Goal: Information Seeking & Learning: Check status

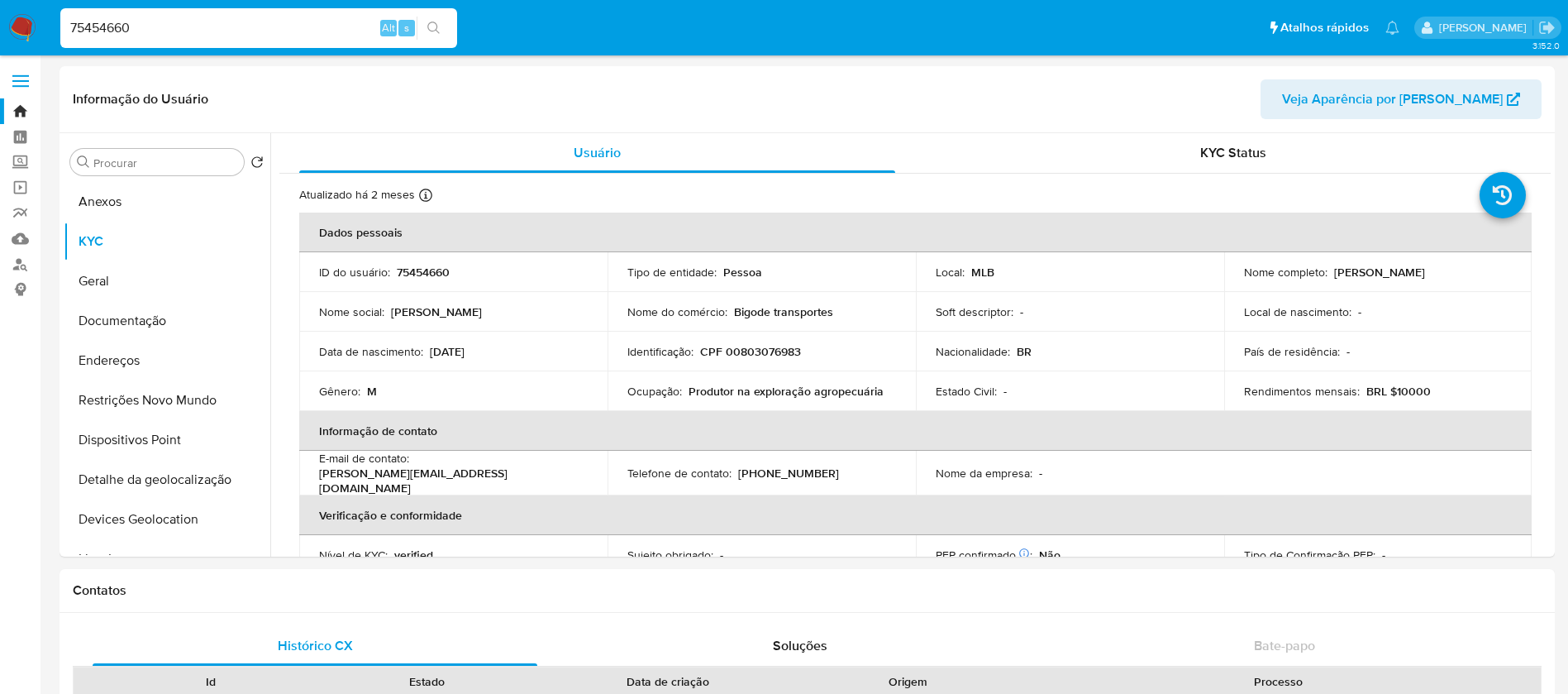
select select "10"
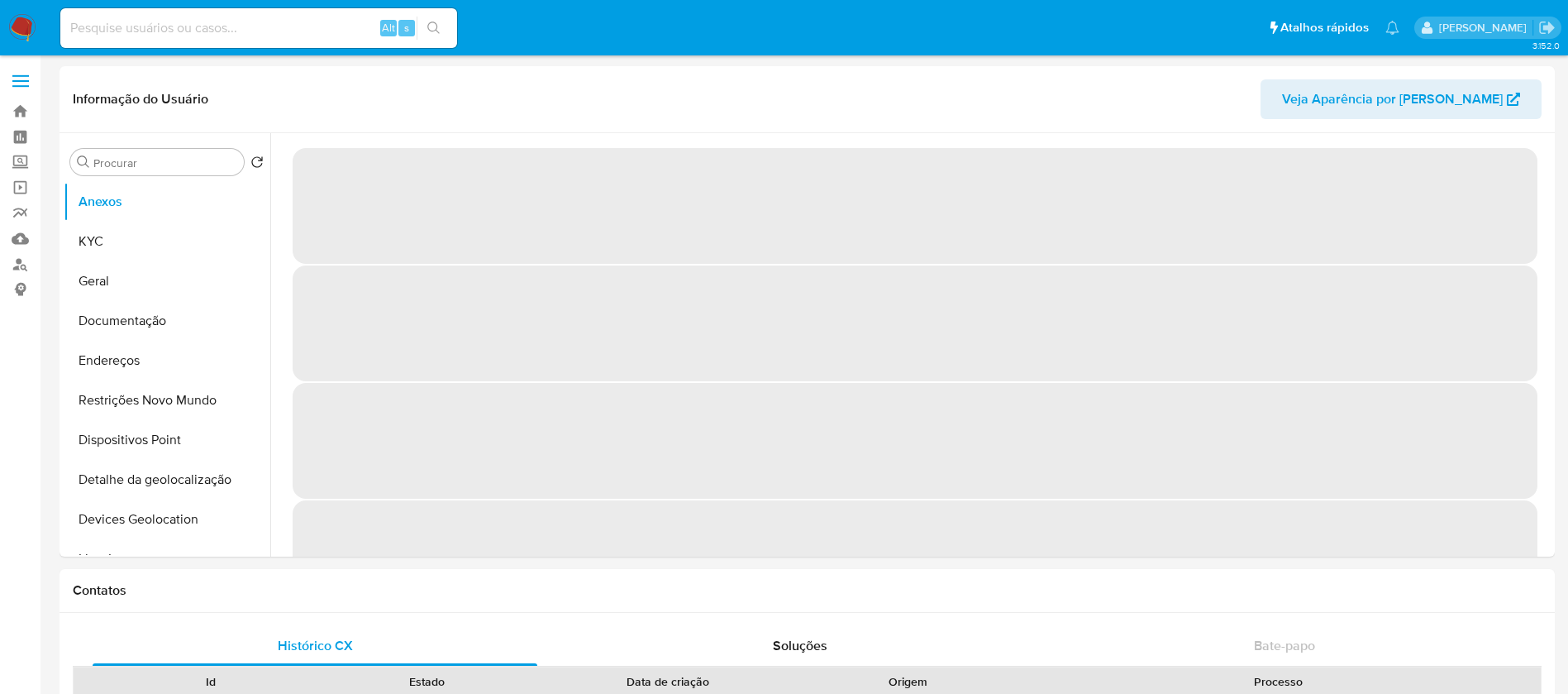
select select "10"
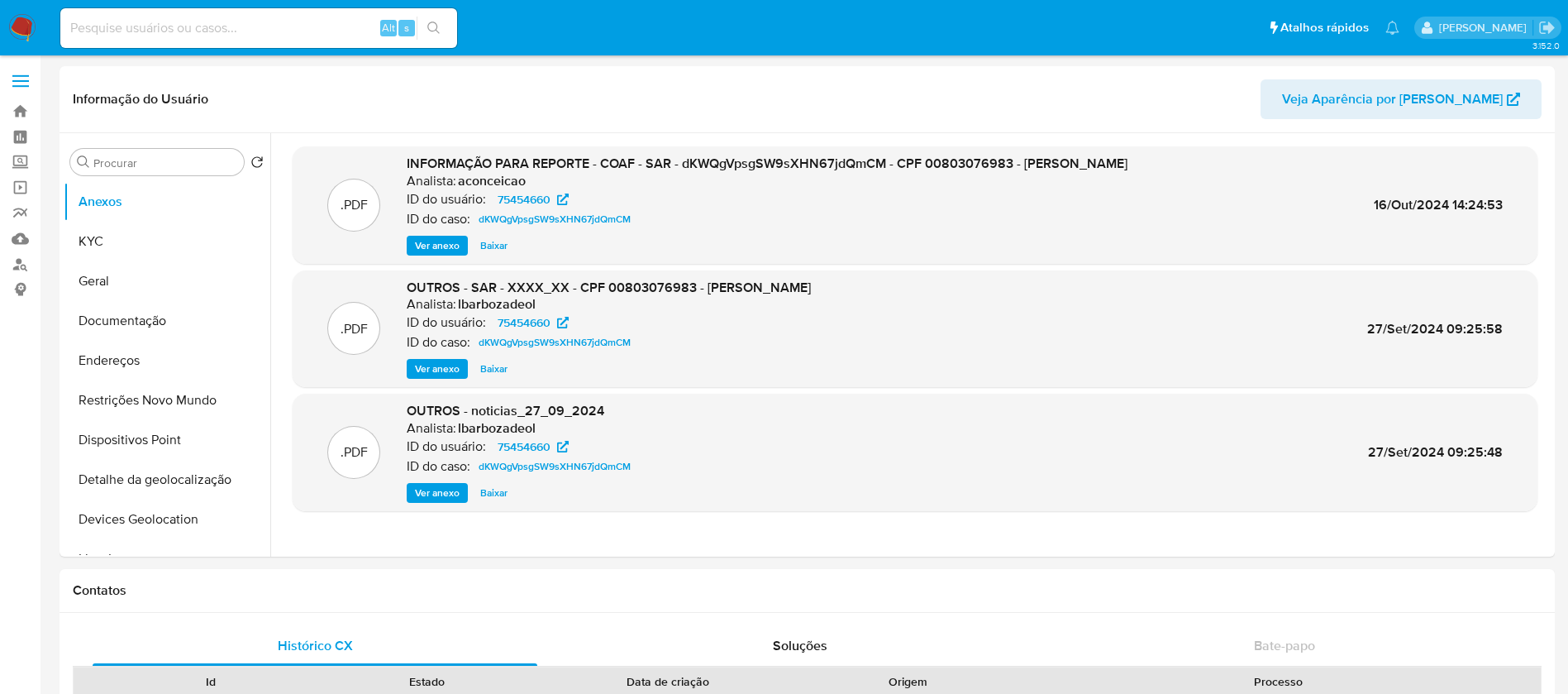
click at [148, 23] on input at bounding box center [258, 27] width 397 height 21
paste input "251918404"
type input "251918404"
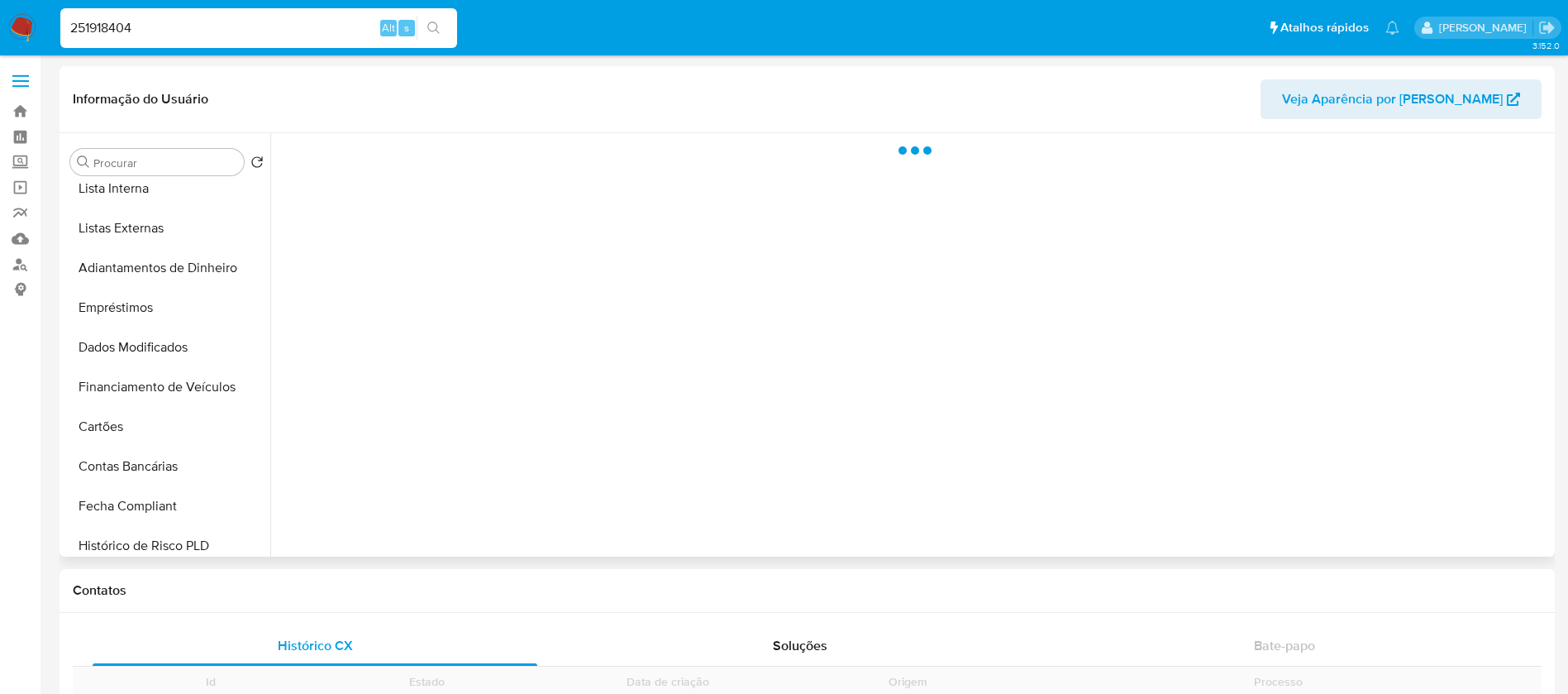
scroll to position [662, 0]
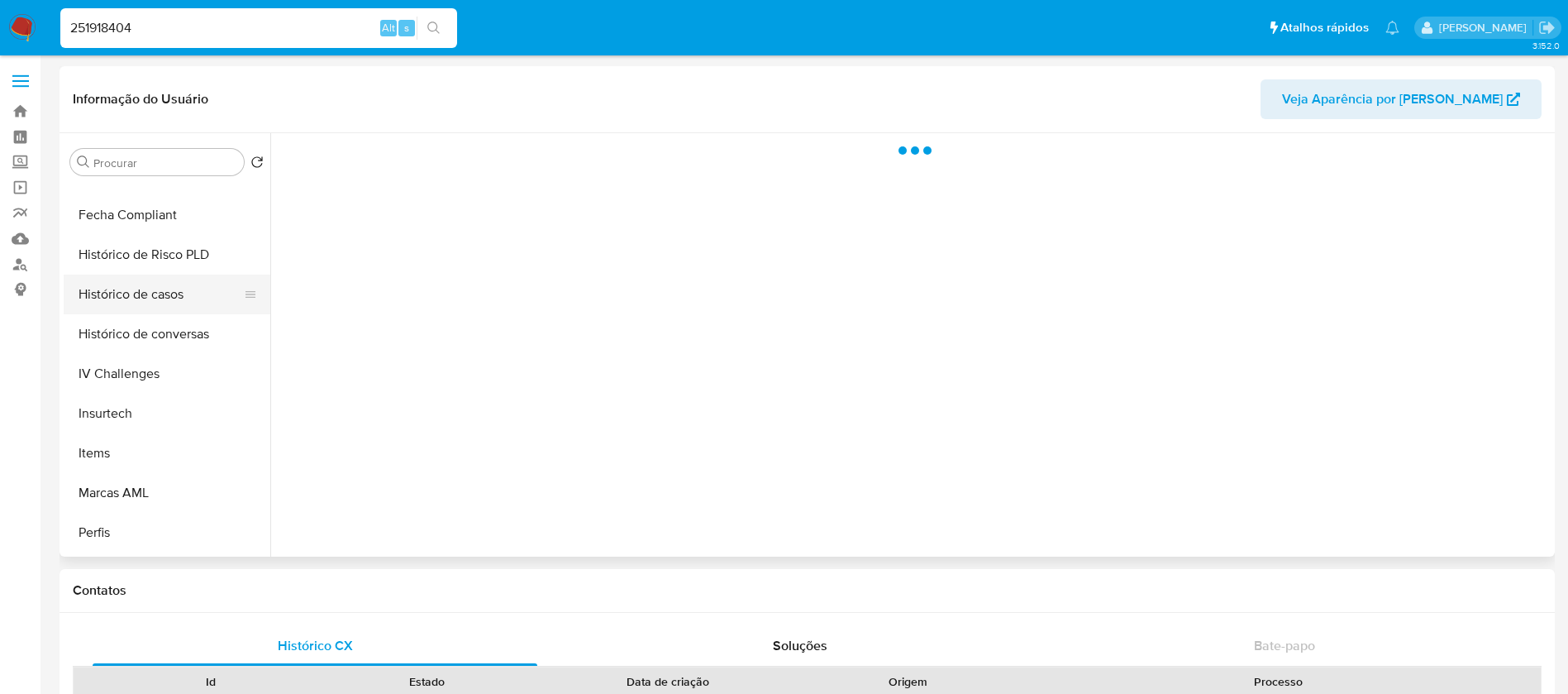
click at [133, 293] on button "Histórico de casos" at bounding box center [160, 295] width 194 height 39
select select "10"
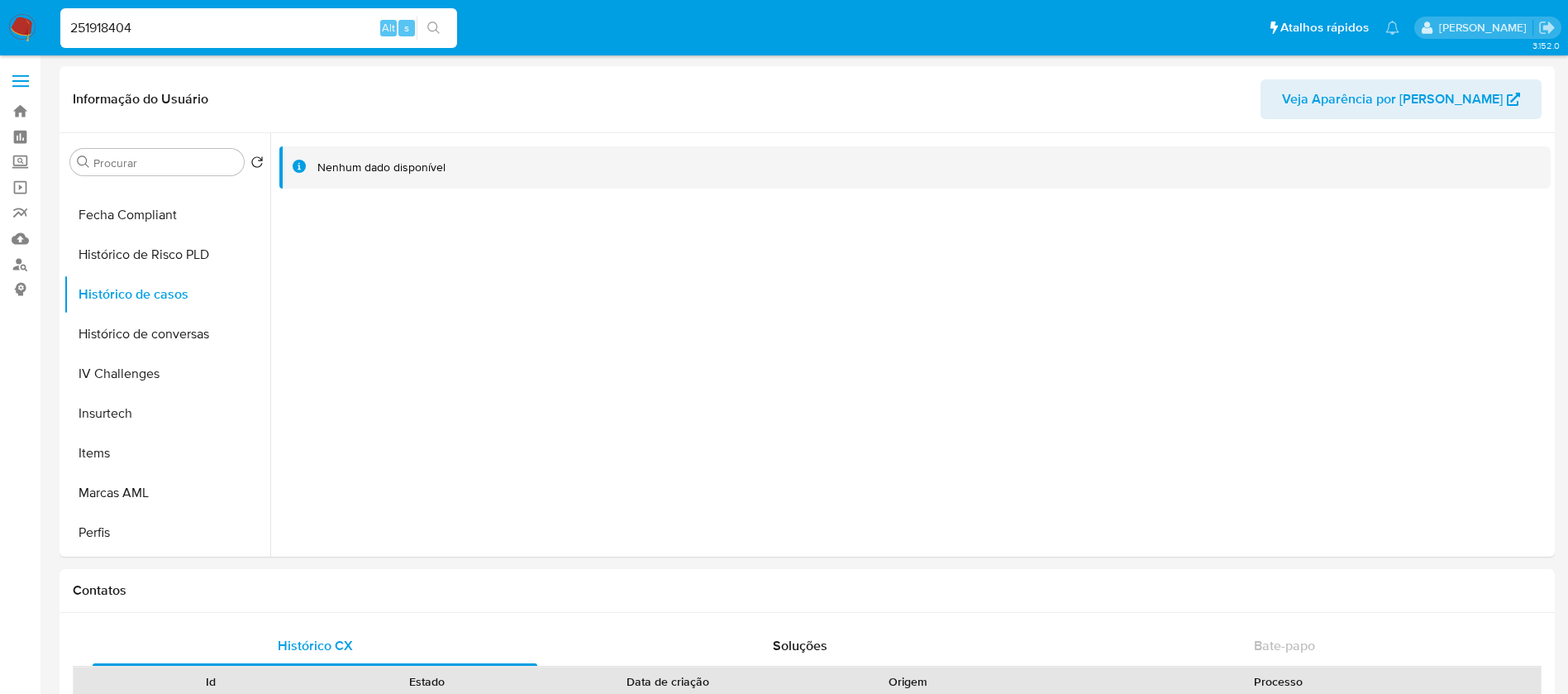
click at [227, 30] on input "251918404" at bounding box center [258, 27] width 397 height 21
paste input "682968585"
type input "682968585"
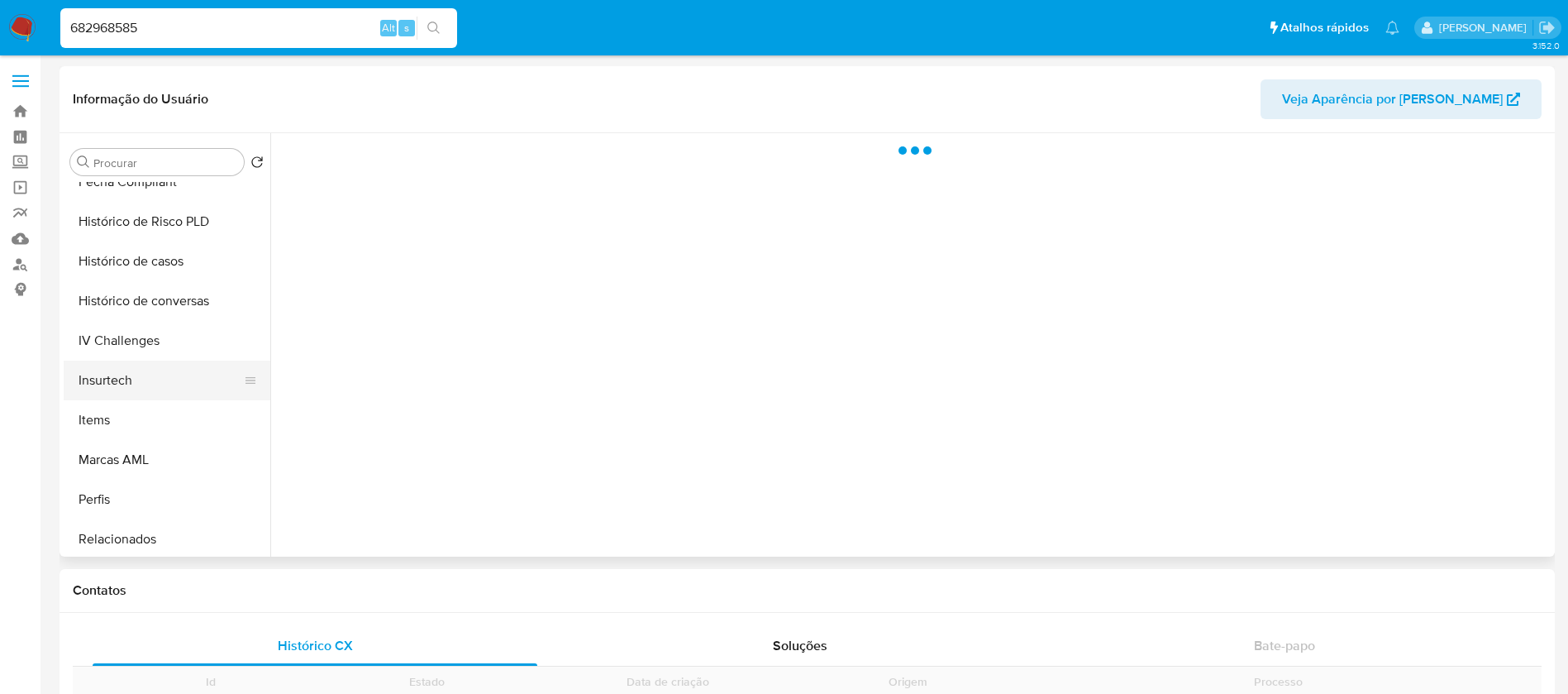
scroll to position [699, 0]
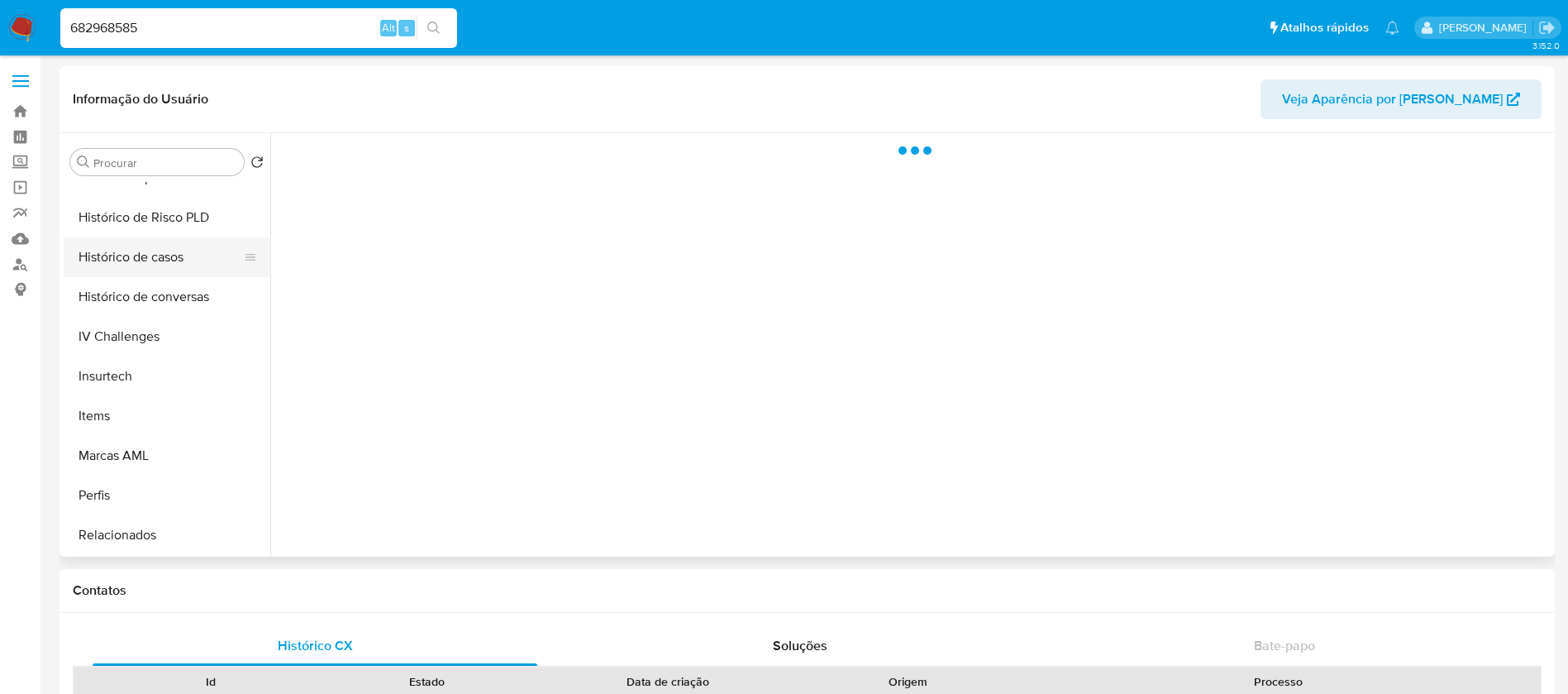
click at [131, 270] on button "Histórico de casos" at bounding box center [160, 257] width 194 height 39
select select "10"
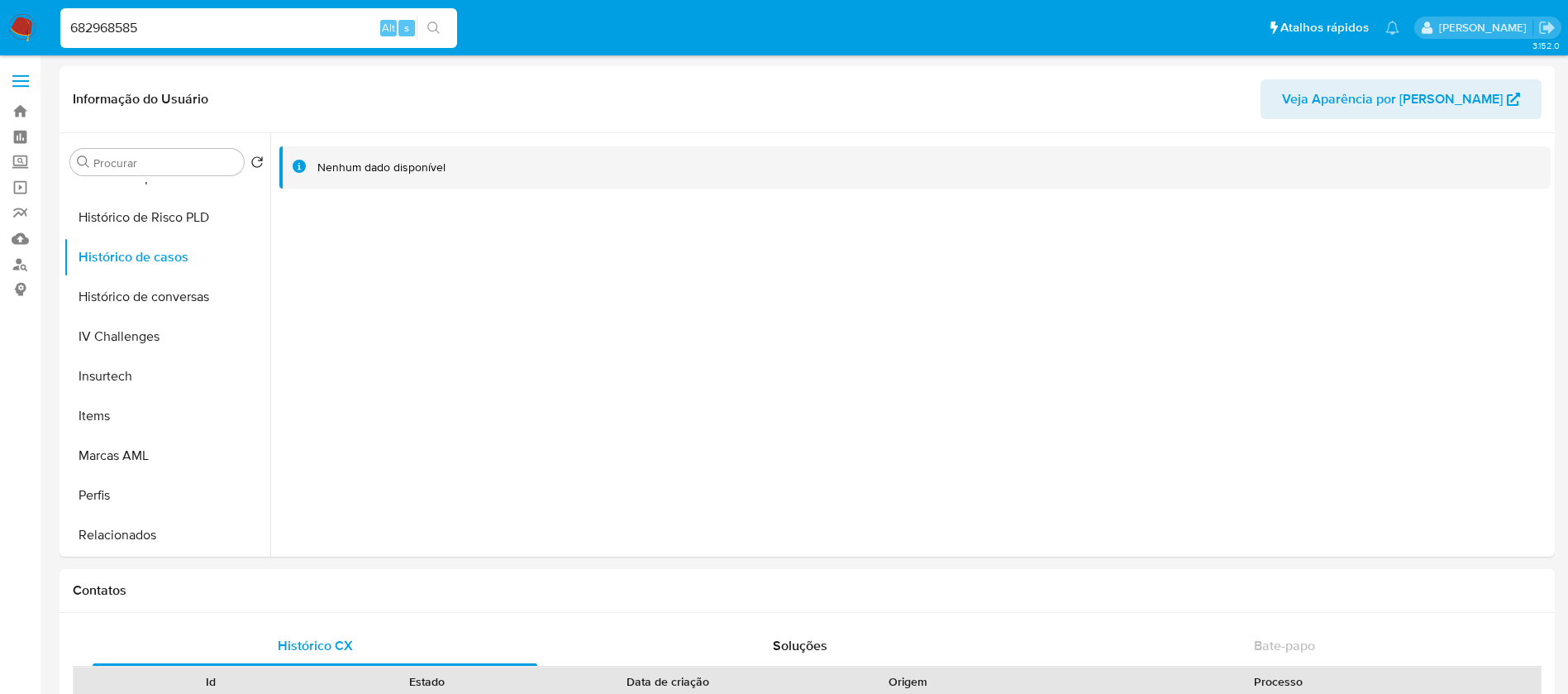
click at [180, 24] on input "682968585" at bounding box center [258, 27] width 397 height 21
paste input "459016467"
type input "459016467"
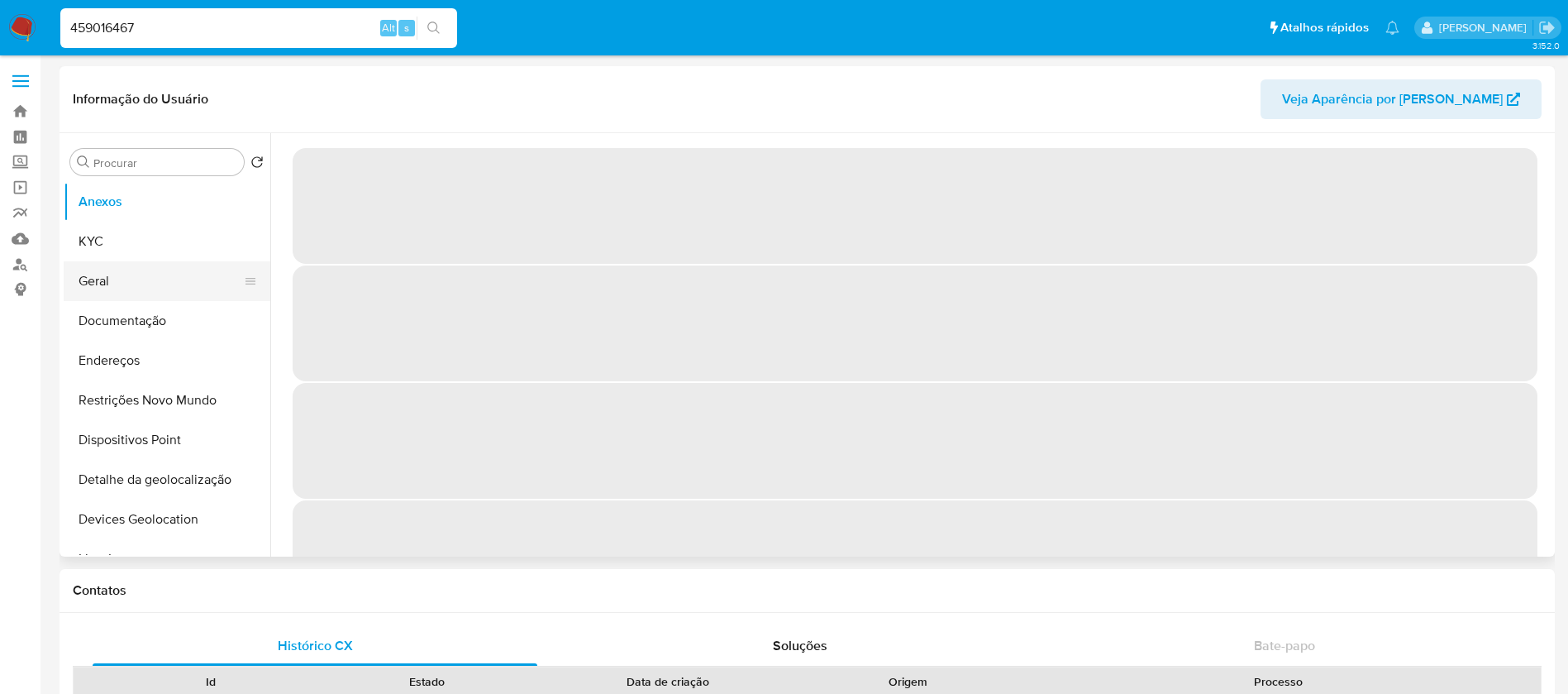
select select "10"
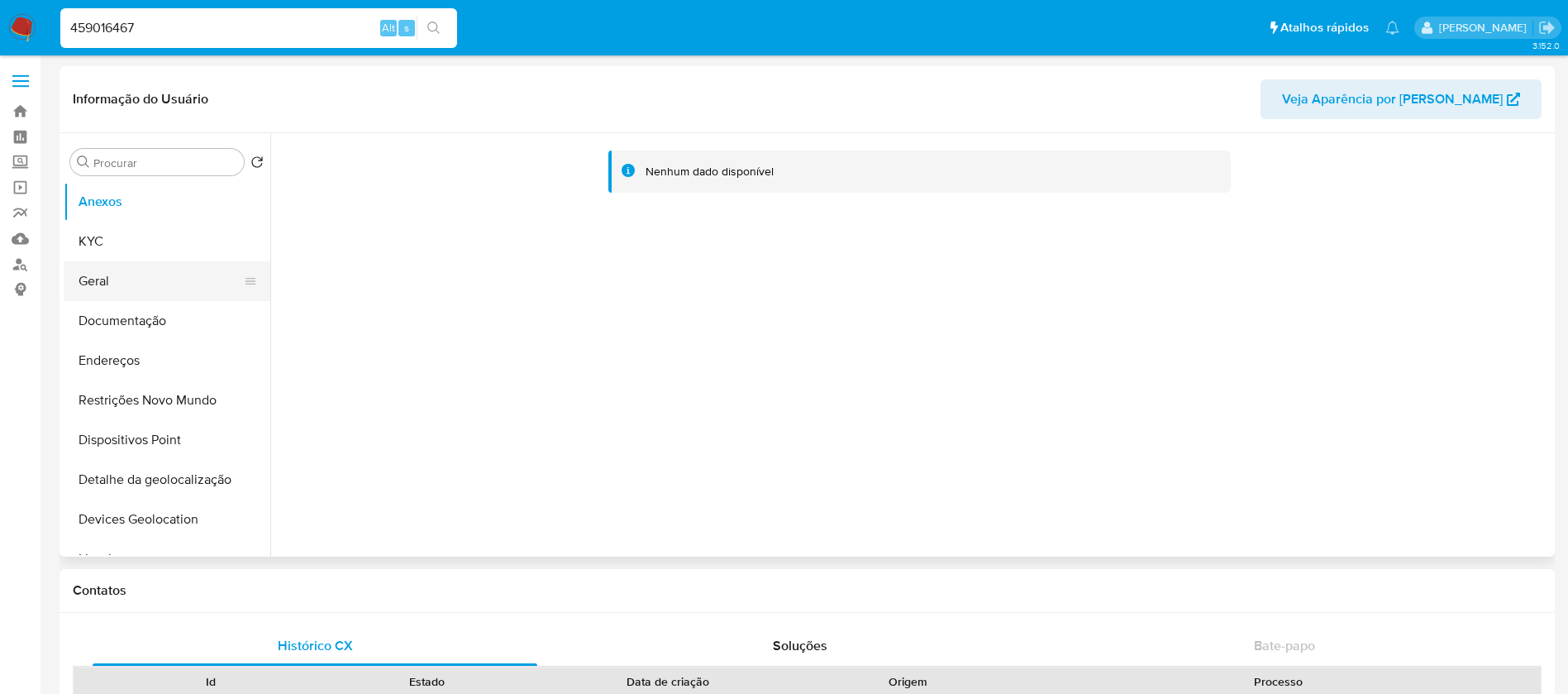
click at [119, 281] on button "Geral" at bounding box center [160, 281] width 194 height 39
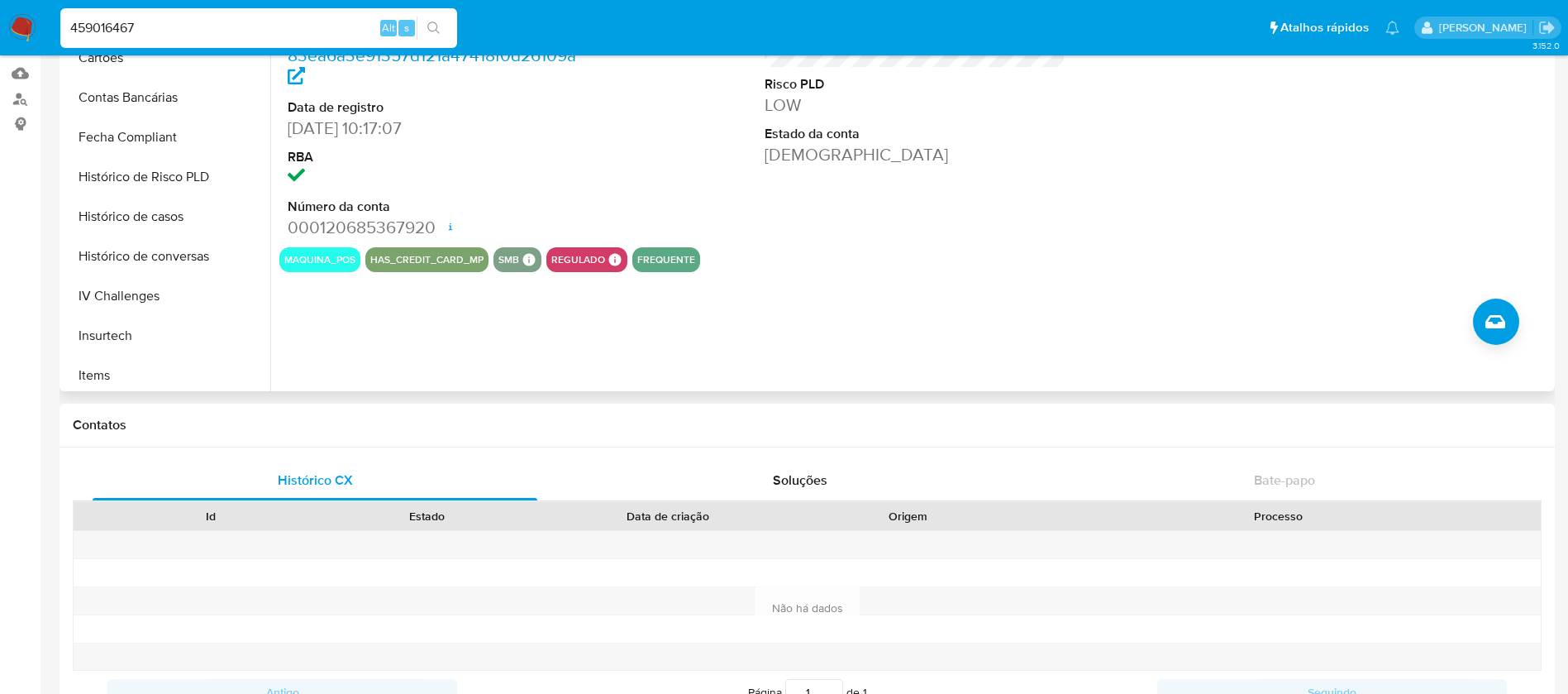
scroll to position [534, 0]
click at [119, 263] on button "Histórico de casos" at bounding box center [160, 257] width 194 height 39
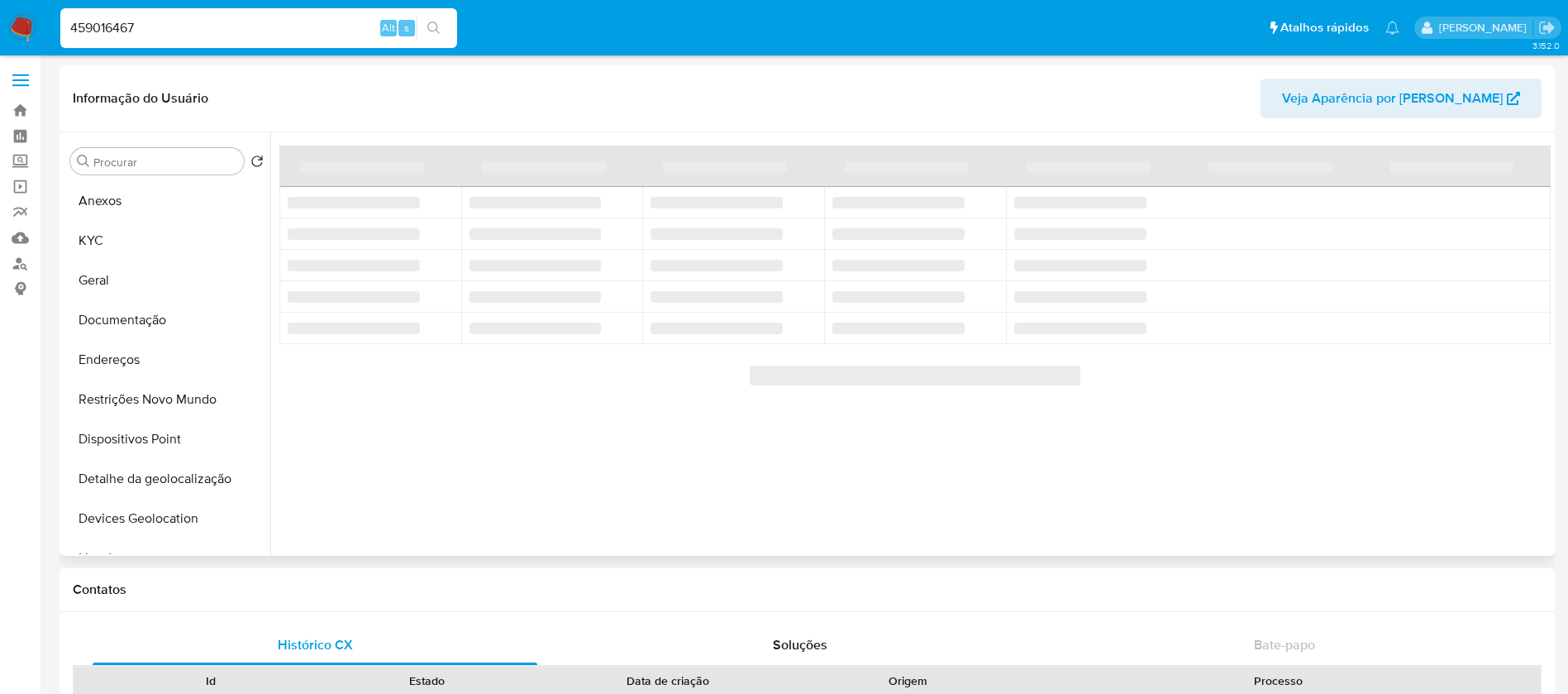
scroll to position [0, 0]
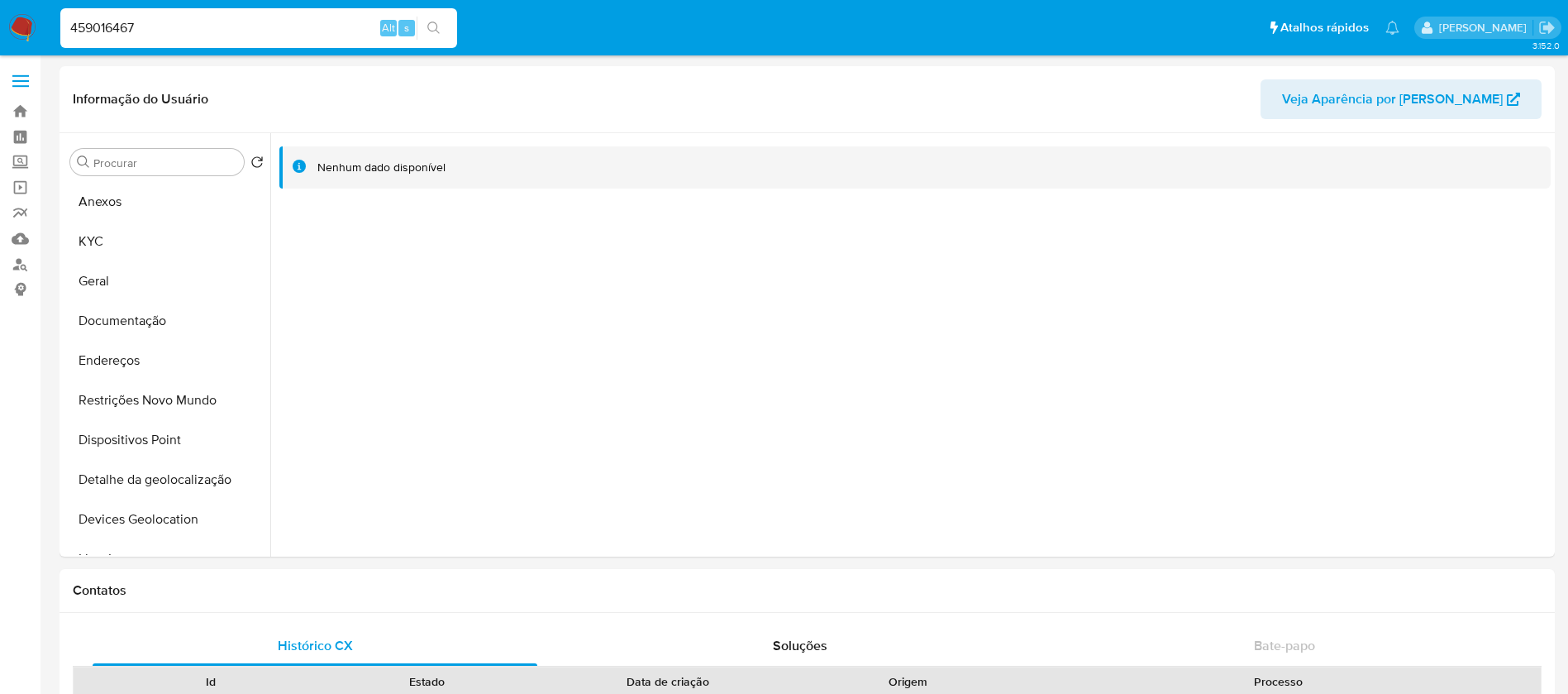
click at [163, 34] on input "459016467" at bounding box center [258, 27] width 397 height 21
paste input "738836771"
type input "738836771"
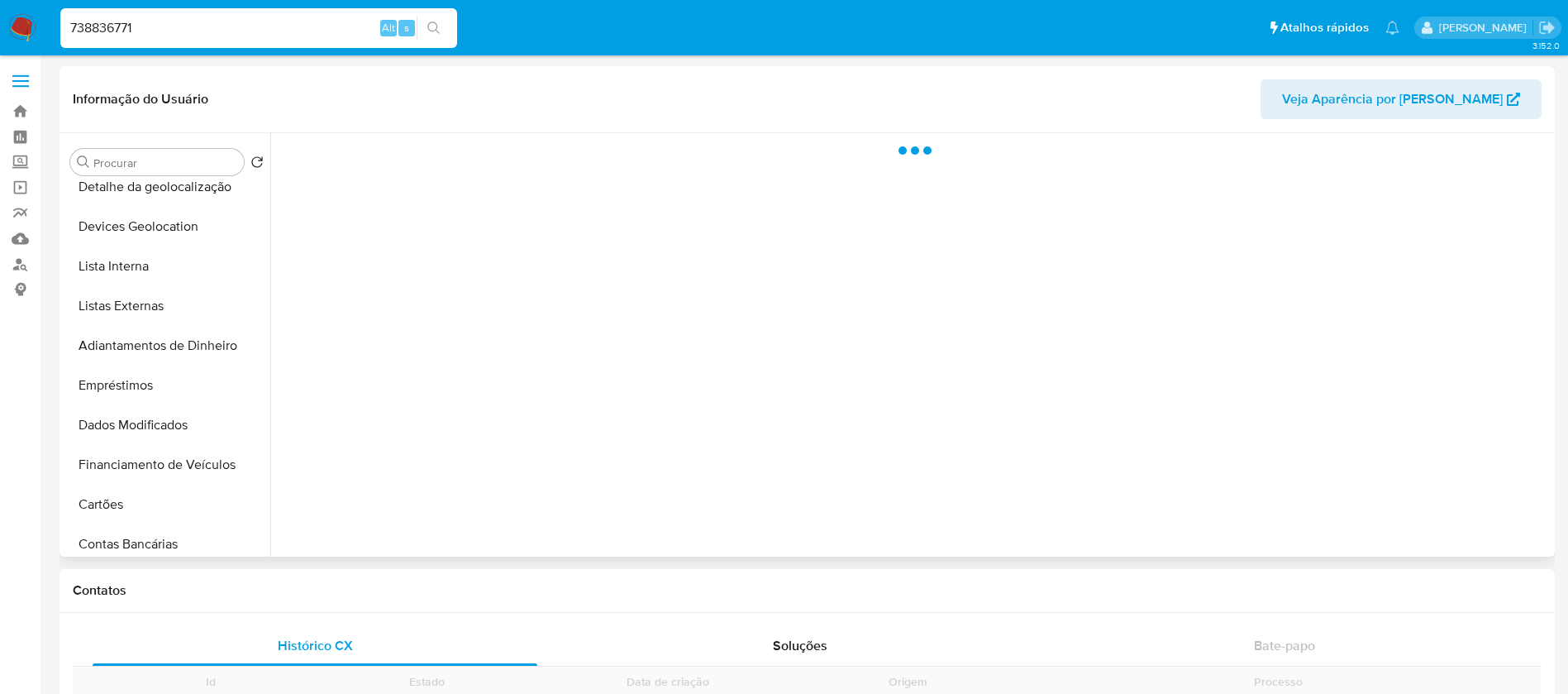
scroll to position [699, 0]
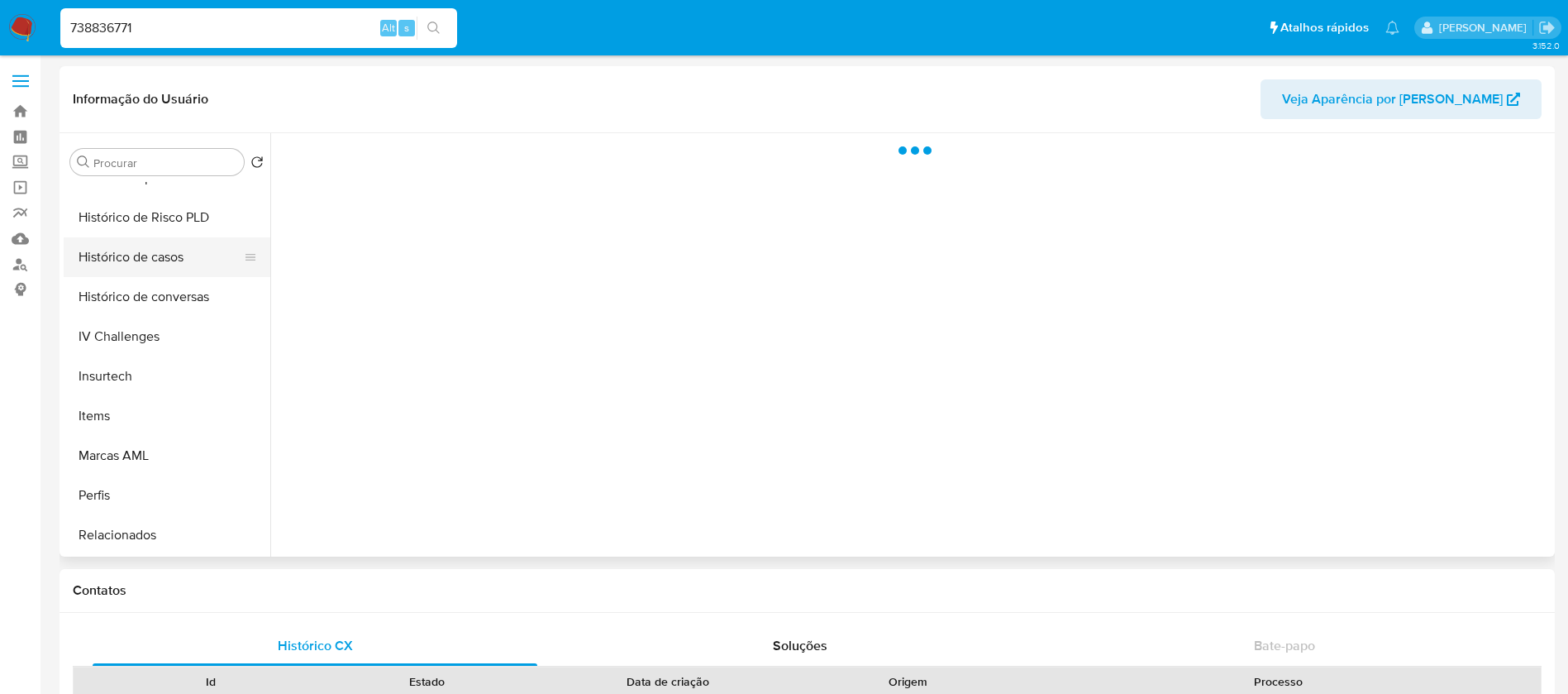
click at [118, 272] on button "Histórico de casos" at bounding box center [160, 257] width 194 height 39
select select "10"
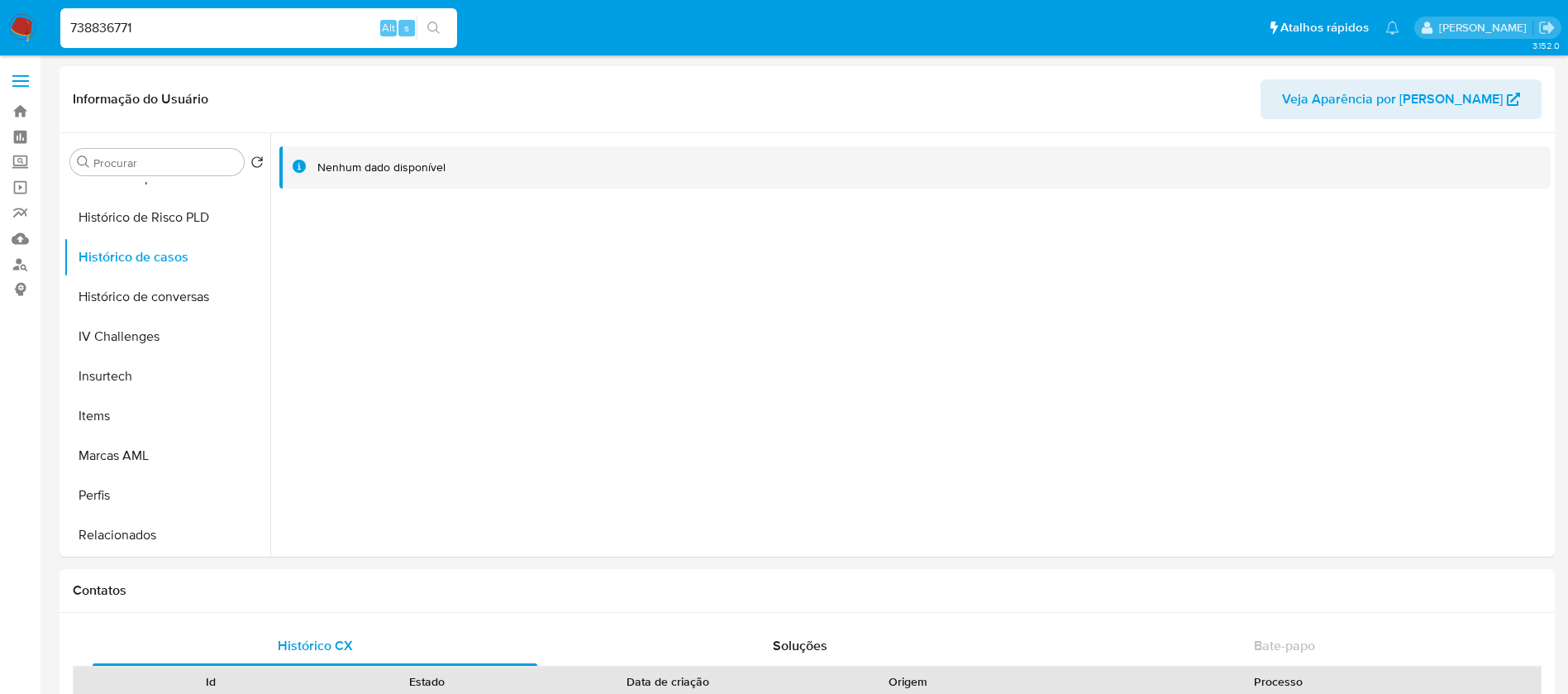
click at [200, 26] on input "738836771" at bounding box center [258, 27] width 397 height 21
paste input "1748865"
type input "1748865"
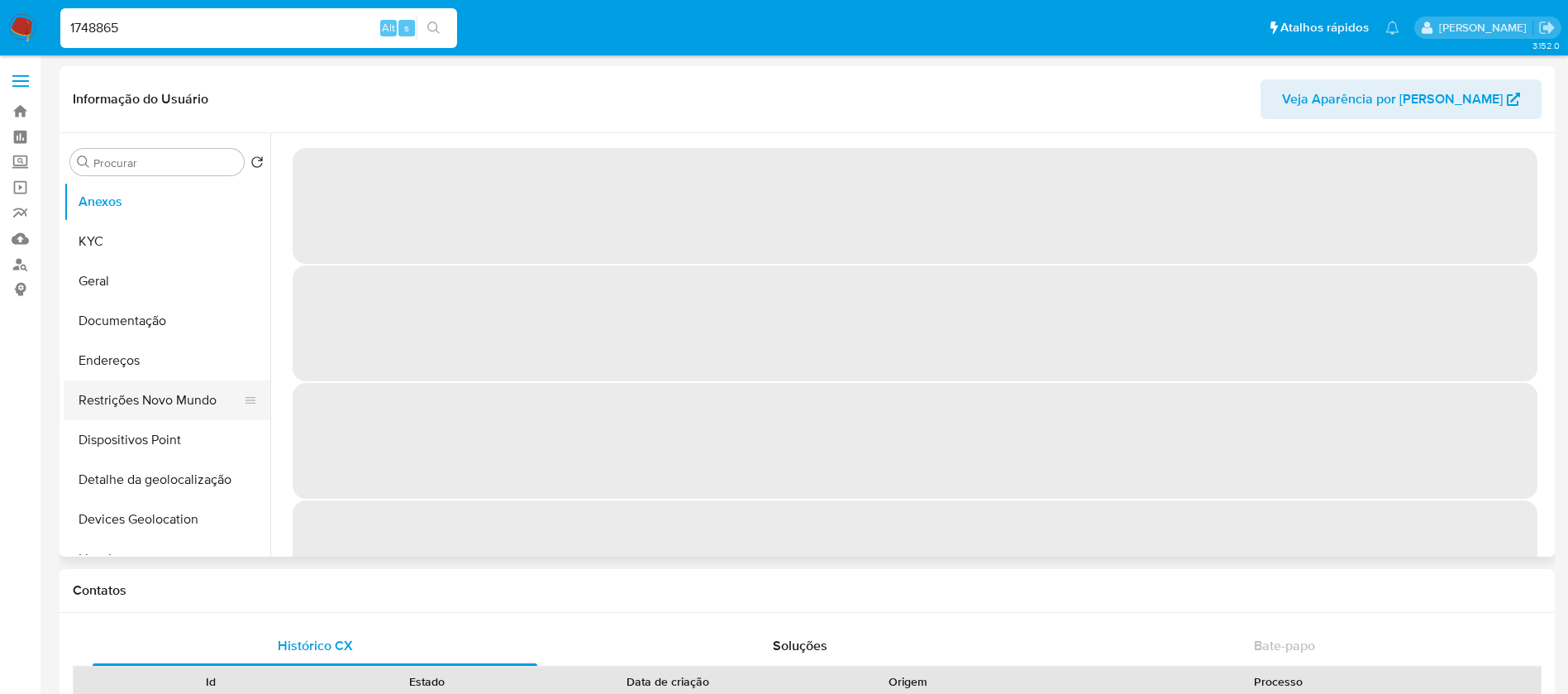
click at [124, 390] on button "Restrições Novo Mundo" at bounding box center [160, 400] width 194 height 39
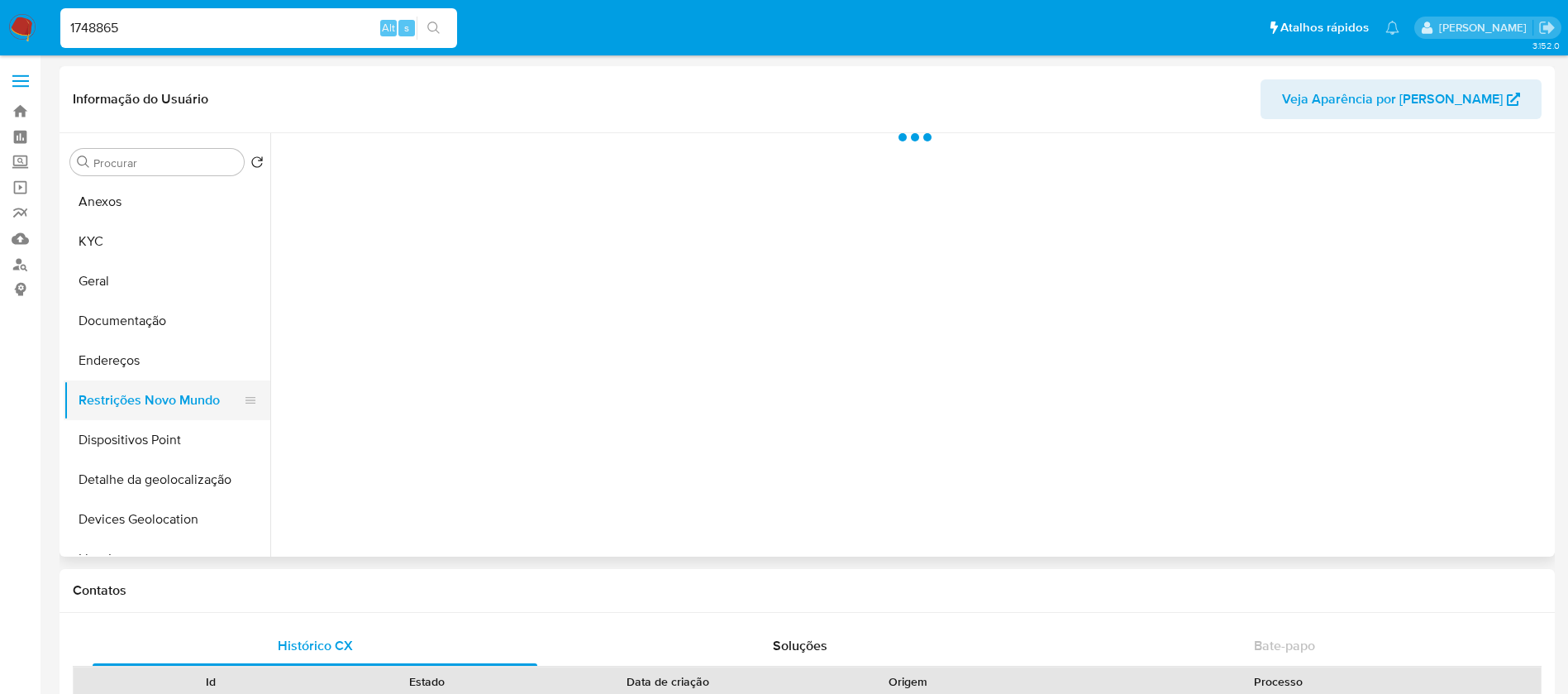
select select "10"
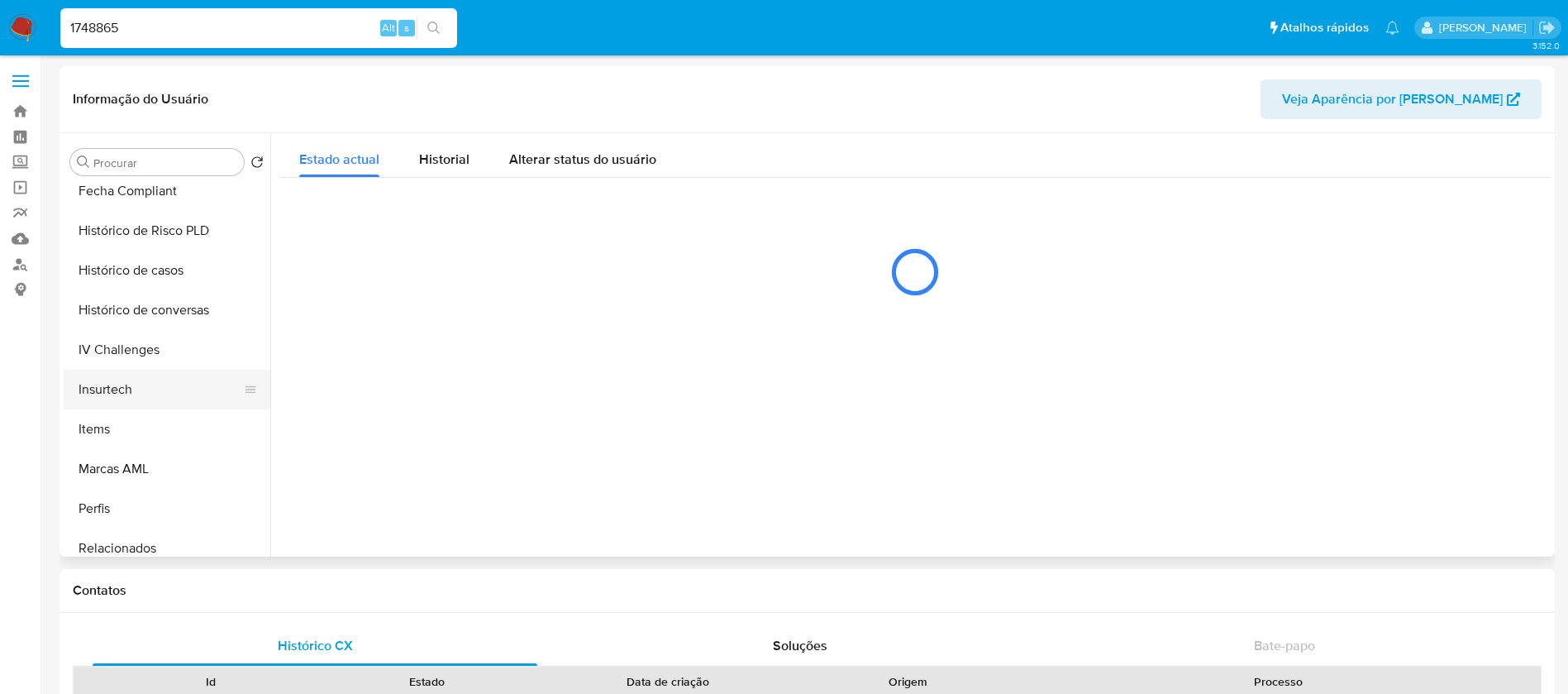
scroll to position [699, 0]
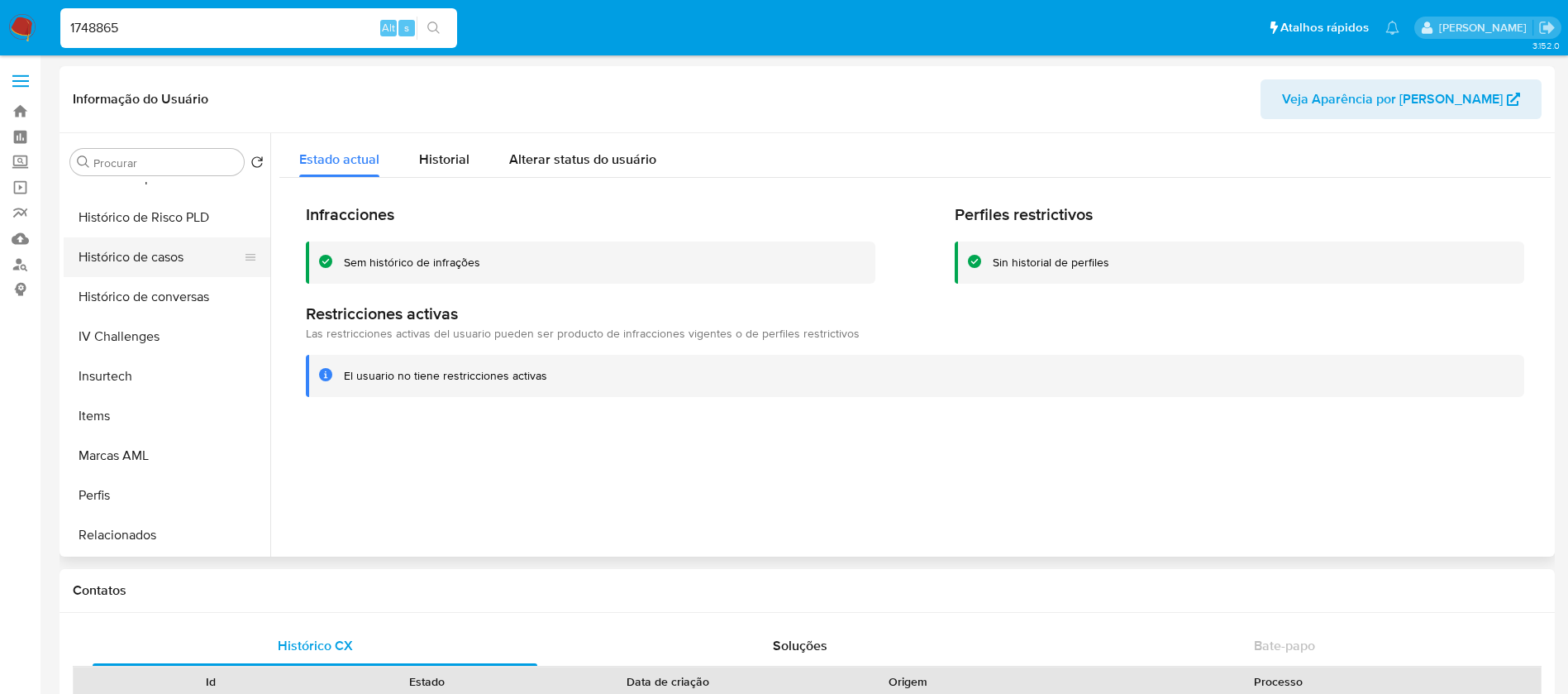
click at [102, 266] on button "Histórico de casos" at bounding box center [160, 257] width 194 height 39
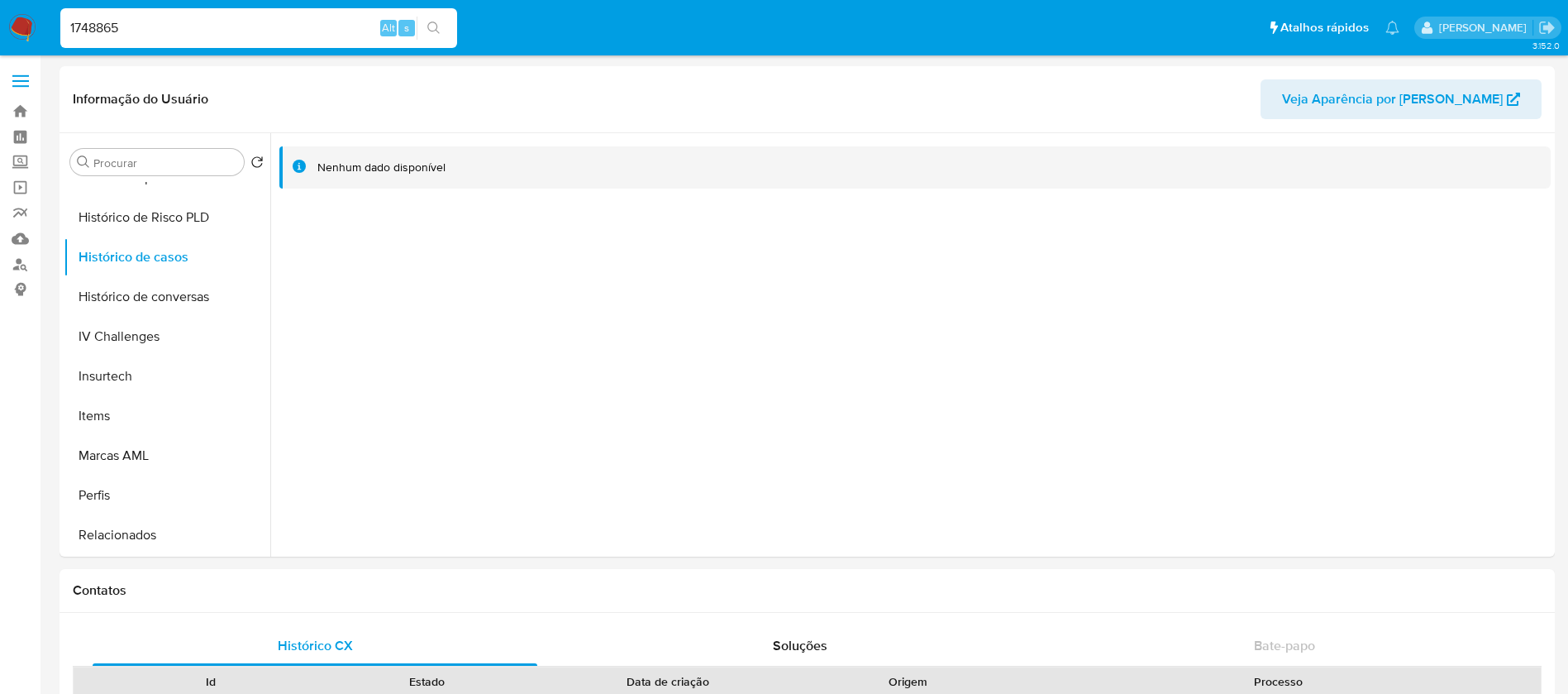
click at [202, 27] on input "1748865" at bounding box center [258, 27] width 397 height 21
paste input "936170638"
type input "1936170638"
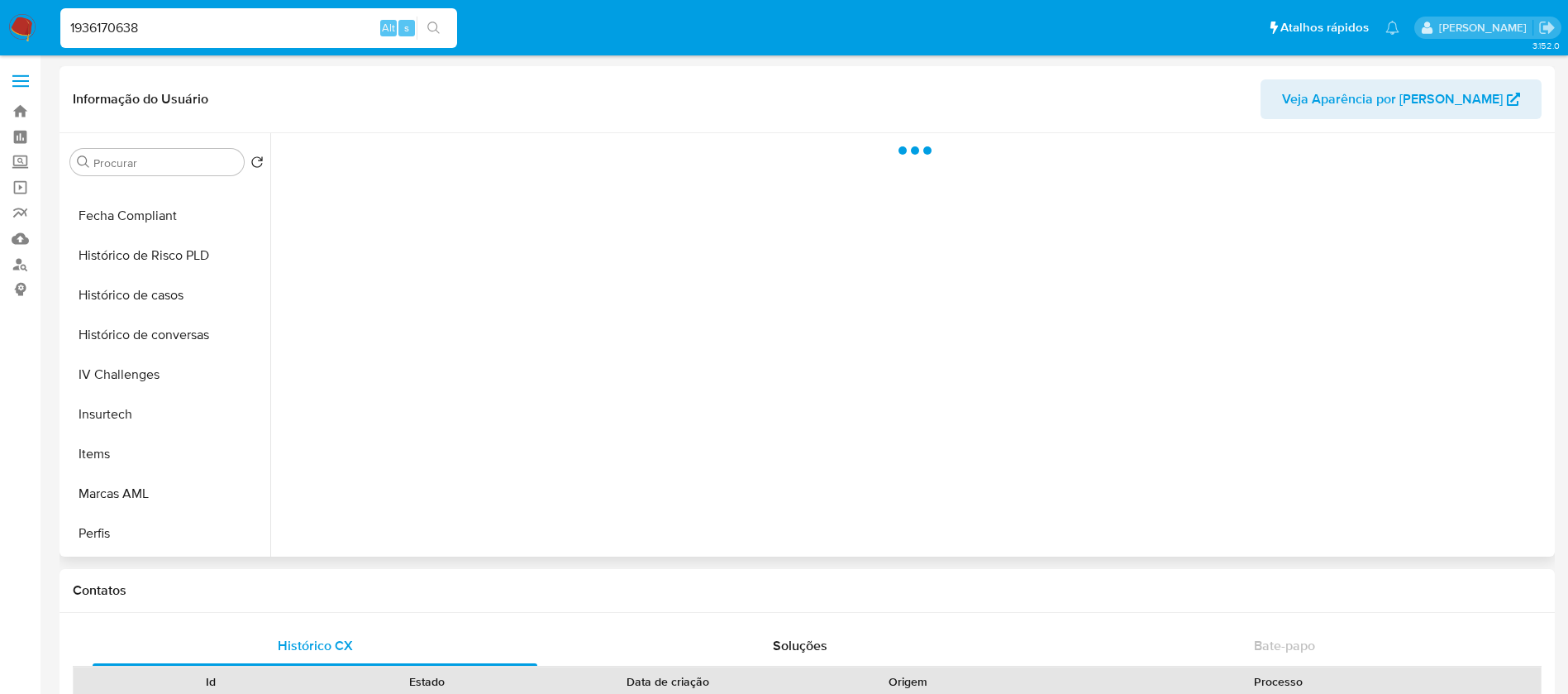
scroll to position [662, 0]
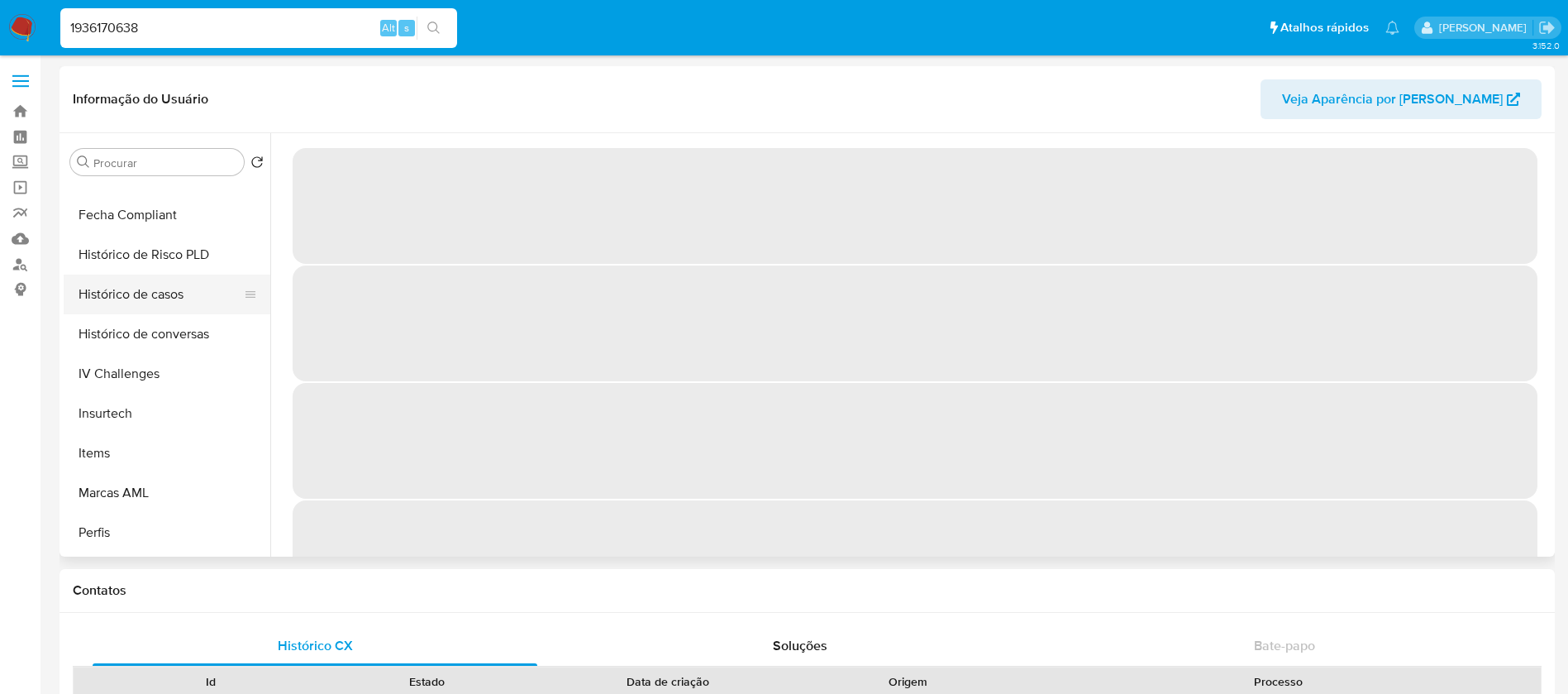
click at [108, 289] on button "Histórico de casos" at bounding box center [160, 295] width 194 height 39
select select "10"
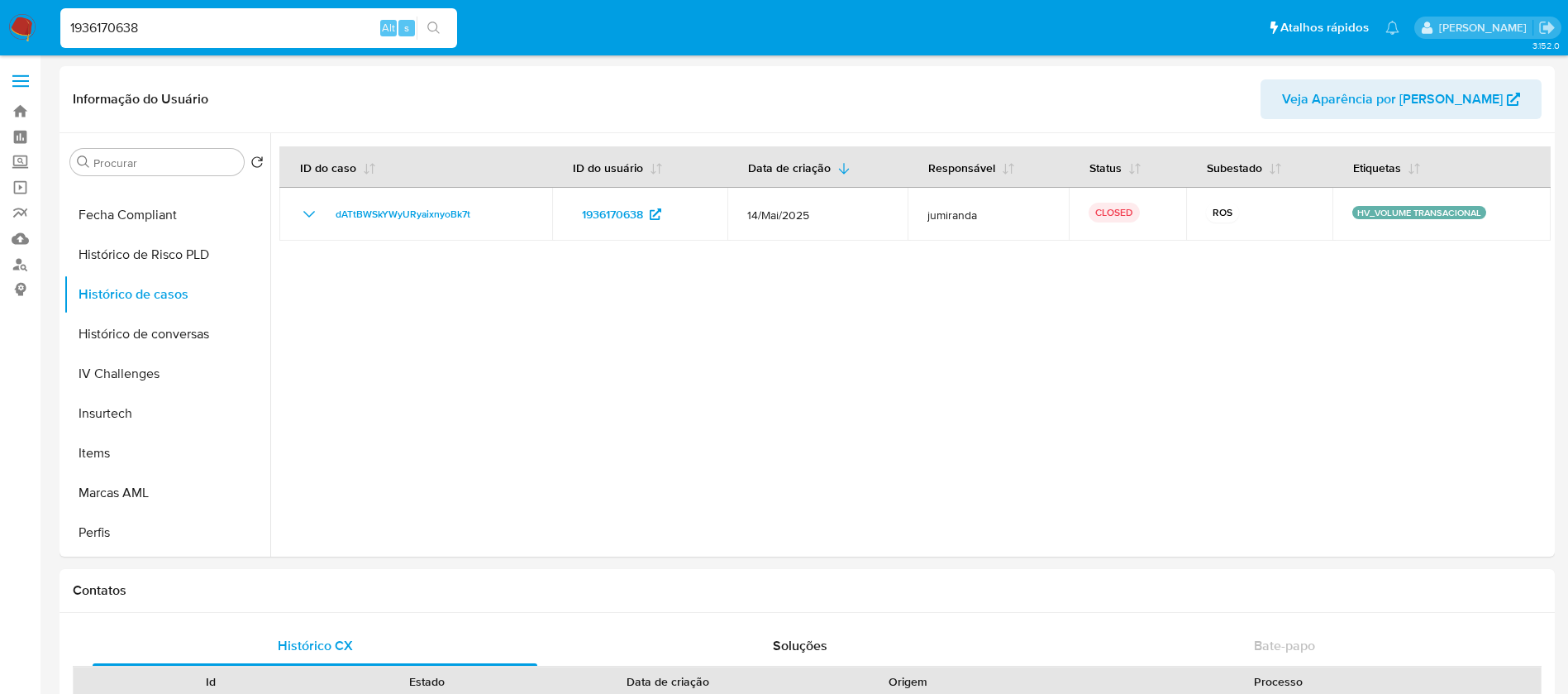
click at [160, 24] on input "1936170638" at bounding box center [258, 27] width 397 height 21
paste input "466275615"
type input "466275615"
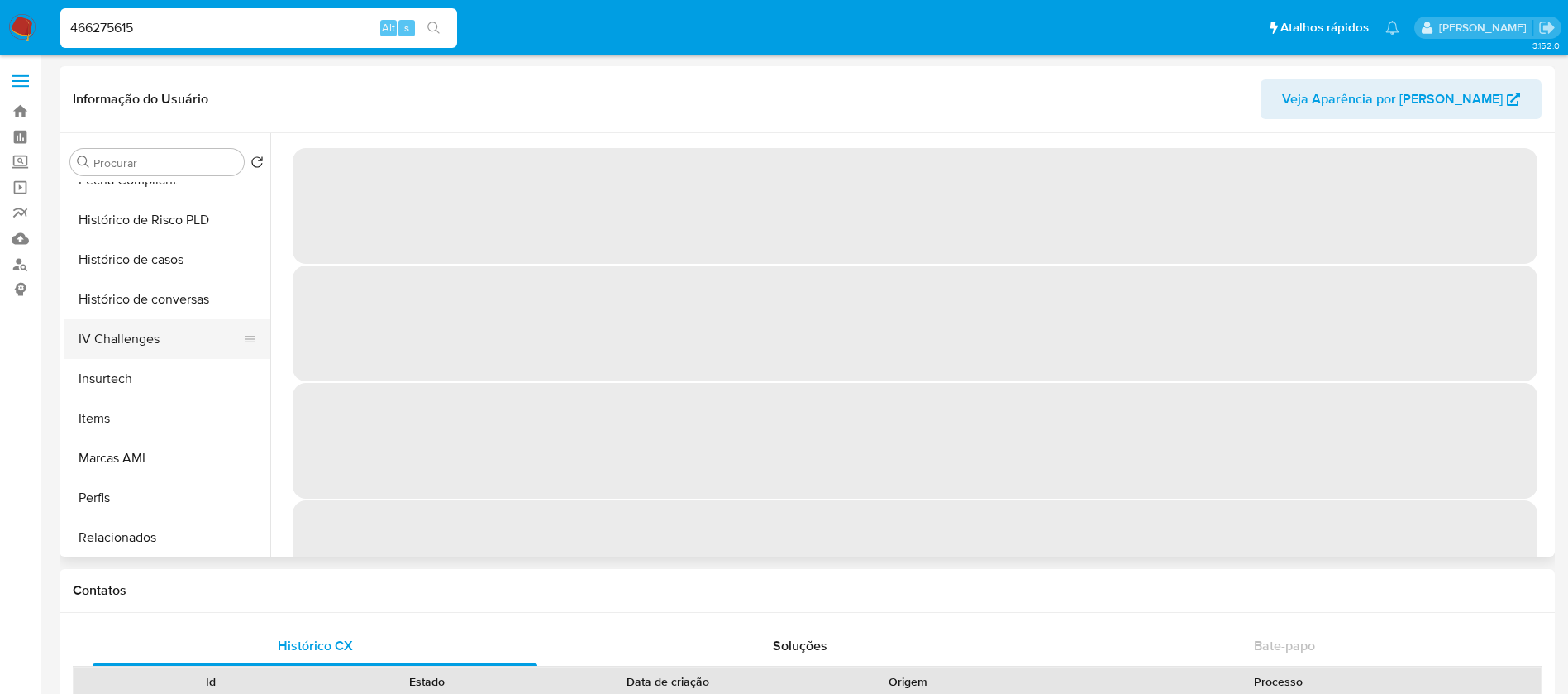
scroll to position [699, 0]
select select "10"
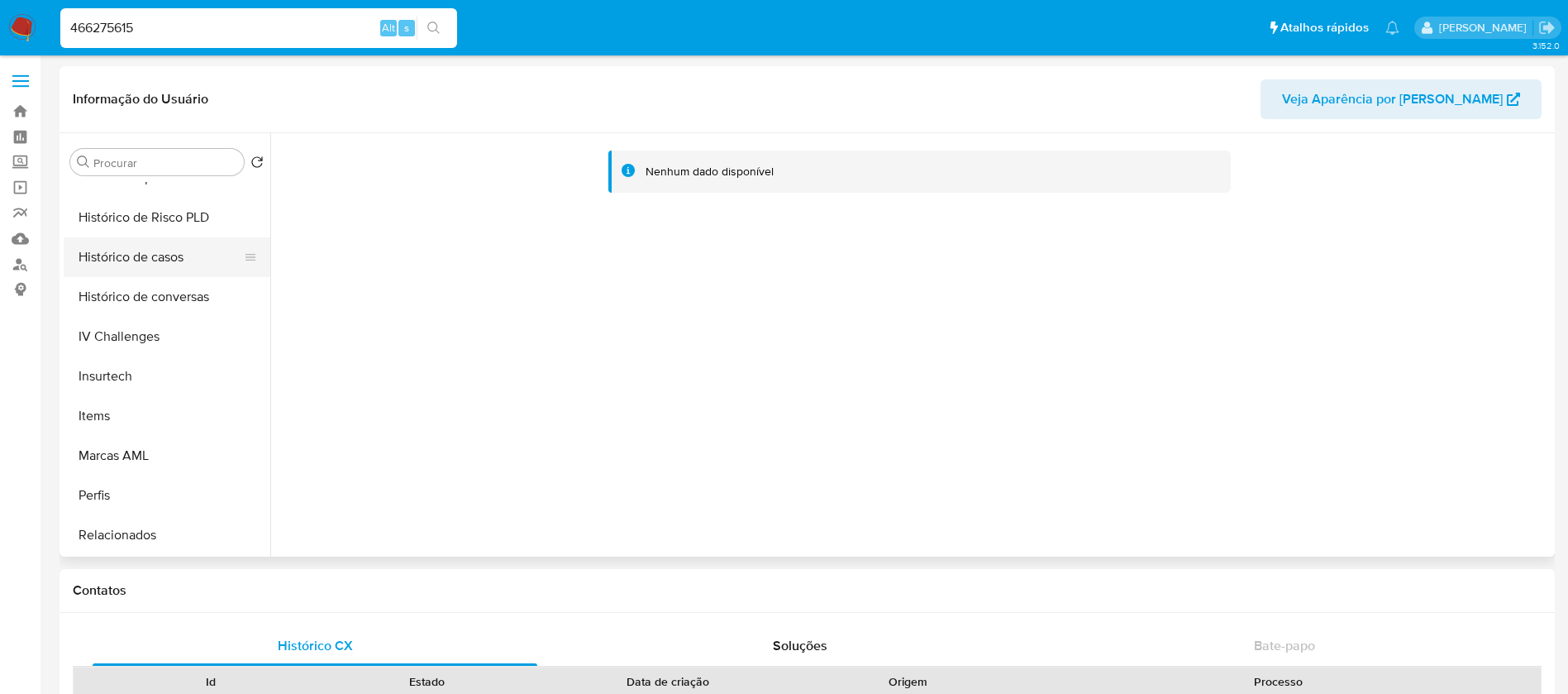
click at [119, 270] on button "Histórico de casos" at bounding box center [160, 257] width 194 height 39
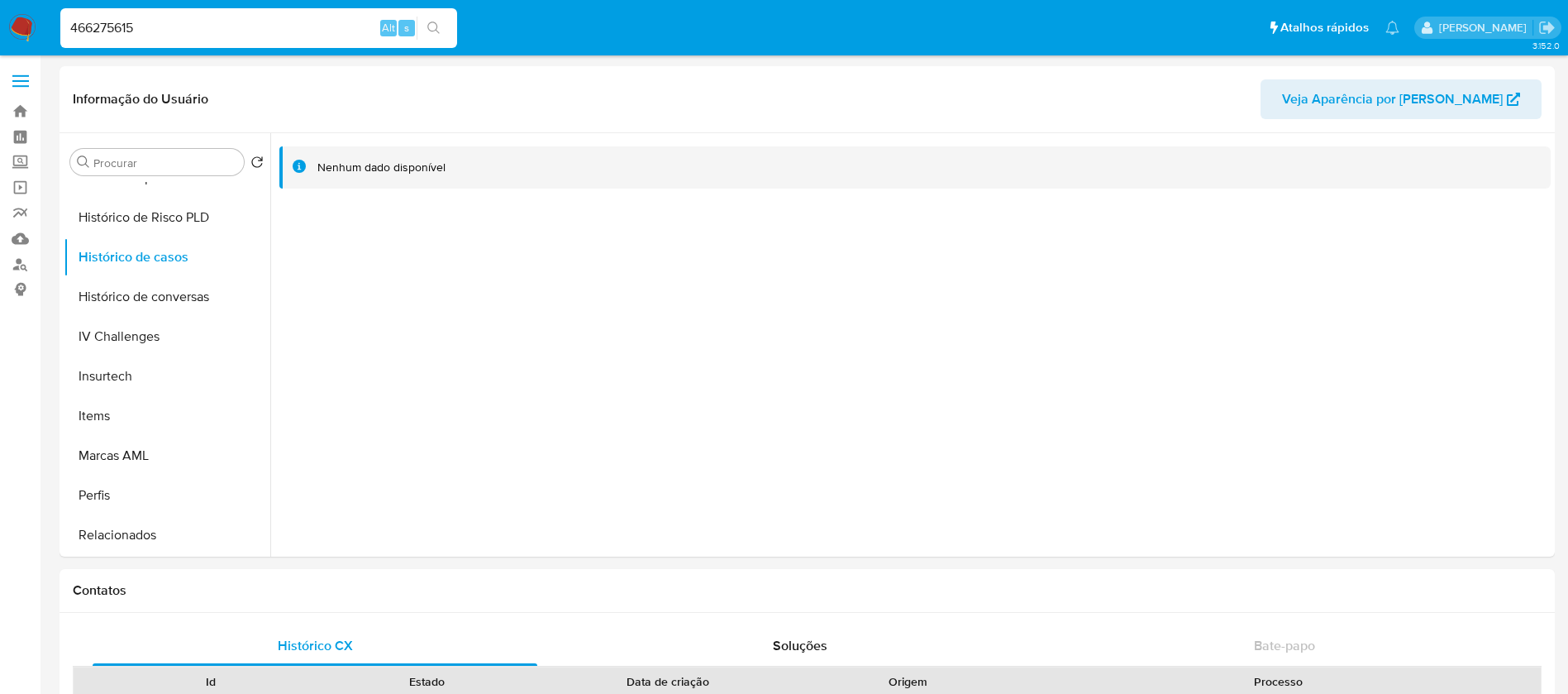
click at [184, 39] on div "466275615 Alt s" at bounding box center [258, 28] width 397 height 39
click at [161, 31] on input "466275615" at bounding box center [258, 27] width 397 height 21
paste input "614013883"
type input "614013883"
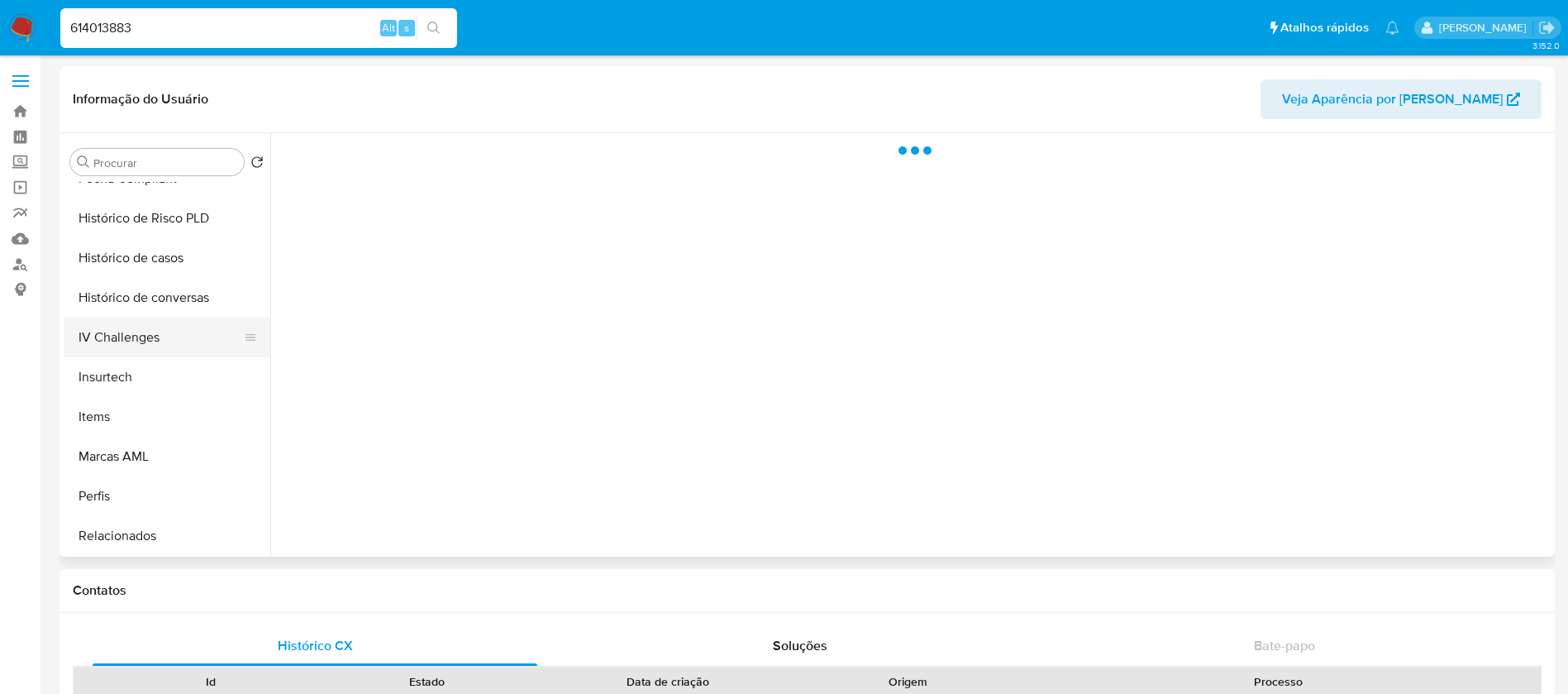
scroll to position [699, 0]
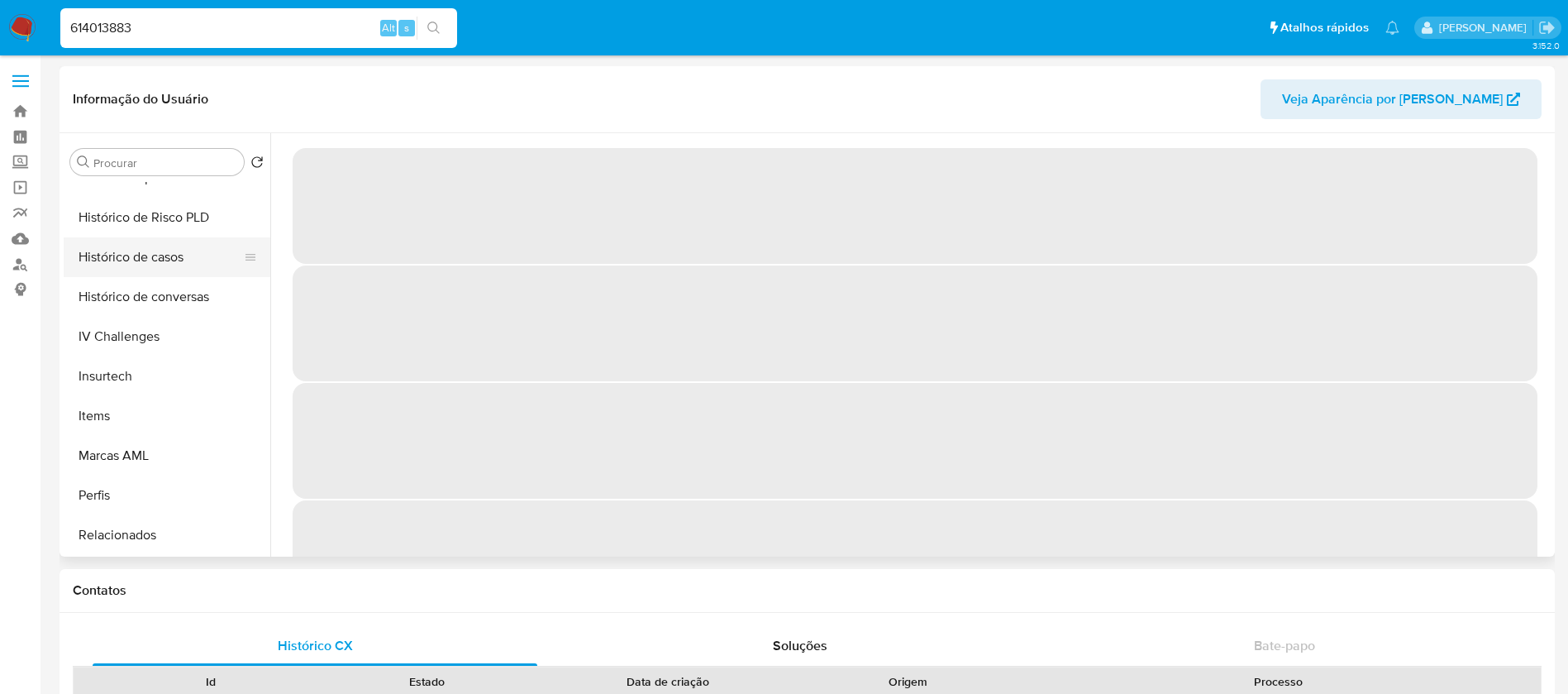
click at [122, 258] on button "Histórico de casos" at bounding box center [160, 257] width 194 height 39
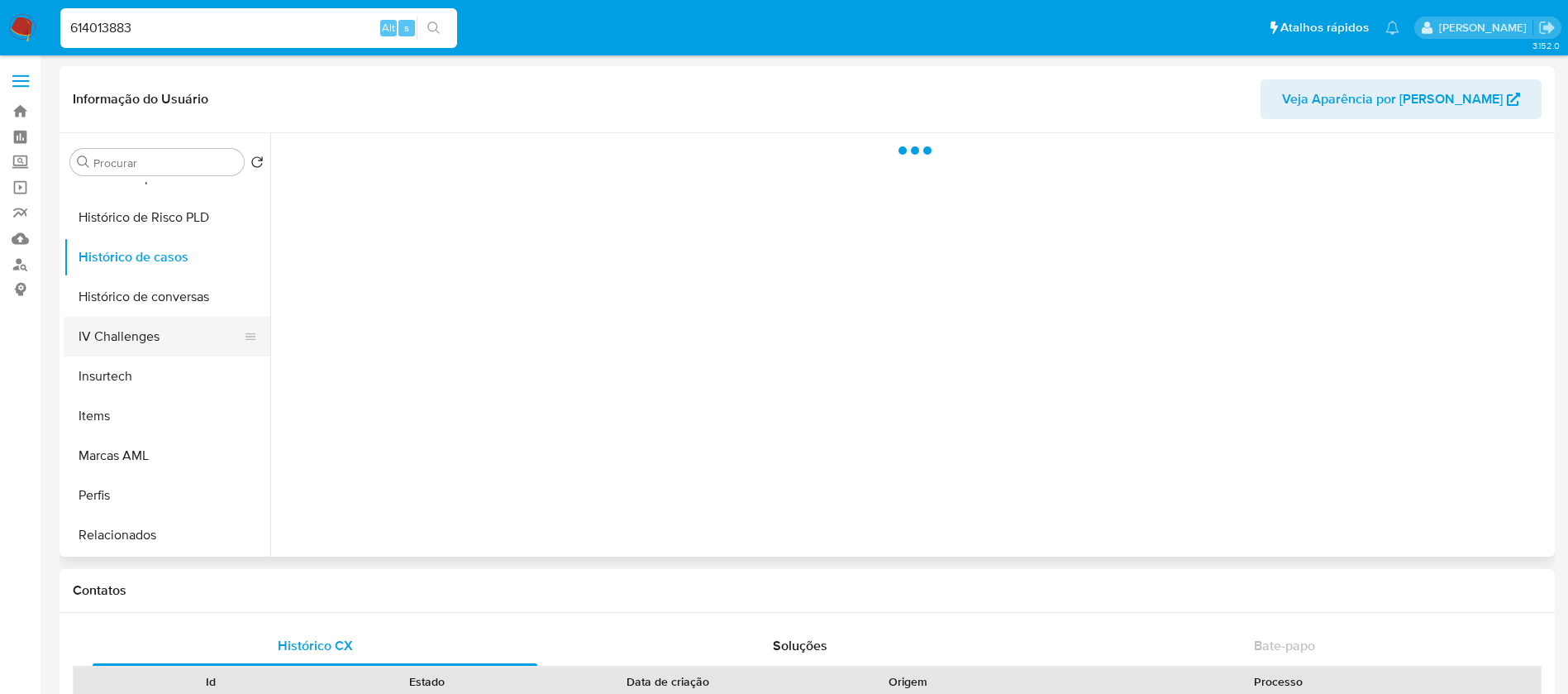
select select "10"
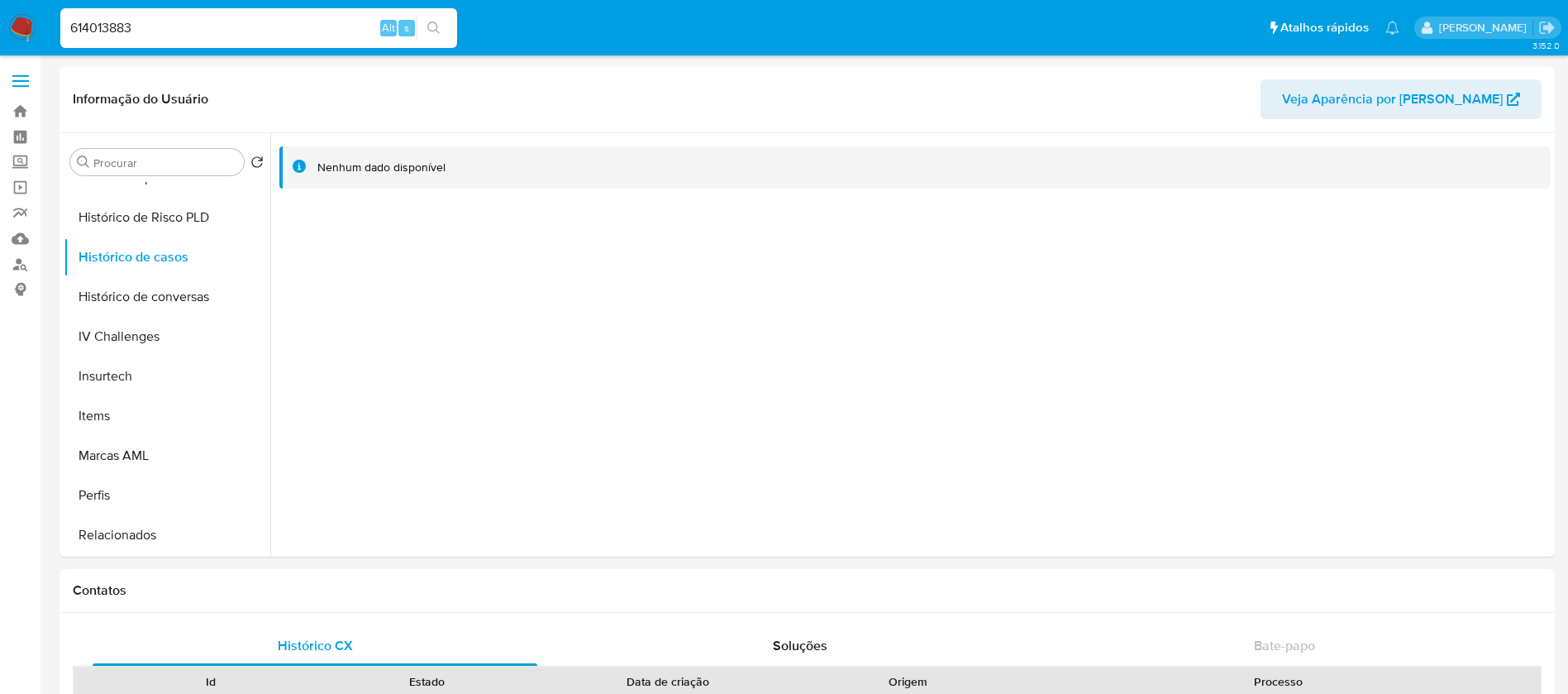
click at [175, 33] on input "614013883" at bounding box center [258, 27] width 397 height 21
click at [173, 34] on input "614013883" at bounding box center [258, 27] width 397 height 21
paste input "1786220161"
type input "1786220161"
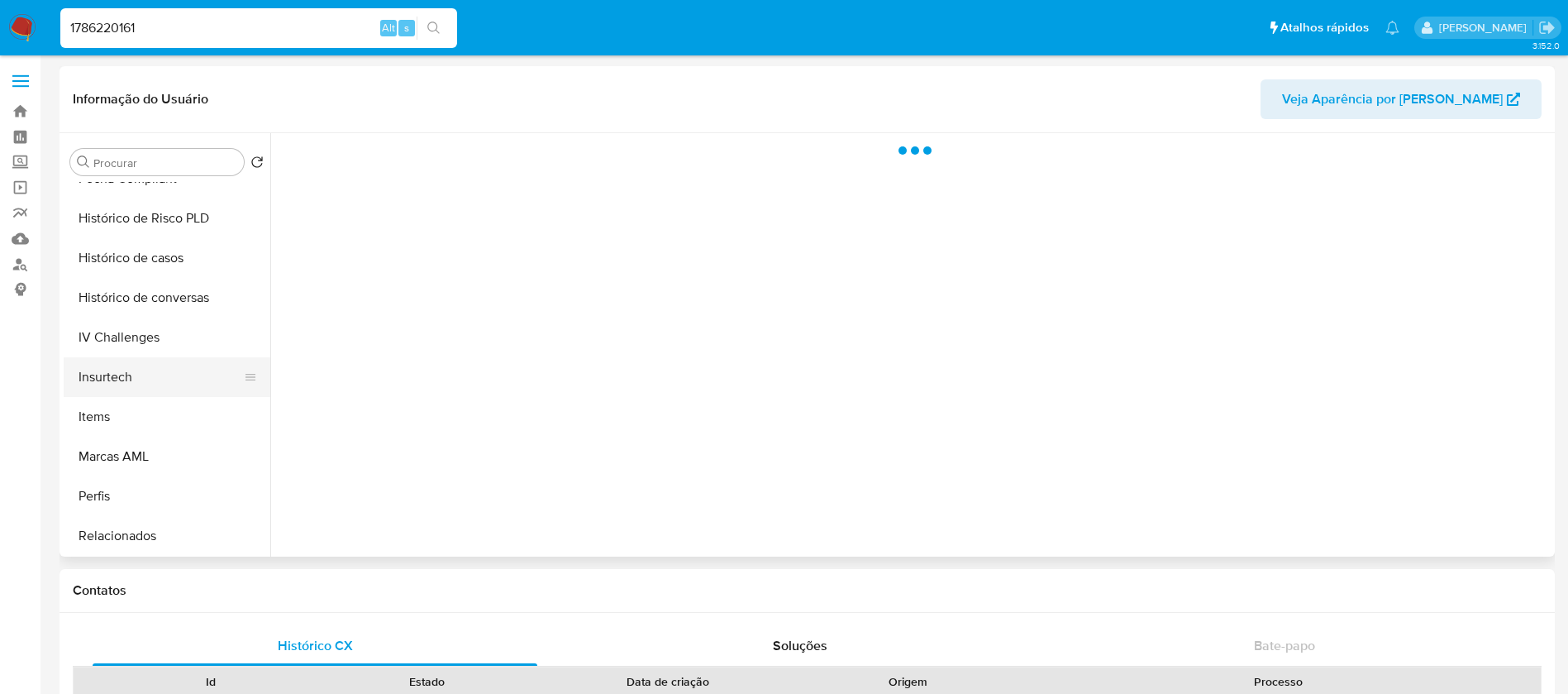
scroll to position [699, 0]
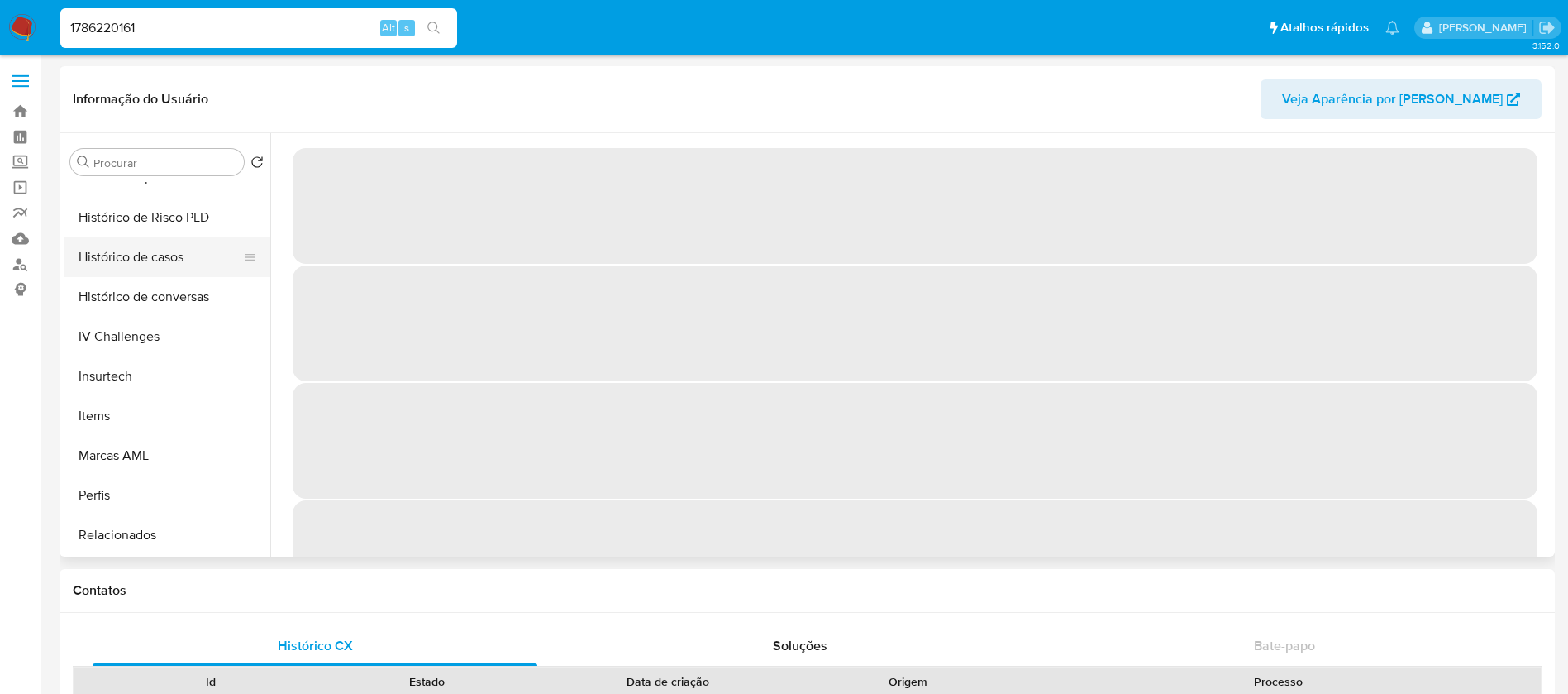
click at [109, 265] on button "Histórico de casos" at bounding box center [160, 257] width 194 height 39
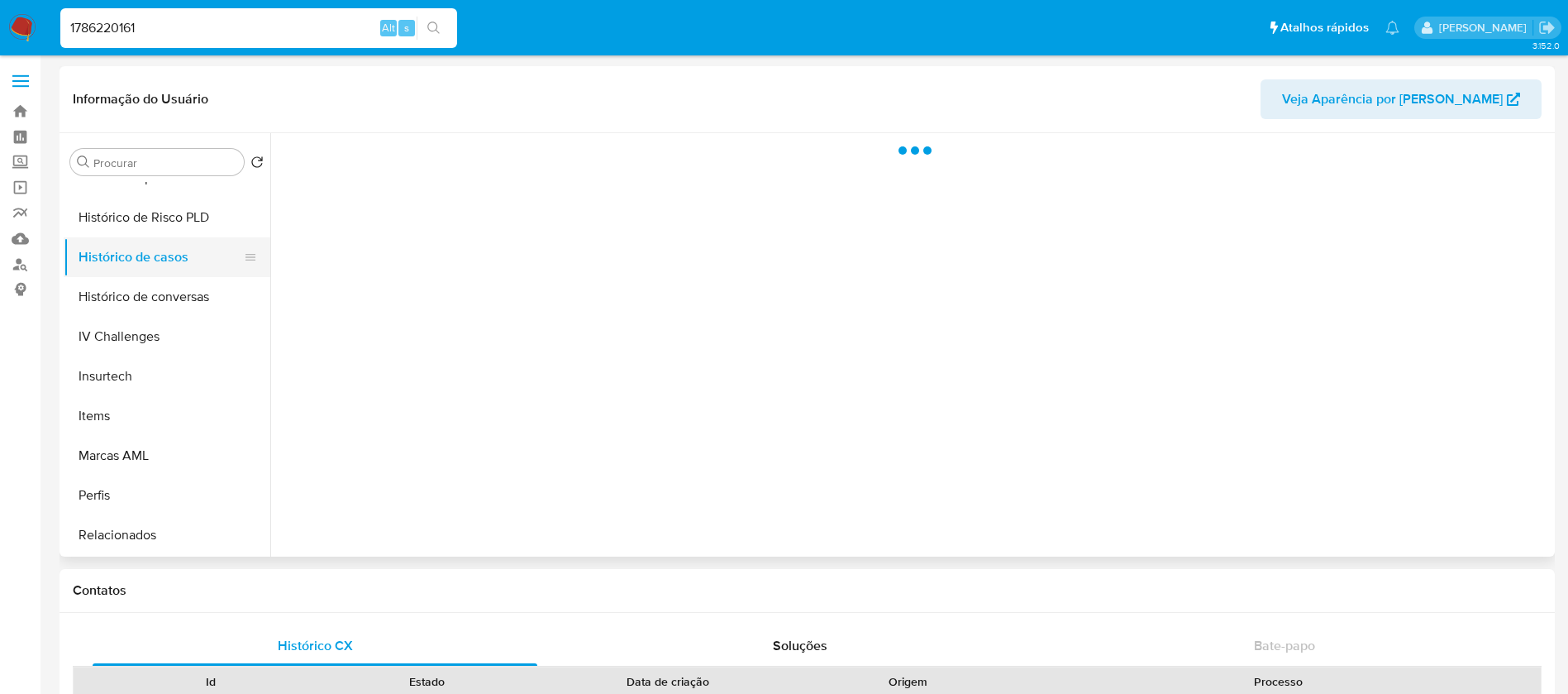
select select "10"
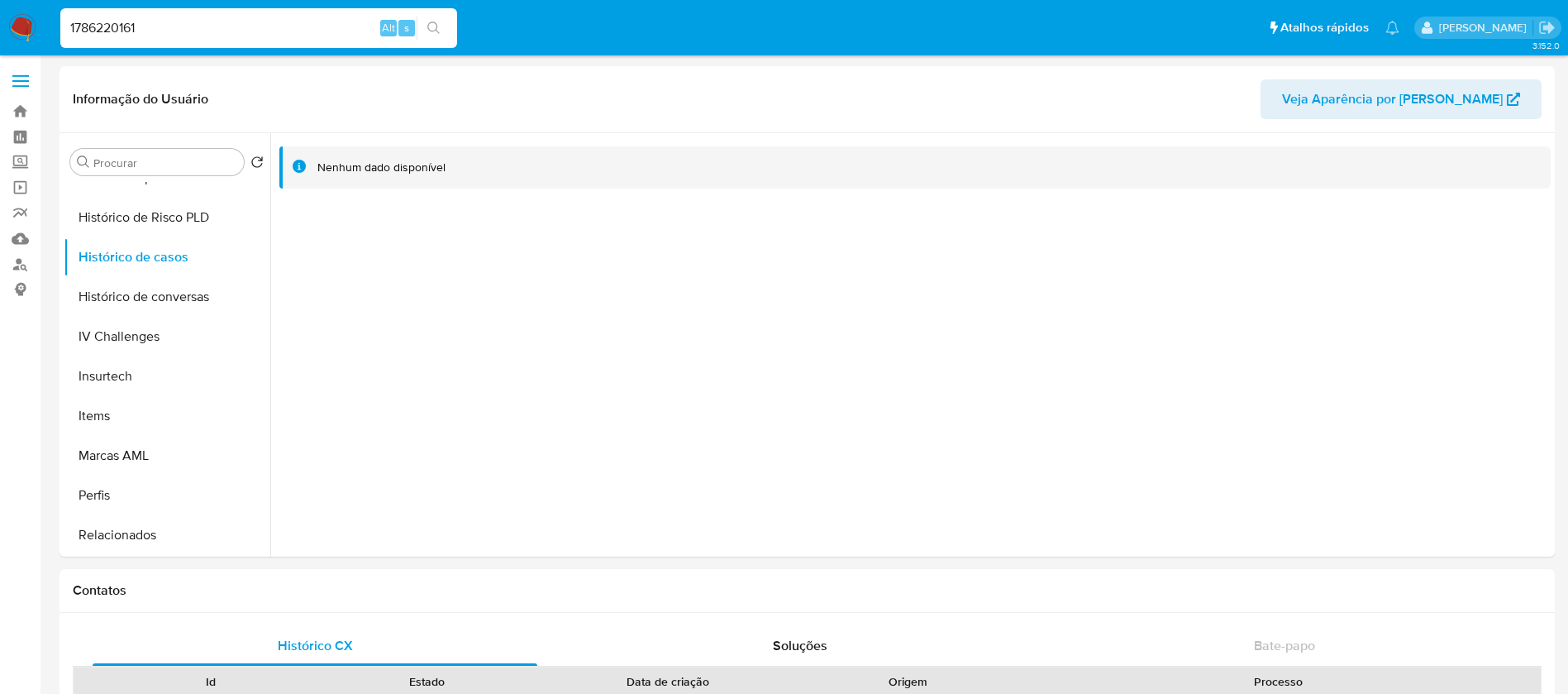
click at [257, 29] on input "1786220161" at bounding box center [258, 27] width 397 height 21
paste input "150105744"
type input "1150105744"
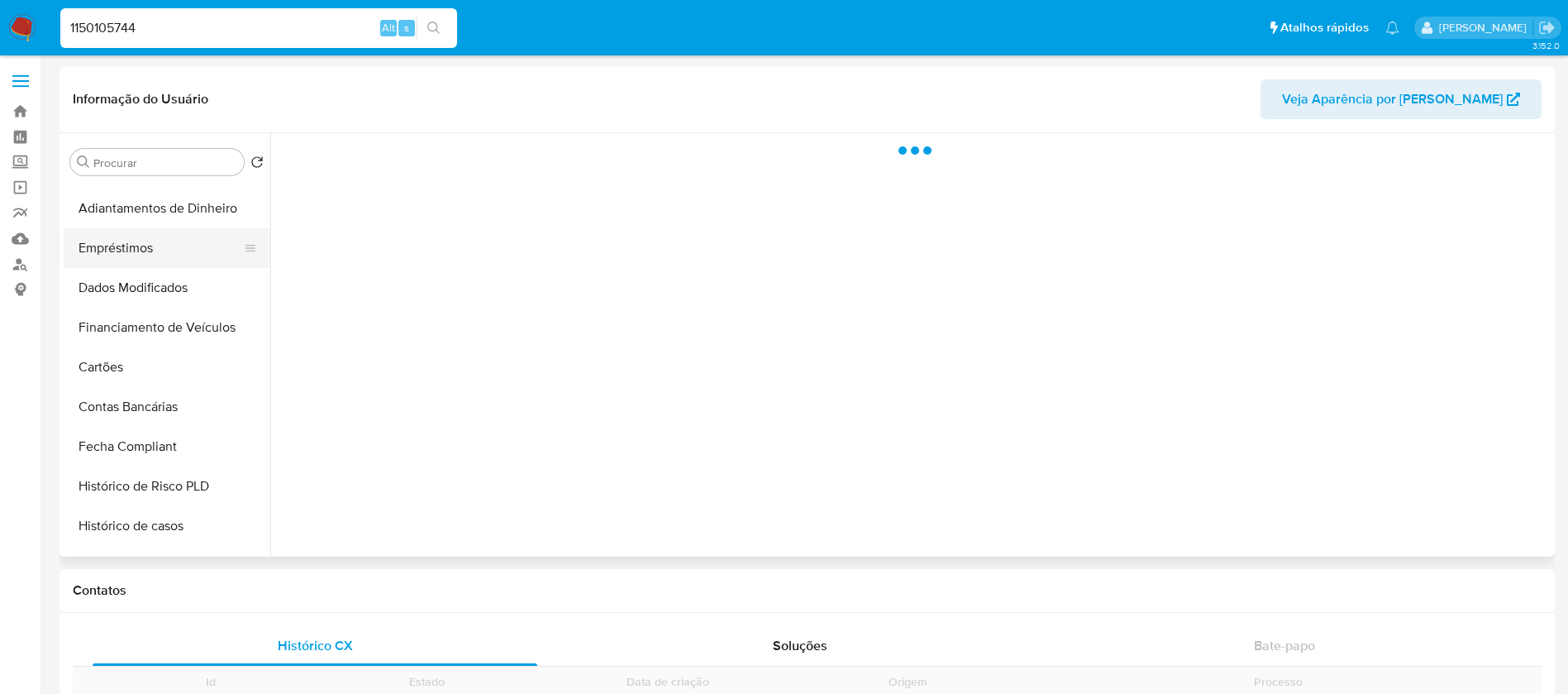
scroll to position [699, 0]
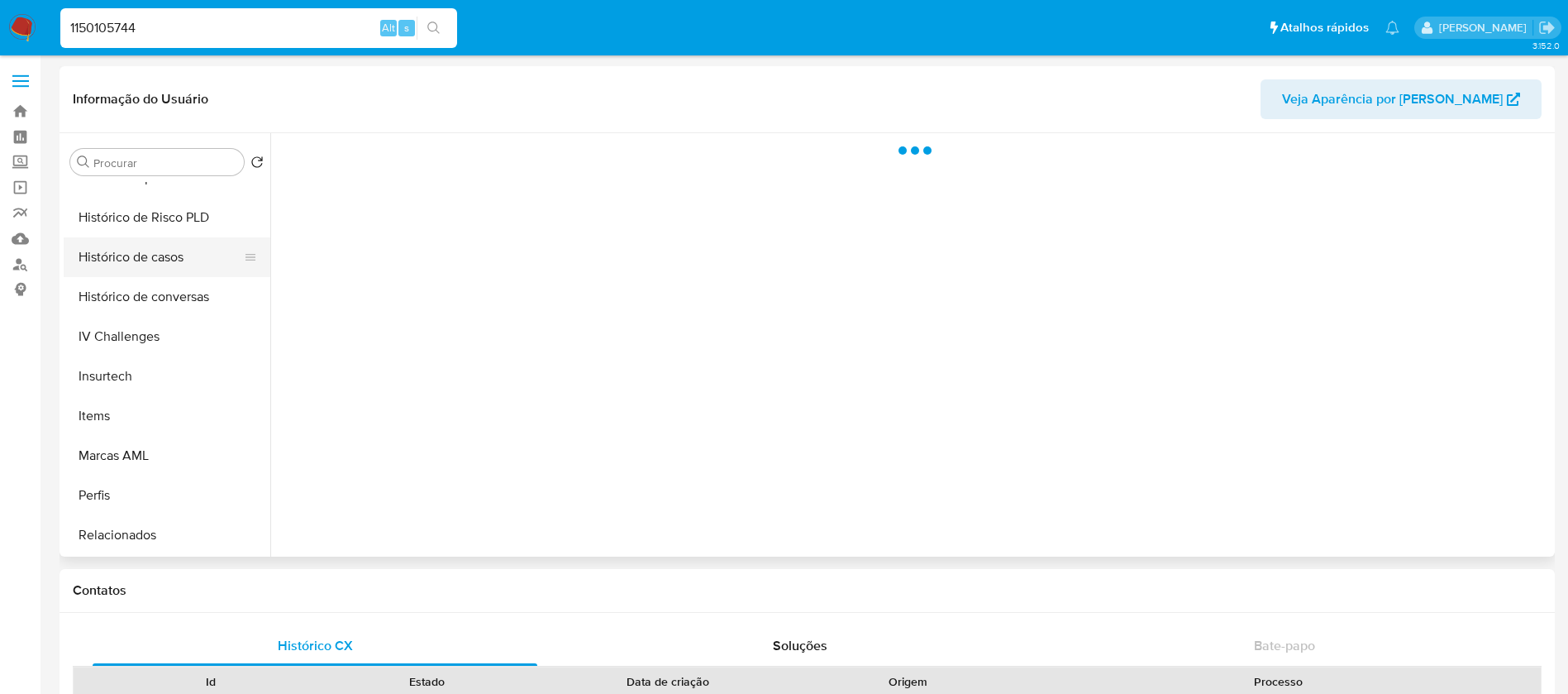
click at [124, 262] on button "Histórico de casos" at bounding box center [160, 257] width 194 height 39
select select "10"
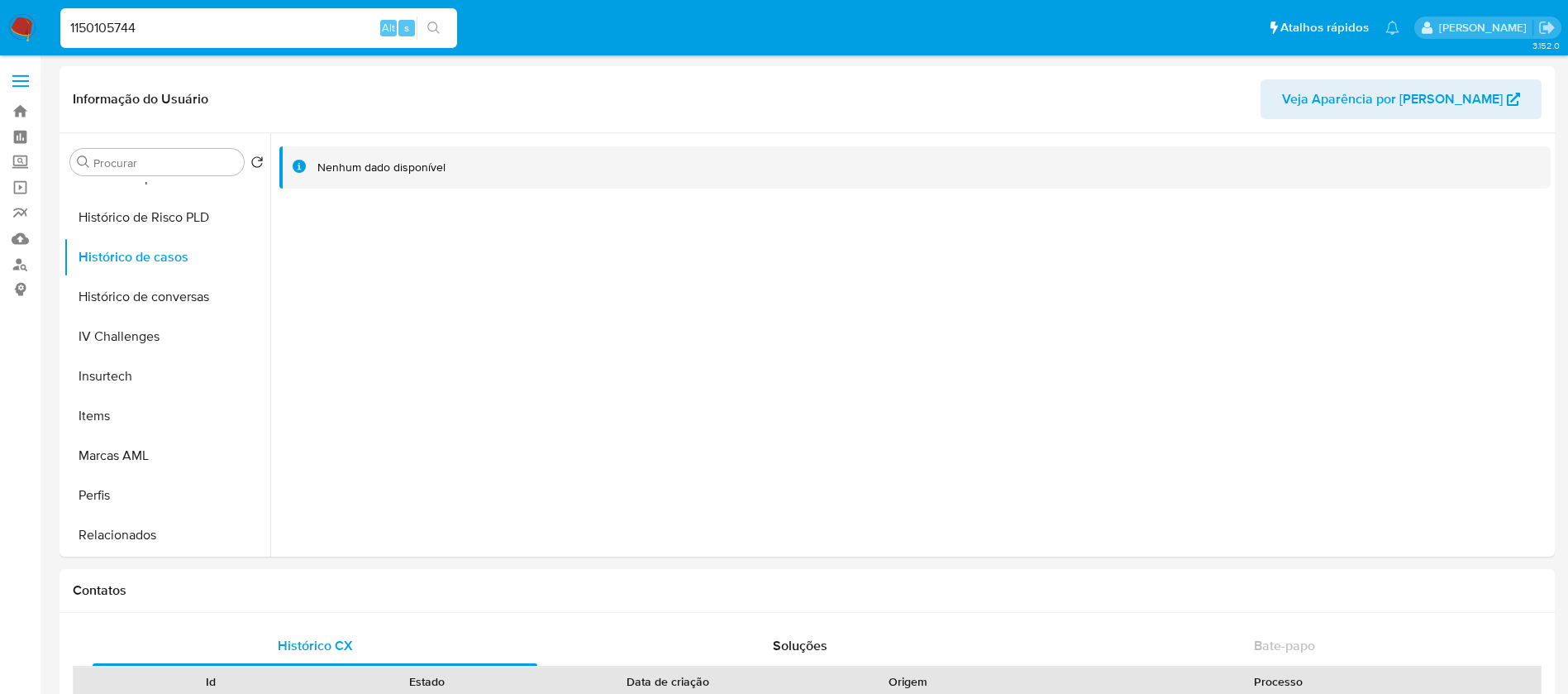
click at [229, 21] on input "1150105744" at bounding box center [258, 27] width 397 height 21
paste input "356058272"
type input "356058272"
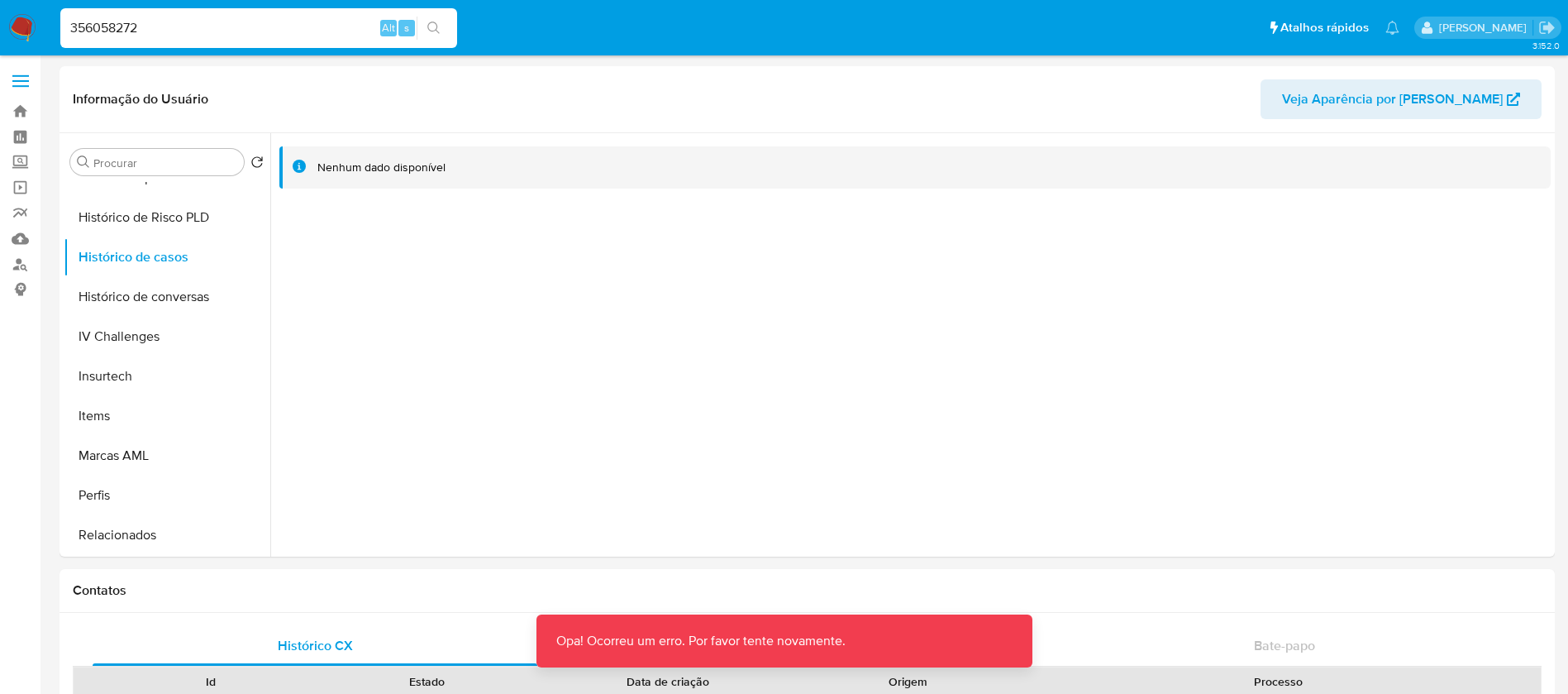
click at [157, 21] on input "356058272" at bounding box center [258, 27] width 397 height 21
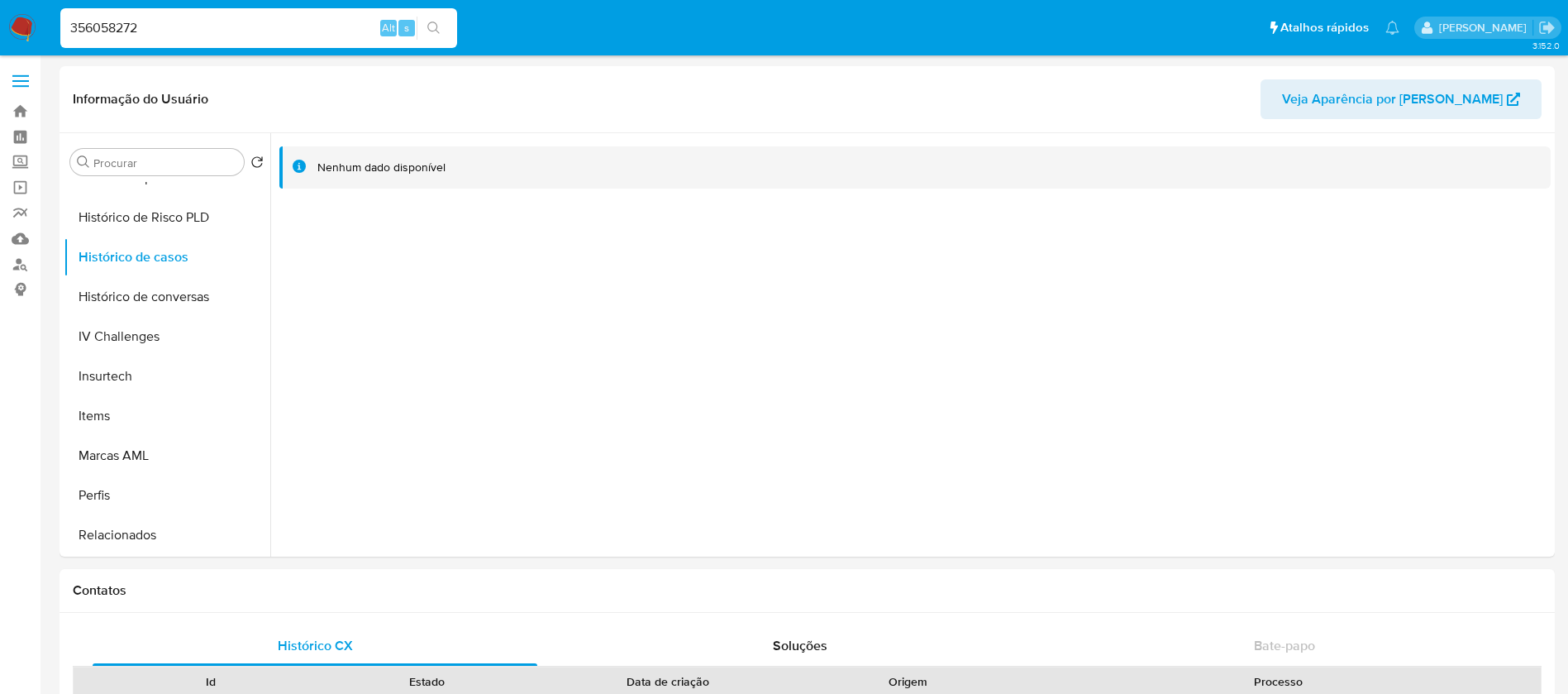
click at [146, 27] on input "356058272" at bounding box center [258, 27] width 397 height 21
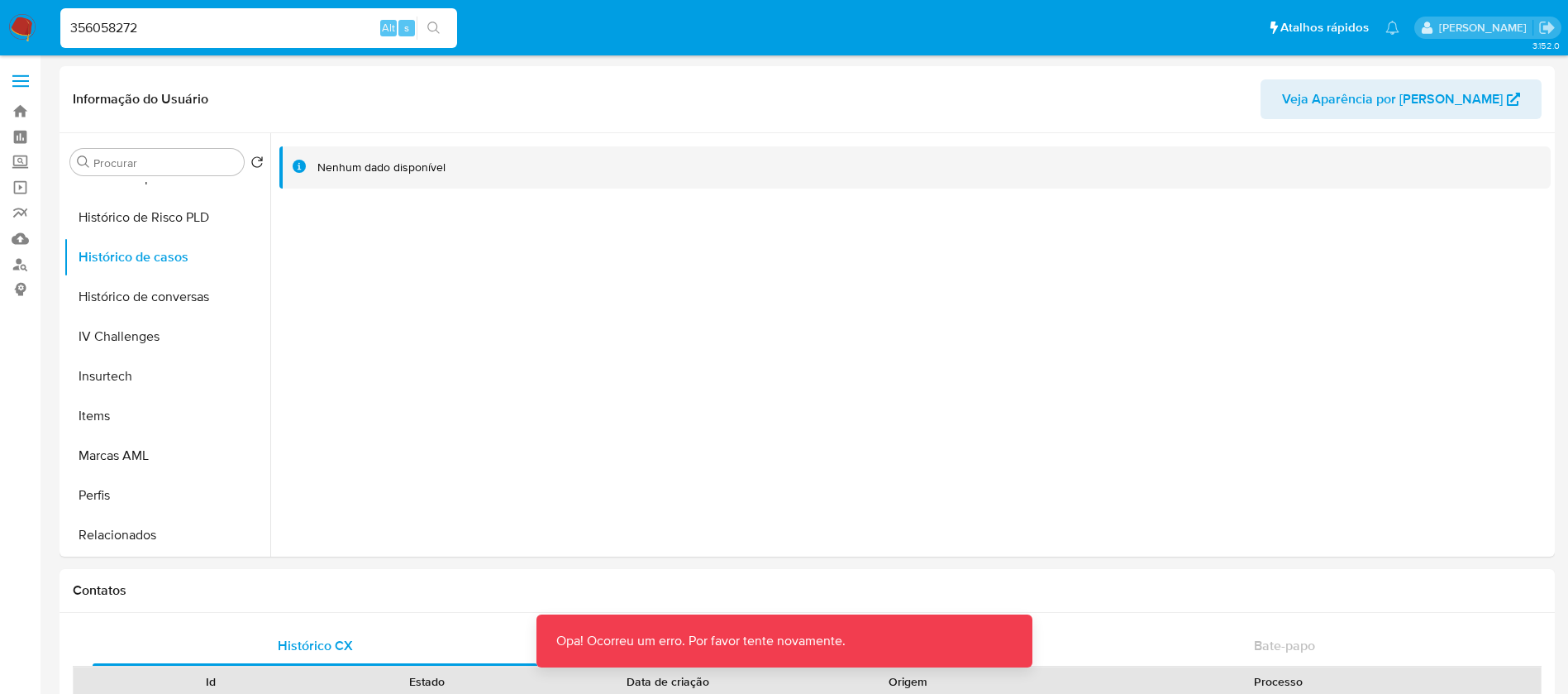
drag, startPoint x: 69, startPoint y: 31, endPoint x: 103, endPoint y: 46, distance: 37.2
click at [70, 31] on input "356058272" at bounding box center [258, 27] width 397 height 21
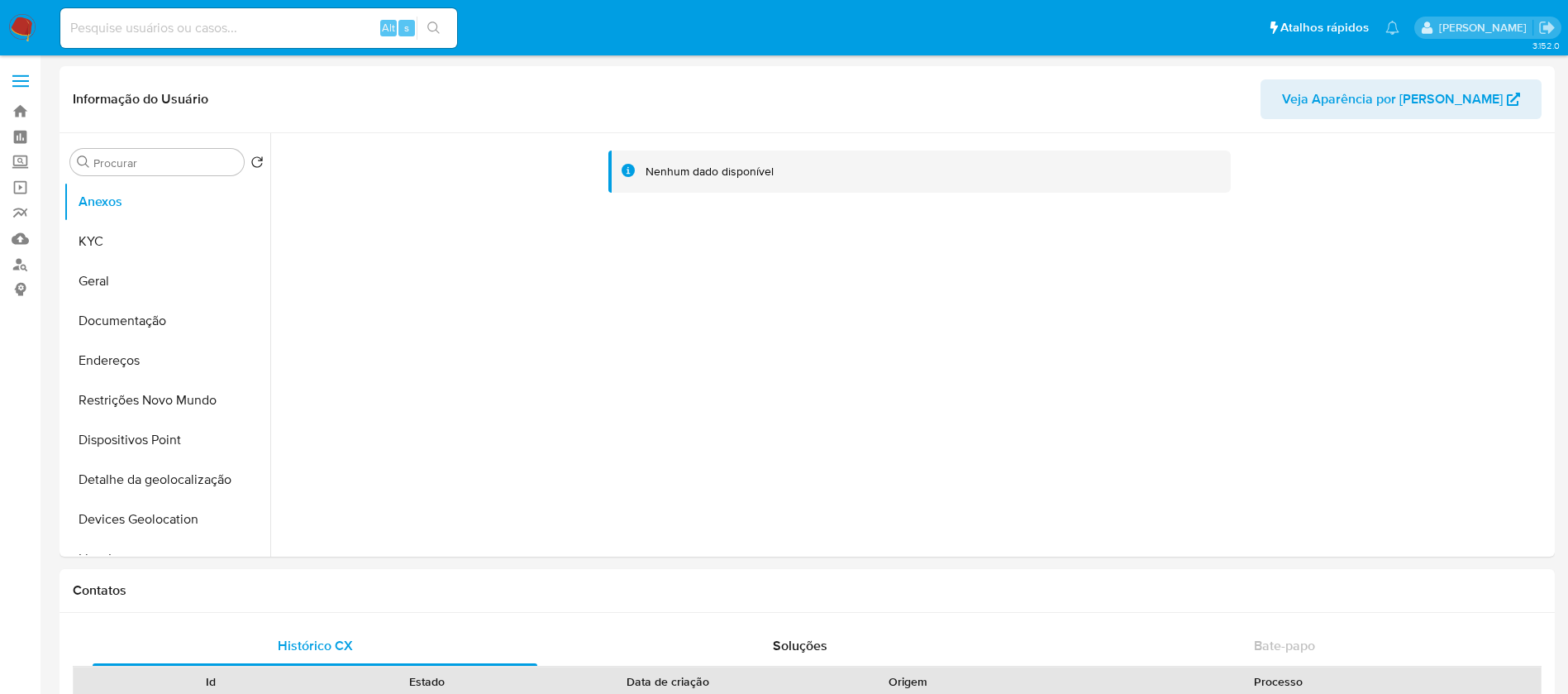
select select "10"
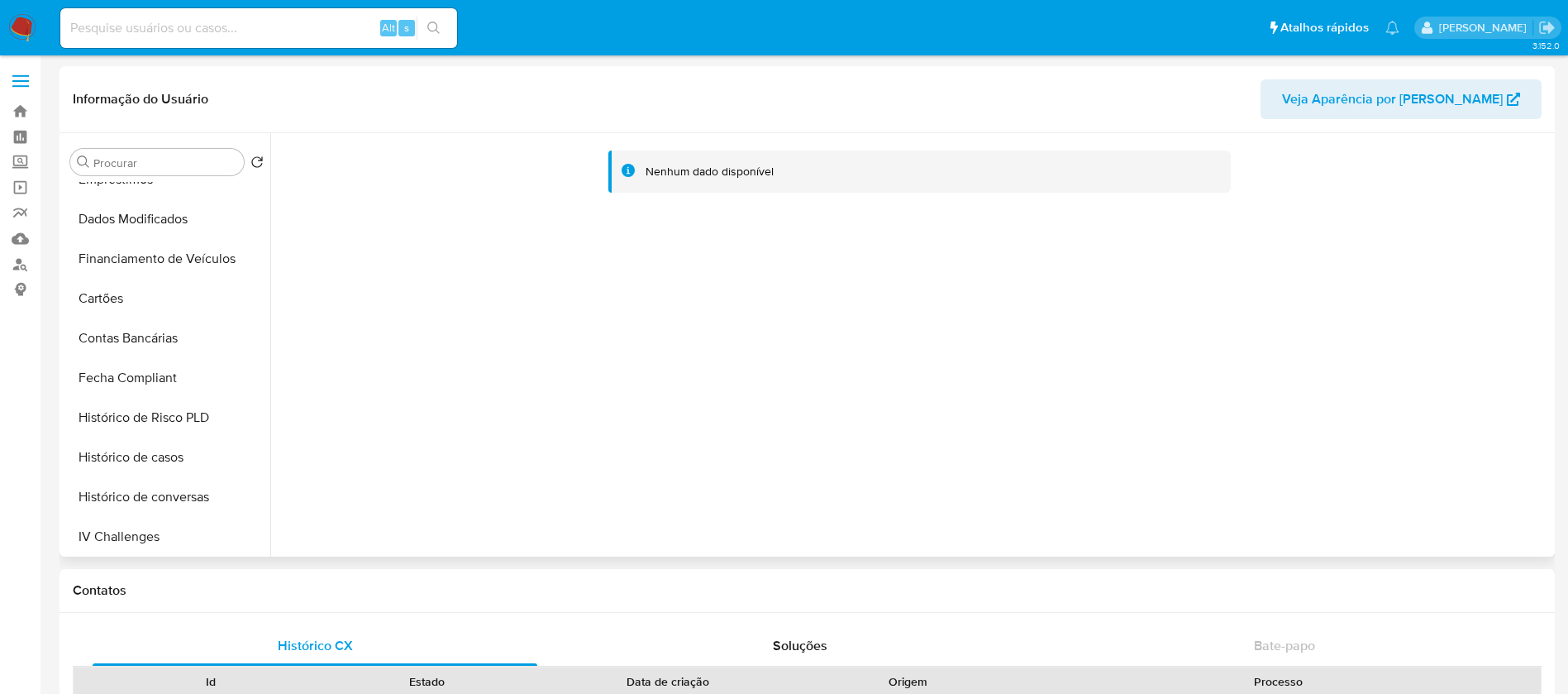
scroll to position [699, 0]
click at [119, 268] on button "Histórico de casos" at bounding box center [160, 257] width 194 height 39
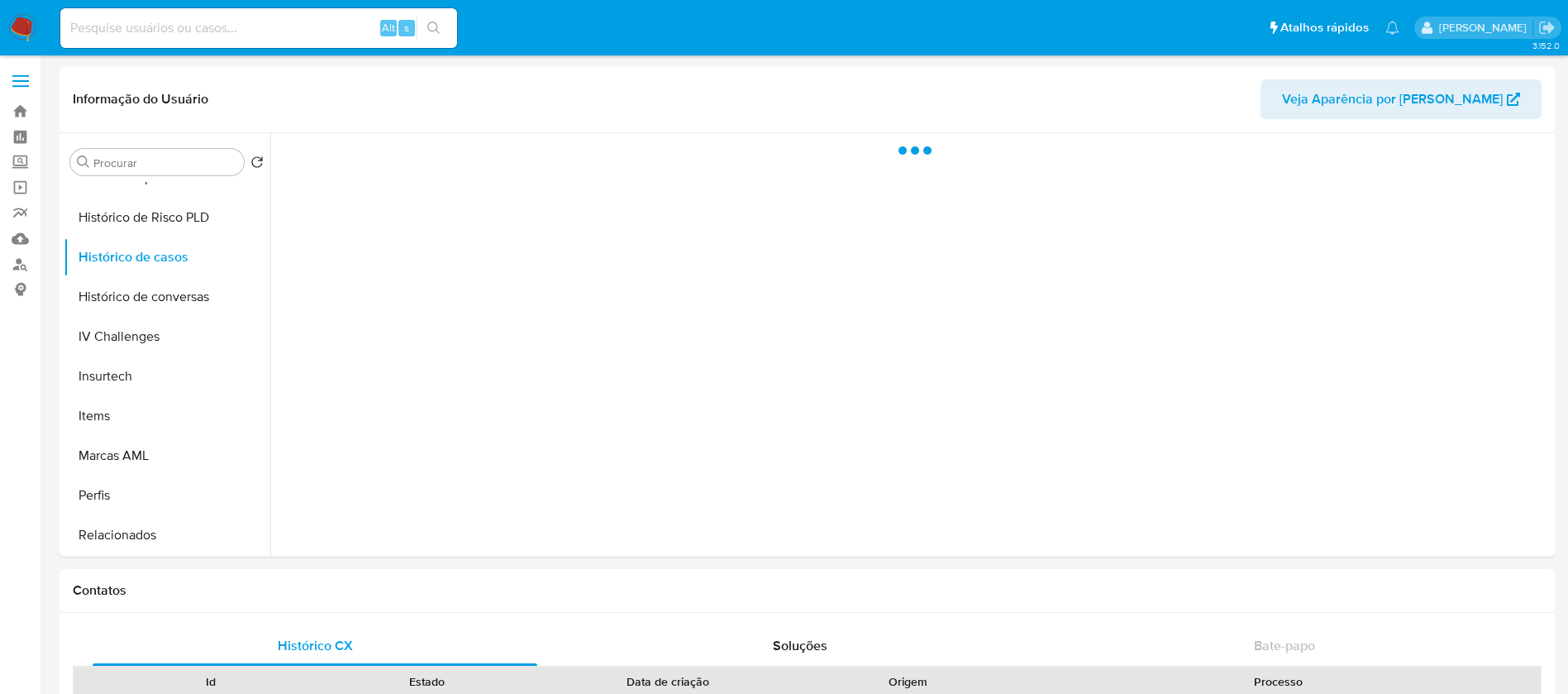
click at [104, 44] on div "Alt s" at bounding box center [258, 28] width 397 height 39
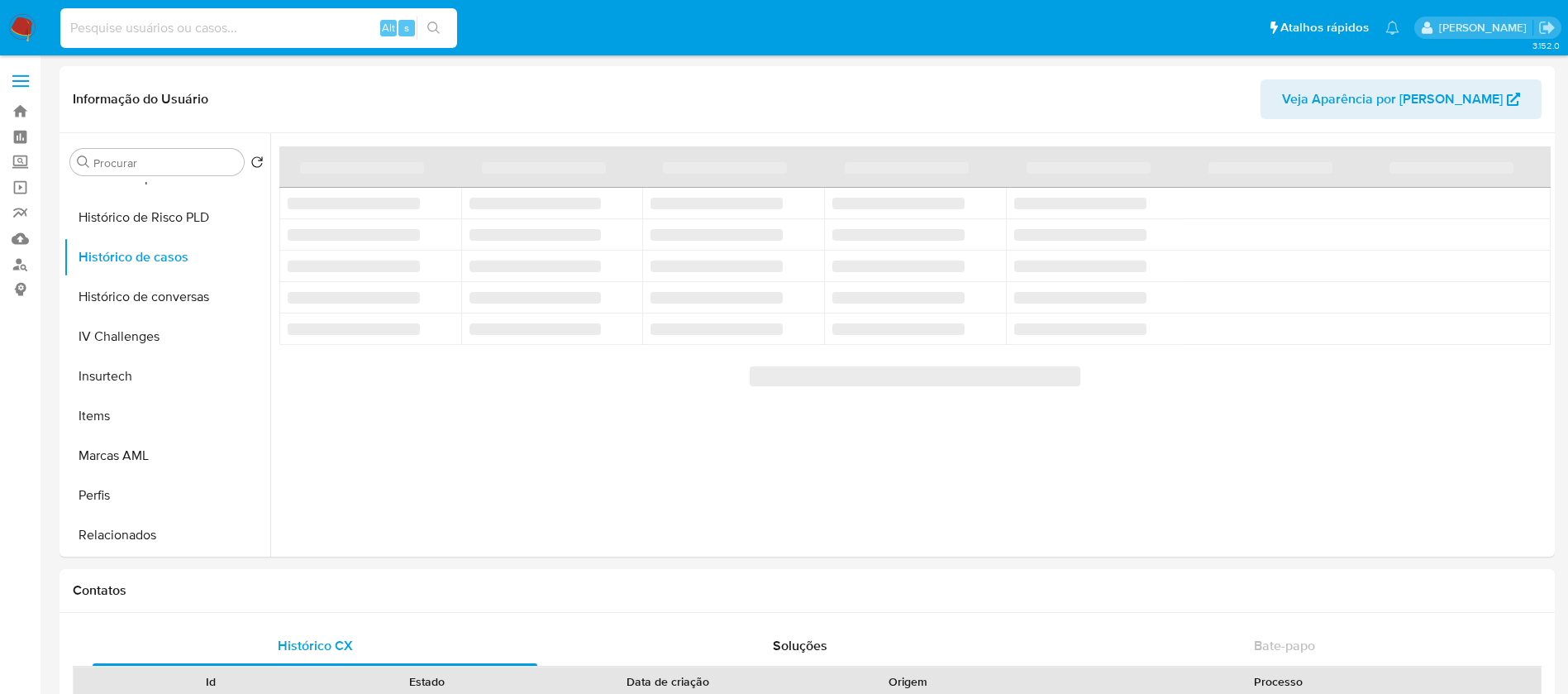
click at [113, 32] on input at bounding box center [258, 27] width 397 height 21
paste input "356058272"
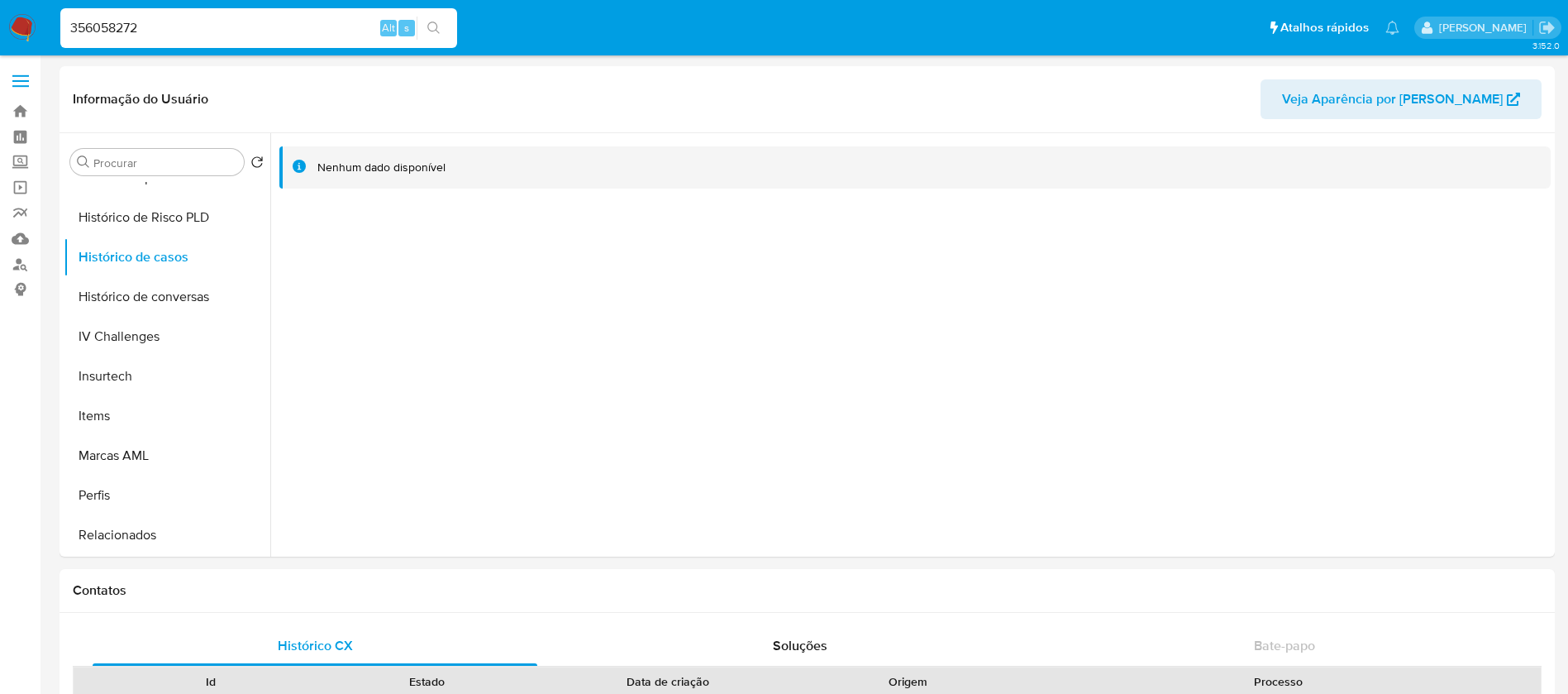
type input "356058272"
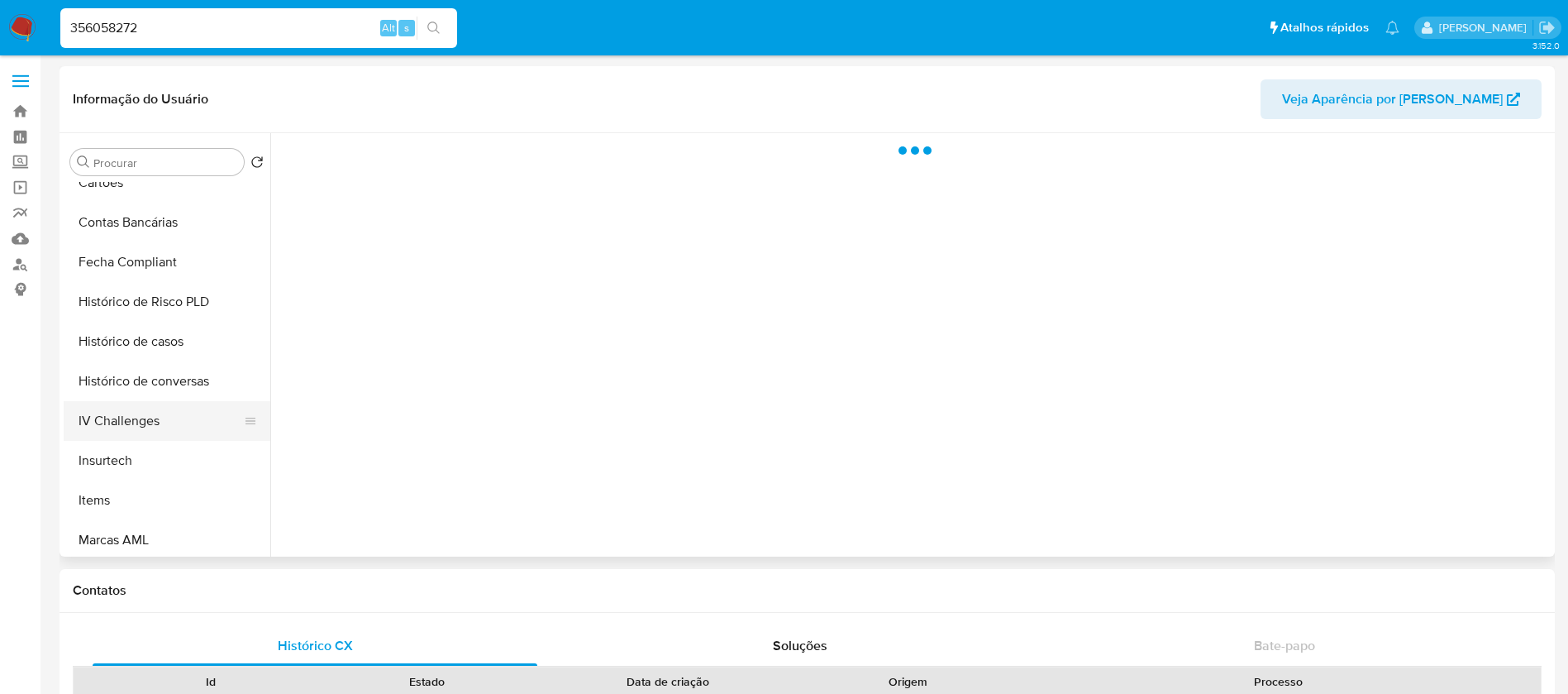
scroll to position [662, 0]
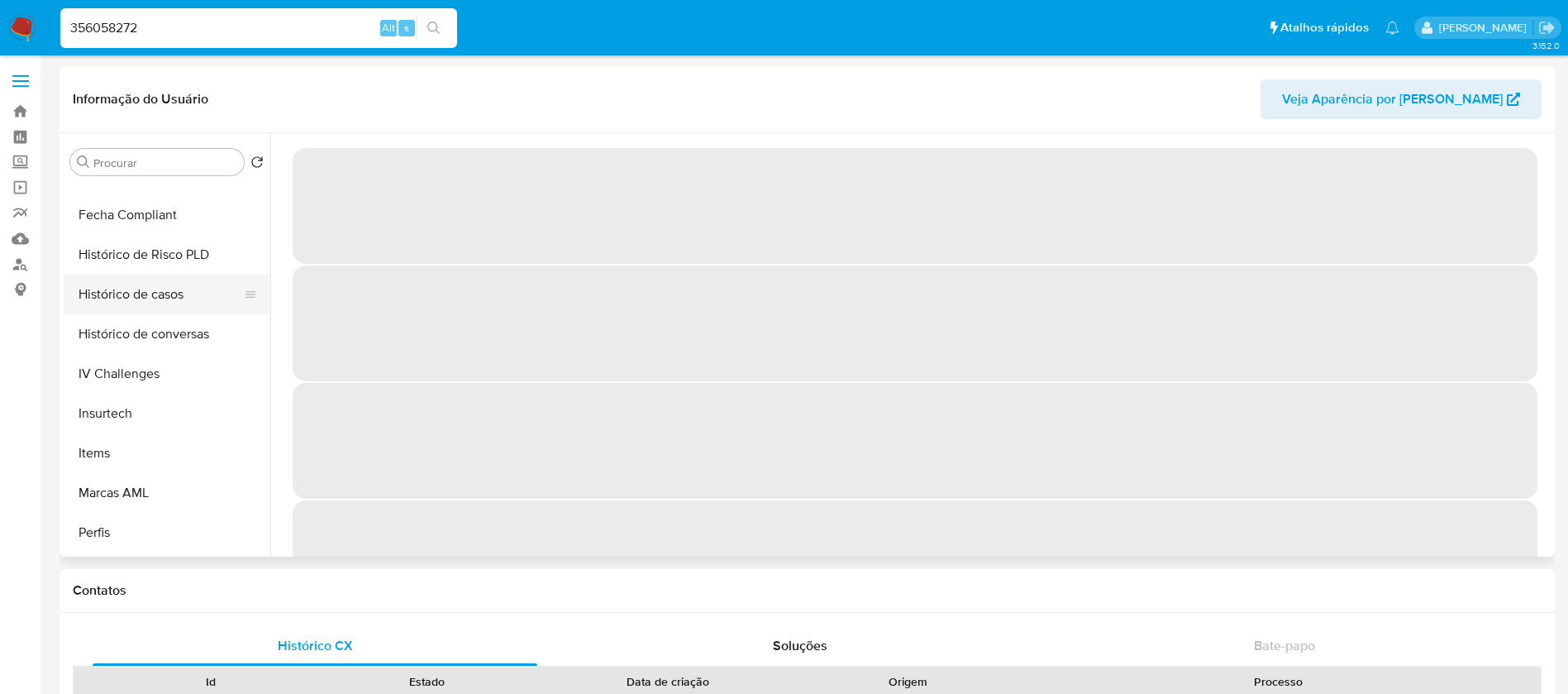
click at [136, 286] on button "Histórico de casos" at bounding box center [160, 295] width 194 height 39
select select "10"
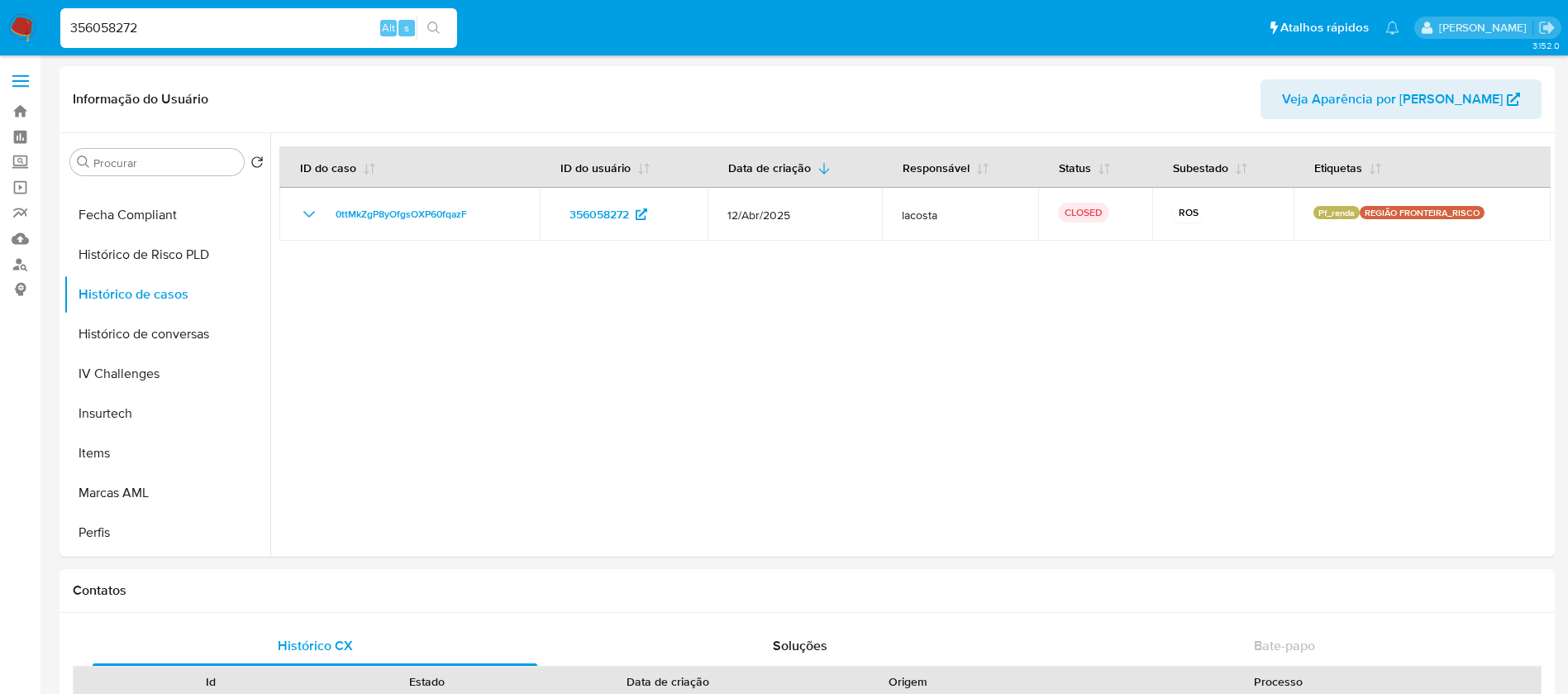
click at [206, 37] on input "356058272" at bounding box center [258, 27] width 397 height 21
paste input "46547866"
type input "465478662"
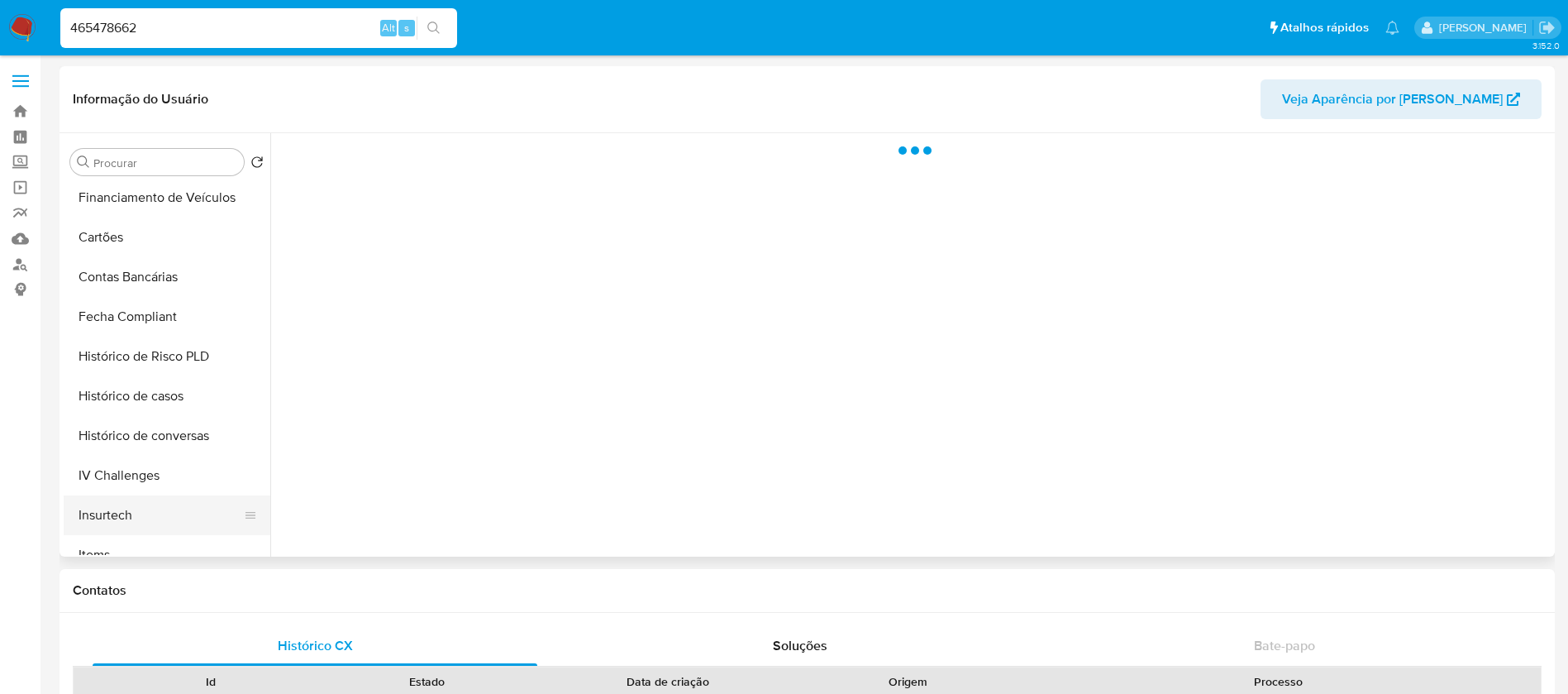
scroll to position [662, 0]
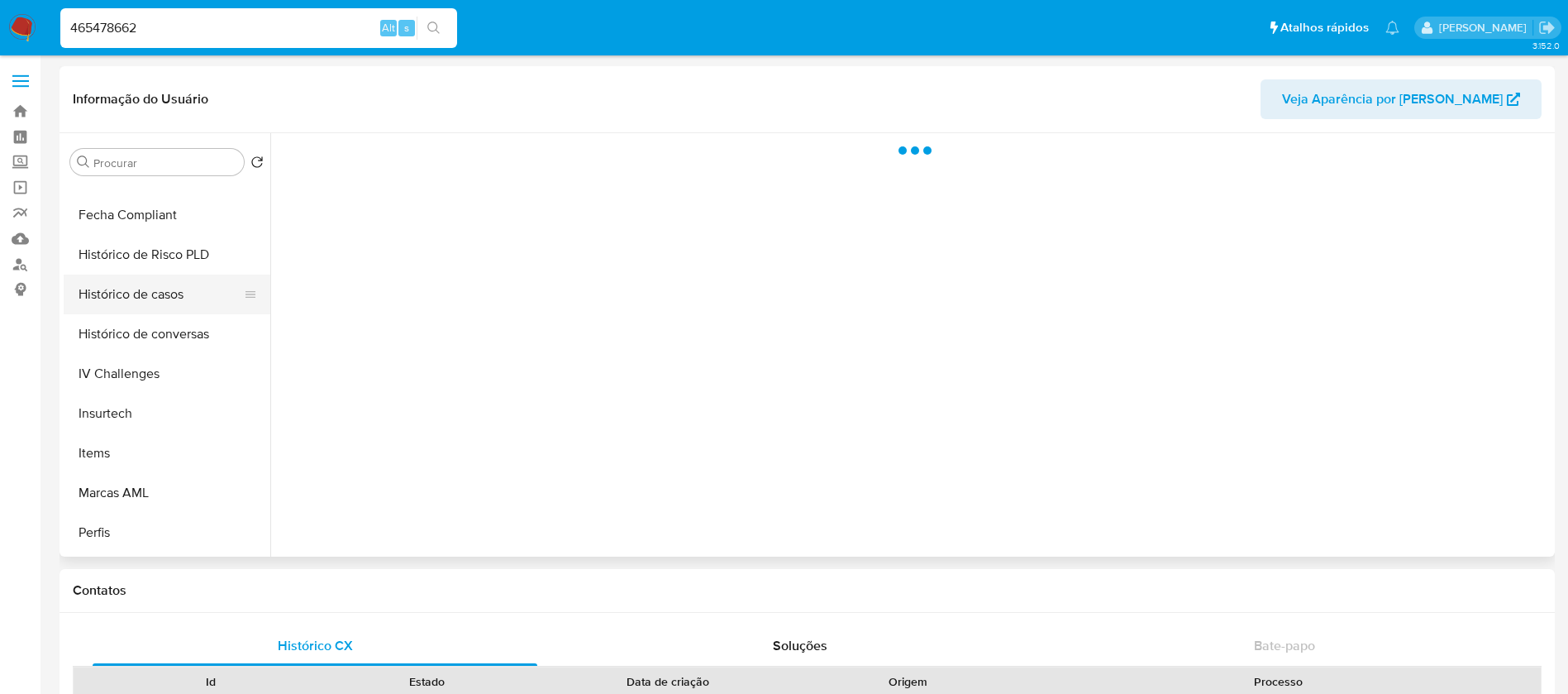
click at [133, 289] on button "Histórico de casos" at bounding box center [160, 295] width 194 height 39
select select "10"
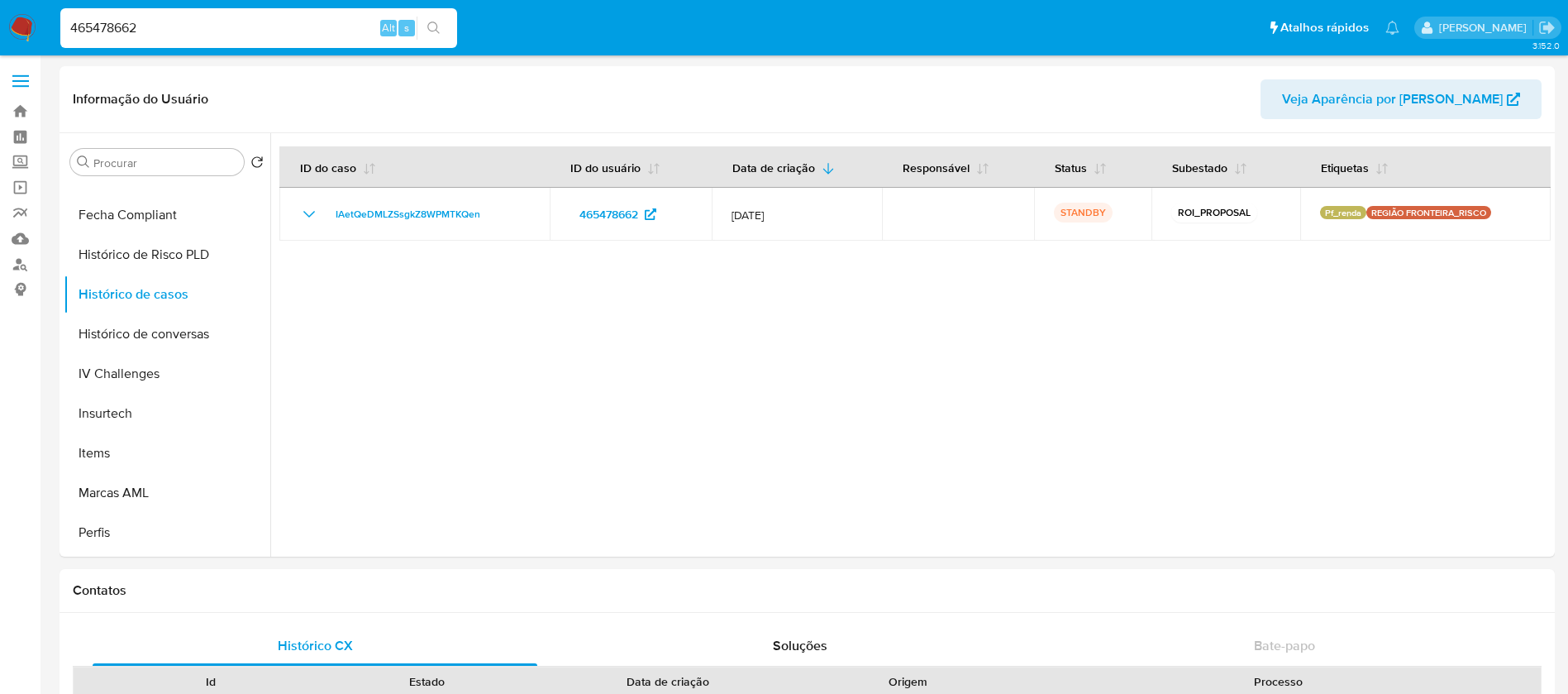
click at [190, 17] on input "465478662" at bounding box center [258, 27] width 397 height 21
paste input "1028553143"
type input "1028553143"
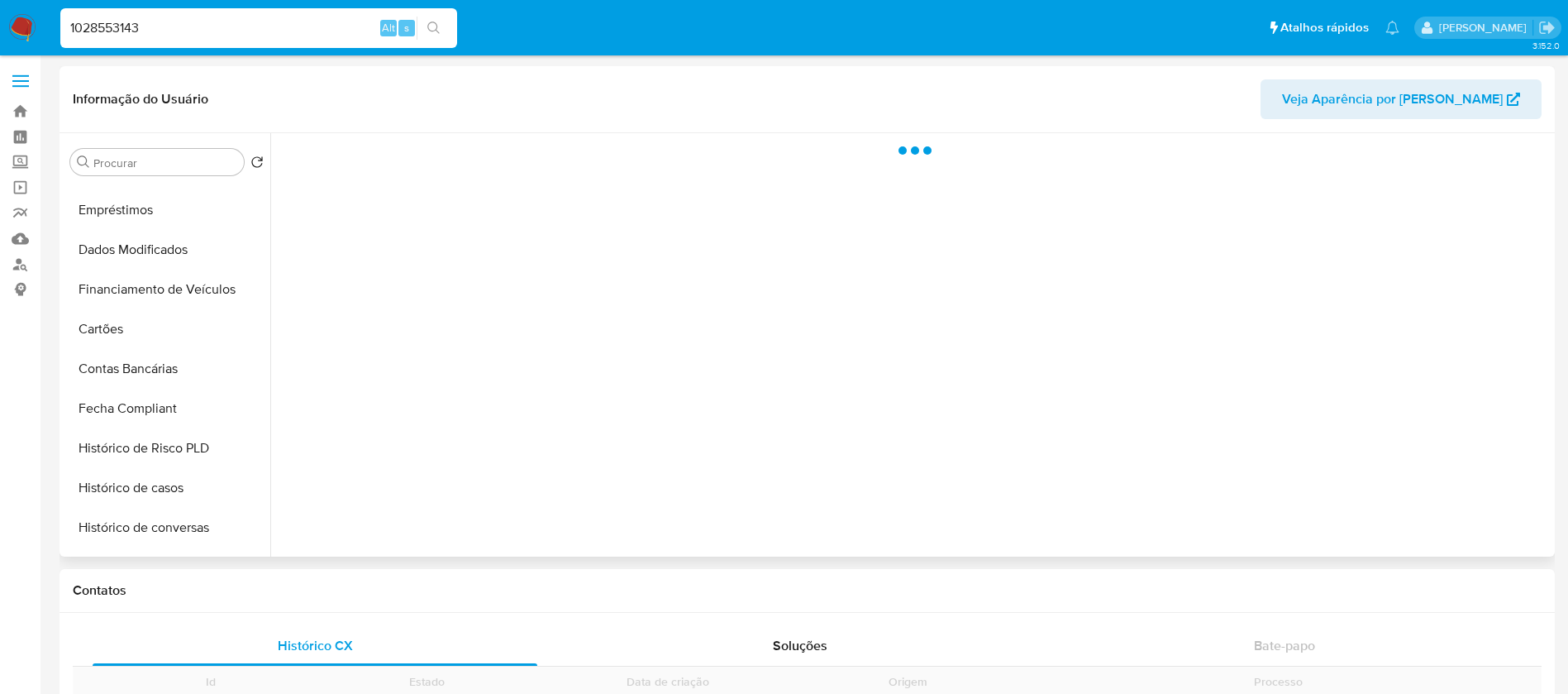
scroll to position [699, 0]
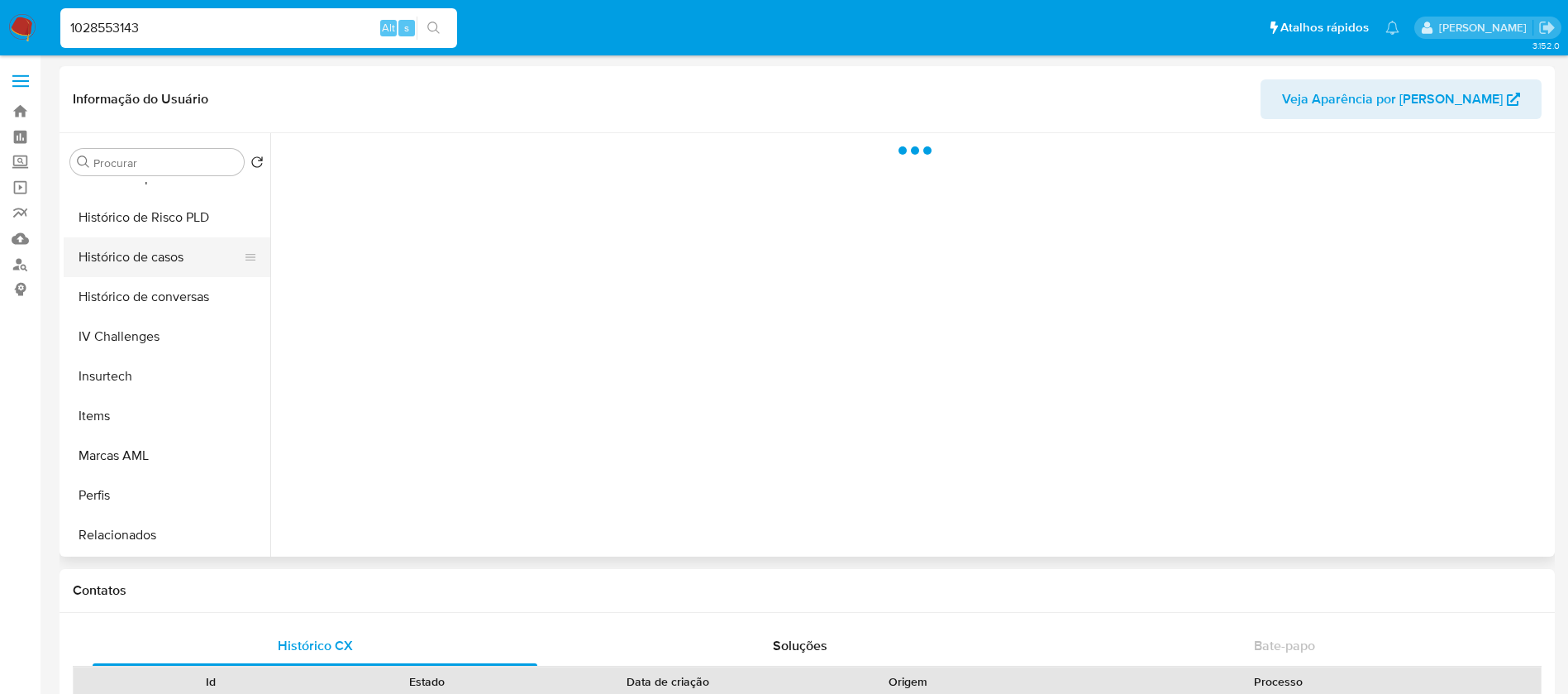
click at [114, 265] on button "Histórico de casos" at bounding box center [160, 257] width 194 height 39
select select "10"
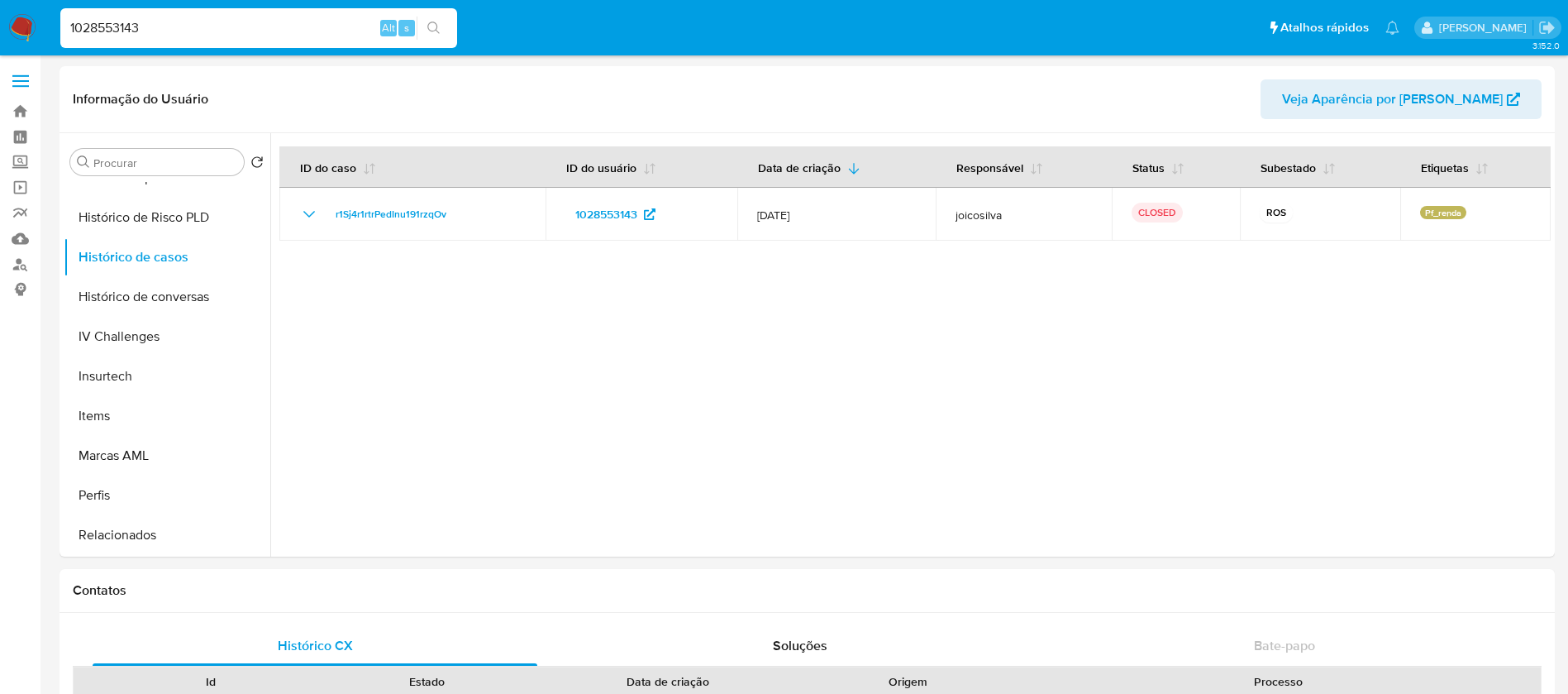
click at [212, 26] on input "1028553143" at bounding box center [258, 27] width 397 height 21
paste input "306859766"
type input "306859766"
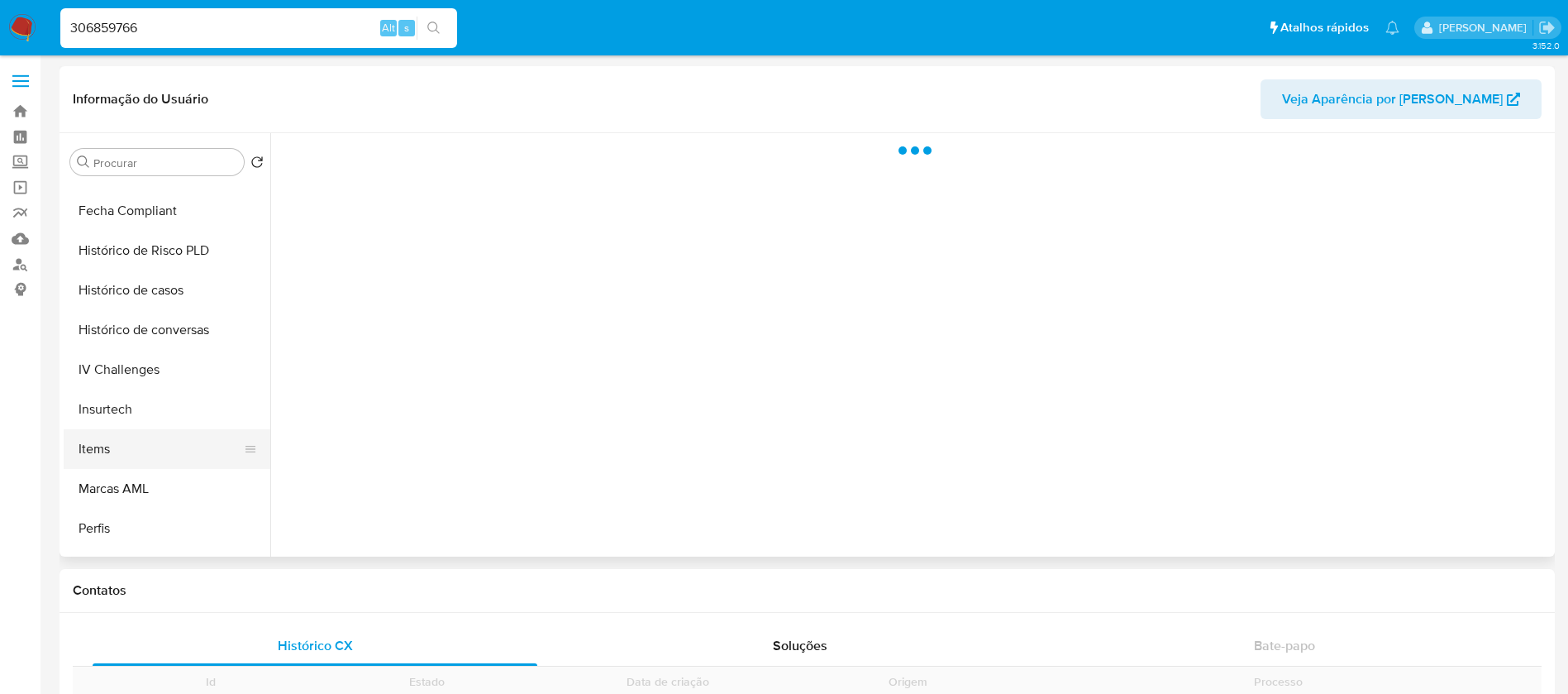
scroll to position [699, 0]
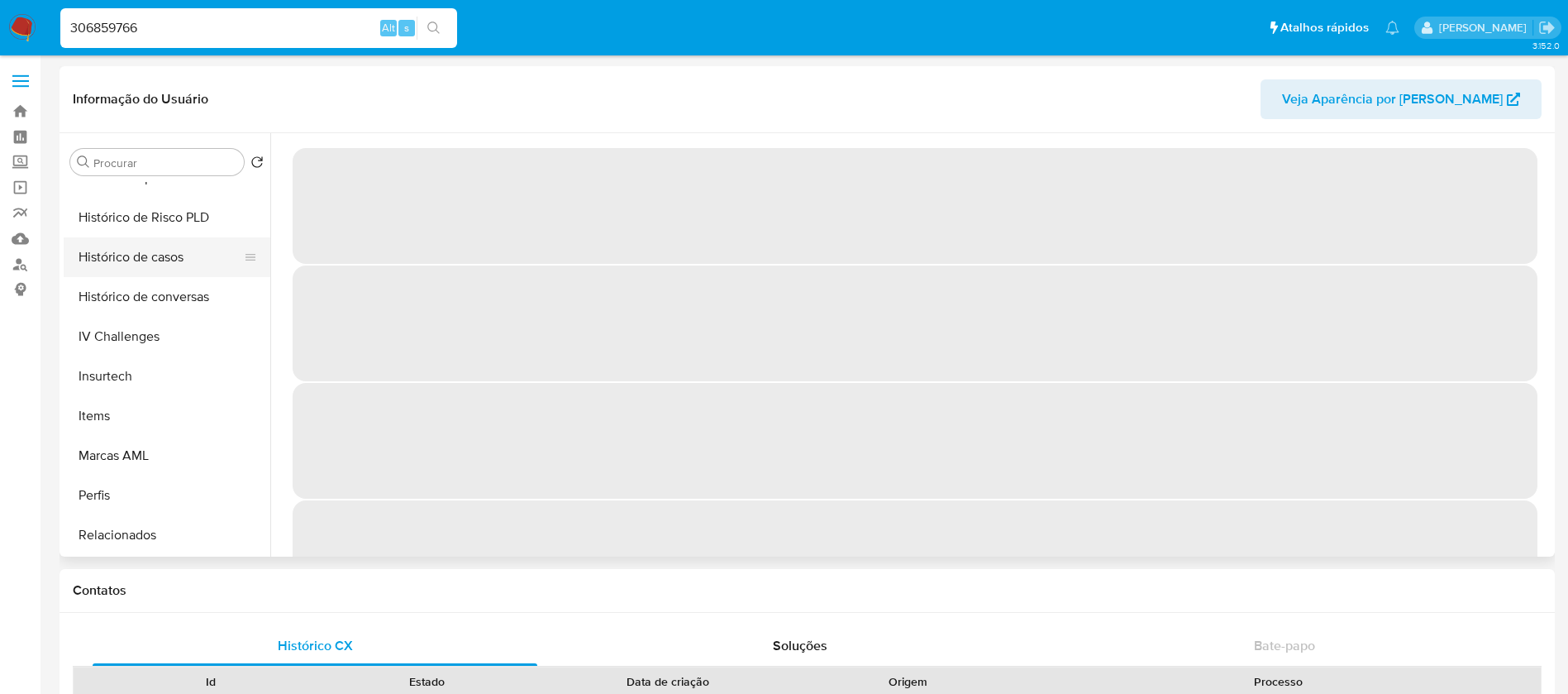
click at [100, 255] on button "Histórico de casos" at bounding box center [160, 257] width 194 height 39
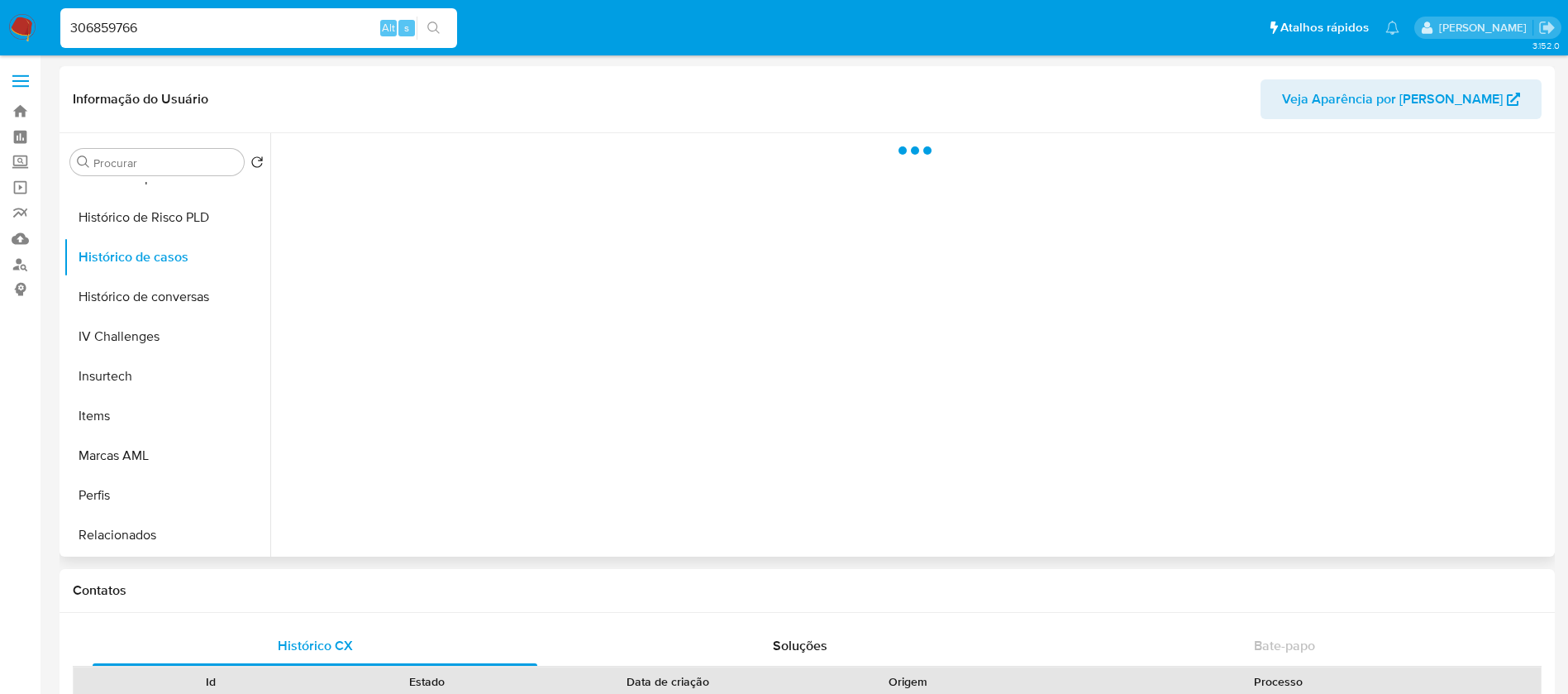
select select "10"
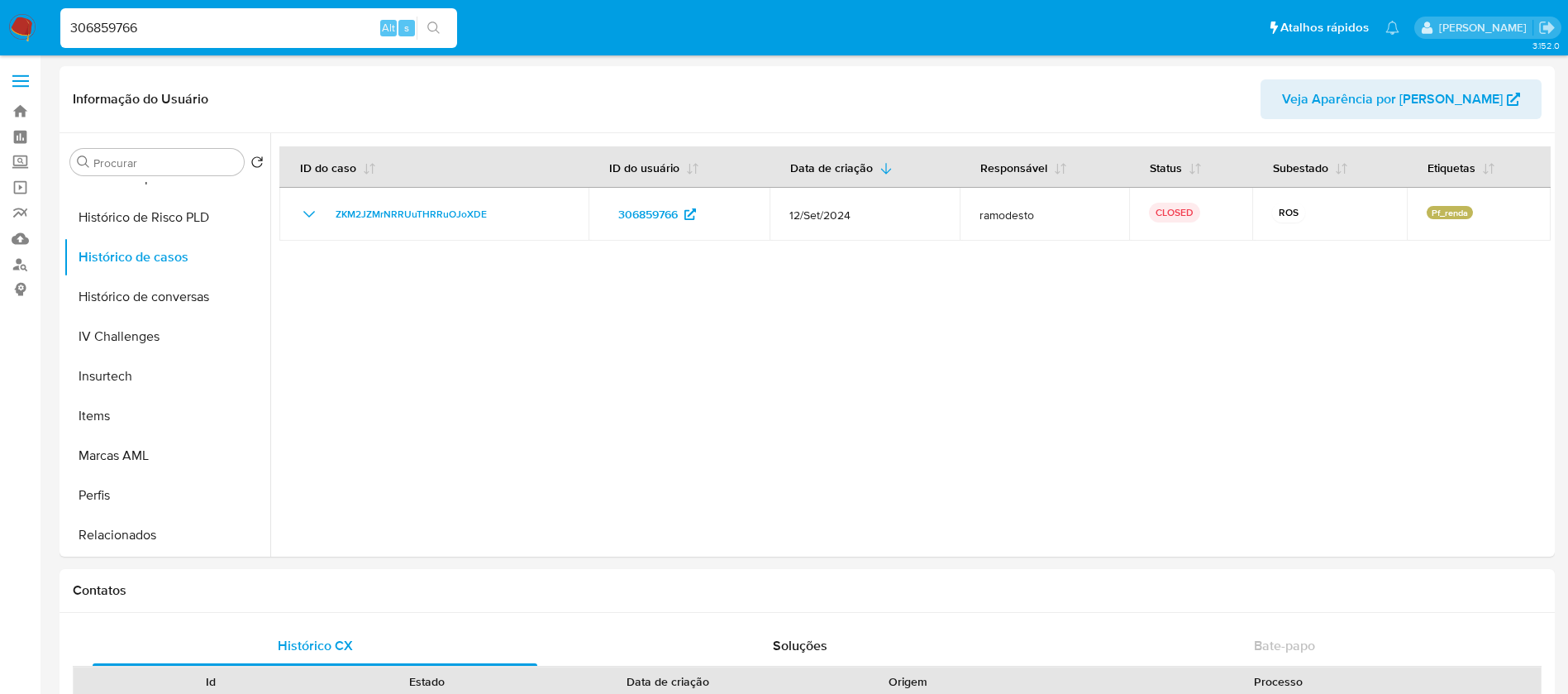
click at [219, 34] on input "306859766" at bounding box center [258, 27] width 397 height 21
paste input "2248720094"
type input "2248720094"
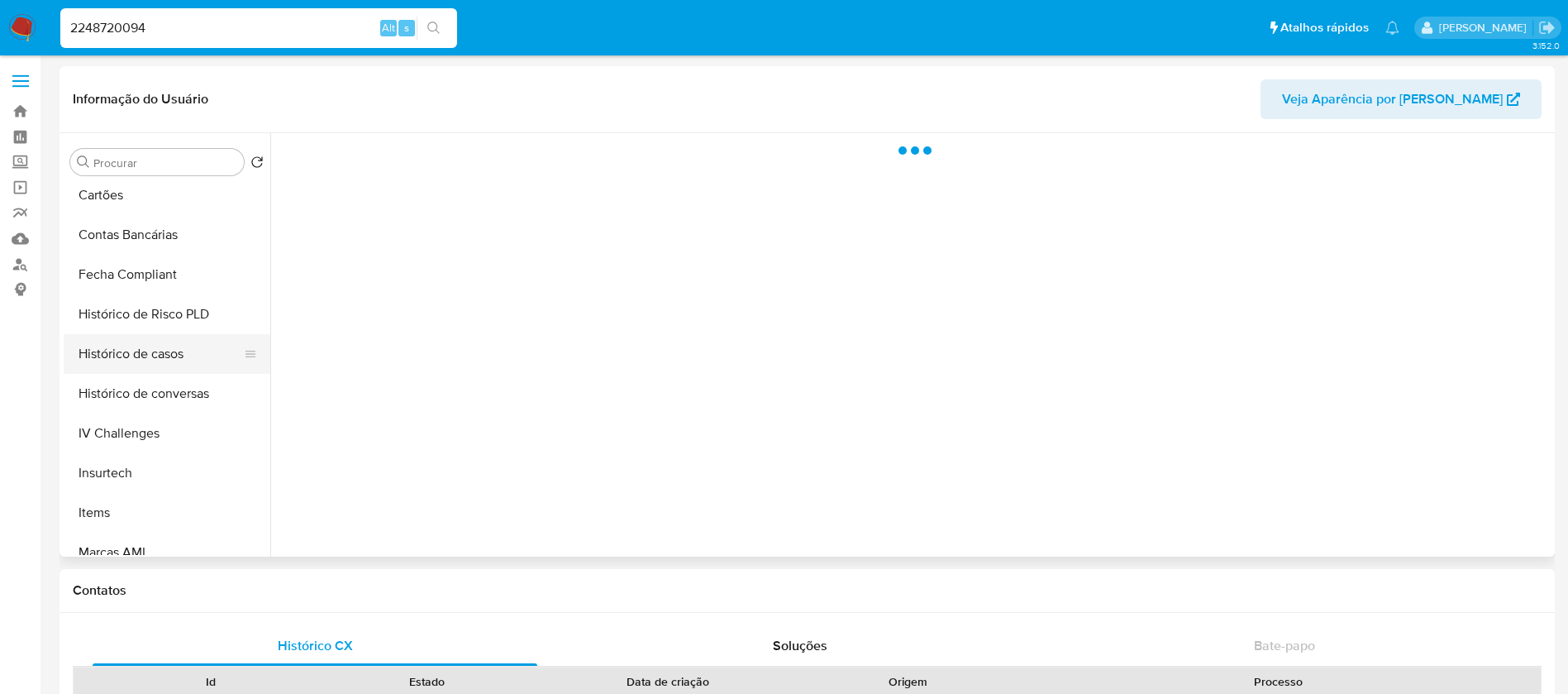
scroll to position [699, 0]
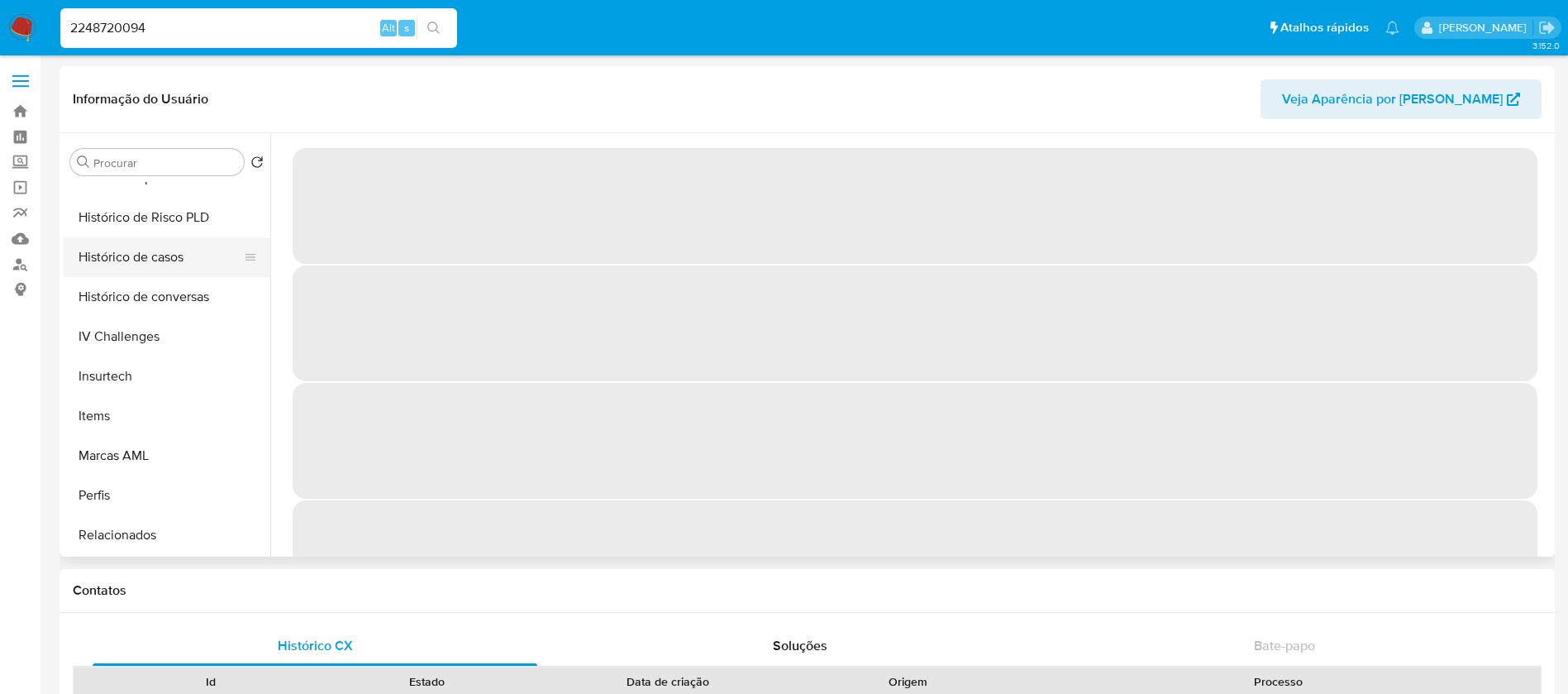
click at [116, 273] on button "Histórico de casos" at bounding box center [160, 257] width 194 height 39
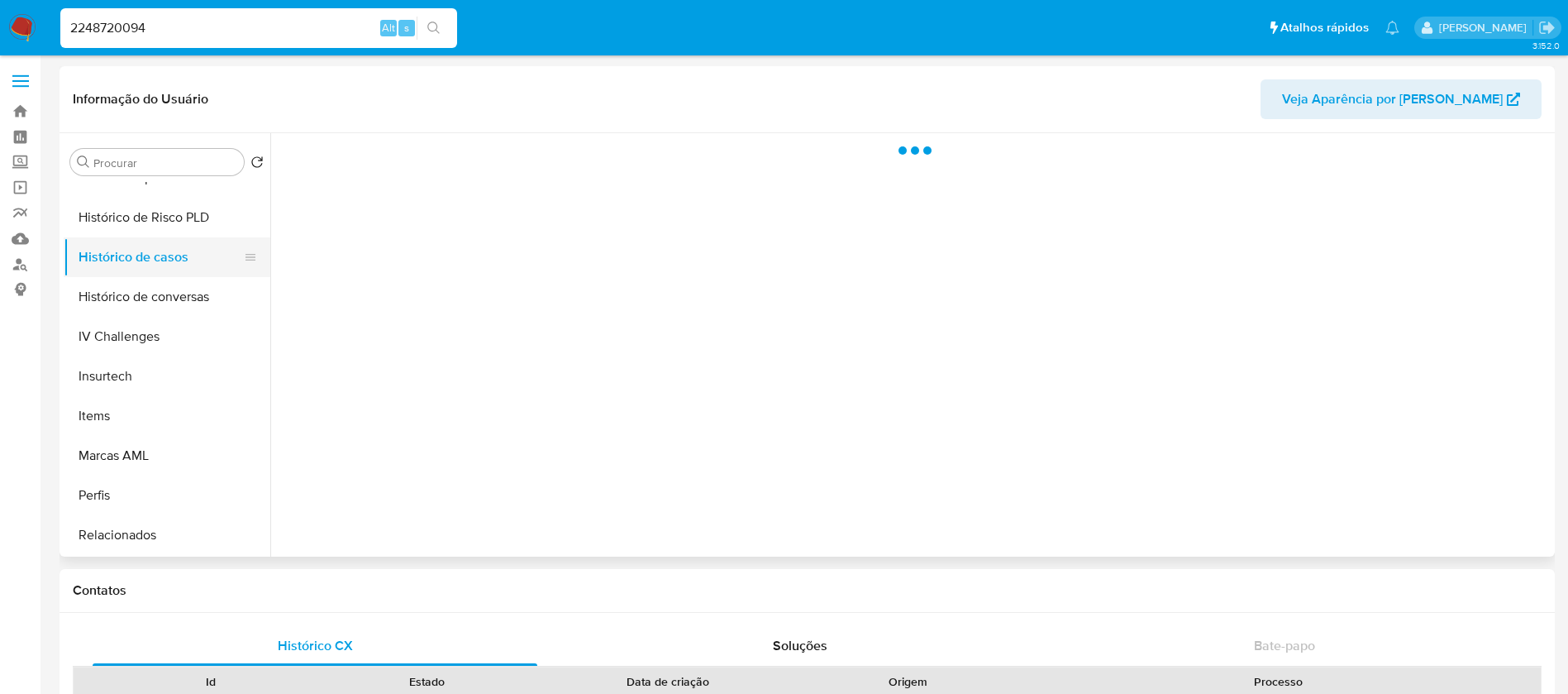
select select "10"
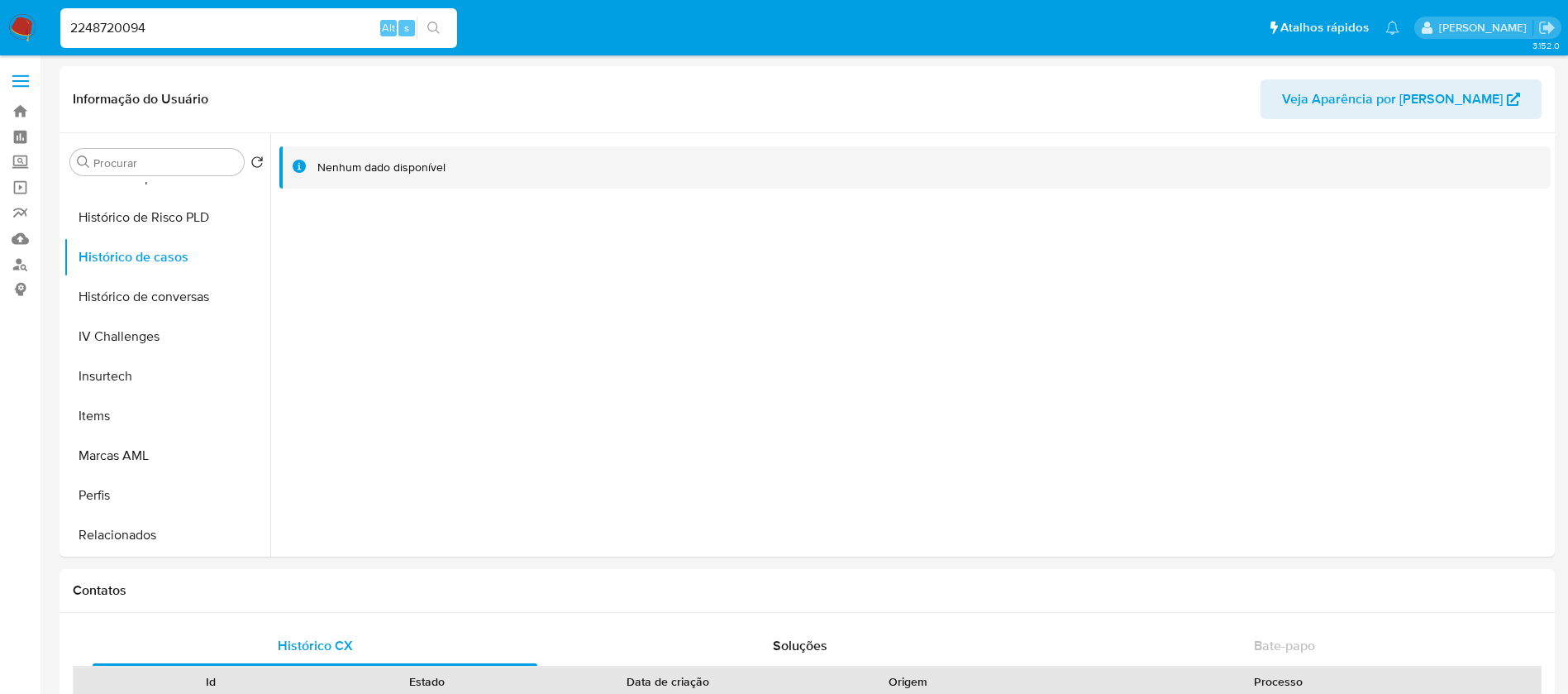
click at [233, 38] on input "2248720094" at bounding box center [258, 27] width 397 height 21
click at [205, 31] on input "2248720094" at bounding box center [258, 27] width 397 height 21
paste input "655003841"
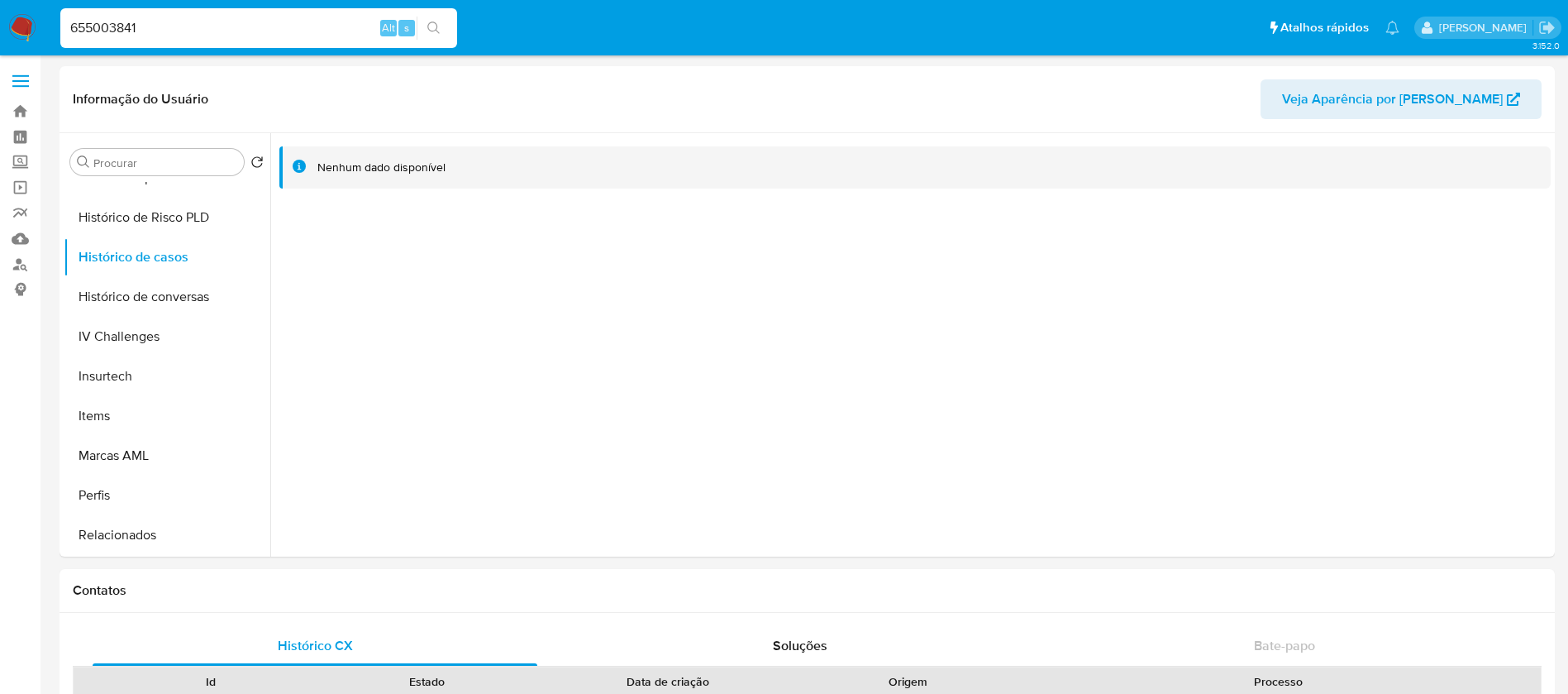
type input "655003841"
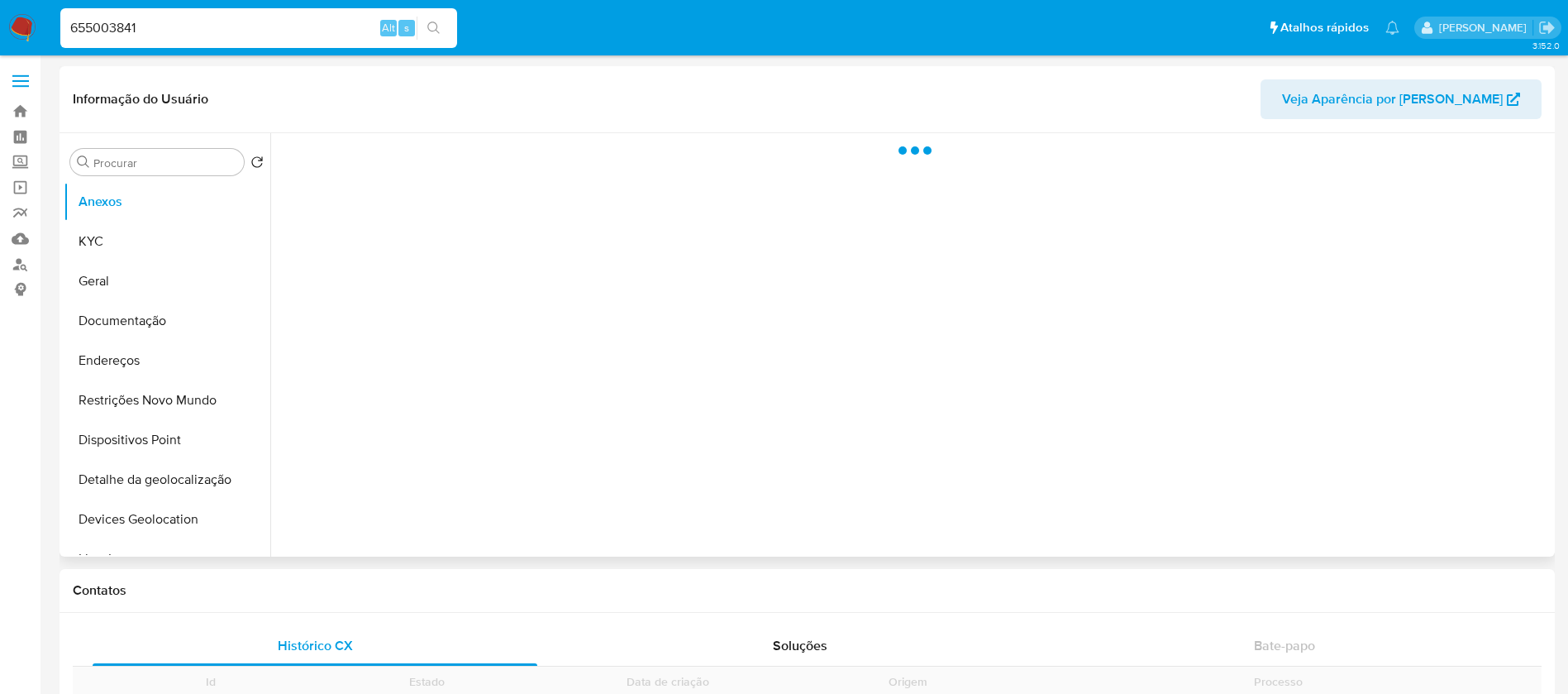
scroll to position [699, 0]
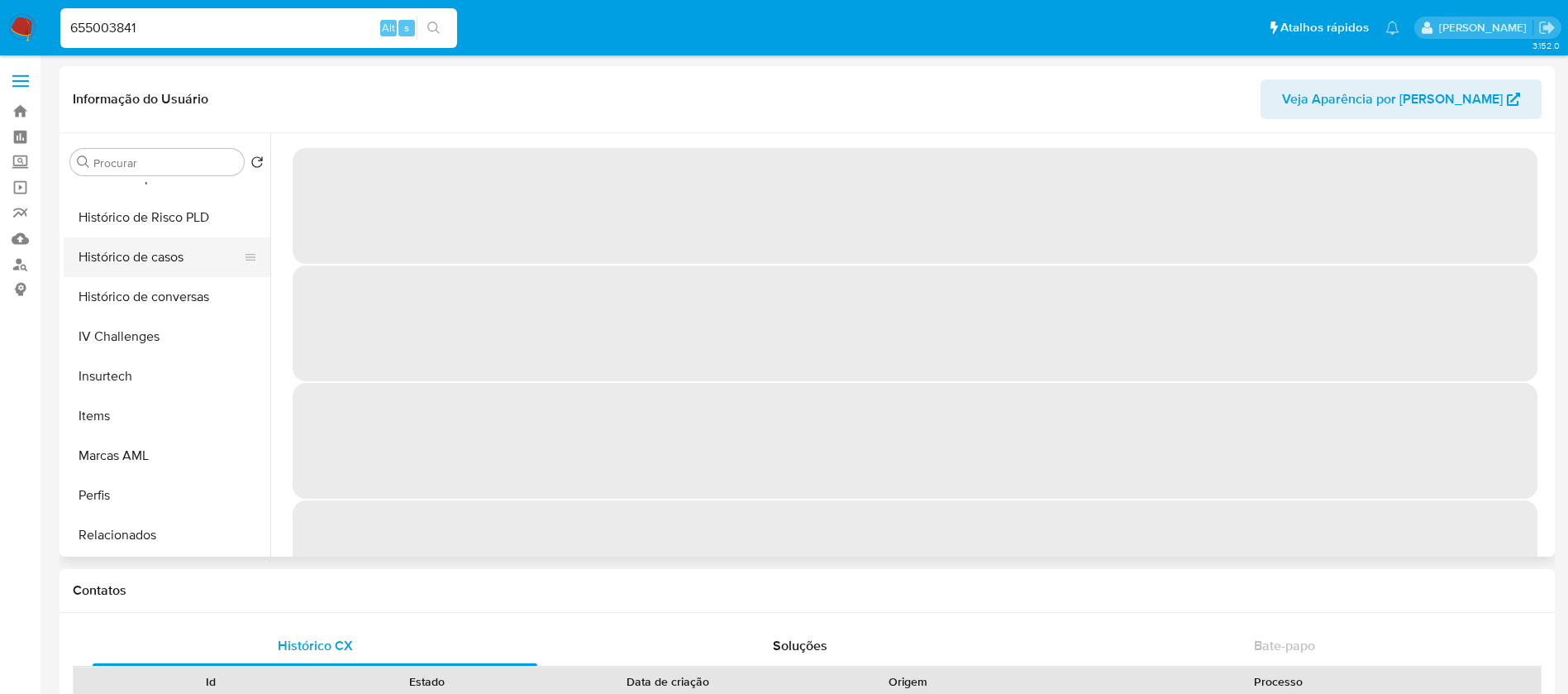
click at [113, 267] on button "Histórico de casos" at bounding box center [160, 257] width 194 height 39
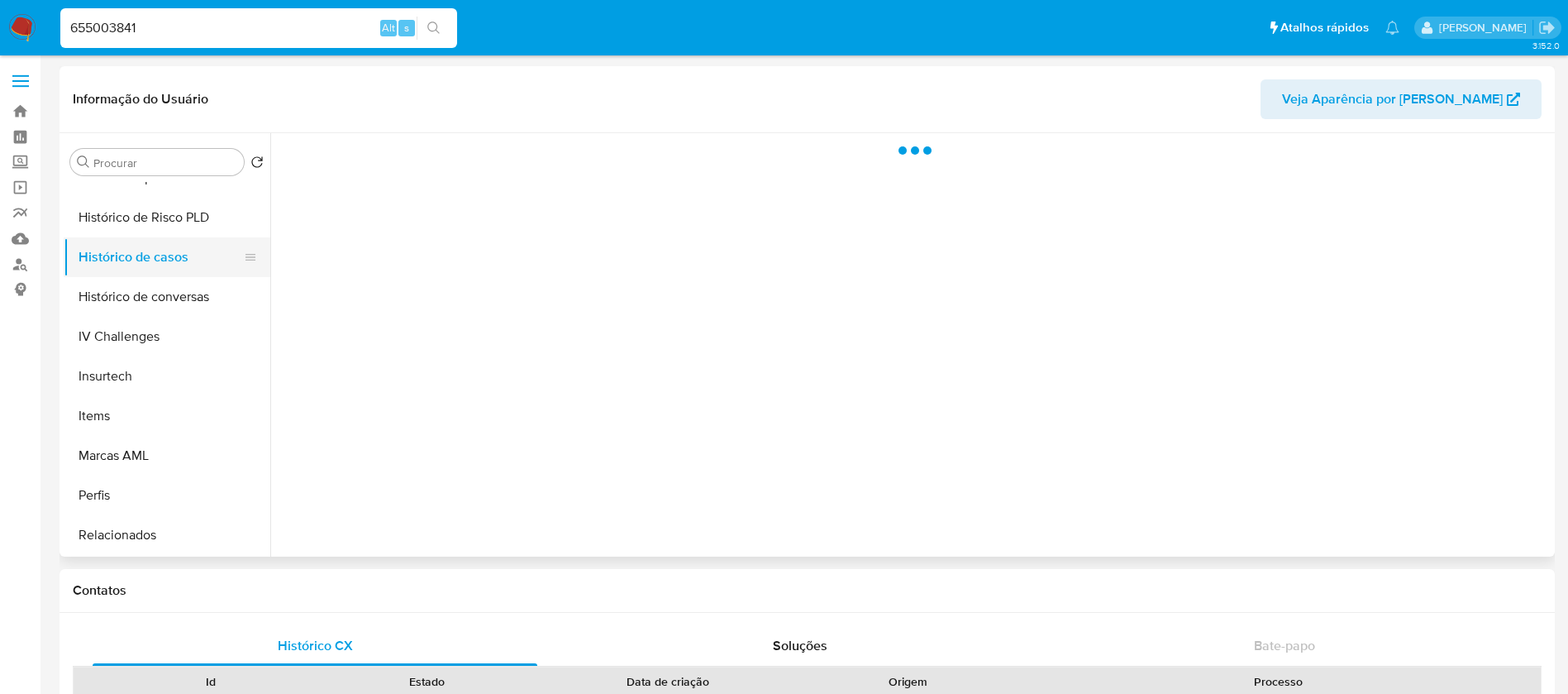
select select "10"
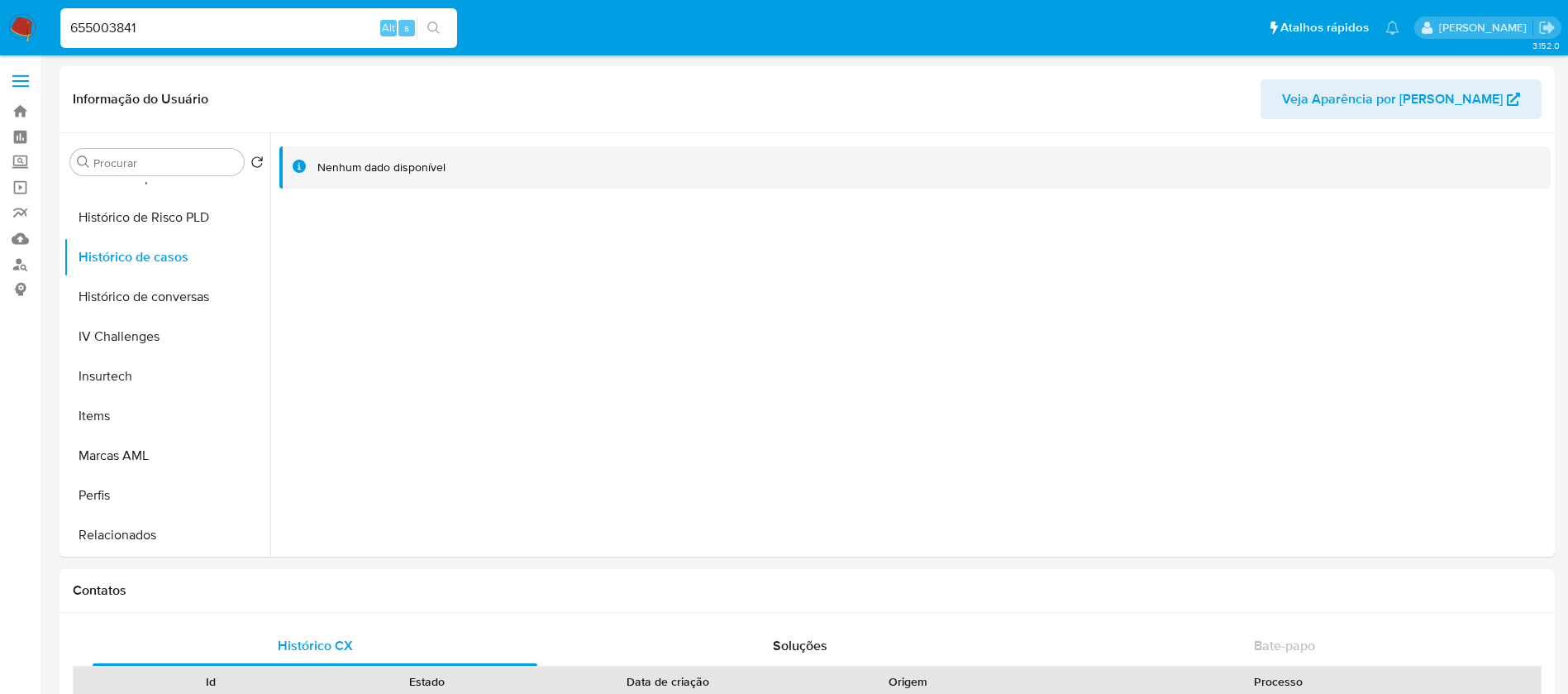
click at [195, 31] on input "655003841" at bounding box center [258, 27] width 397 height 21
paste input "1321614012"
type input "1321614012"
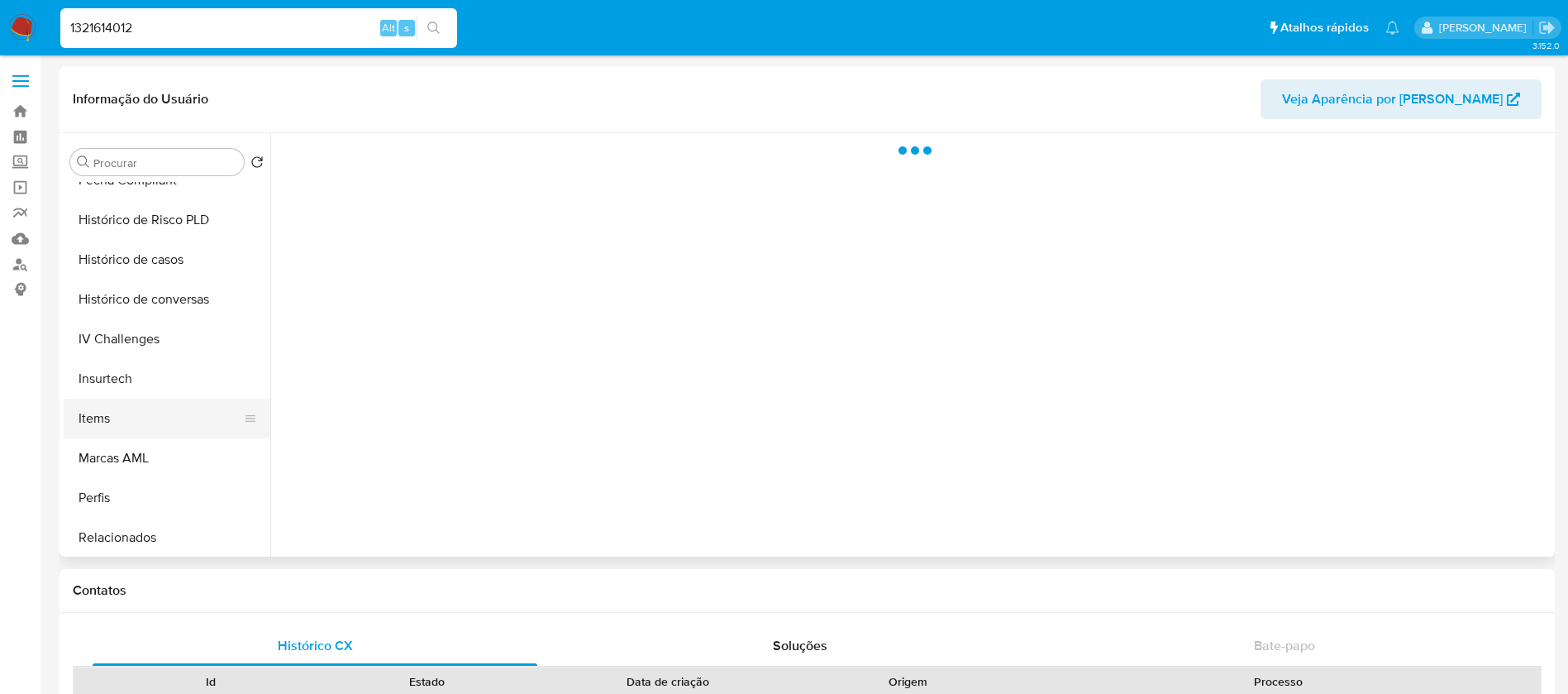
scroll to position [699, 0]
click at [104, 264] on button "Histórico de casos" at bounding box center [160, 257] width 194 height 39
select select "10"
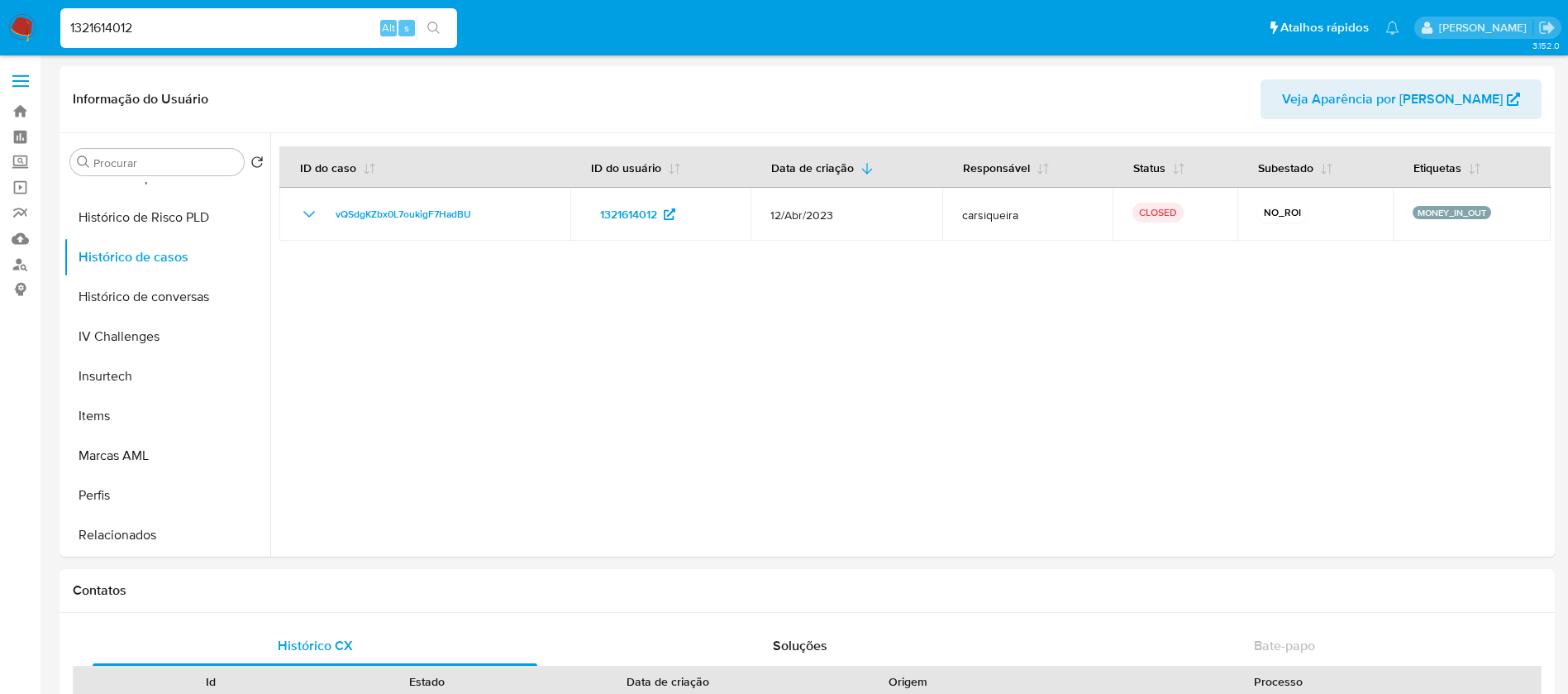
click at [174, 31] on input "1321614012" at bounding box center [258, 27] width 397 height 21
paste input "73472551"
type input "173472551"
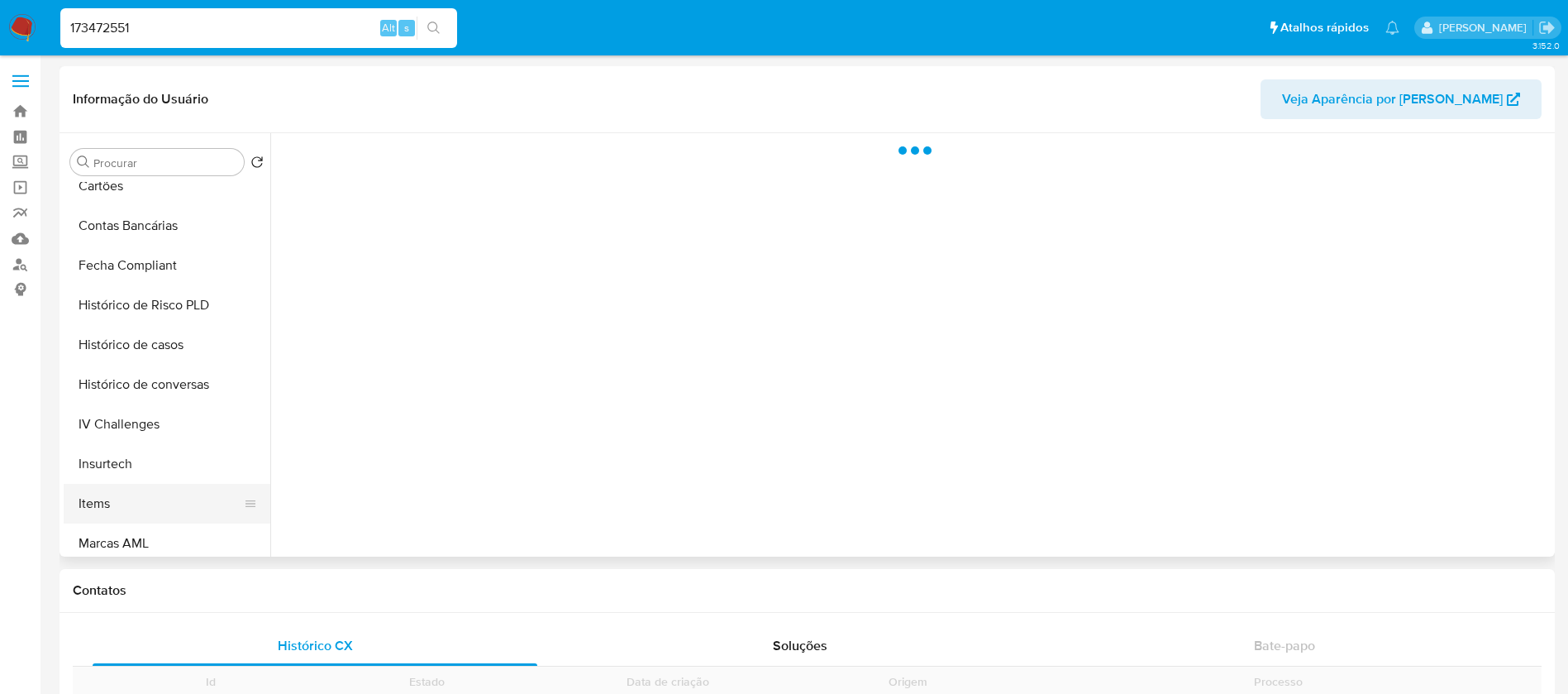
scroll to position [662, 0]
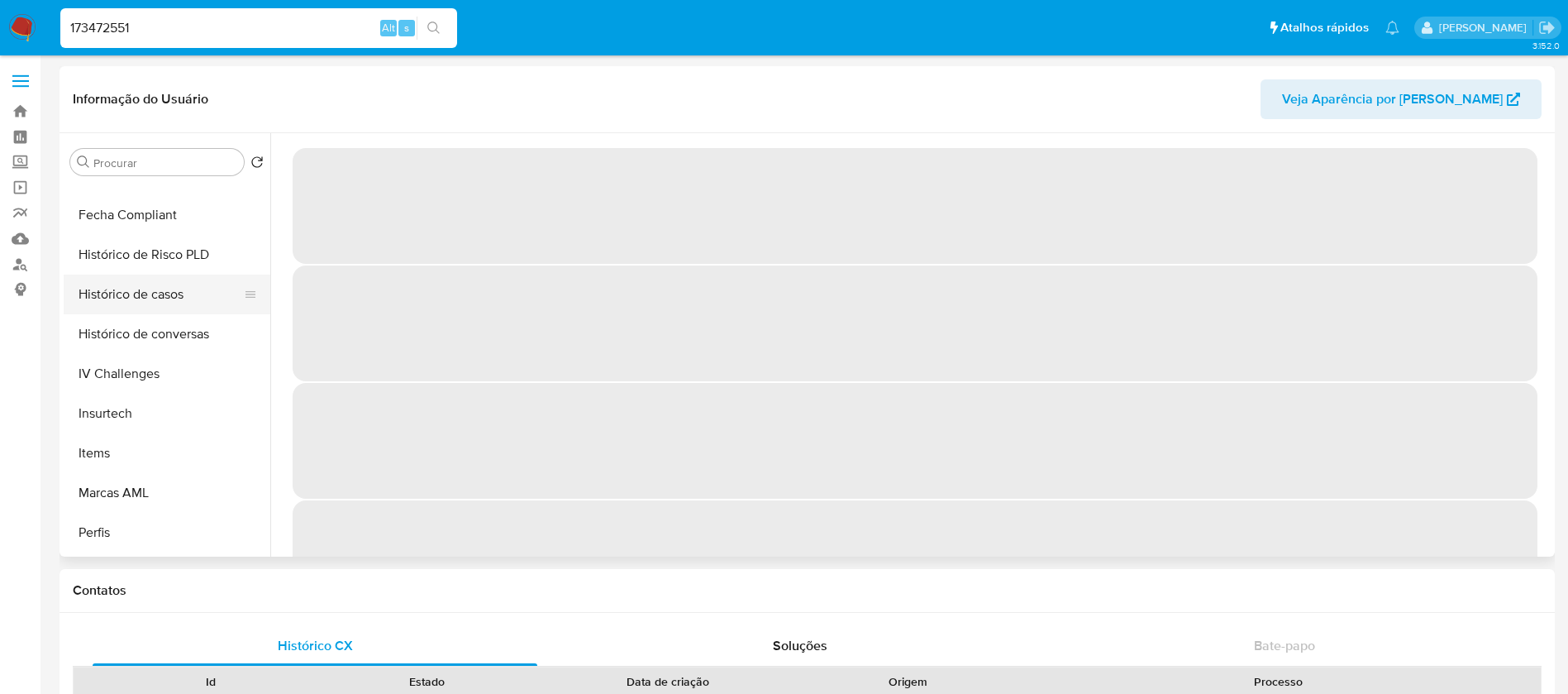
click at [121, 303] on button "Histórico de casos" at bounding box center [160, 295] width 194 height 39
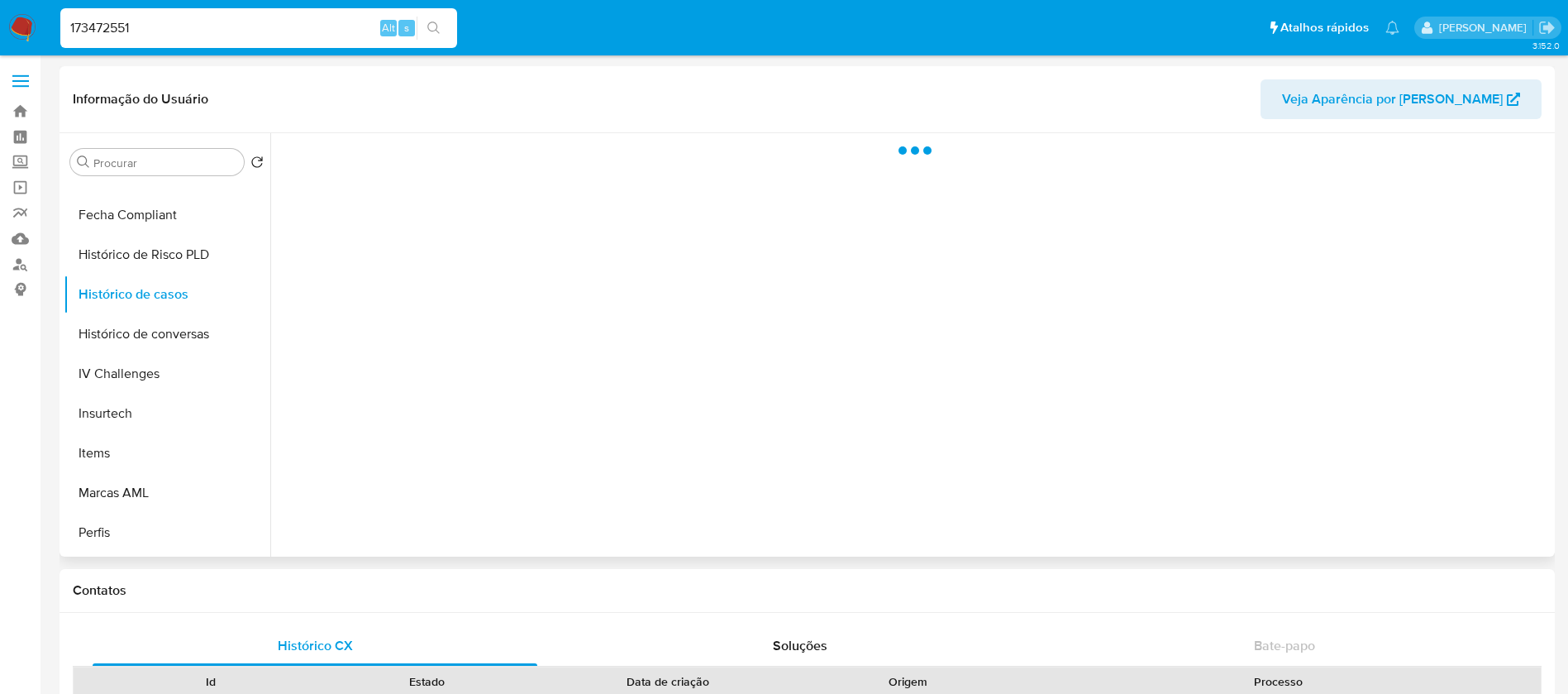
select select "10"
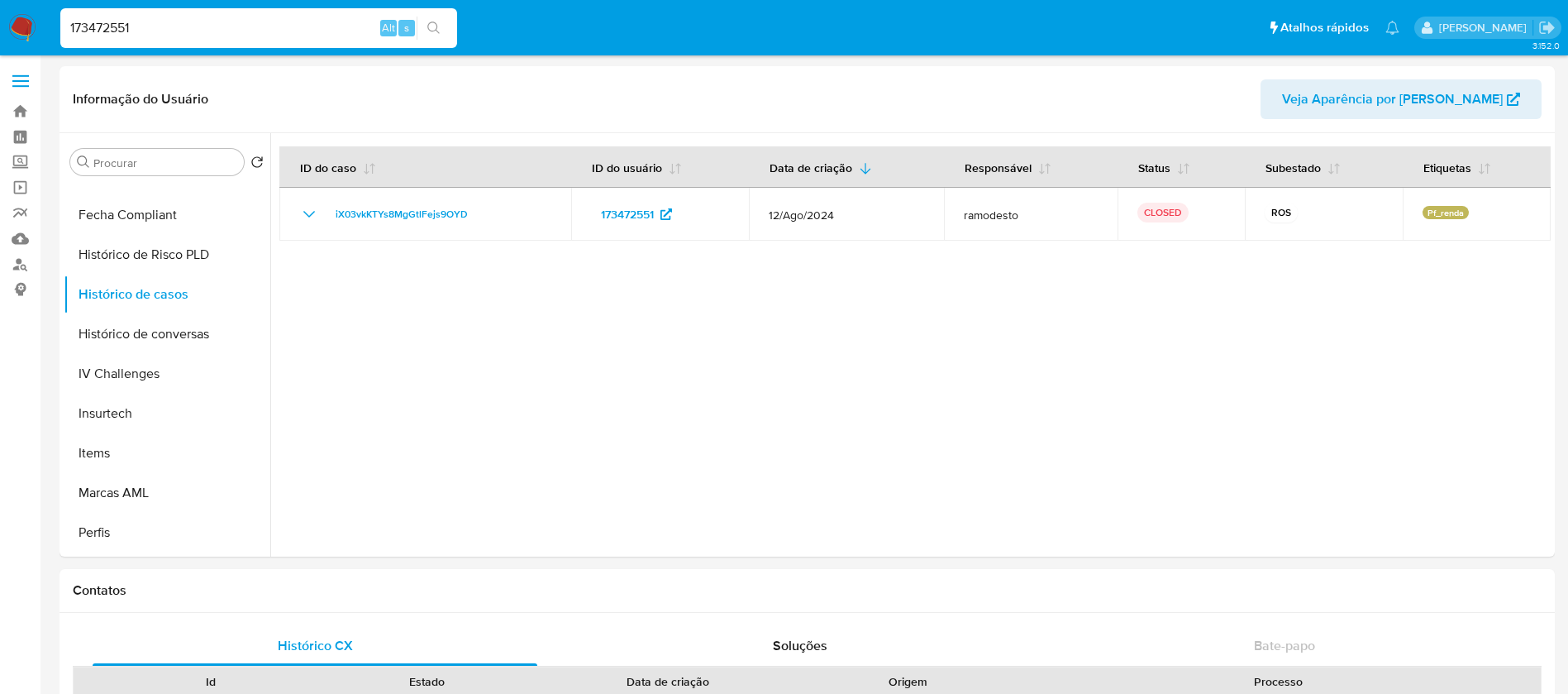
click at [148, 41] on div "173472551 Alt s" at bounding box center [258, 28] width 397 height 39
click at [162, 24] on input "173472551" at bounding box center [258, 27] width 397 height 21
paste input "280172740"
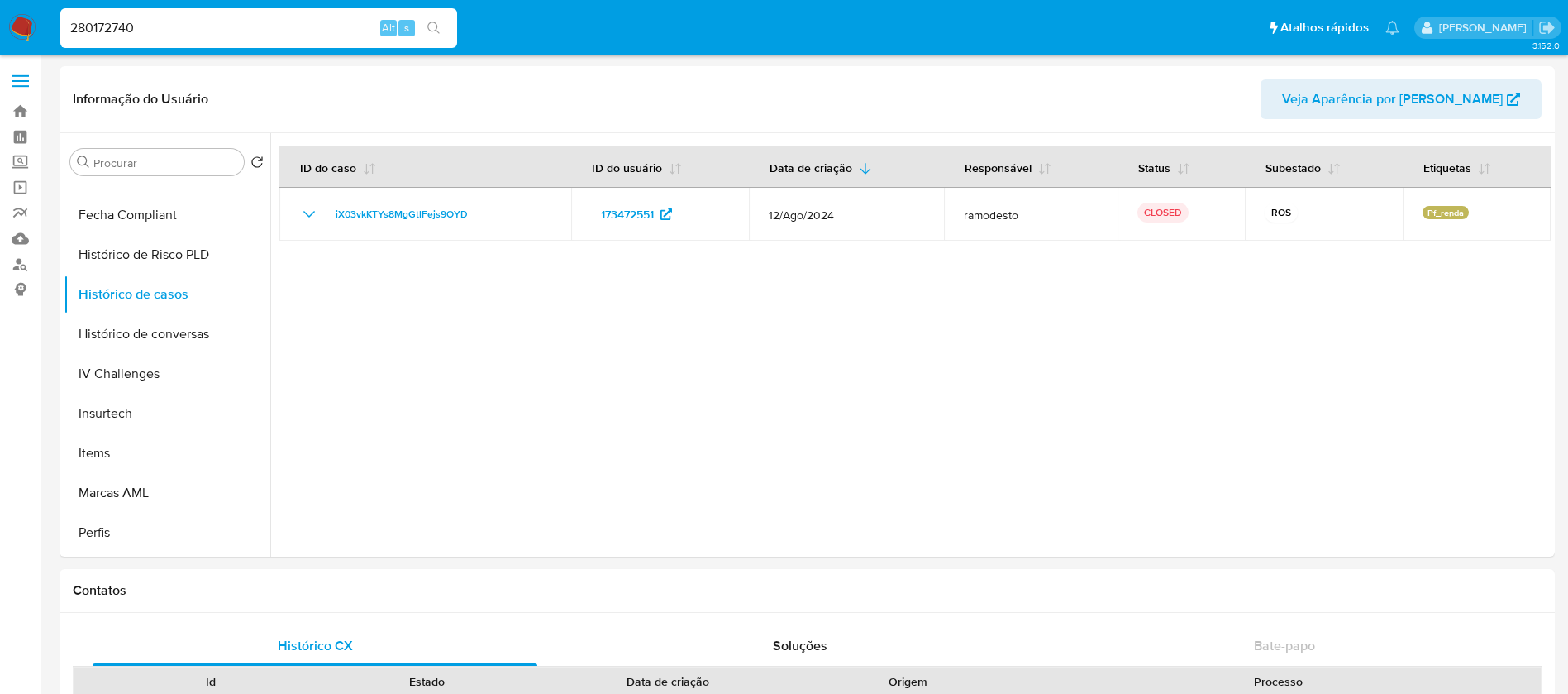
type input "280172740"
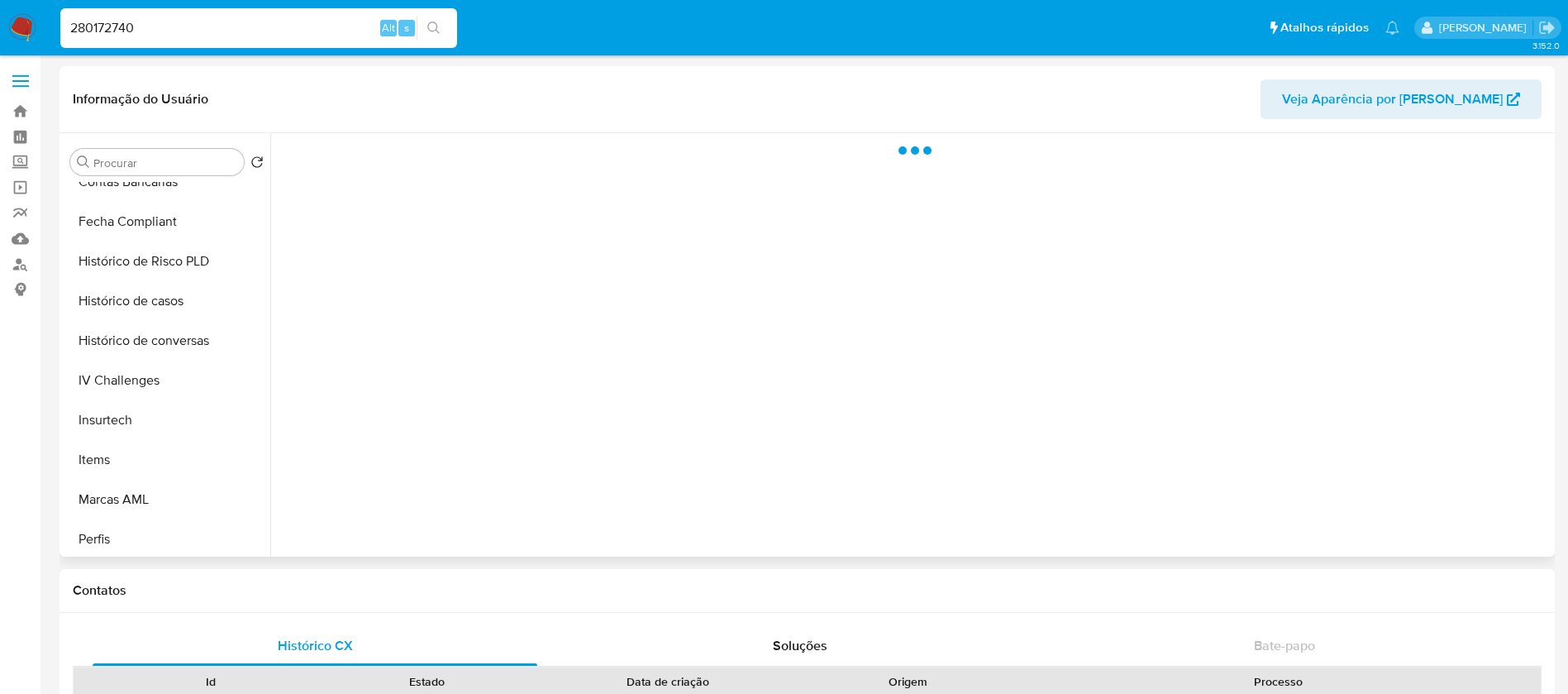
scroll to position [699, 0]
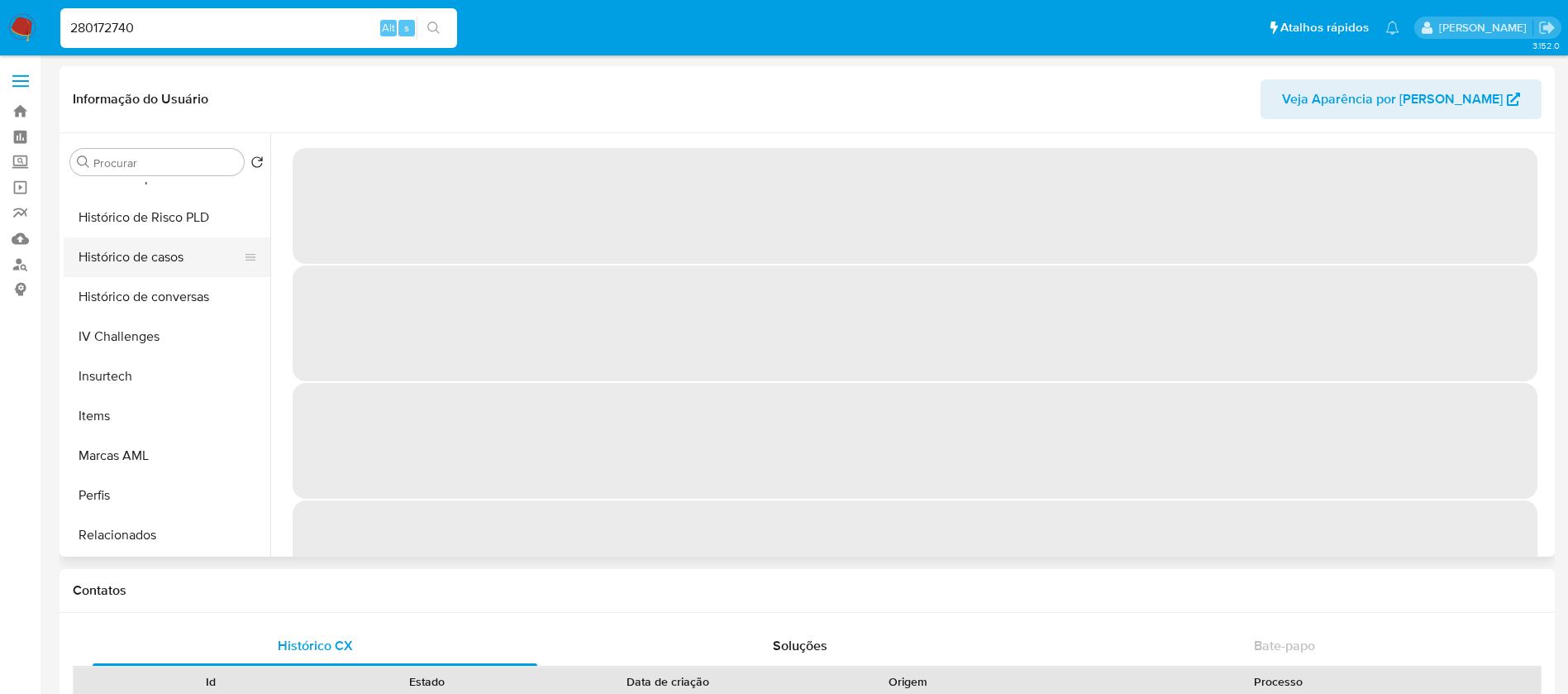
select select "10"
click at [115, 260] on button "Histórico de casos" at bounding box center [160, 257] width 194 height 39
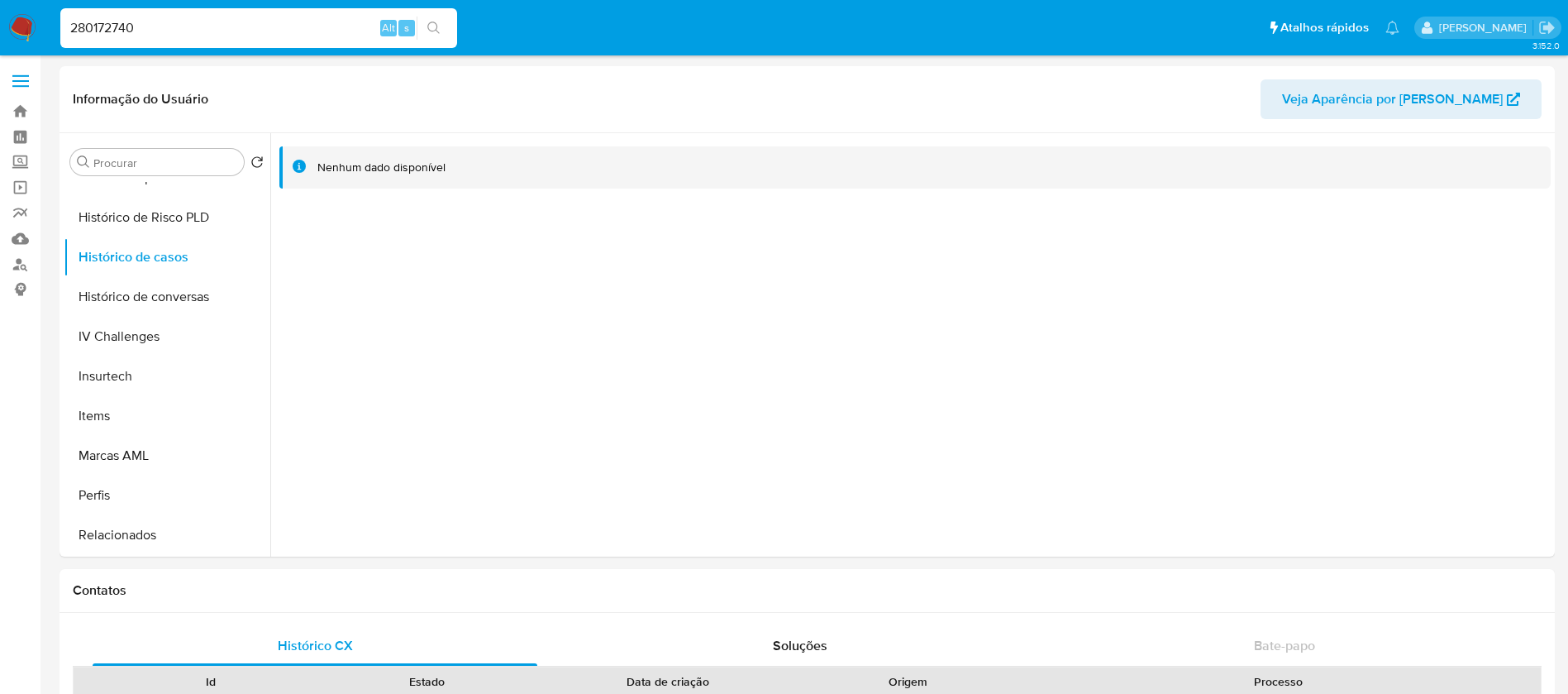
click at [199, 47] on div "280172740 Alt s" at bounding box center [258, 28] width 397 height 39
click at [166, 32] on input "280172740" at bounding box center [258, 27] width 397 height 21
paste input "378827653"
type input "378827653"
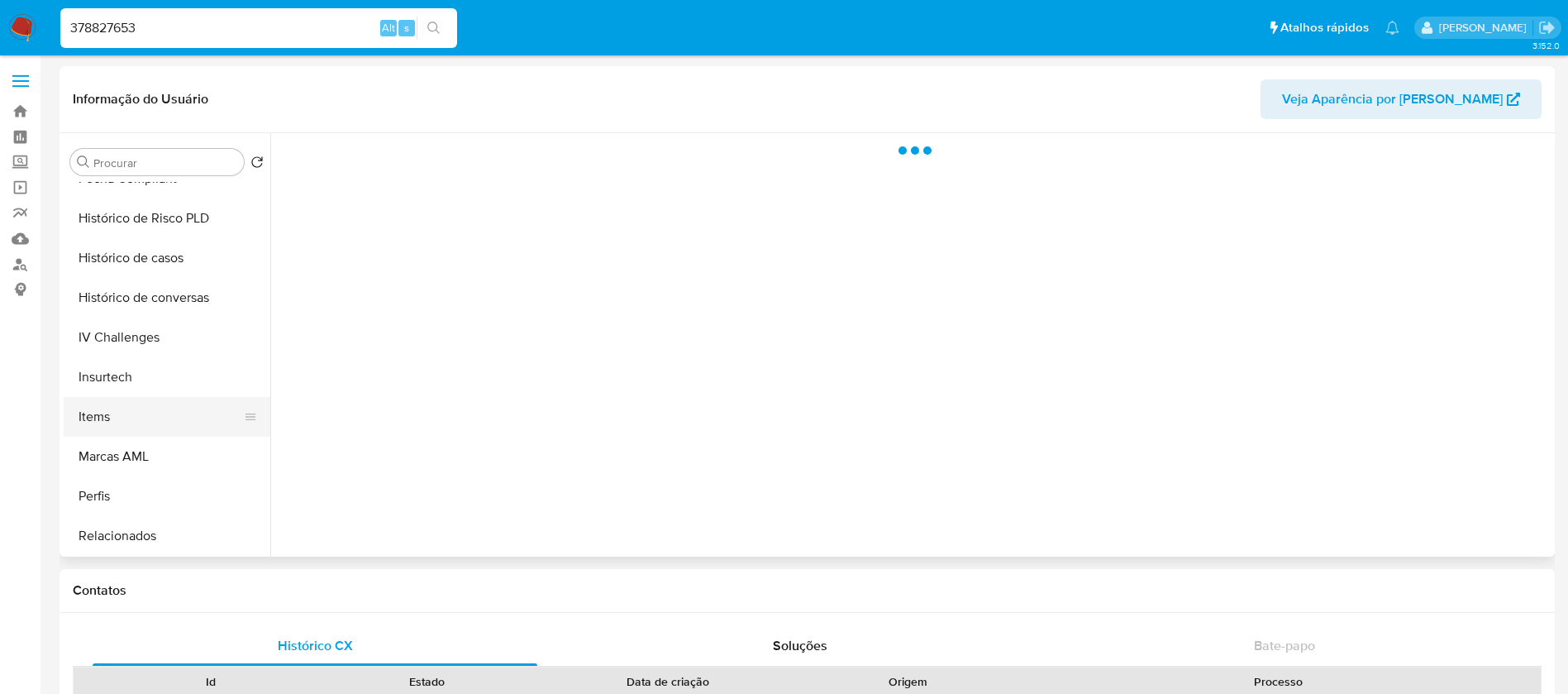
scroll to position [699, 0]
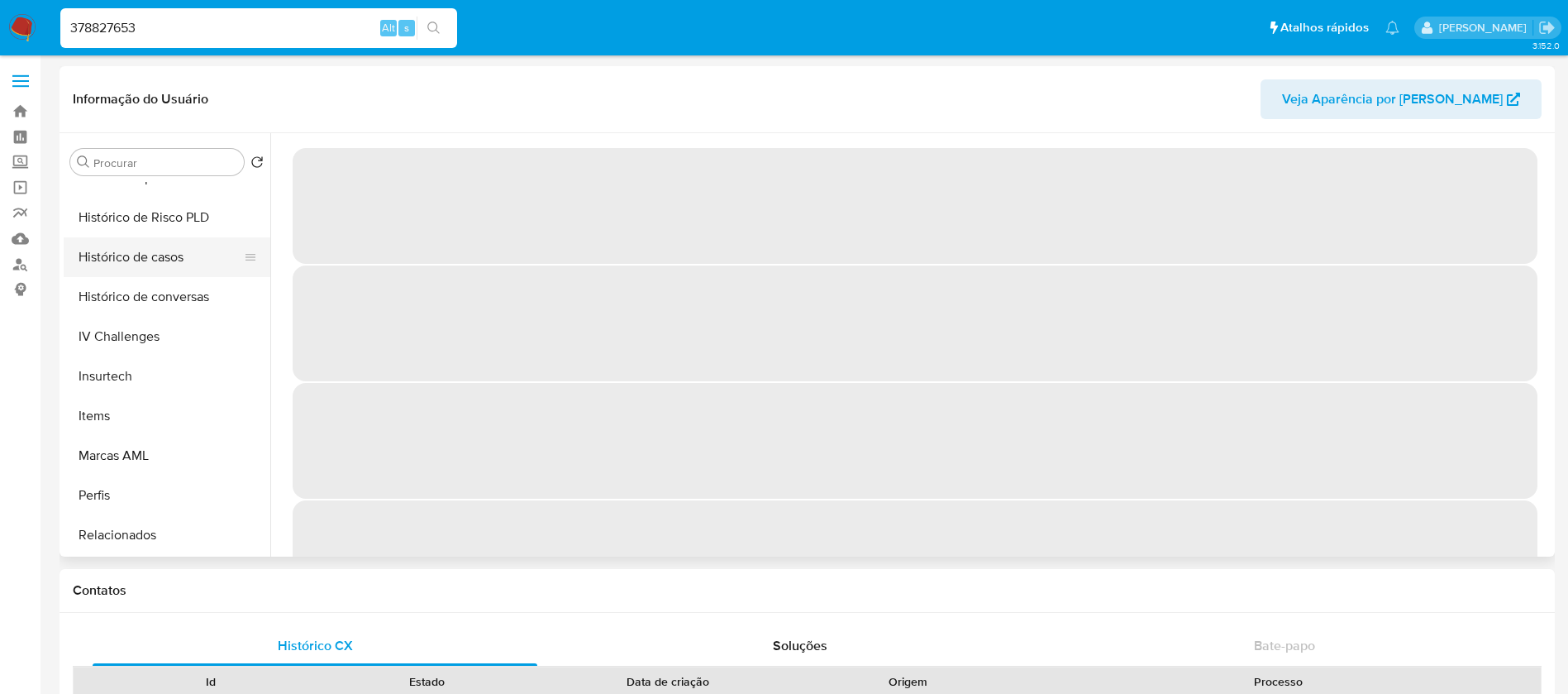
click at [124, 269] on button "Histórico de casos" at bounding box center [160, 257] width 194 height 39
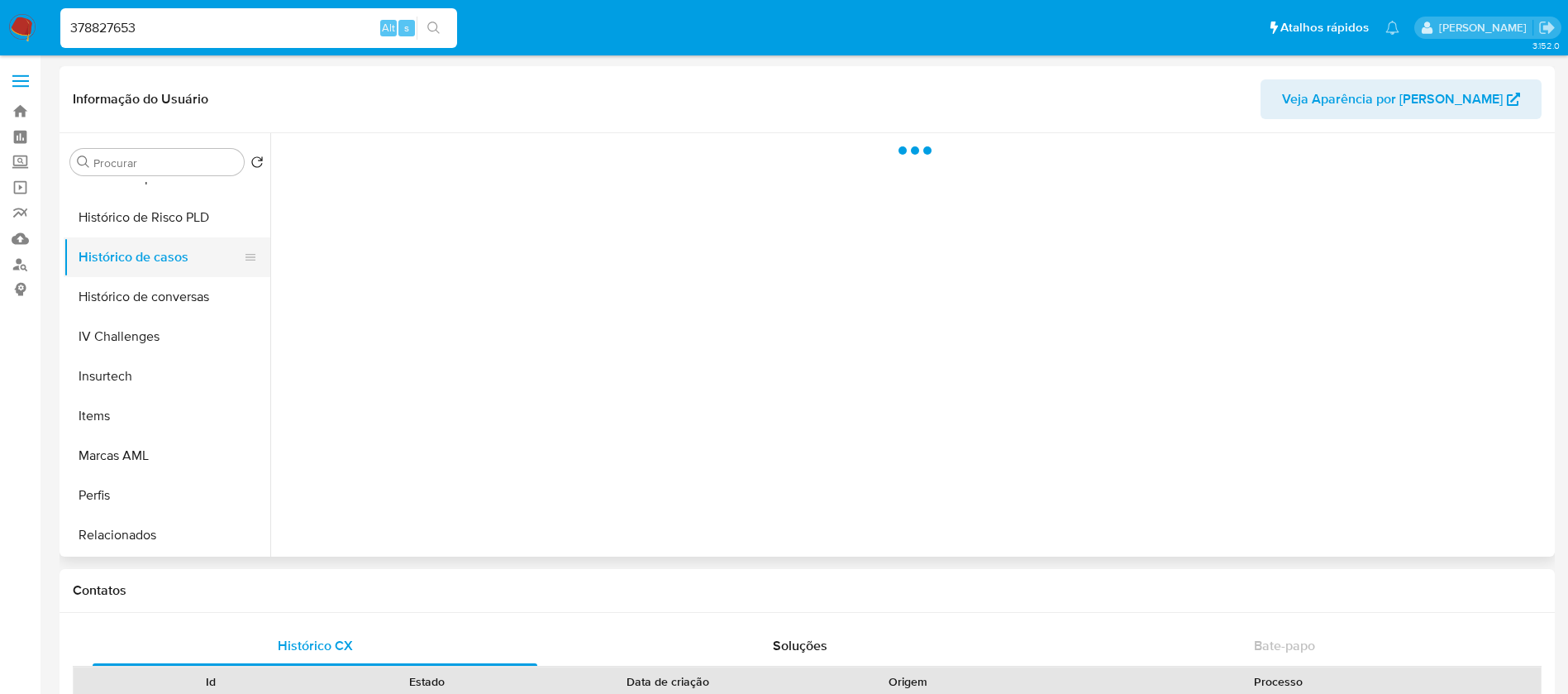
select select "10"
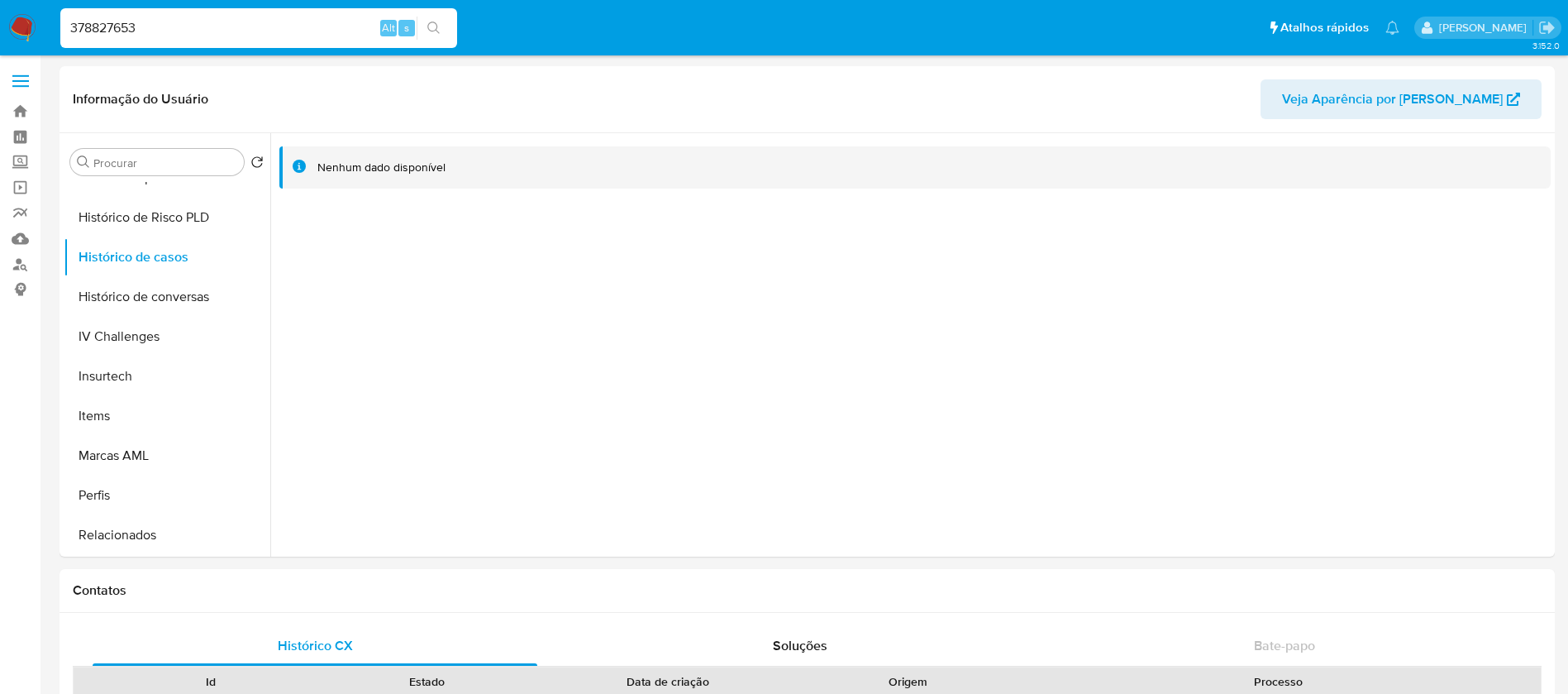
click at [215, 32] on input "378827653" at bounding box center [258, 27] width 397 height 21
paste input "125130351"
type input "125130351"
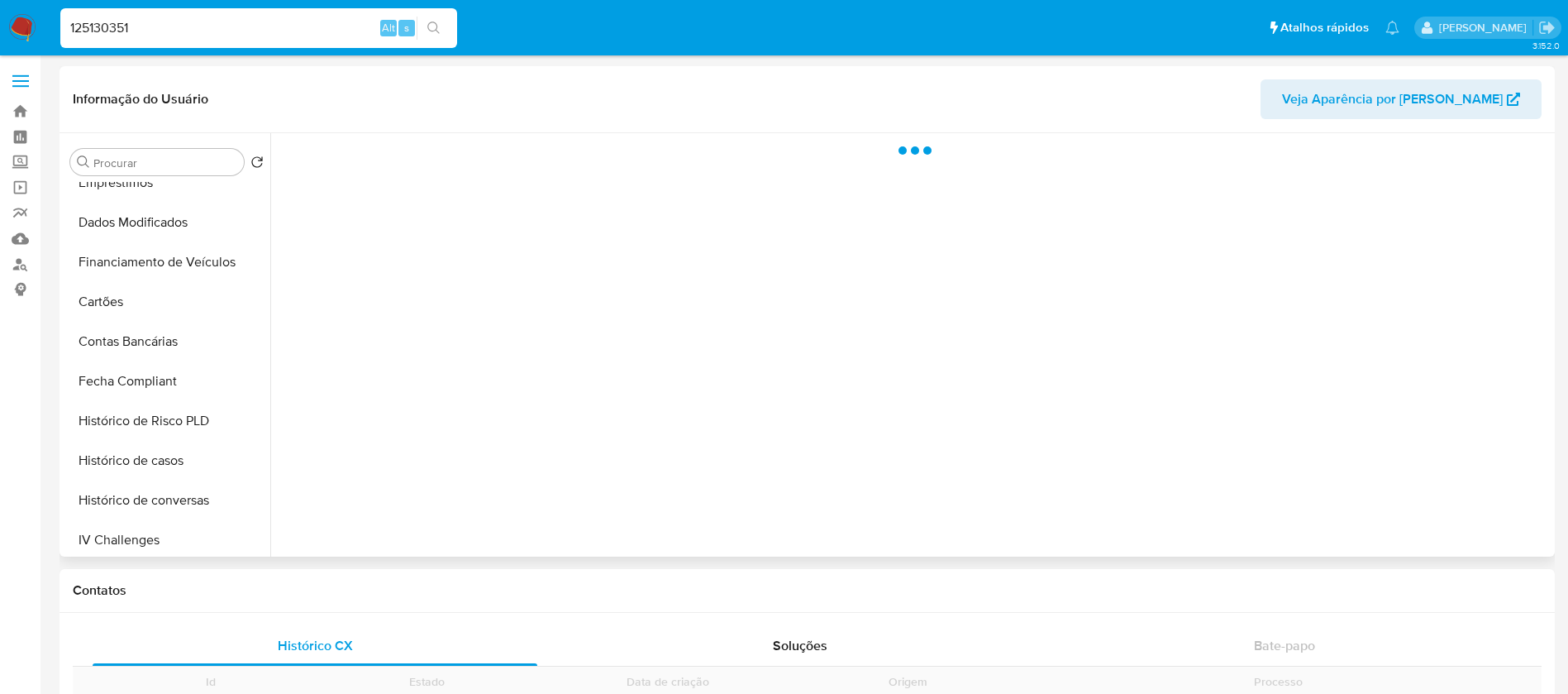
scroll to position [662, 0]
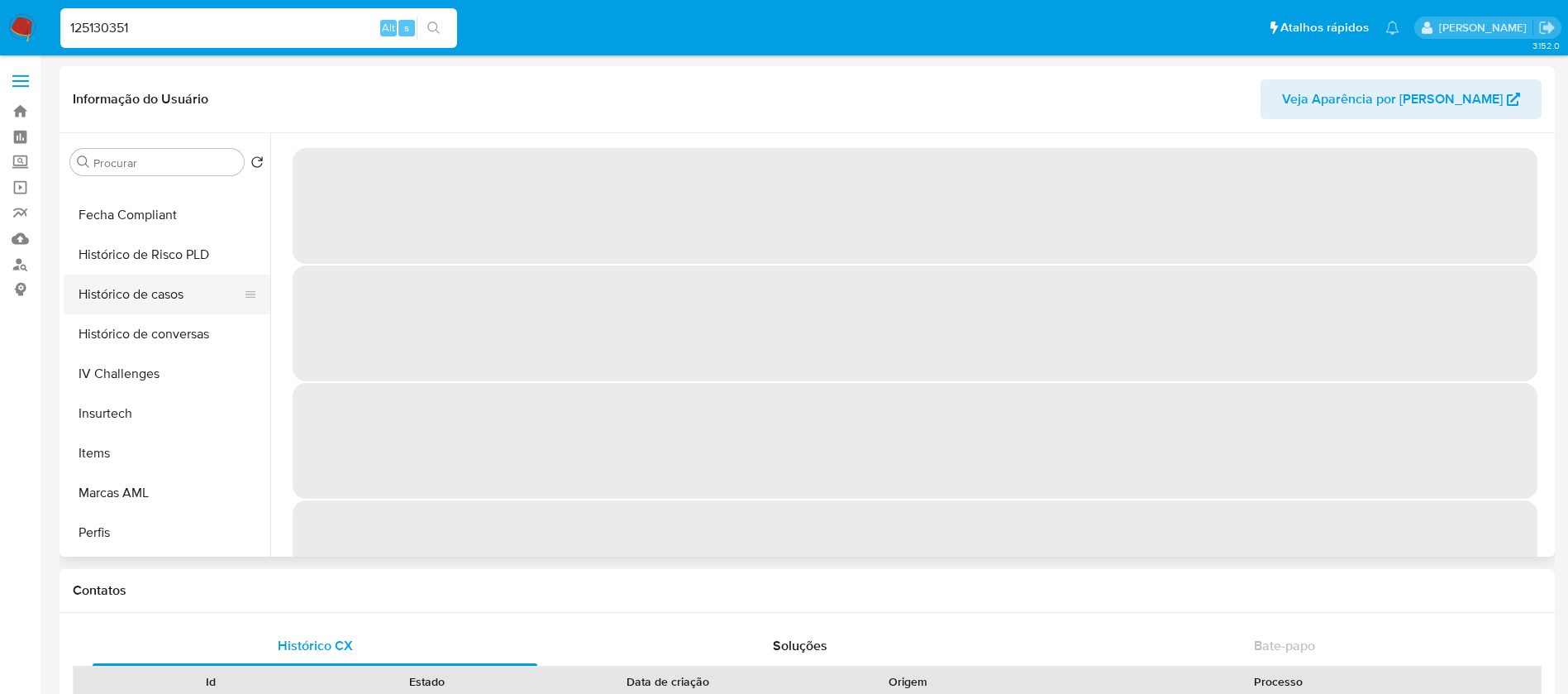
click at [116, 300] on button "Histórico de casos" at bounding box center [160, 295] width 194 height 39
select select "10"
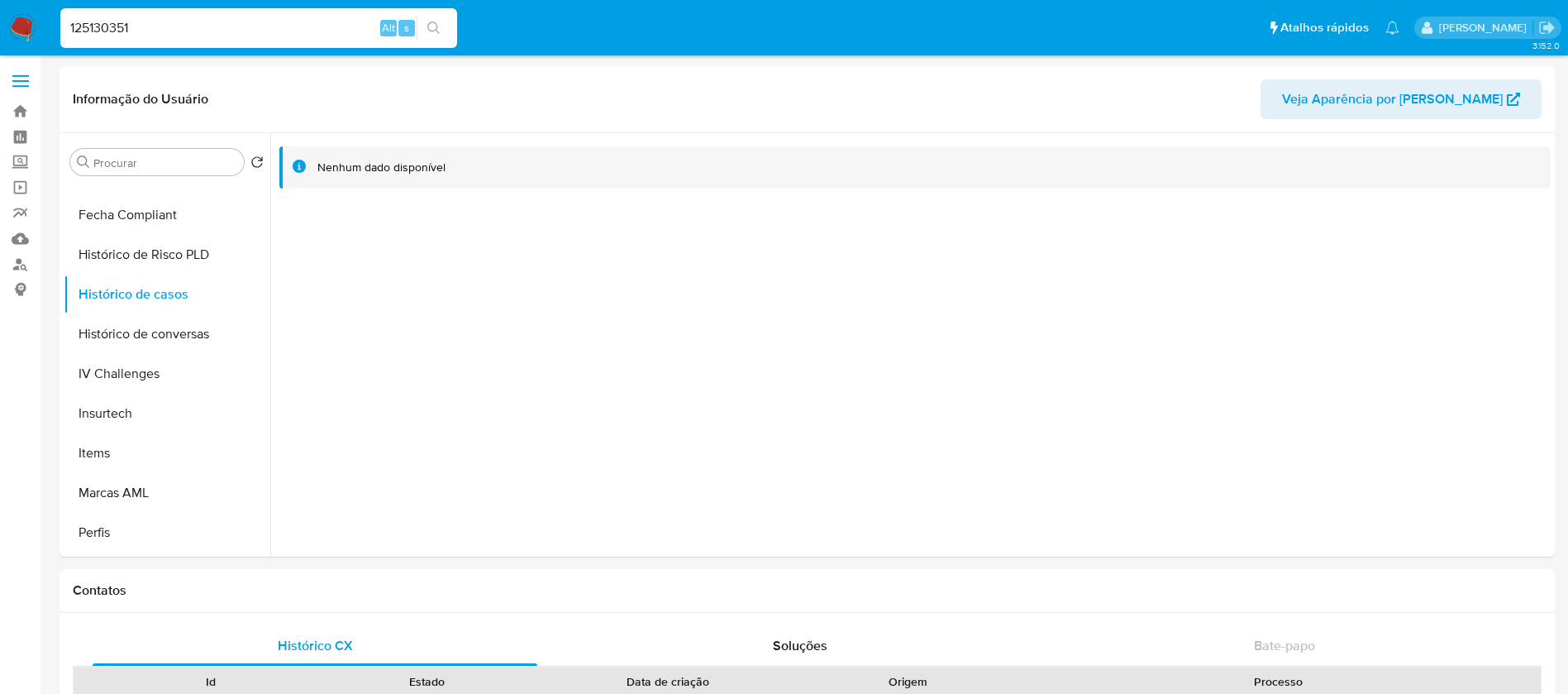
click at [154, 20] on input "125130351" at bounding box center [258, 27] width 397 height 21
paste input "211321654"
type input "211321654"
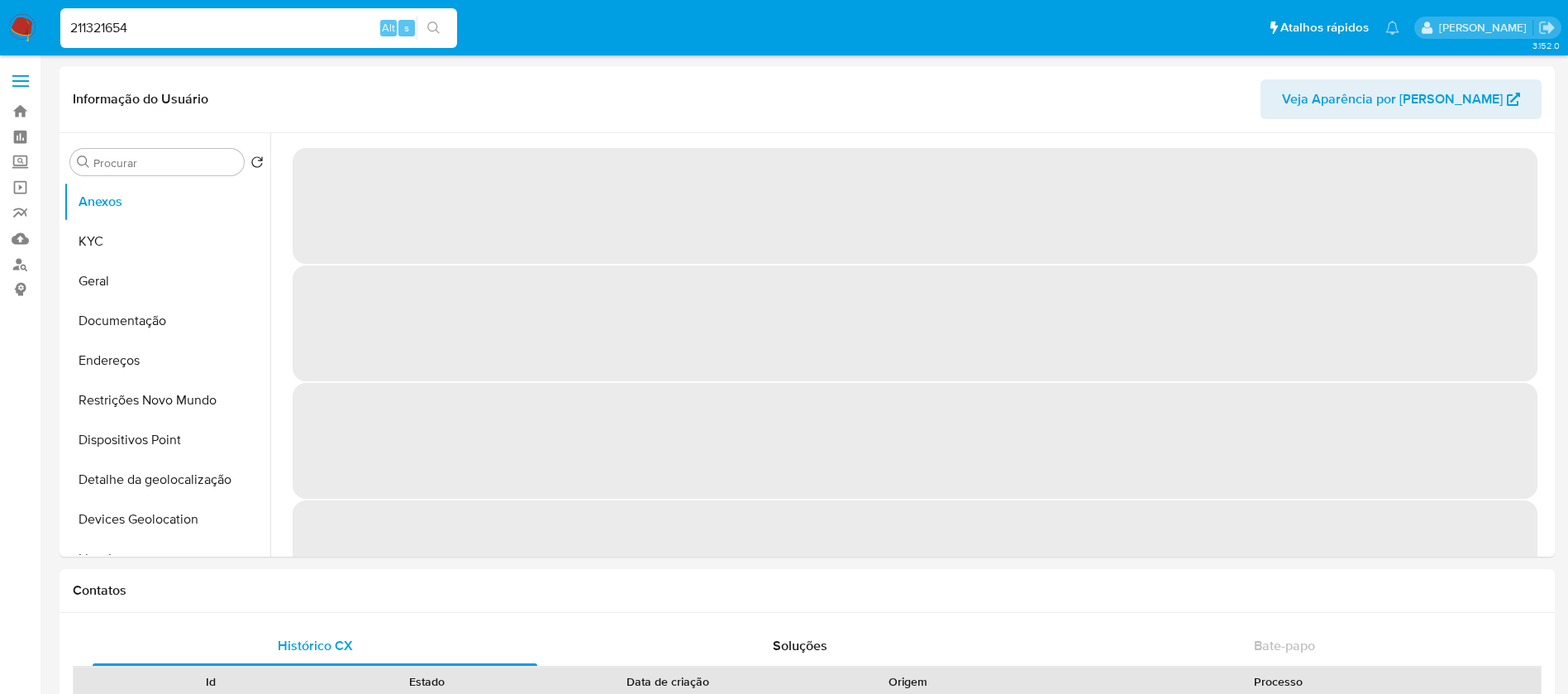
select select "10"
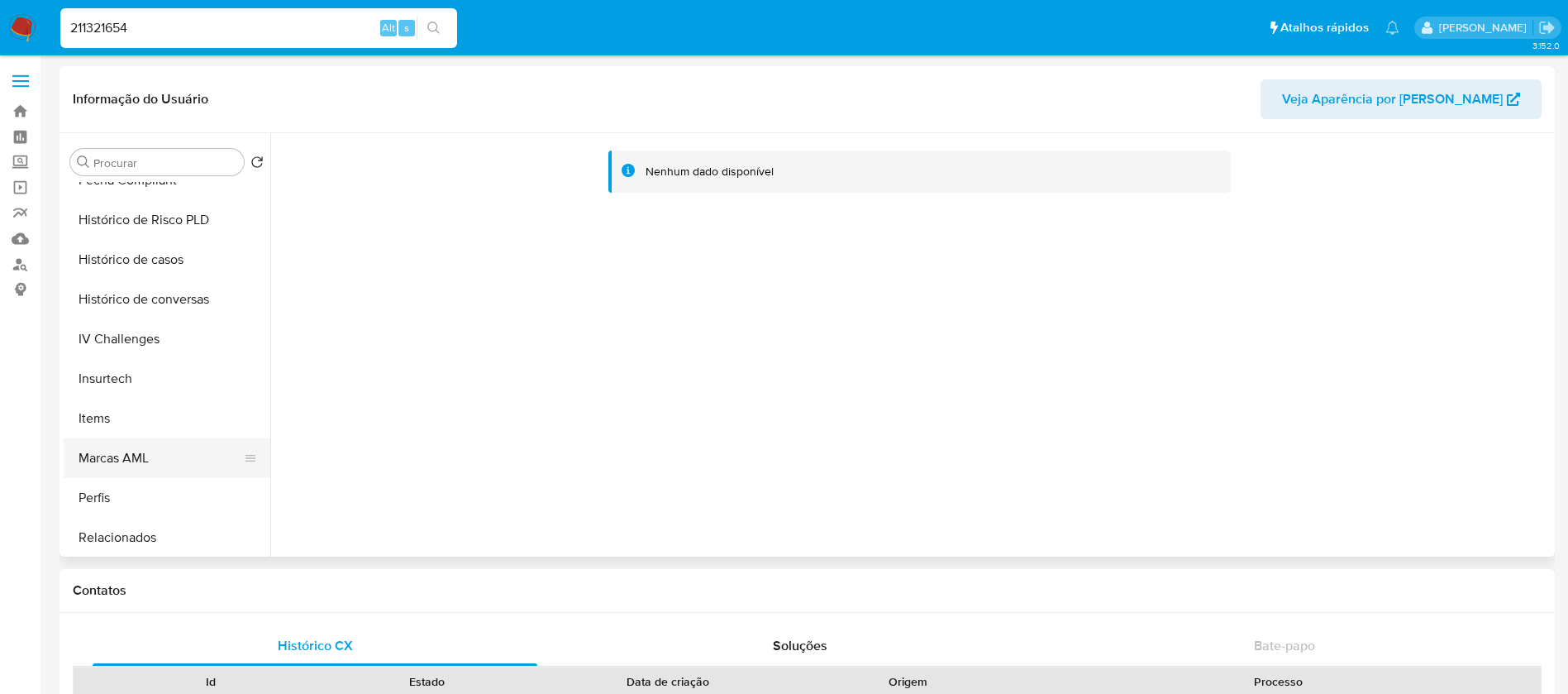
scroll to position [699, 0]
click at [107, 260] on button "Histórico de casos" at bounding box center [160, 257] width 194 height 39
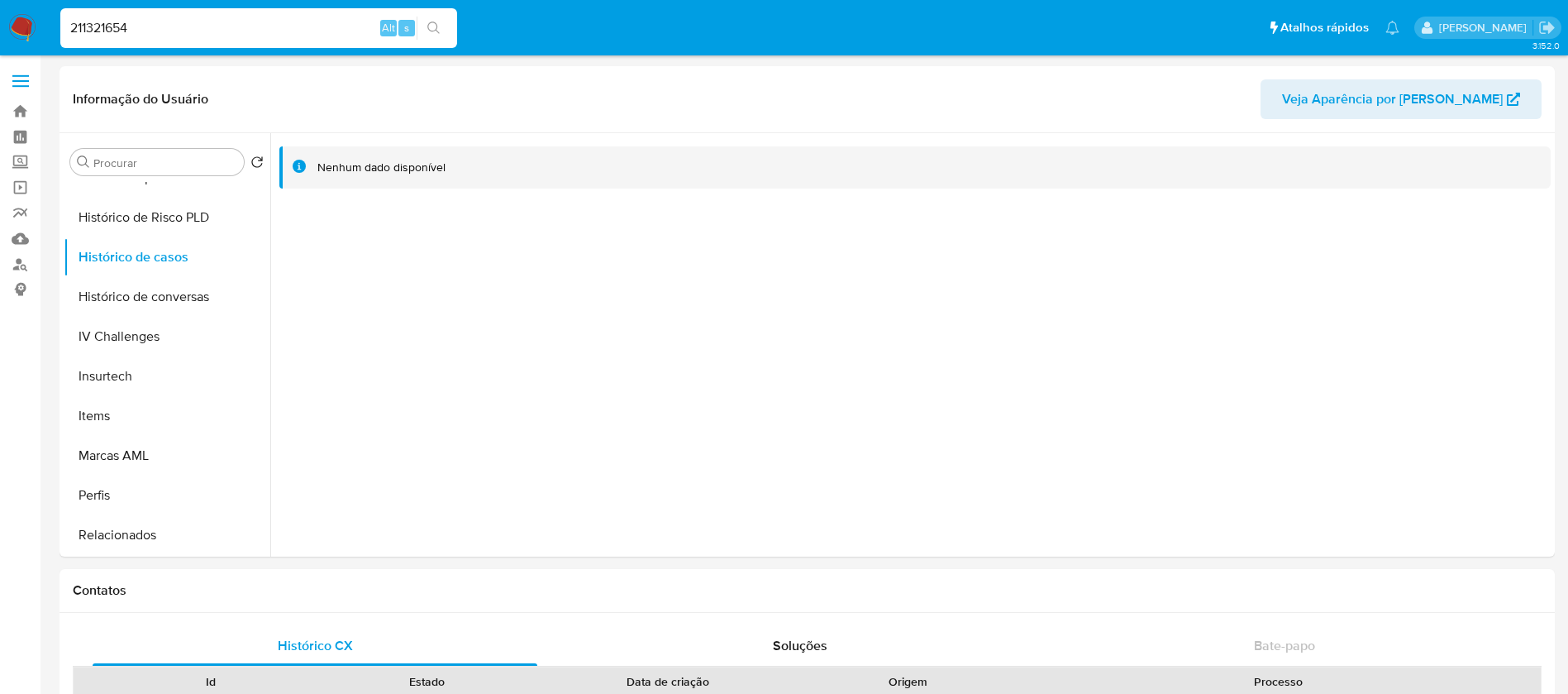
click at [155, 32] on input "211321654" at bounding box center [258, 27] width 397 height 21
paste input "312958565"
type input "312958565"
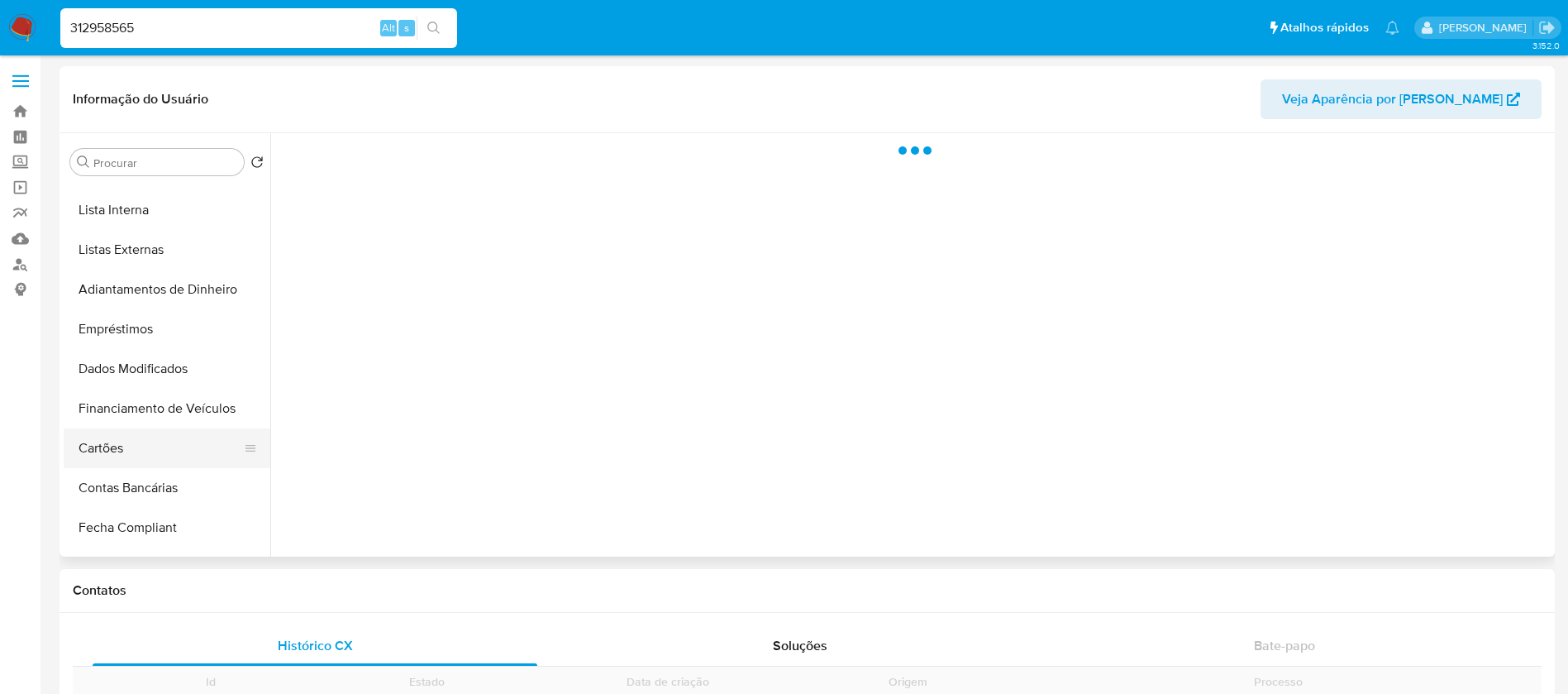
scroll to position [699, 0]
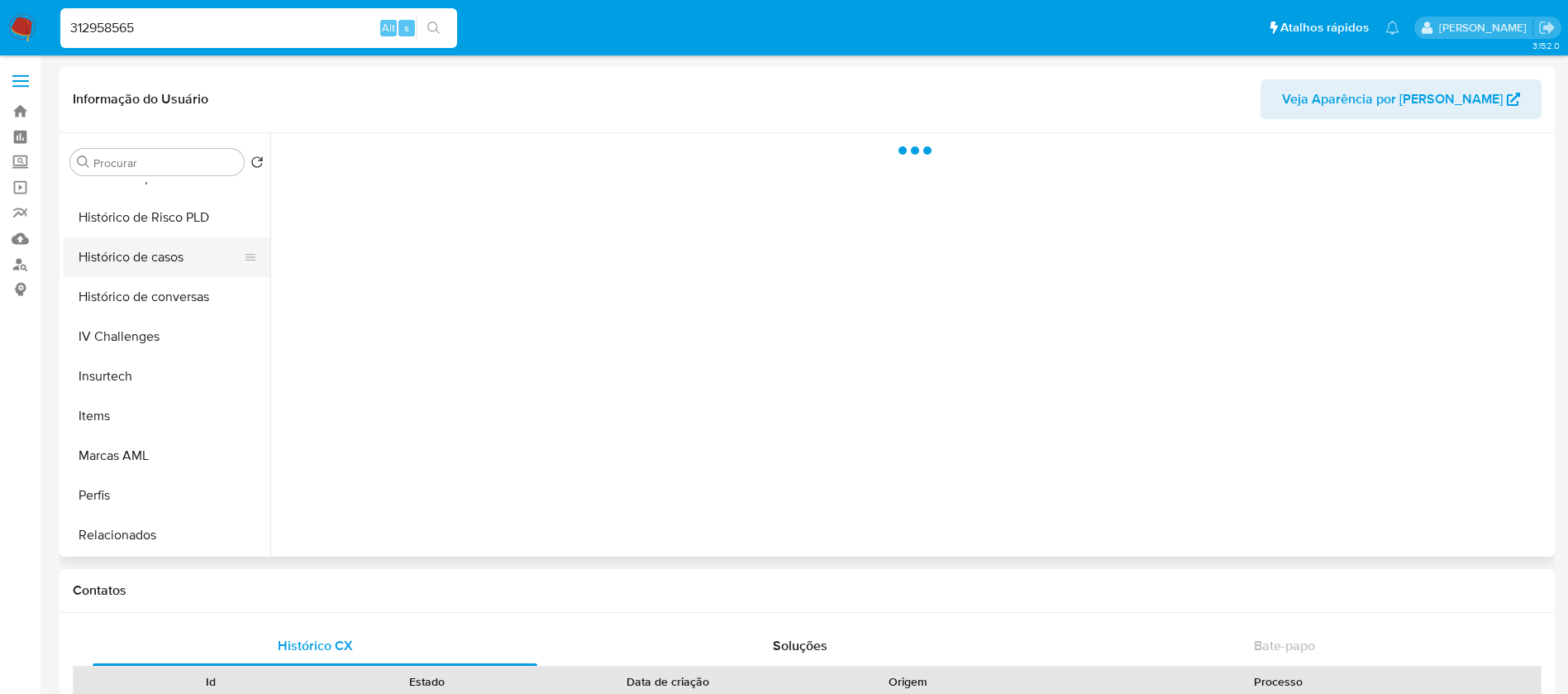
click at [114, 260] on button "Histórico de casos" at bounding box center [160, 257] width 194 height 39
select select "10"
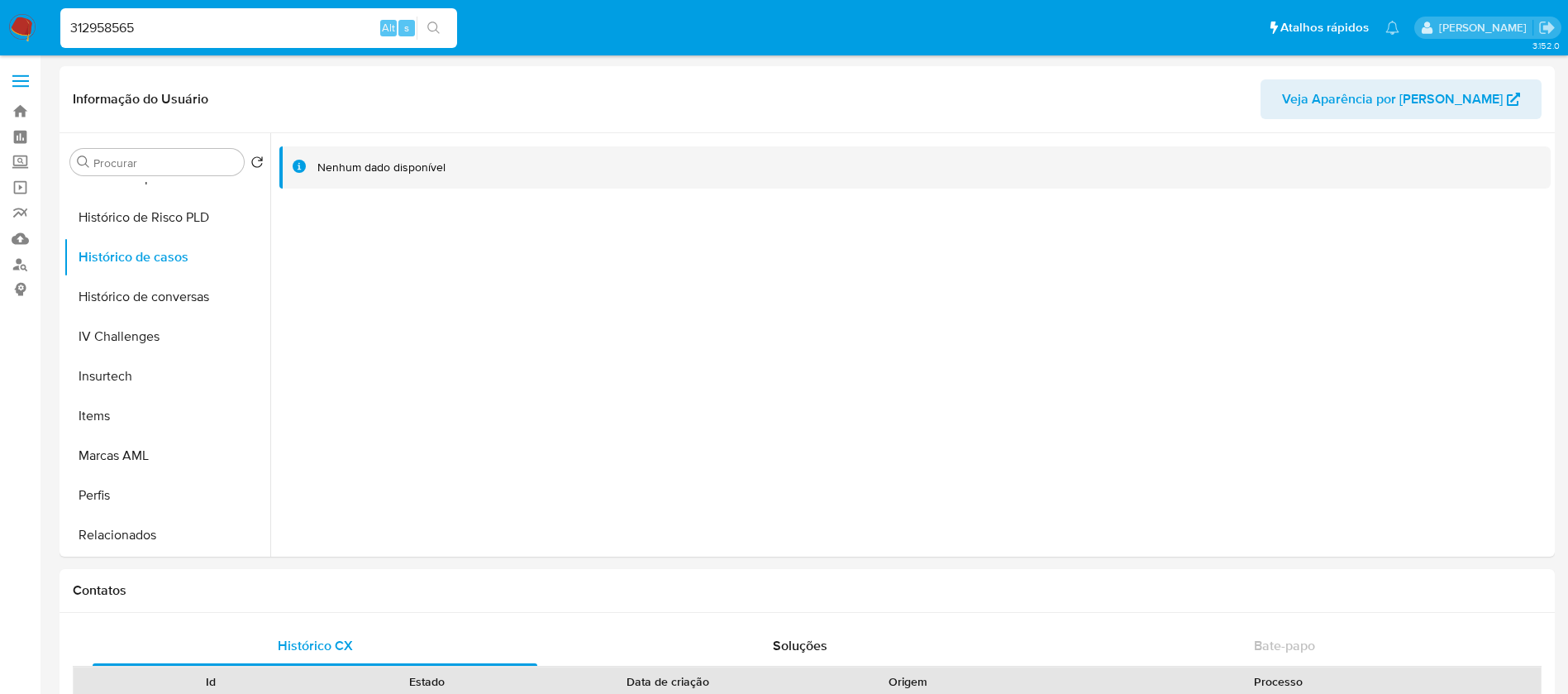
click at [160, 23] on input "312958565" at bounding box center [258, 27] width 397 height 21
paste input "75454660"
type input "75454660"
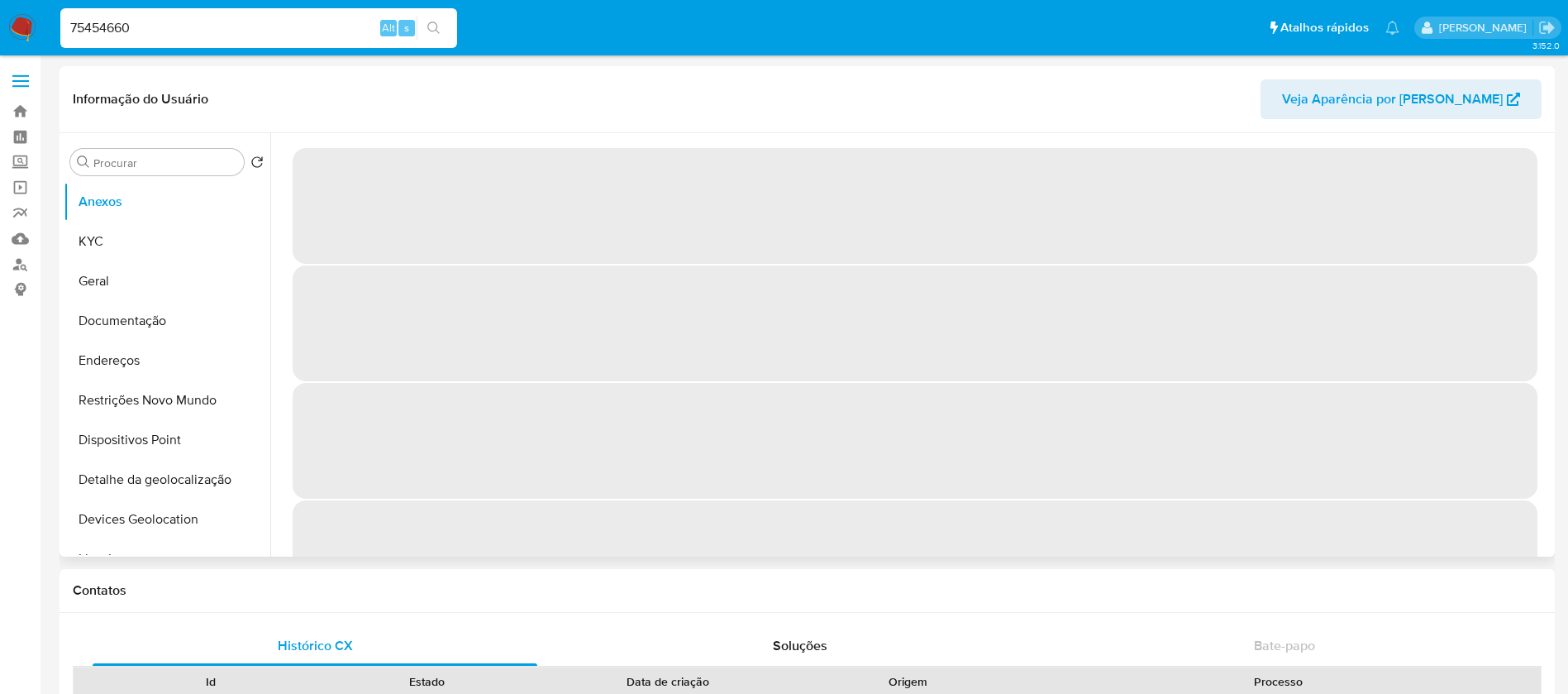
select select "10"
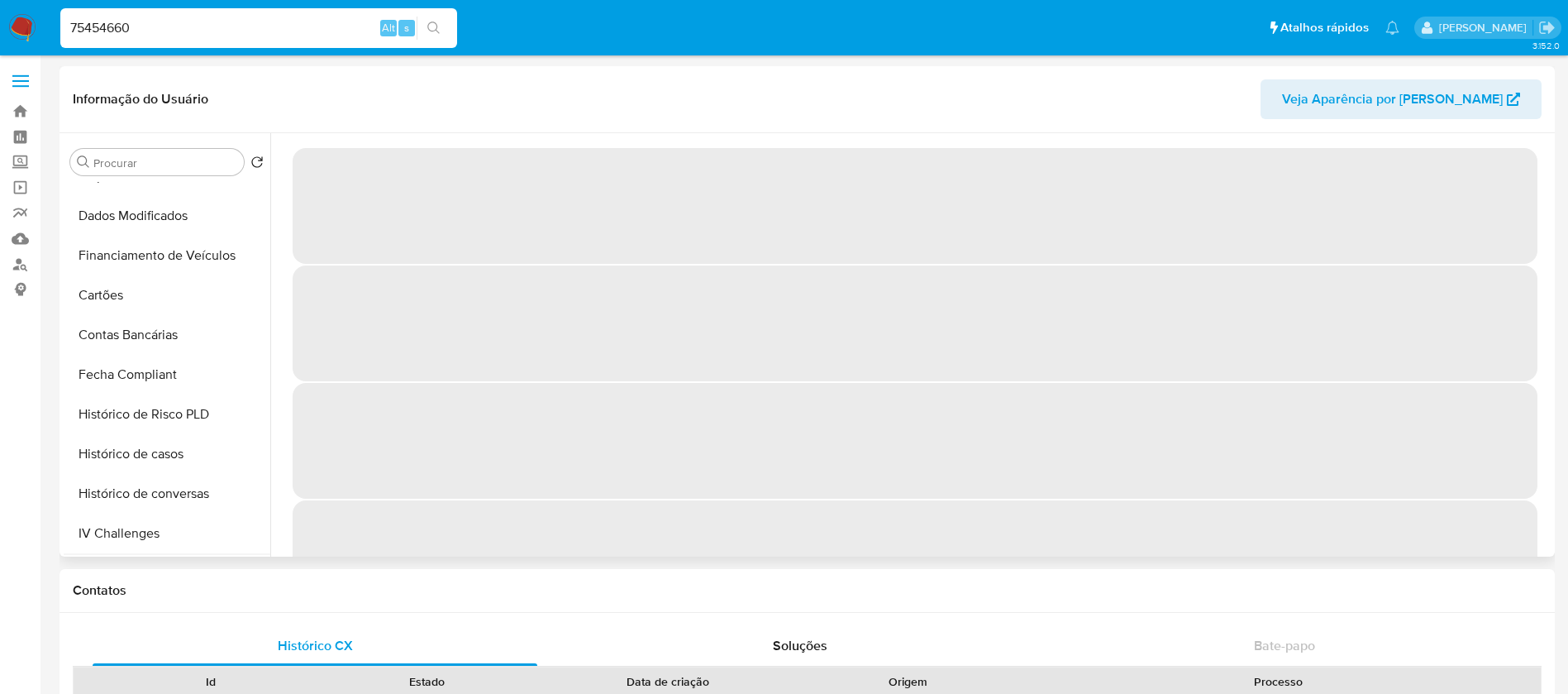
scroll to position [662, 0]
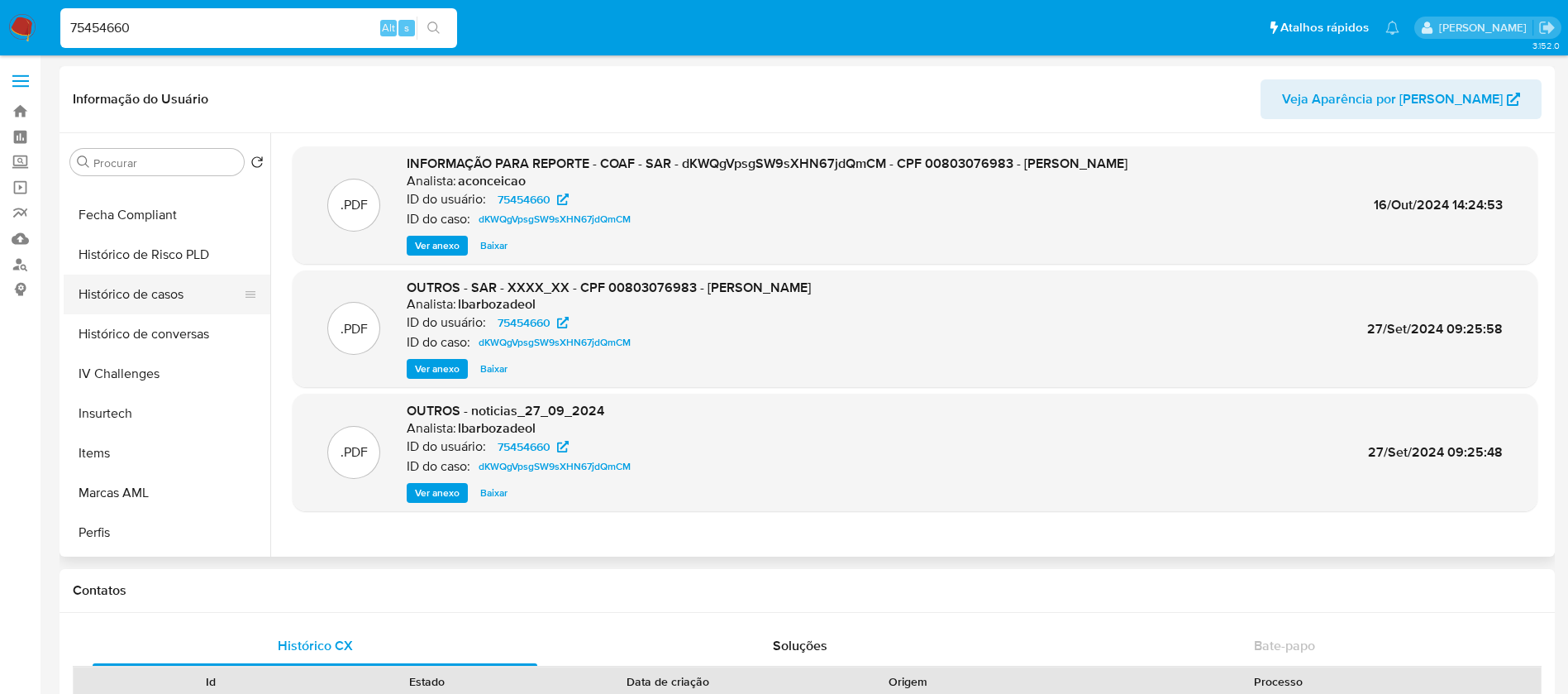
click at [121, 304] on button "Histórico de casos" at bounding box center [160, 295] width 194 height 39
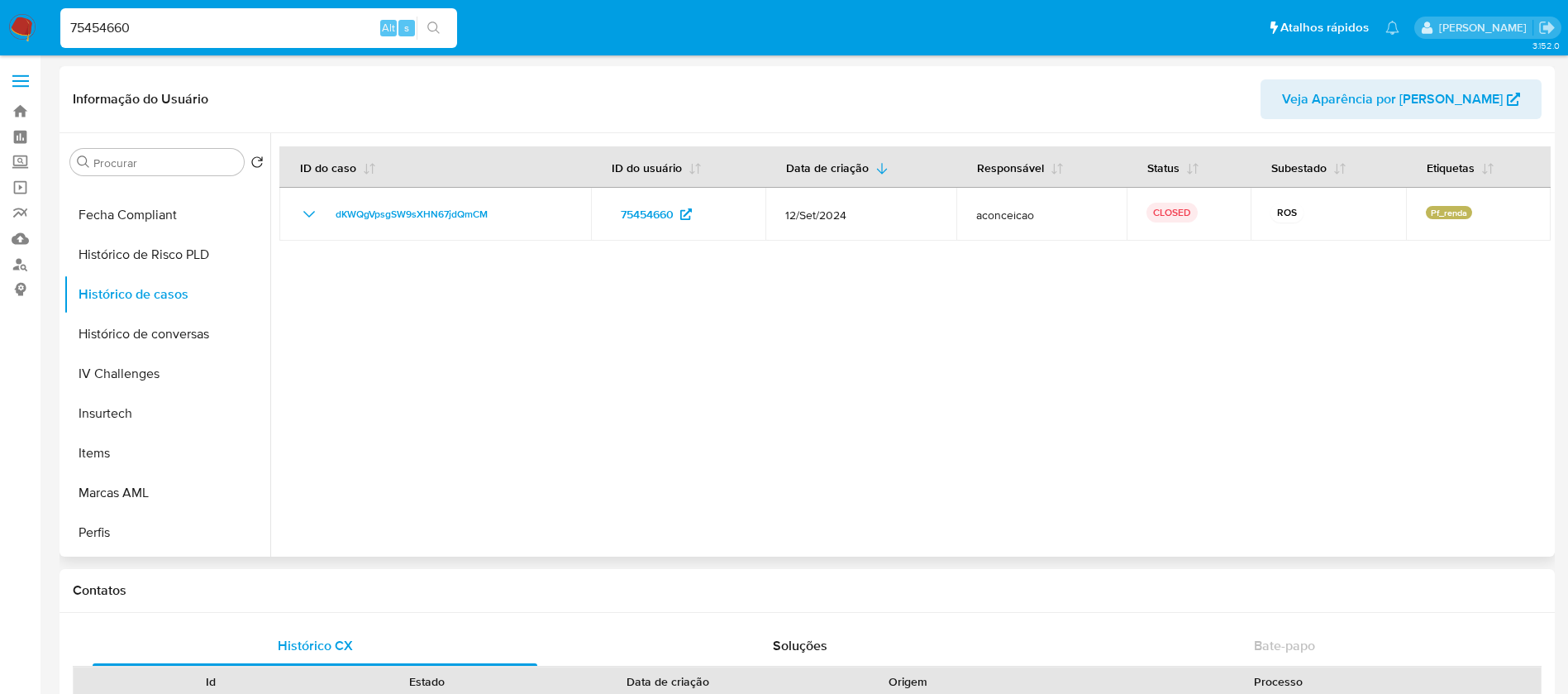
drag, startPoint x: 508, startPoint y: 432, endPoint x: 517, endPoint y: 423, distance: 12.7
click at [508, 432] on div at bounding box center [910, 345] width 1281 height 423
click at [175, 23] on input "75454660" at bounding box center [258, 27] width 397 height 21
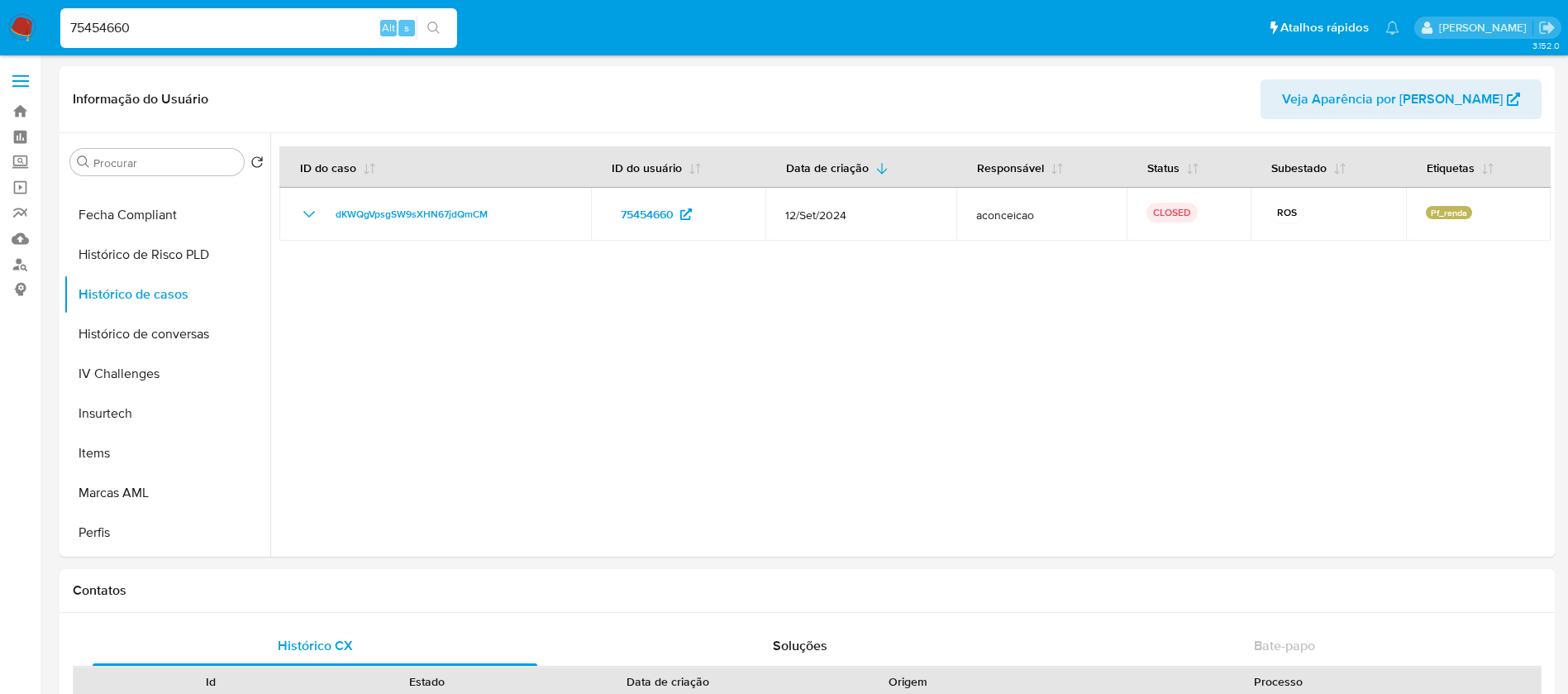
paste input "682968585"
type input "682968585"
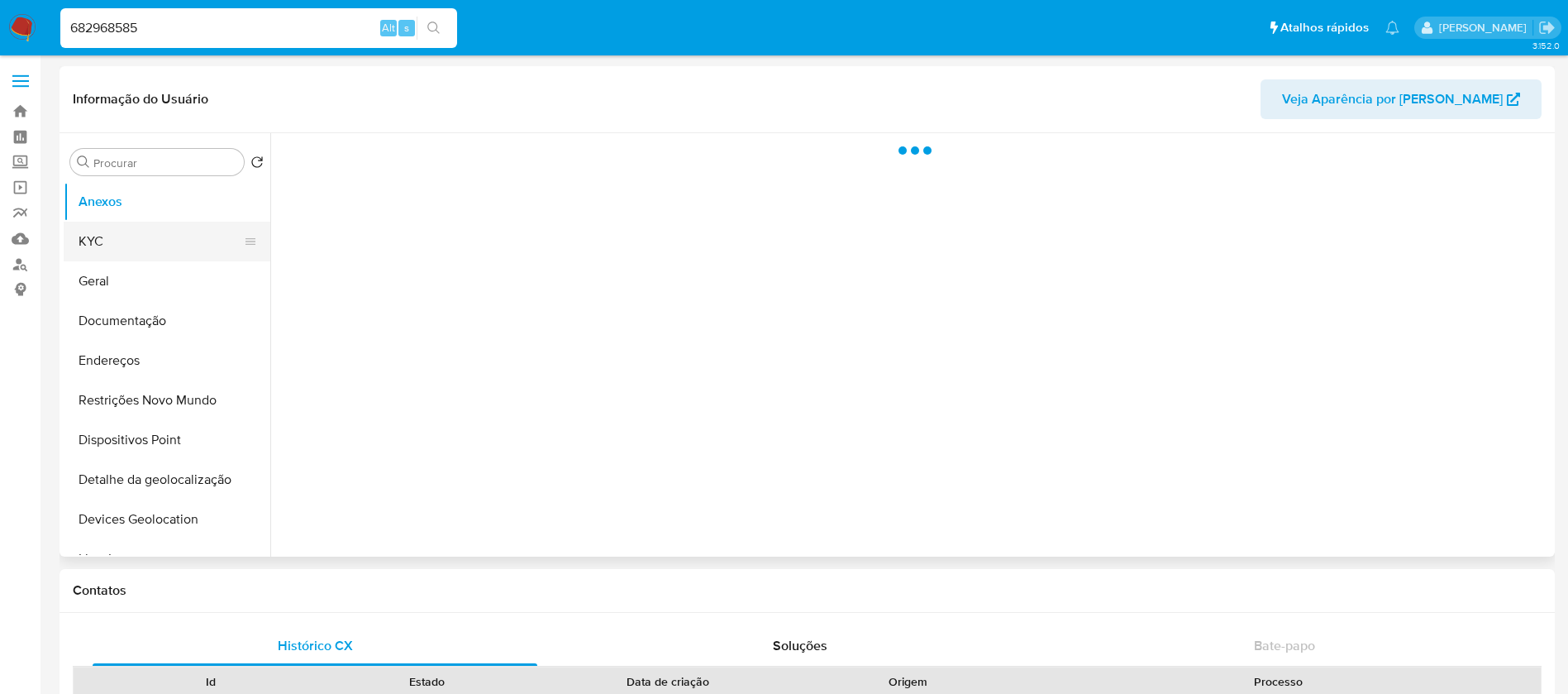
click at [102, 248] on button "KYC" at bounding box center [160, 242] width 194 height 39
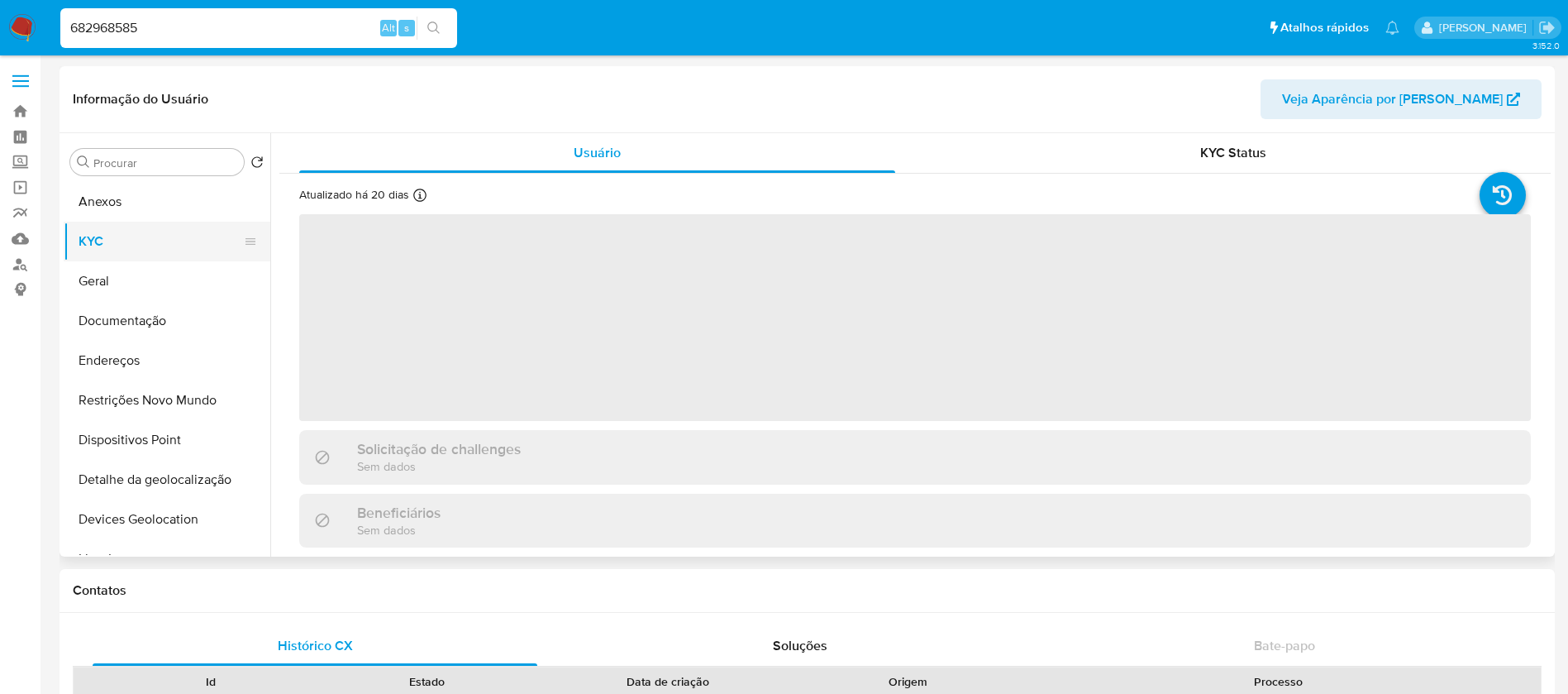
select select "10"
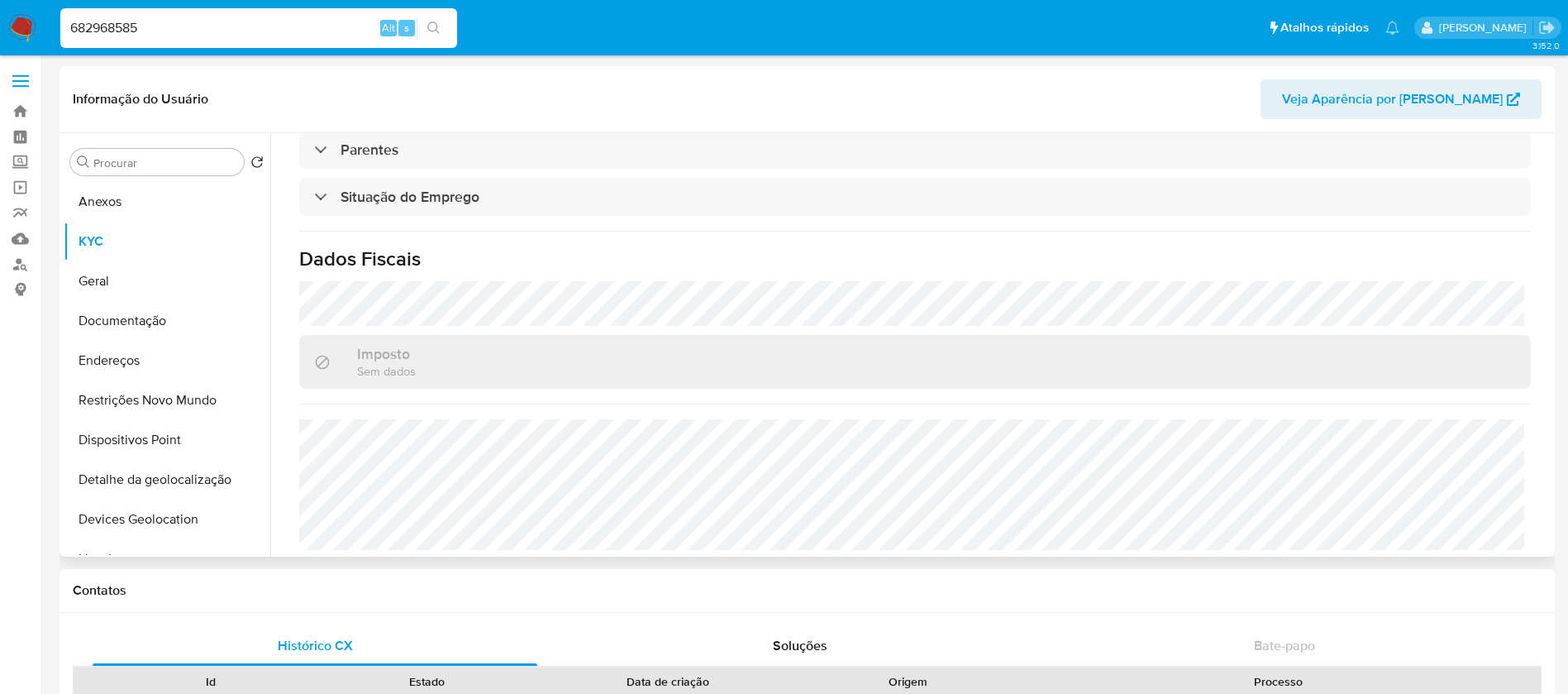
scroll to position [689, 0]
click at [110, 271] on button "Geral" at bounding box center [160, 281] width 194 height 39
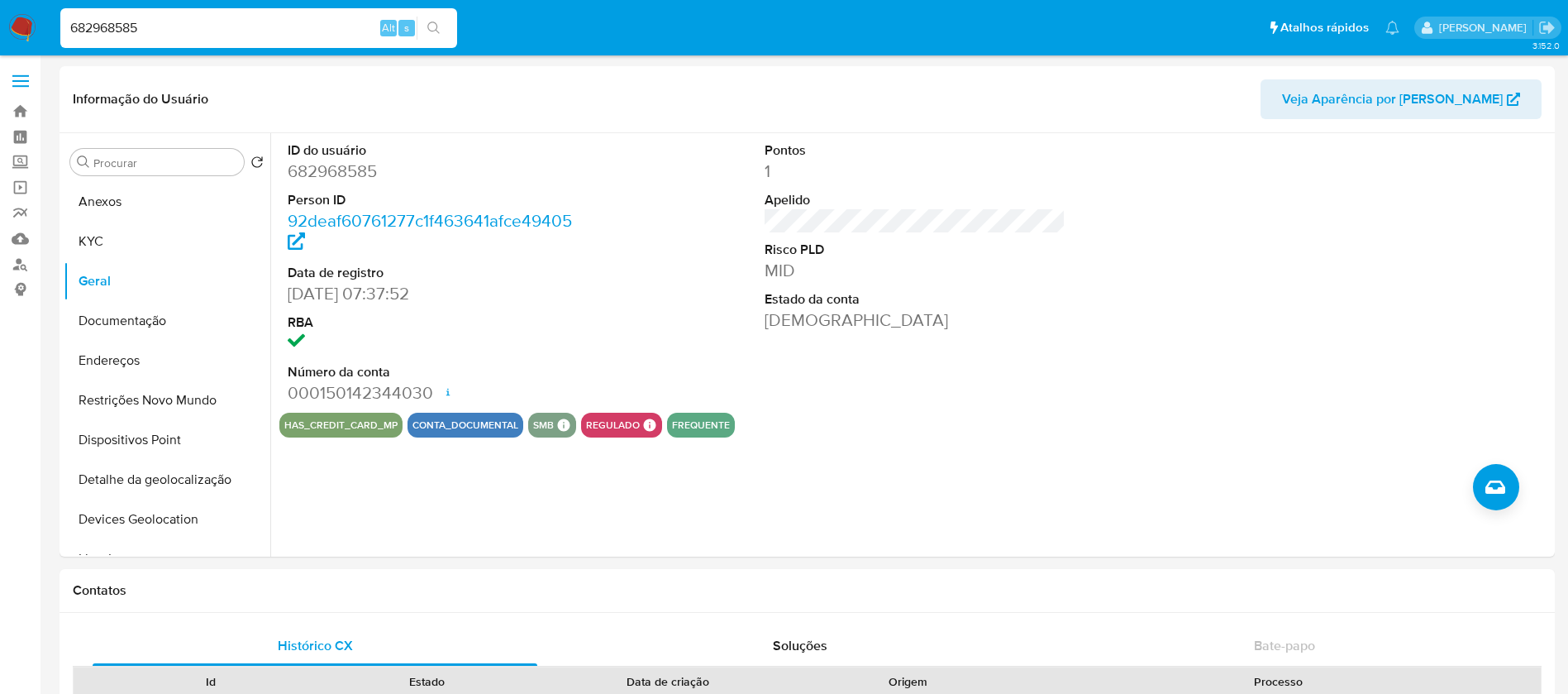
click at [136, 29] on input "682968585" at bounding box center [258, 27] width 397 height 21
click at [119, 486] on button "Detalhe da geolocalização" at bounding box center [160, 480] width 194 height 39
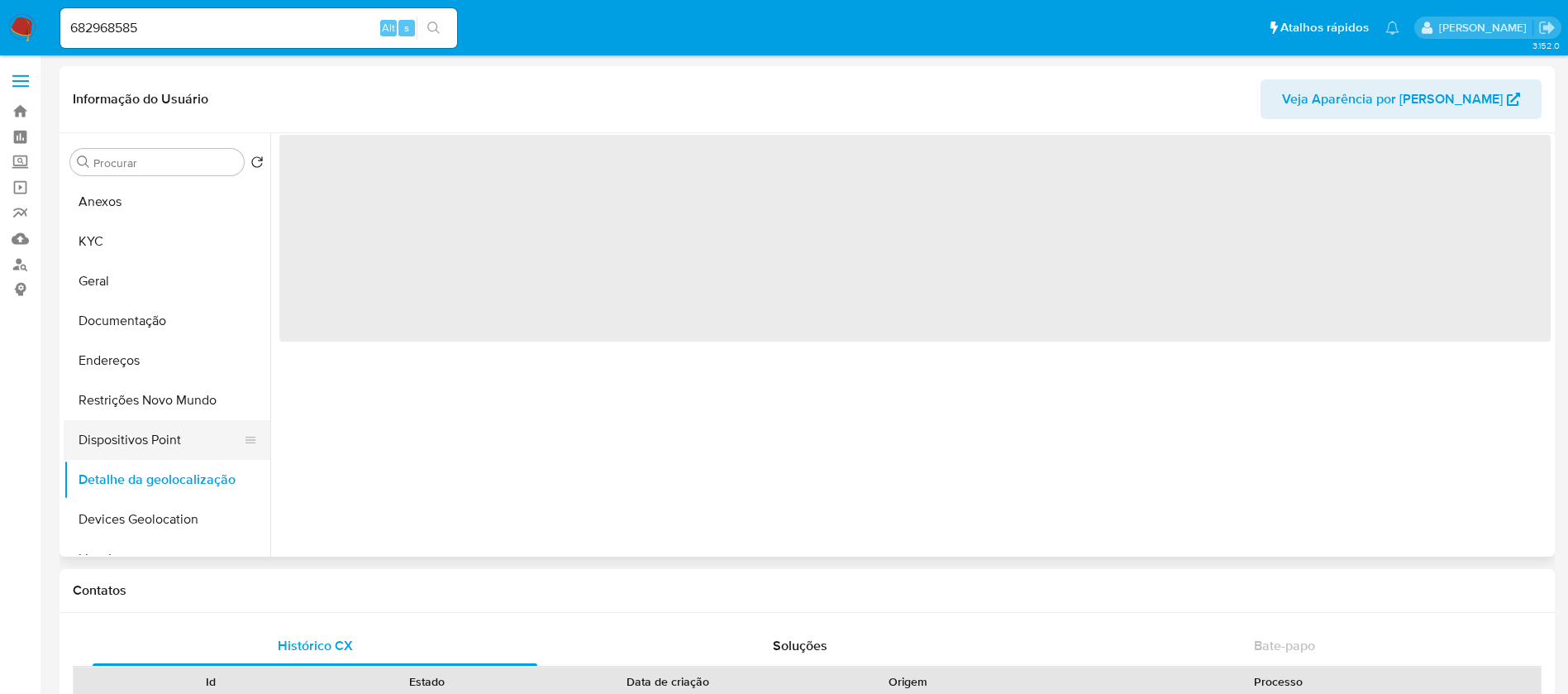
click at [131, 441] on button "Dispositivos Point" at bounding box center [160, 440] width 194 height 39
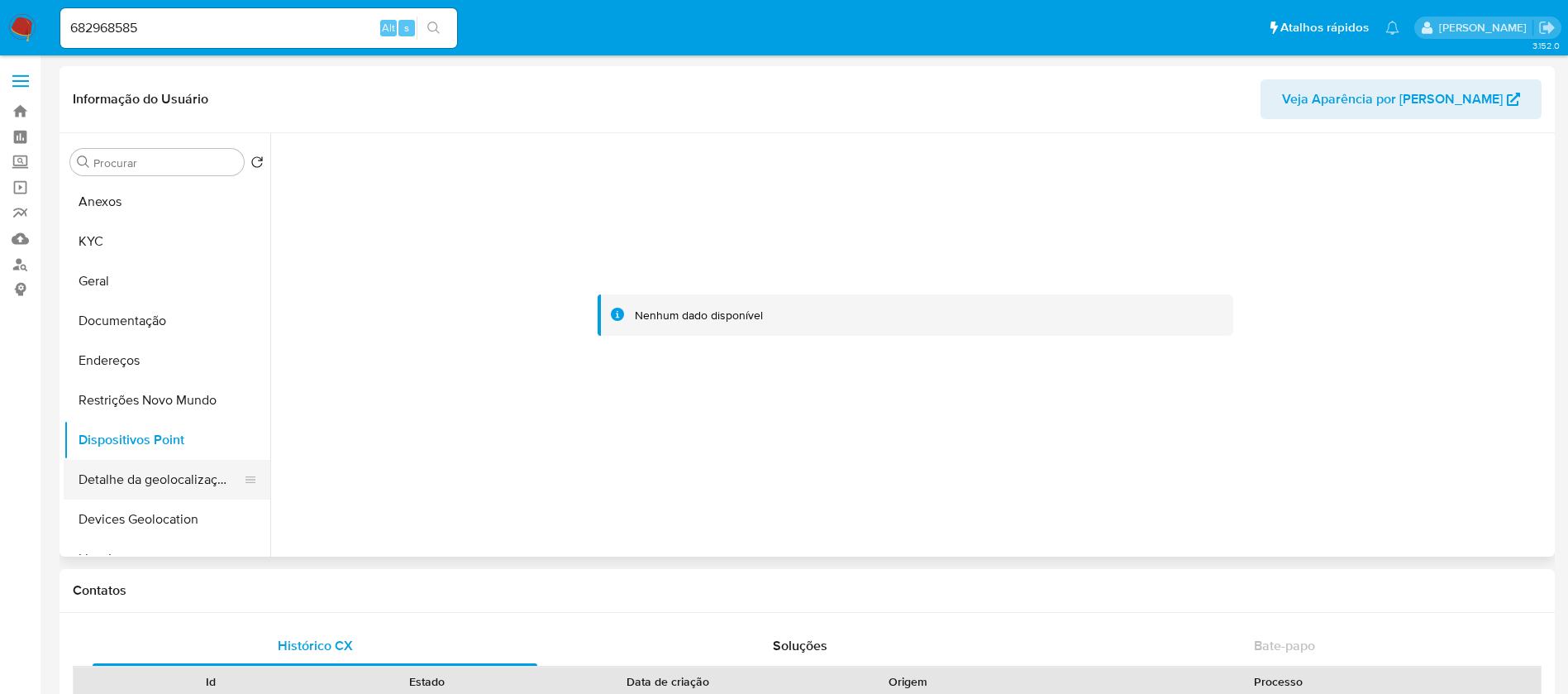
click at [118, 488] on button "Detalhe da geolocalização" at bounding box center [160, 480] width 194 height 39
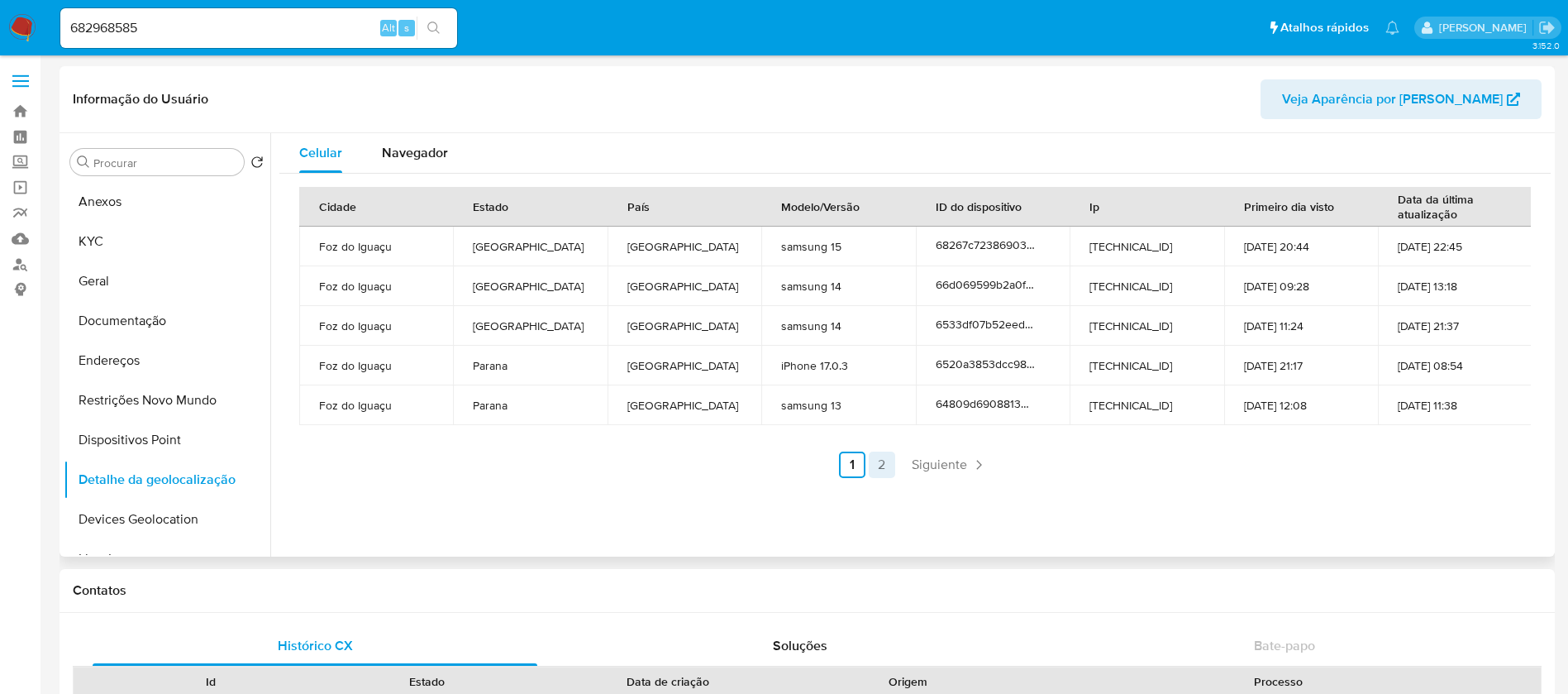
click at [884, 464] on link "2" at bounding box center [881, 464] width 26 height 26
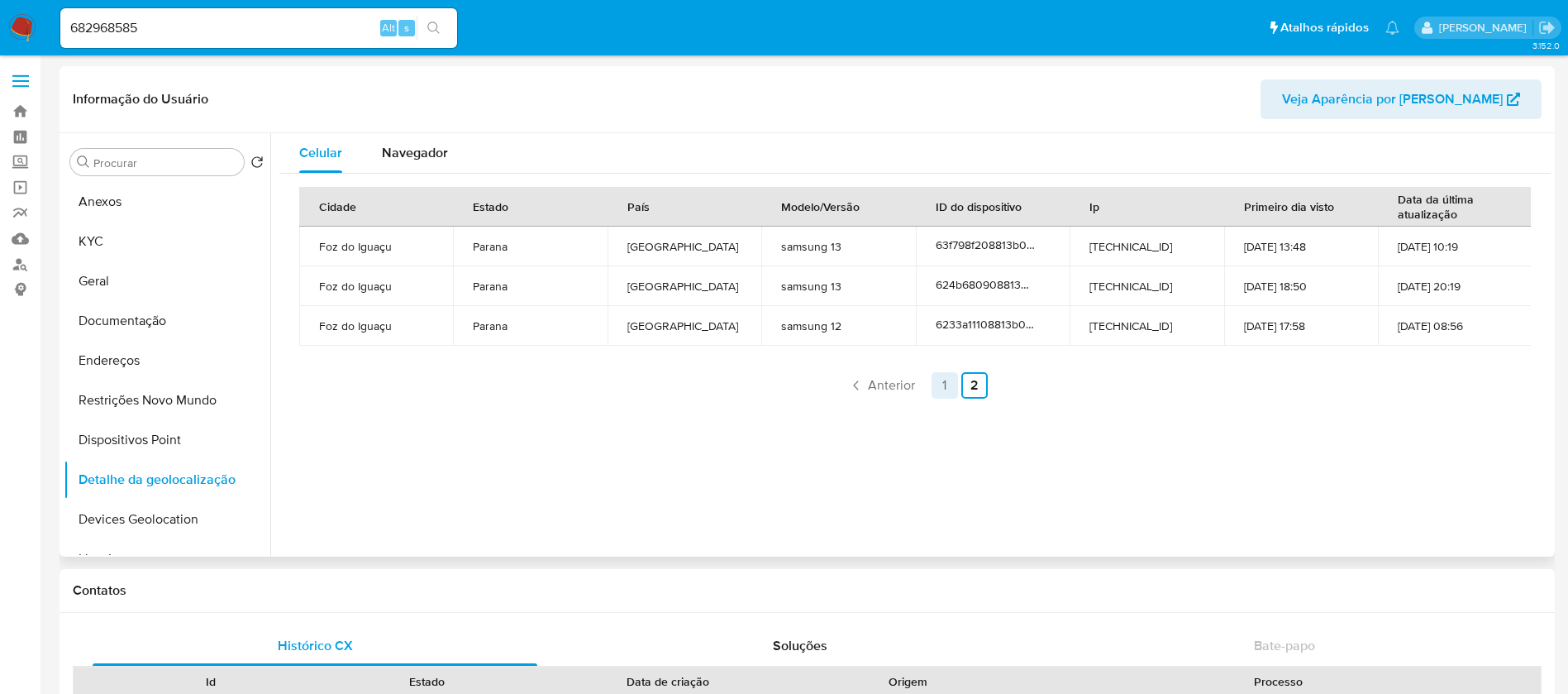
click at [934, 389] on link "1" at bounding box center [944, 385] width 26 height 26
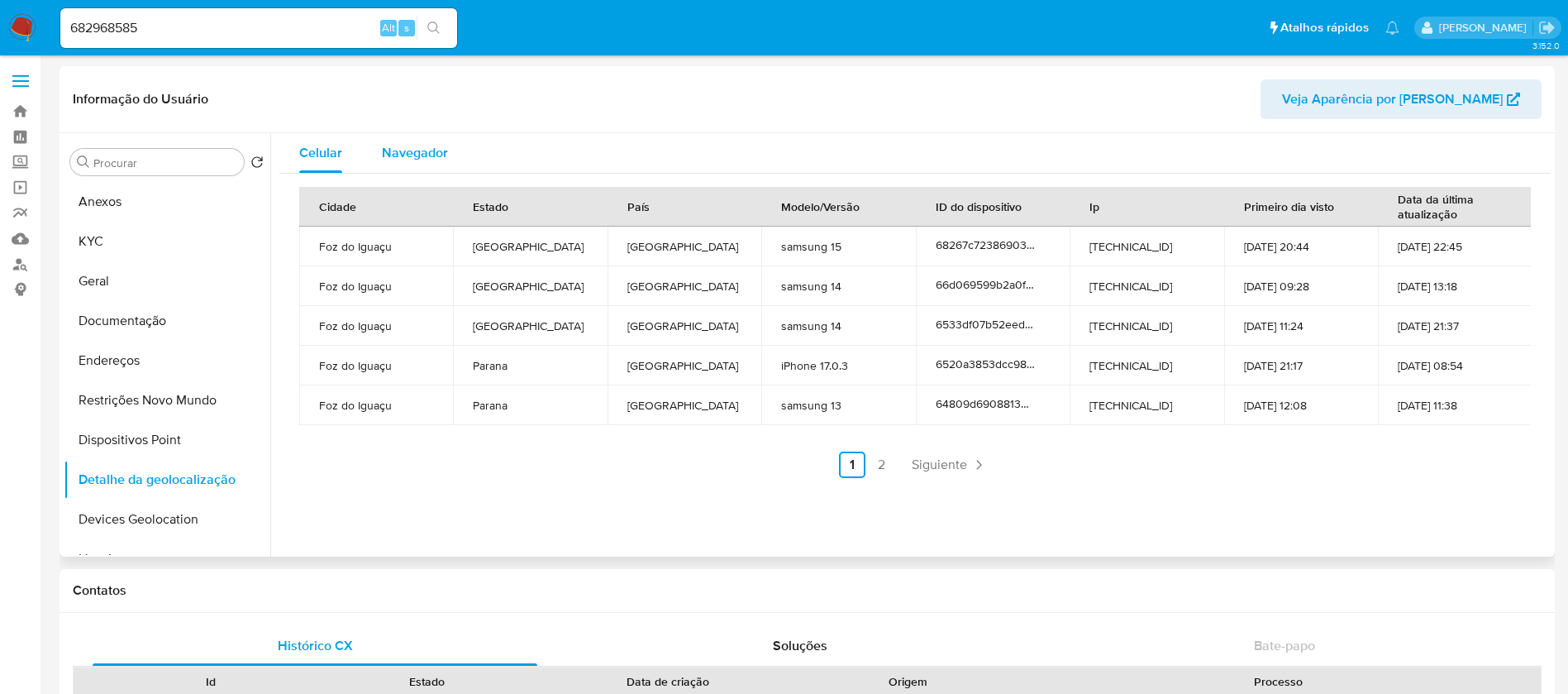
click at [425, 142] on div "Navegador" at bounding box center [415, 153] width 66 height 39
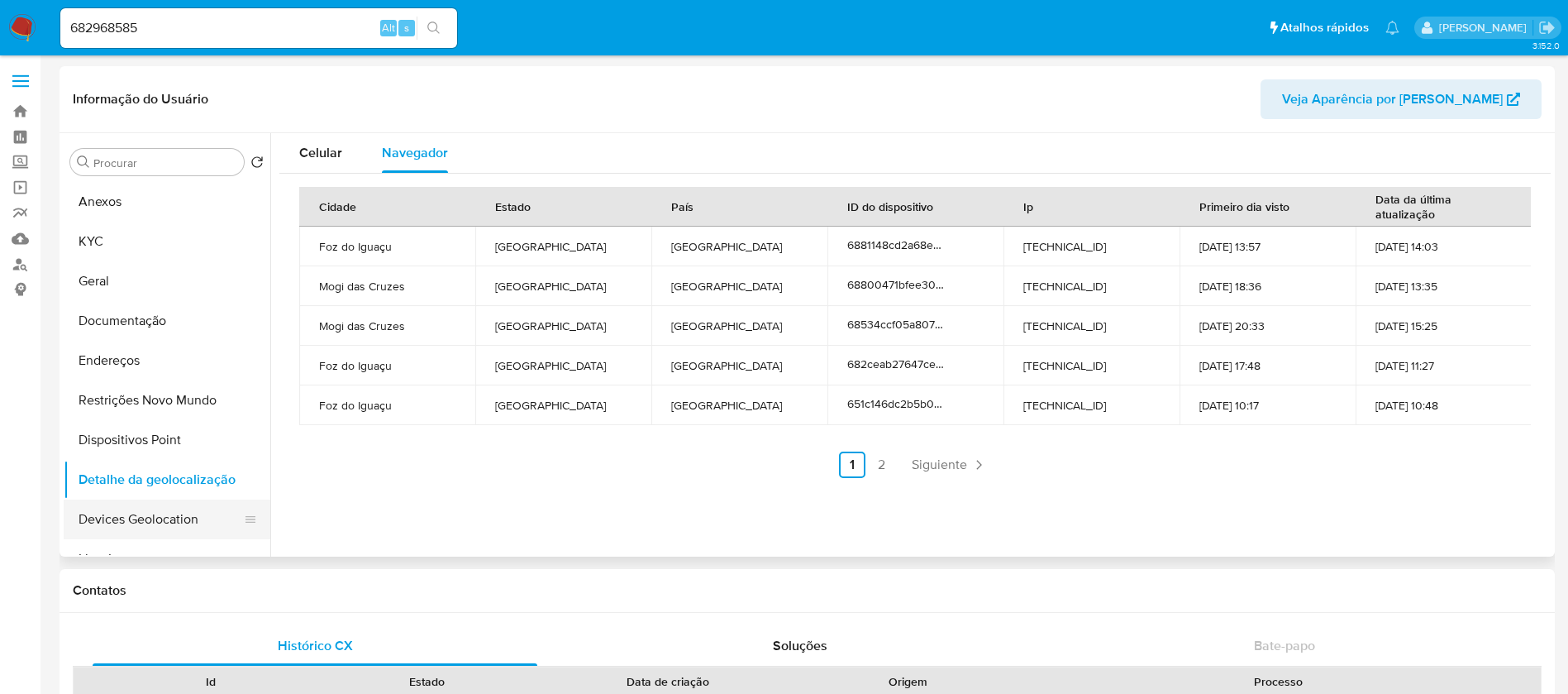
click at [126, 511] on button "Devices Geolocation" at bounding box center [160, 519] width 194 height 39
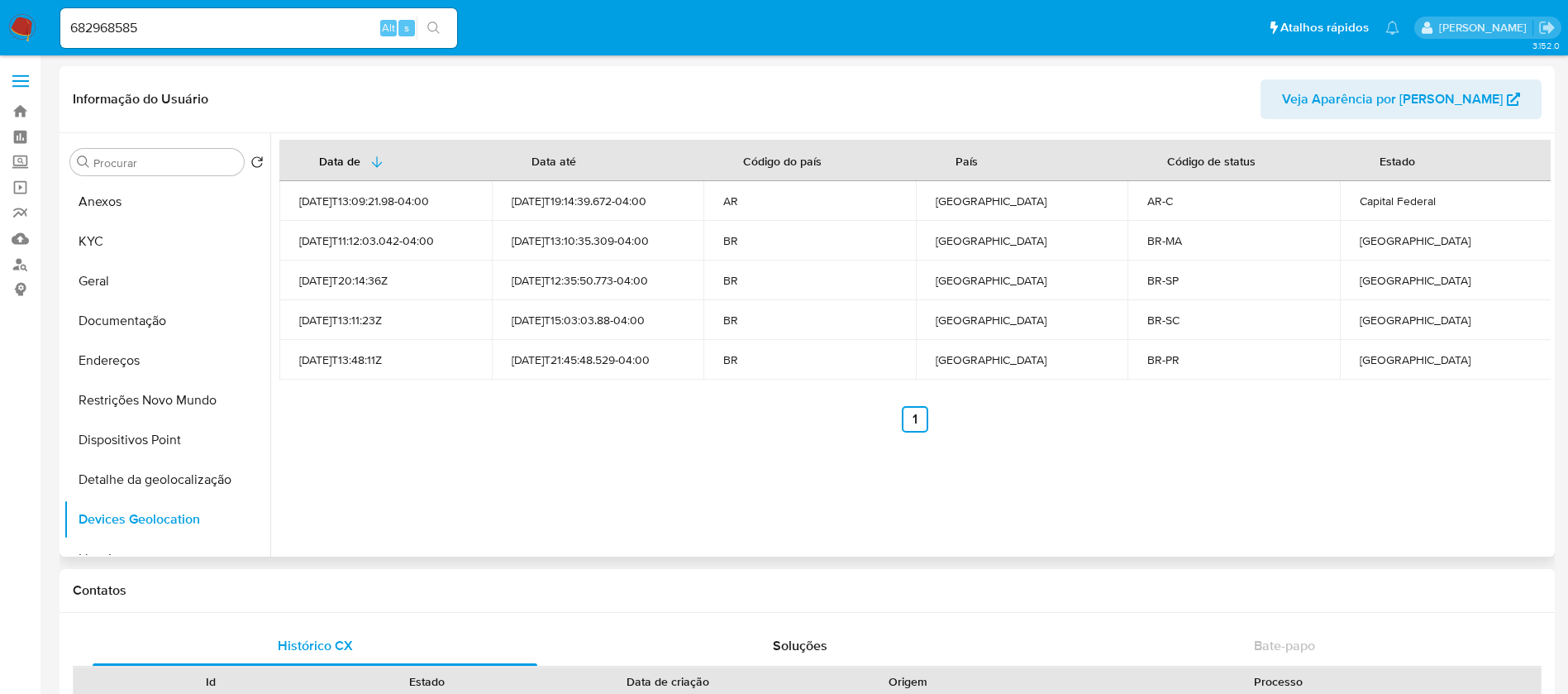
click at [1360, 202] on div "Capital Federal" at bounding box center [1446, 201] width 172 height 15
drag, startPoint x: 1355, startPoint y: 205, endPoint x: 1442, endPoint y: 199, distance: 87.2
click at [1442, 199] on div "Capital Federal" at bounding box center [1446, 201] width 172 height 15
copy div "Capital Federal"
click at [286, 32] on input "682968585" at bounding box center [258, 27] width 397 height 21
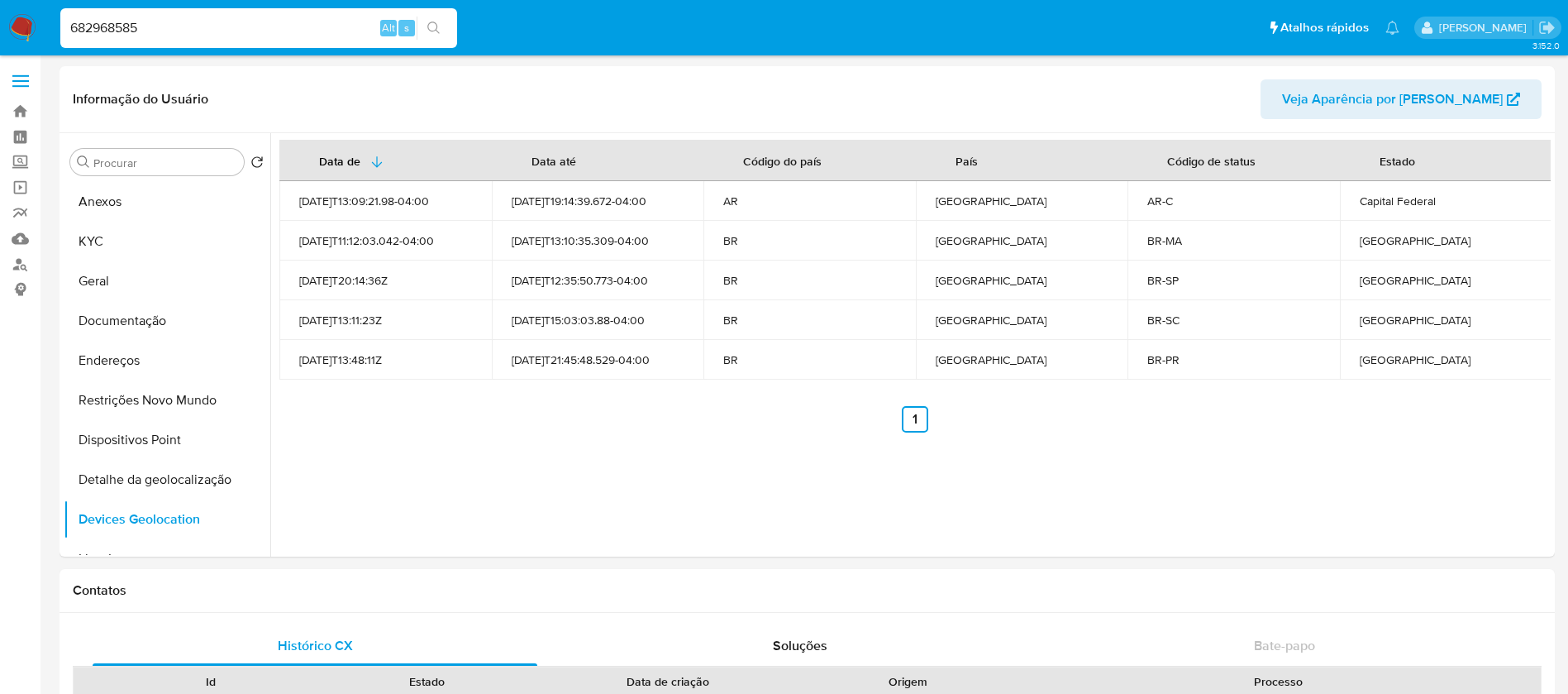
click at [286, 32] on input "682968585" at bounding box center [258, 27] width 397 height 21
paste input "459016467"
type input "459016467"
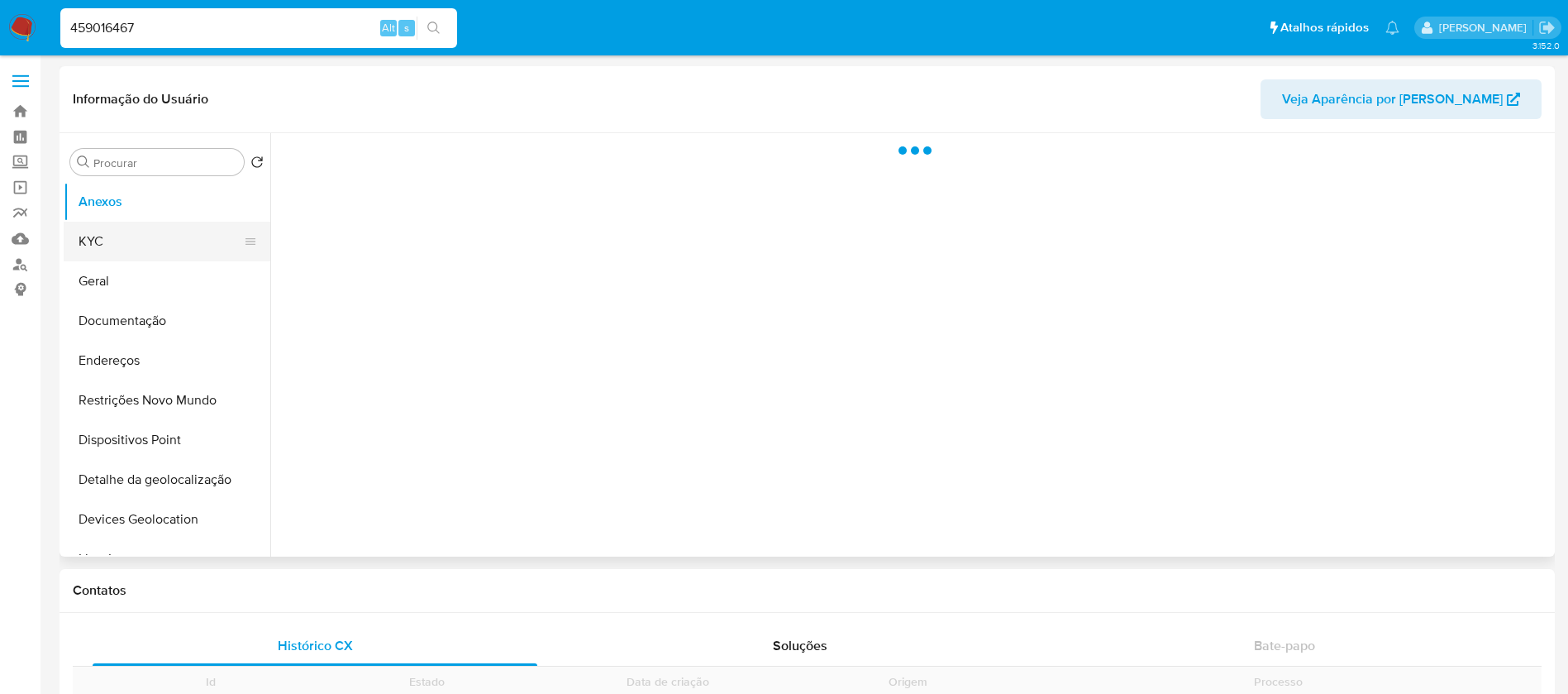
click at [127, 228] on button "KYC" at bounding box center [160, 242] width 194 height 39
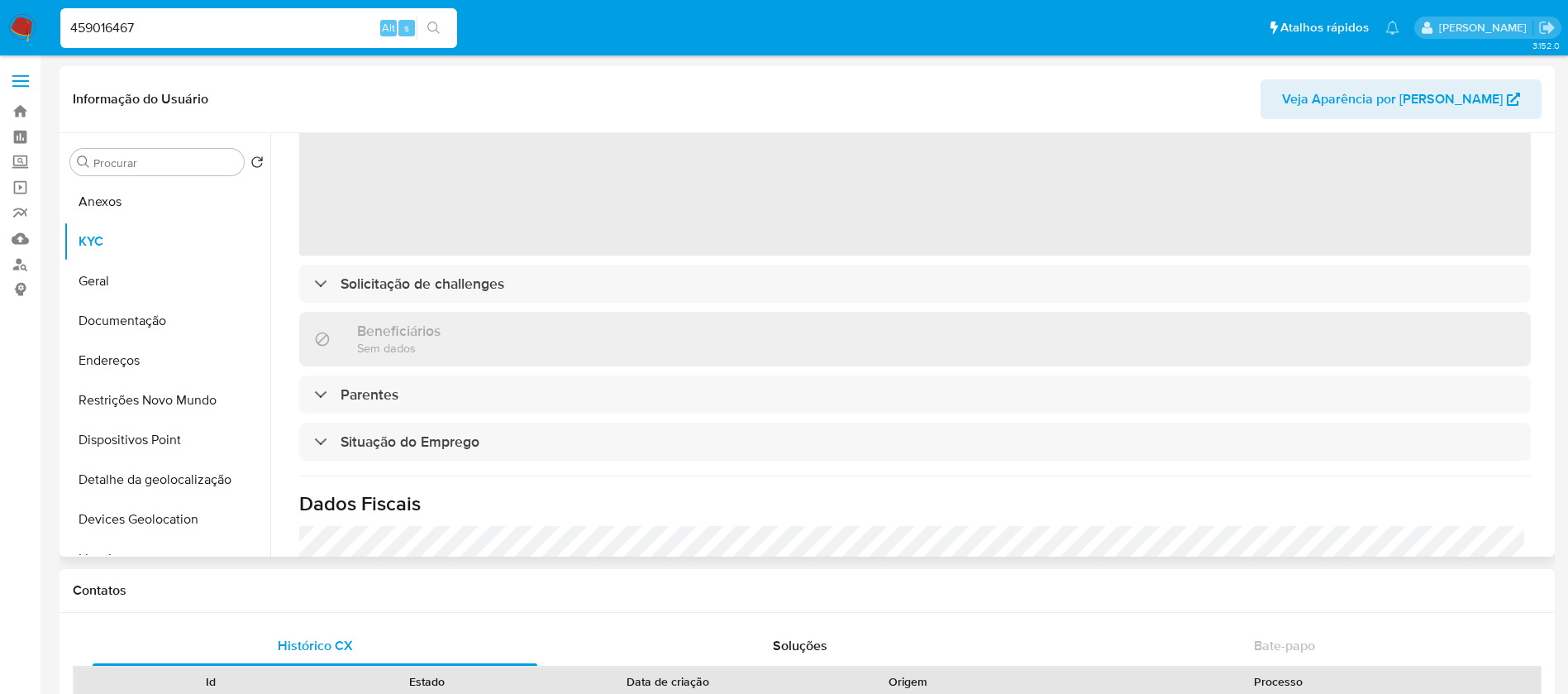
select select "10"
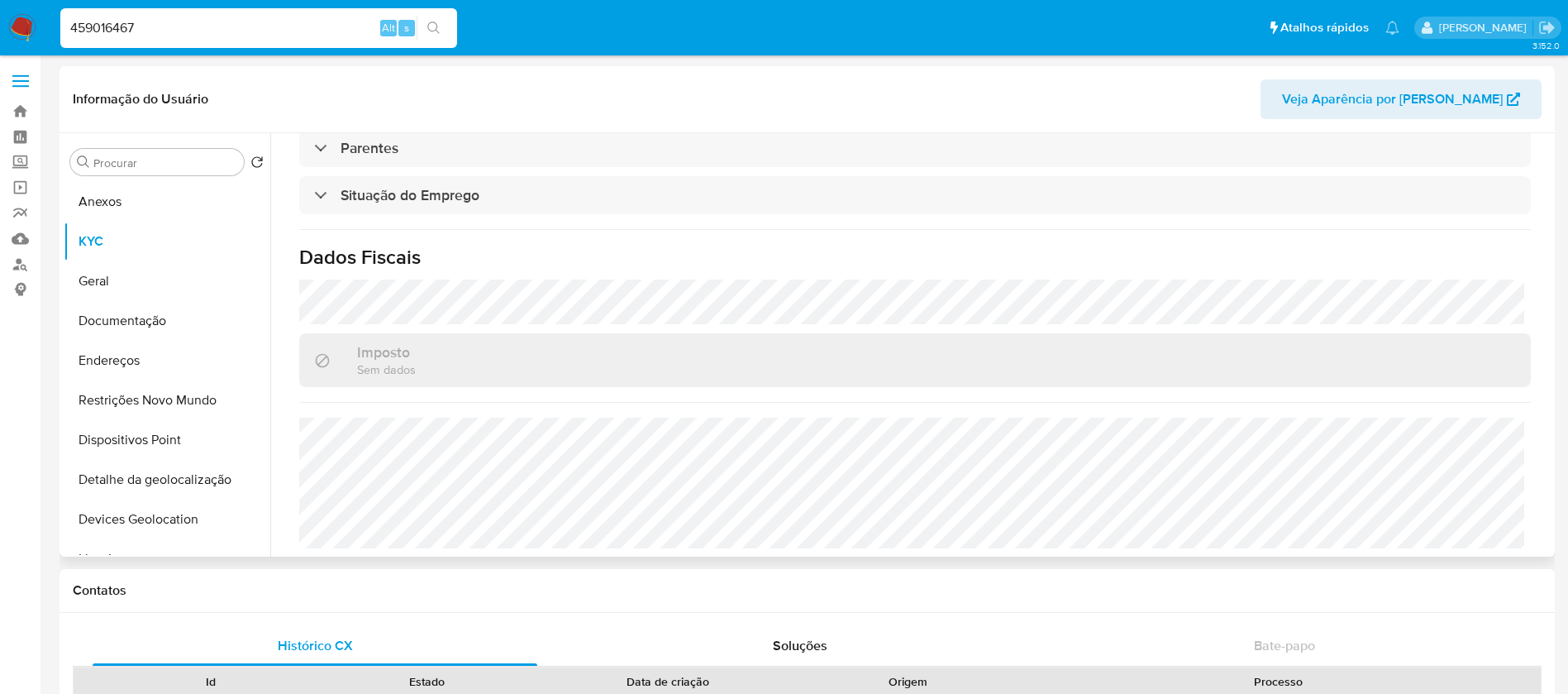
scroll to position [689, 0]
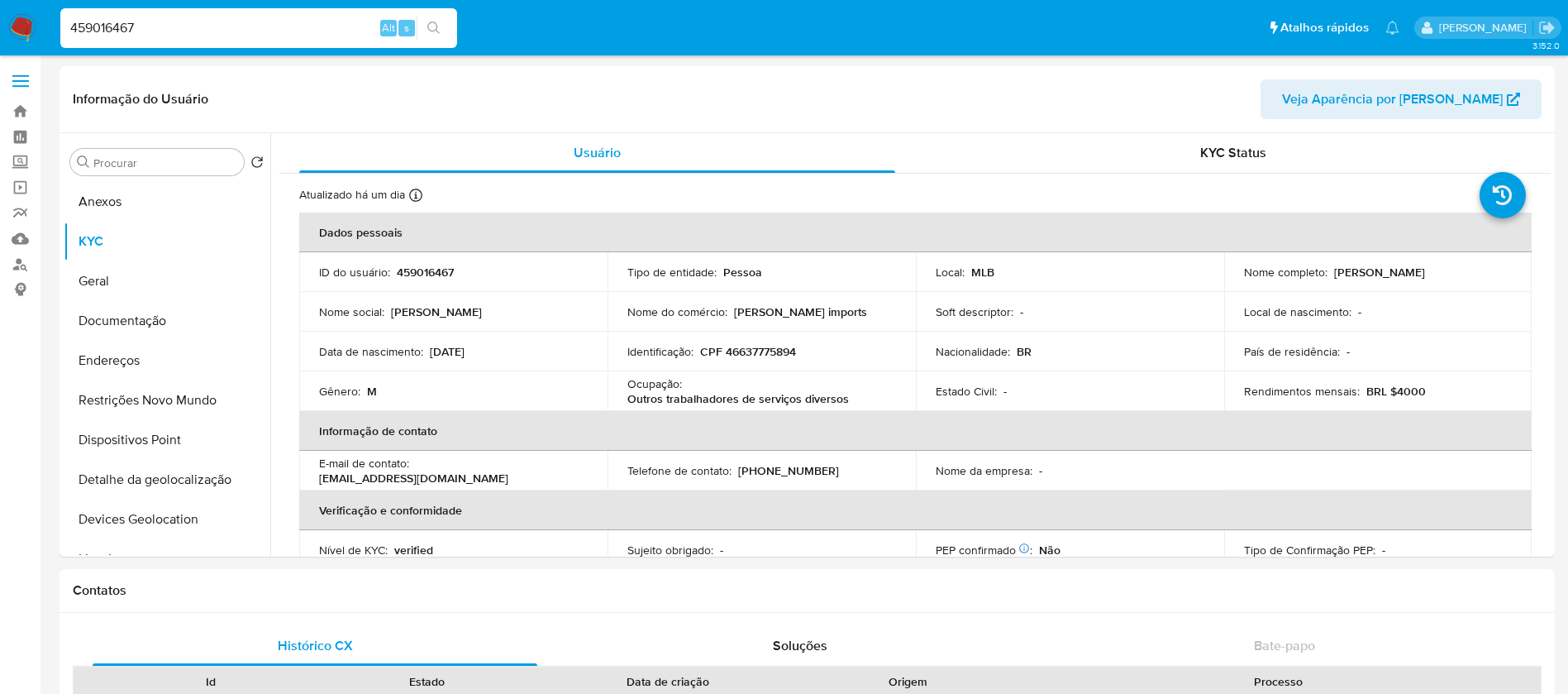
select select "10"
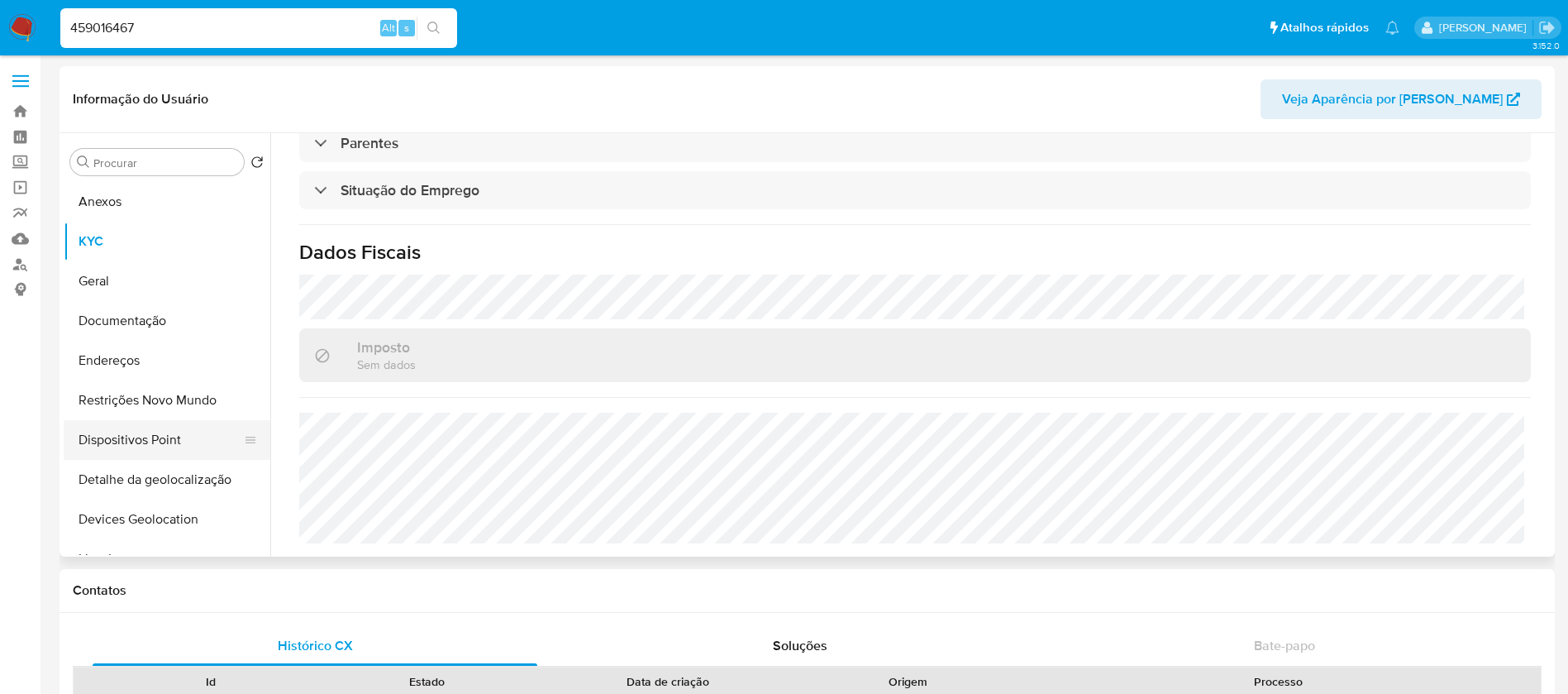
click at [117, 440] on button "Dispositivos Point" at bounding box center [160, 440] width 194 height 39
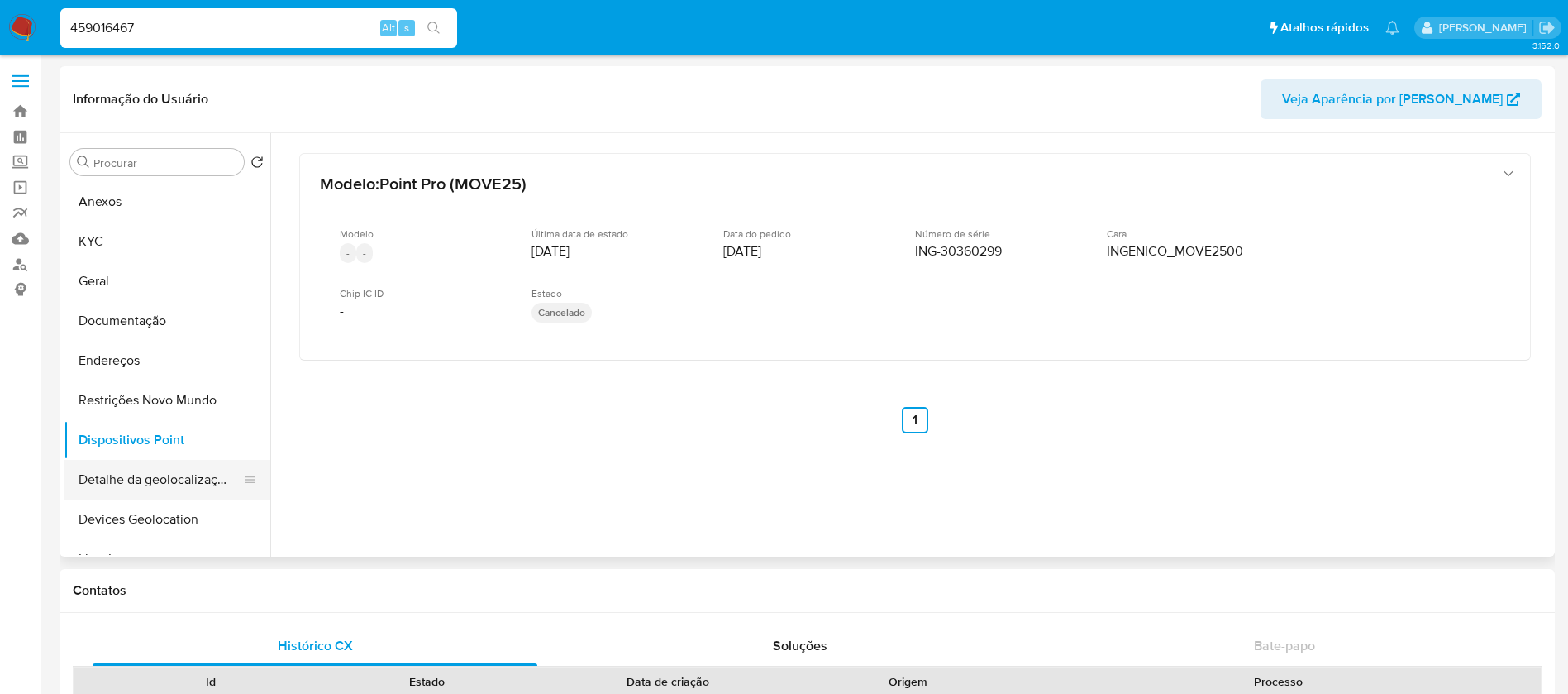
click at [124, 475] on button "Detalhe da geolocalização" at bounding box center [160, 480] width 194 height 39
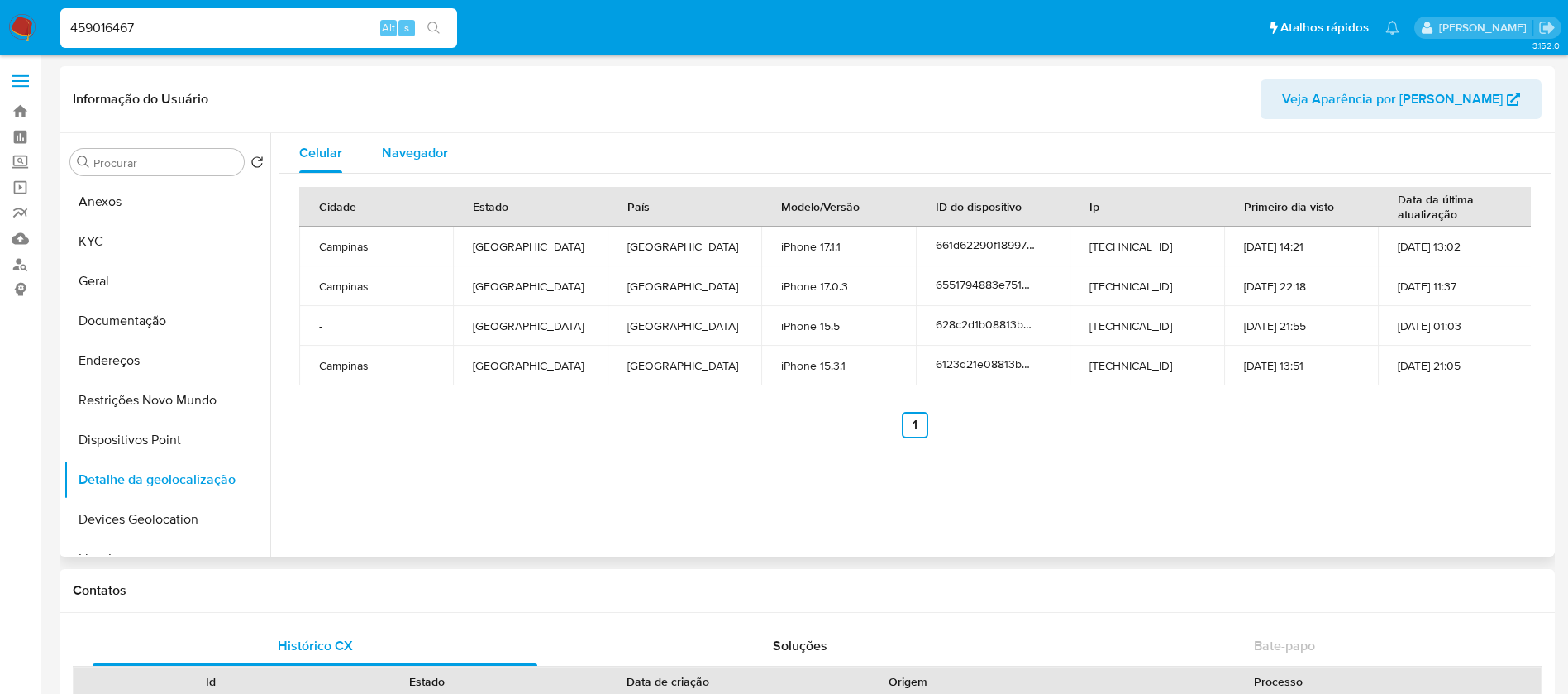
click at [409, 148] on span "Navegador" at bounding box center [415, 153] width 66 height 19
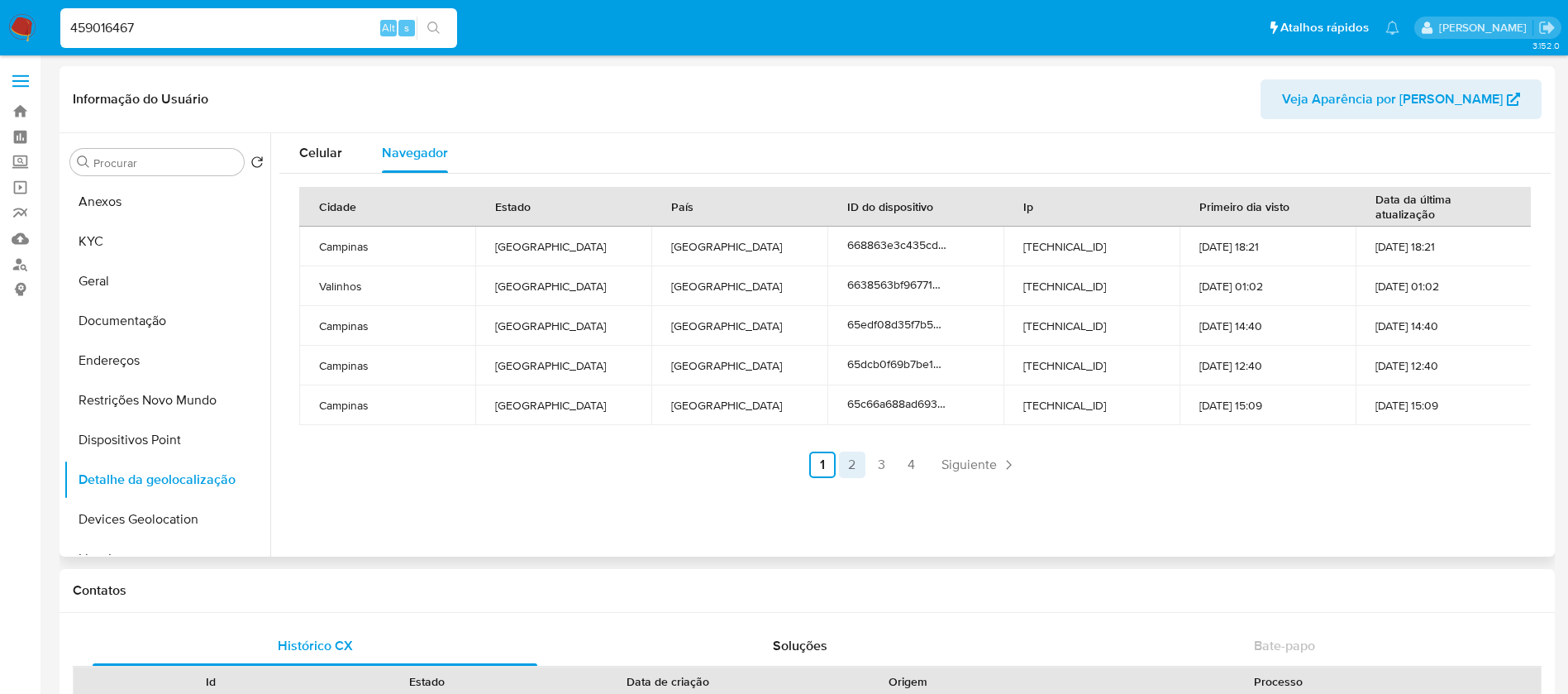
click at [851, 468] on link "2" at bounding box center [851, 464] width 26 height 26
click at [914, 468] on link "3" at bounding box center [925, 464] width 26 height 26
click at [946, 472] on link "4" at bounding box center [955, 464] width 26 height 26
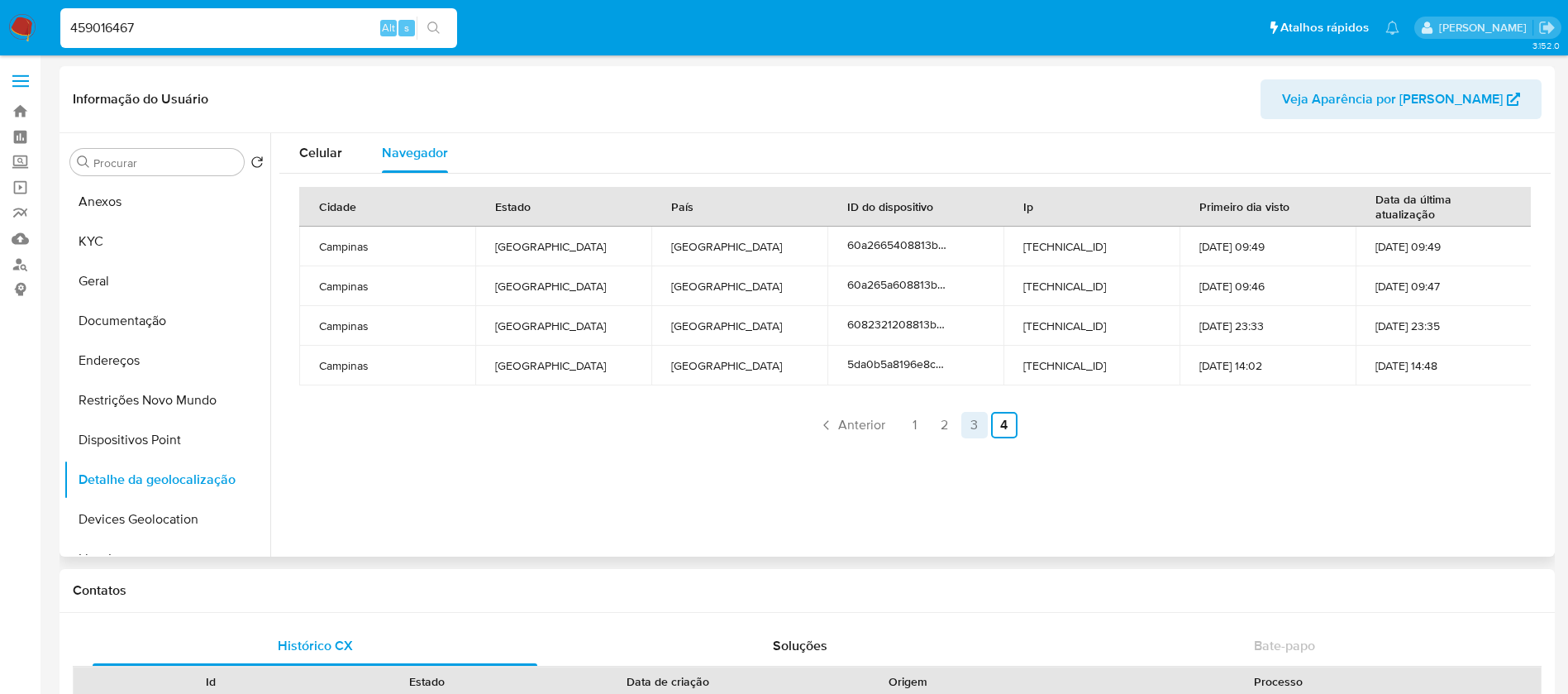
click at [961, 434] on link "3" at bounding box center [974, 424] width 26 height 26
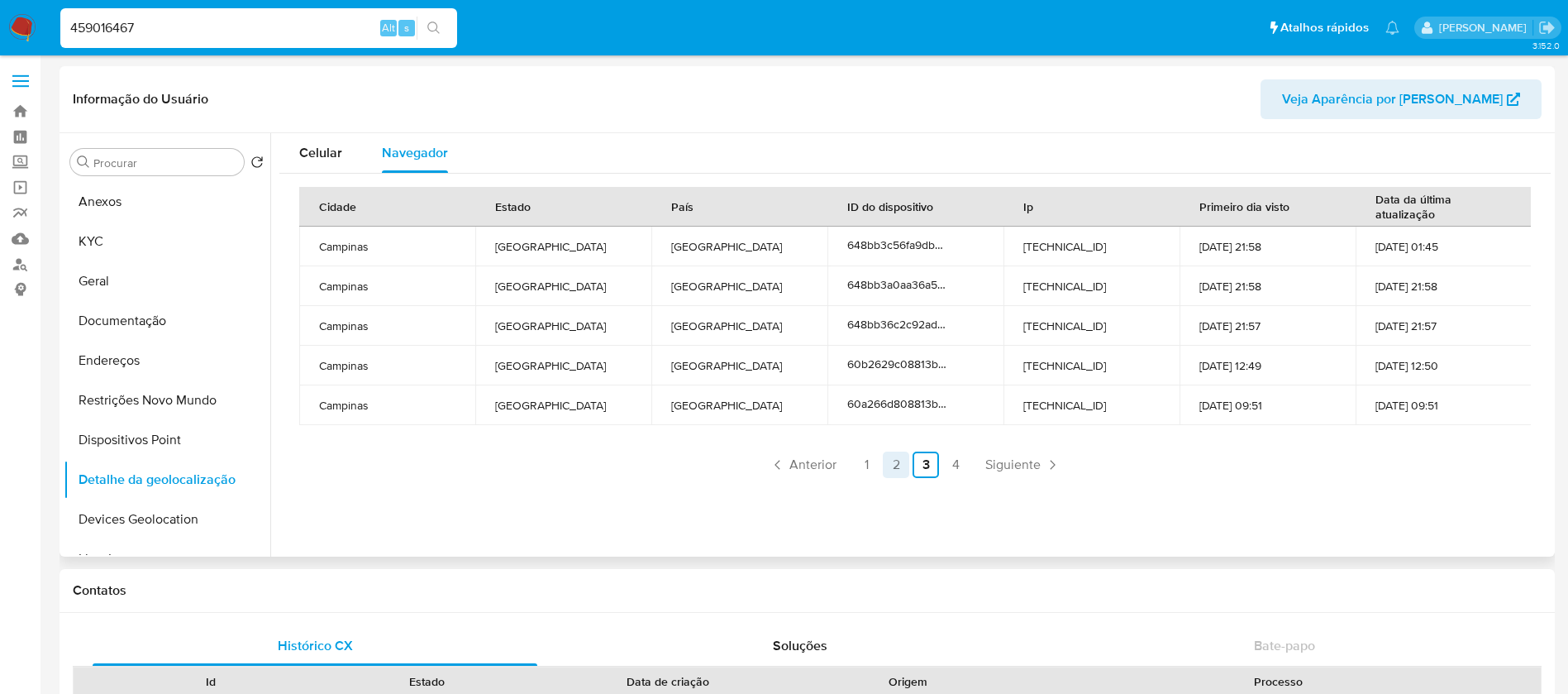
click at [897, 467] on link "2" at bounding box center [896, 464] width 26 height 26
click at [863, 469] on link "1" at bounding box center [866, 464] width 26 height 26
click at [114, 528] on button "Devices Geolocation" at bounding box center [160, 519] width 194 height 39
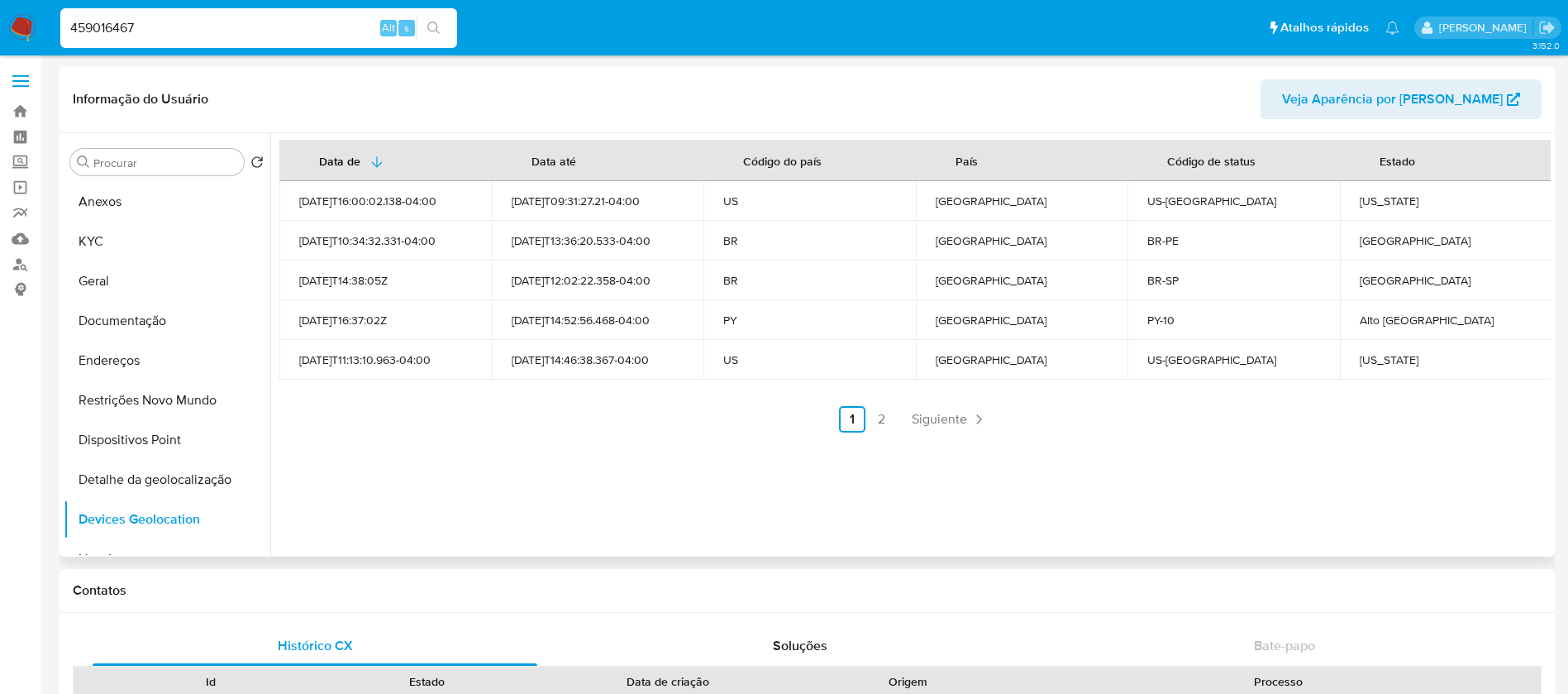
click at [475, 444] on div "Data de Data até Código do país País Código de status Estado 2024-01-26T16:00:0…" at bounding box center [910, 345] width 1281 height 423
click at [15, 26] on img at bounding box center [22, 27] width 28 height 28
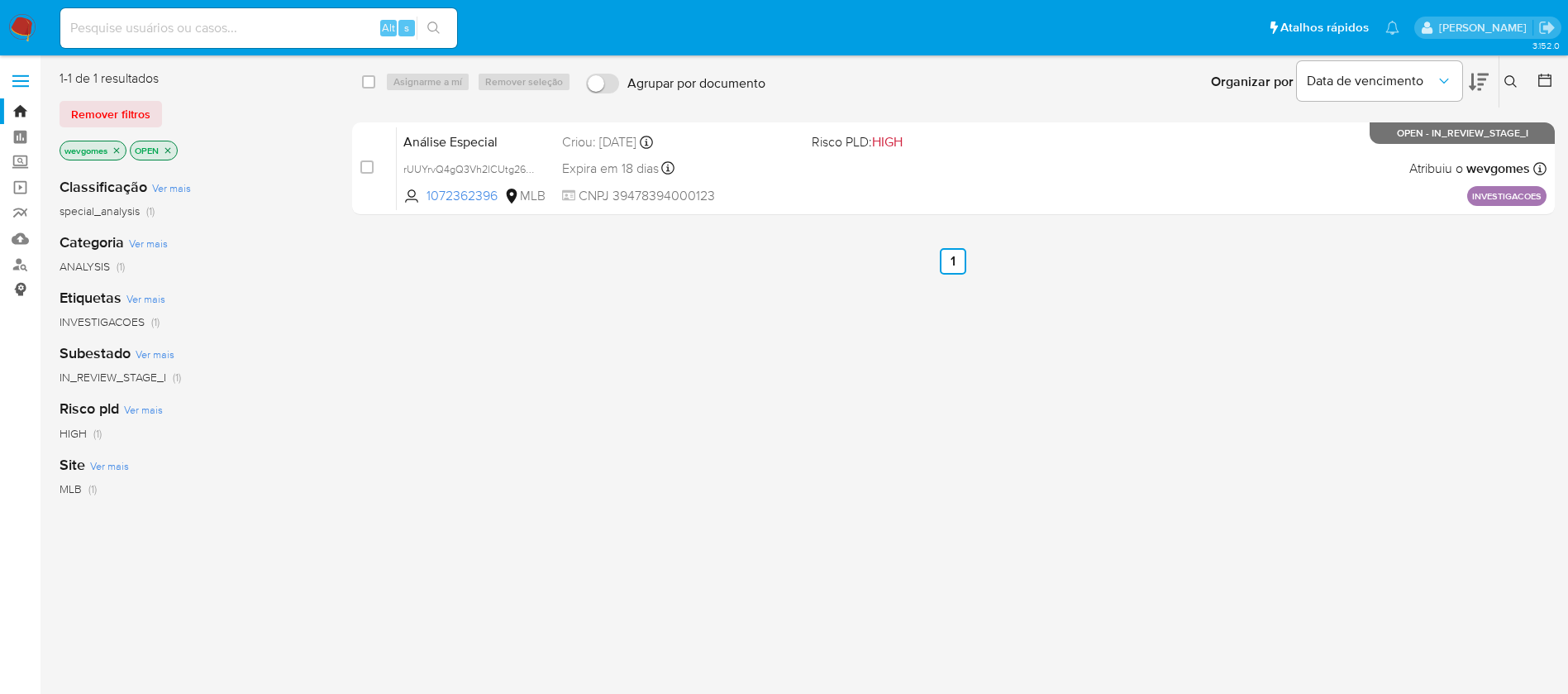
click at [19, 296] on link "Consolidado" at bounding box center [98, 290] width 197 height 26
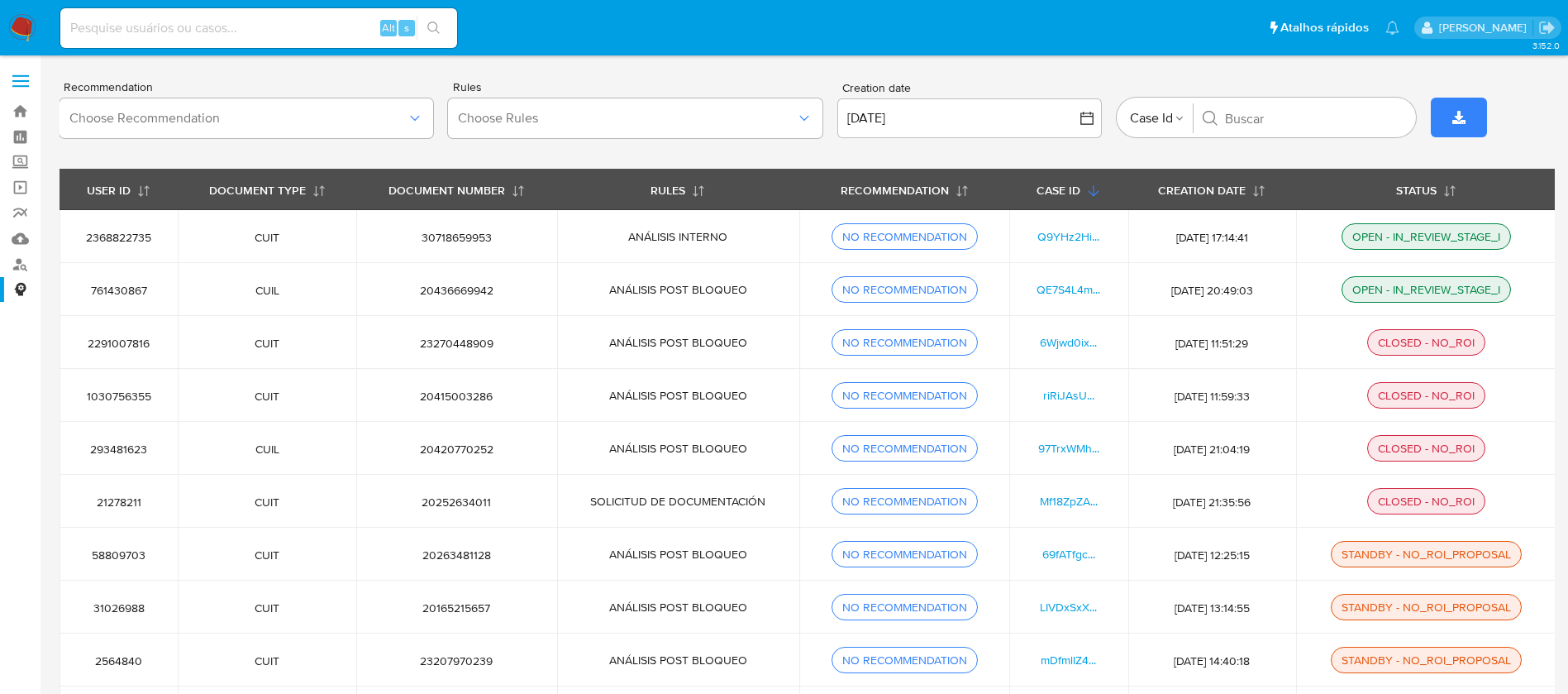
click at [21, 86] on span at bounding box center [20, 86] width 16 height 3
click at [0, 0] on input "checkbox" at bounding box center [0, 0] width 0 height 0
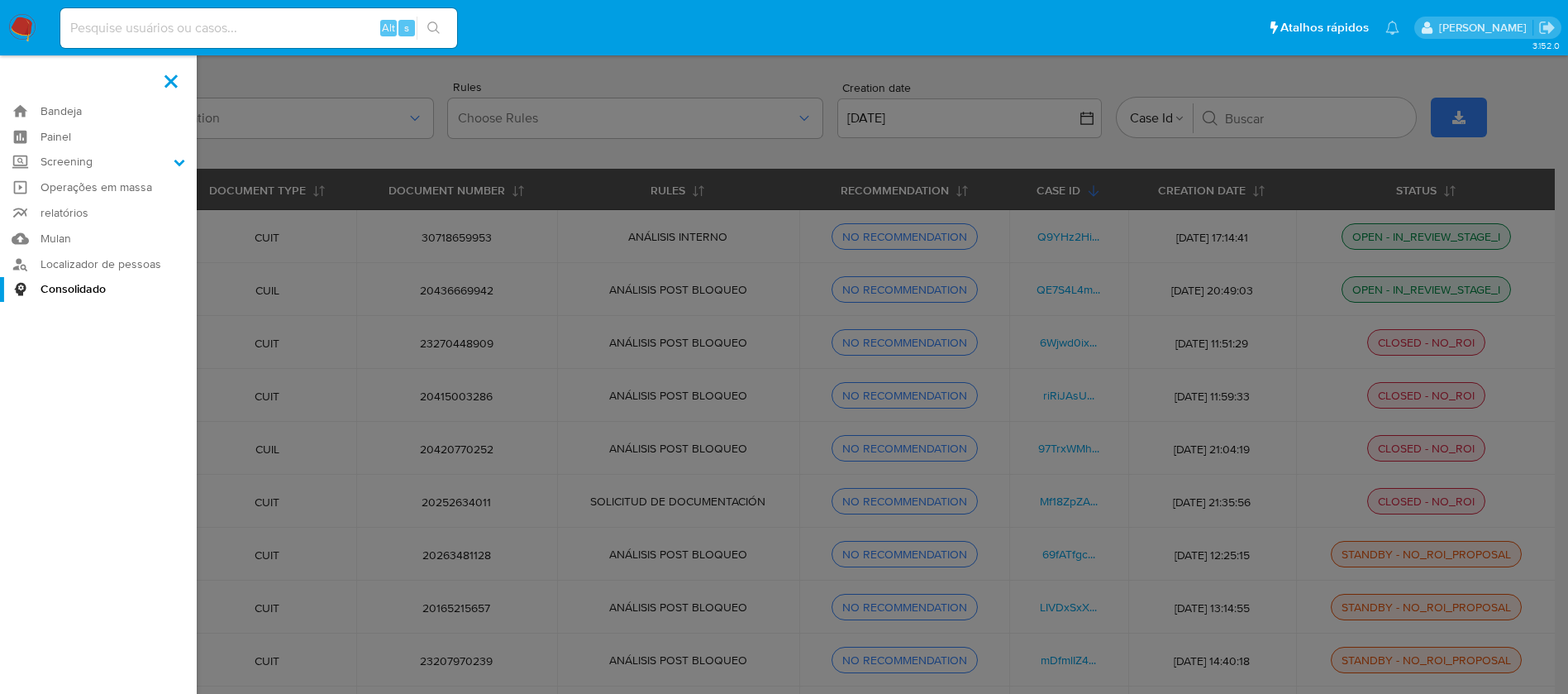
click at [41, 20] on nav "Pausado Ver notificaciones Alt s Atalhos rápidos Presiona las siguientes teclas…" at bounding box center [784, 27] width 1568 height 55
click at [11, 26] on img at bounding box center [22, 27] width 28 height 28
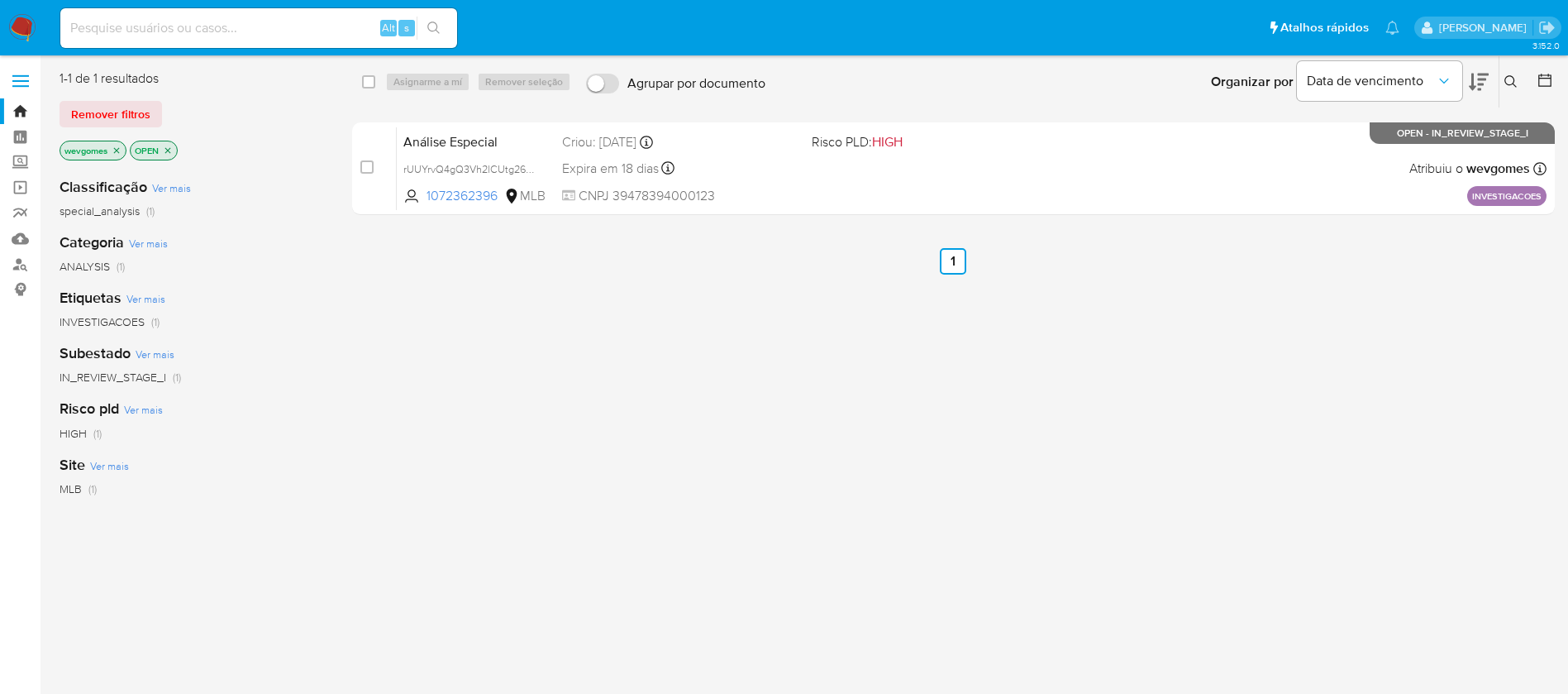
click at [154, 30] on input at bounding box center [258, 27] width 397 height 21
paste input "738836771"
type input "738836771"
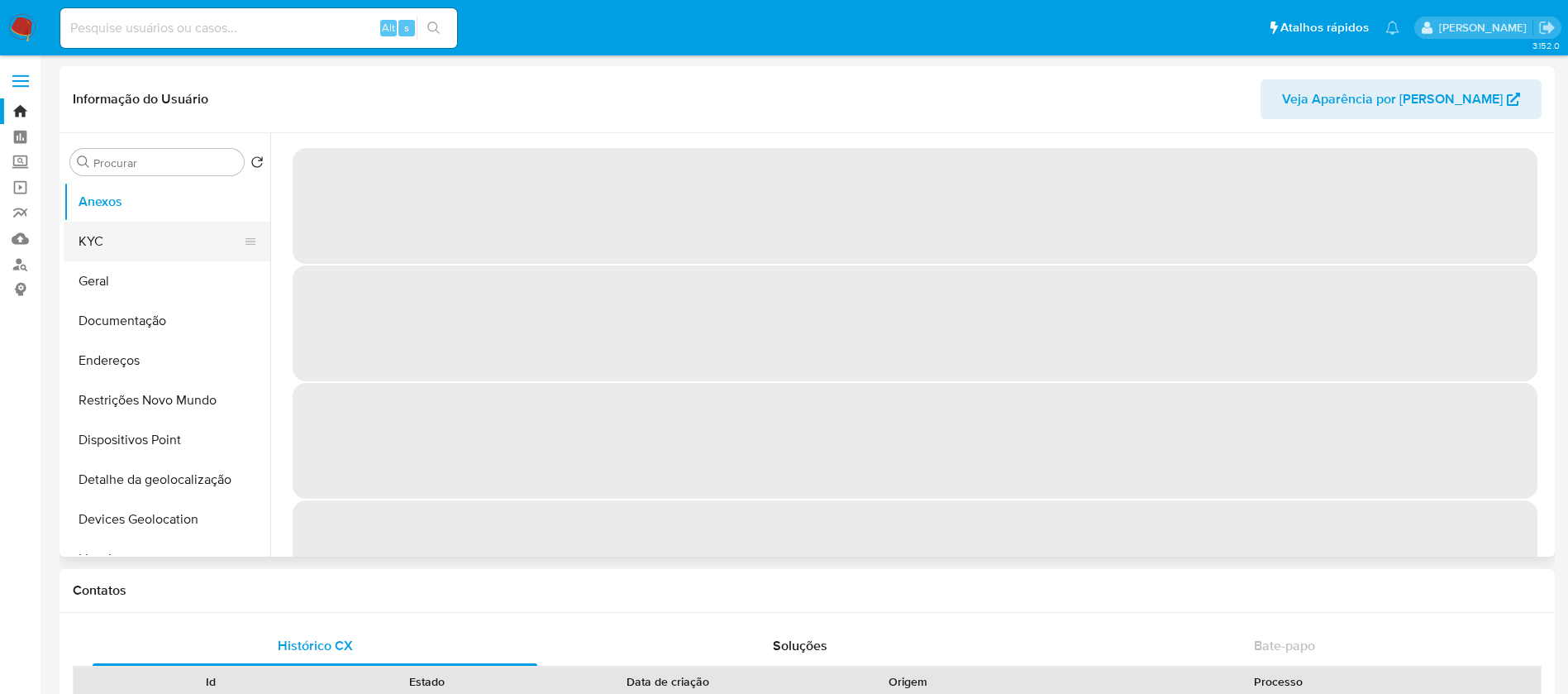
select select "10"
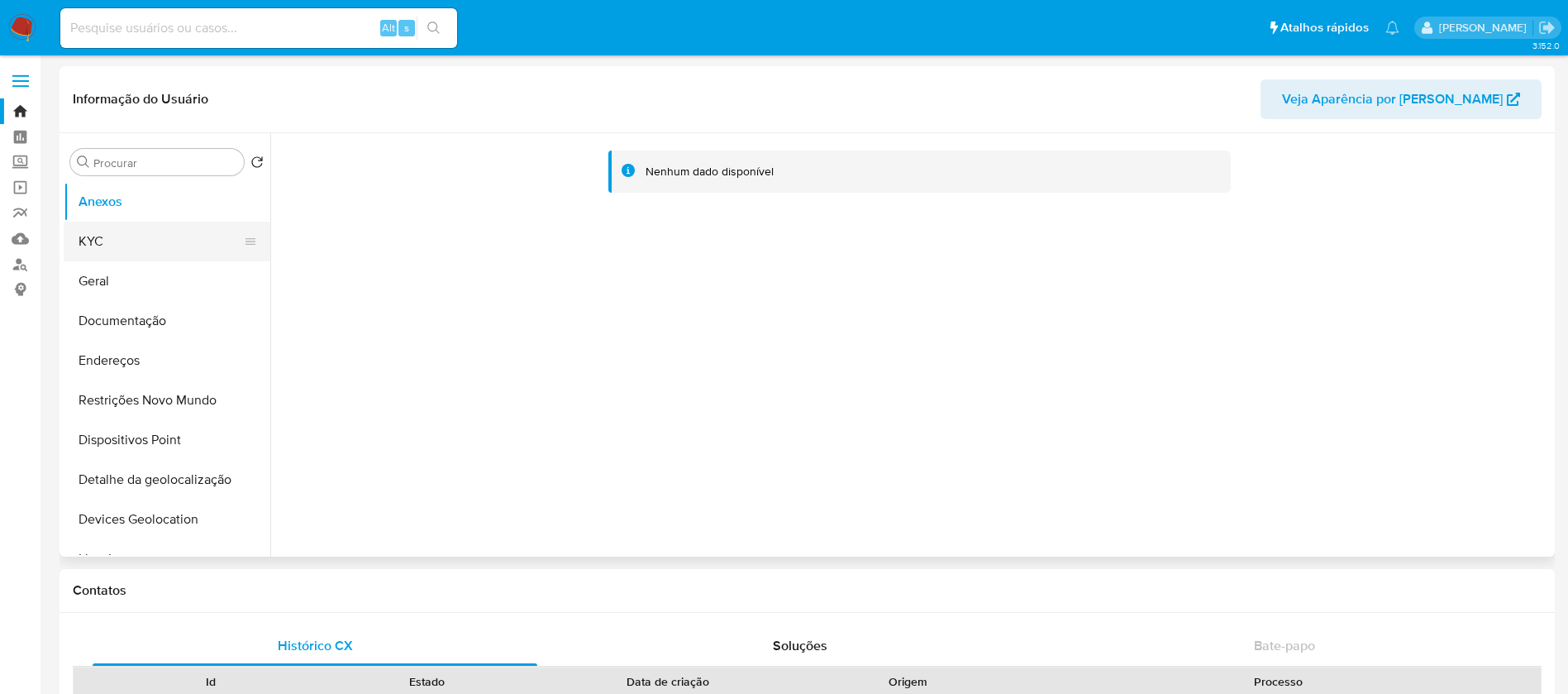
click at [111, 254] on button "KYC" at bounding box center [160, 242] width 194 height 39
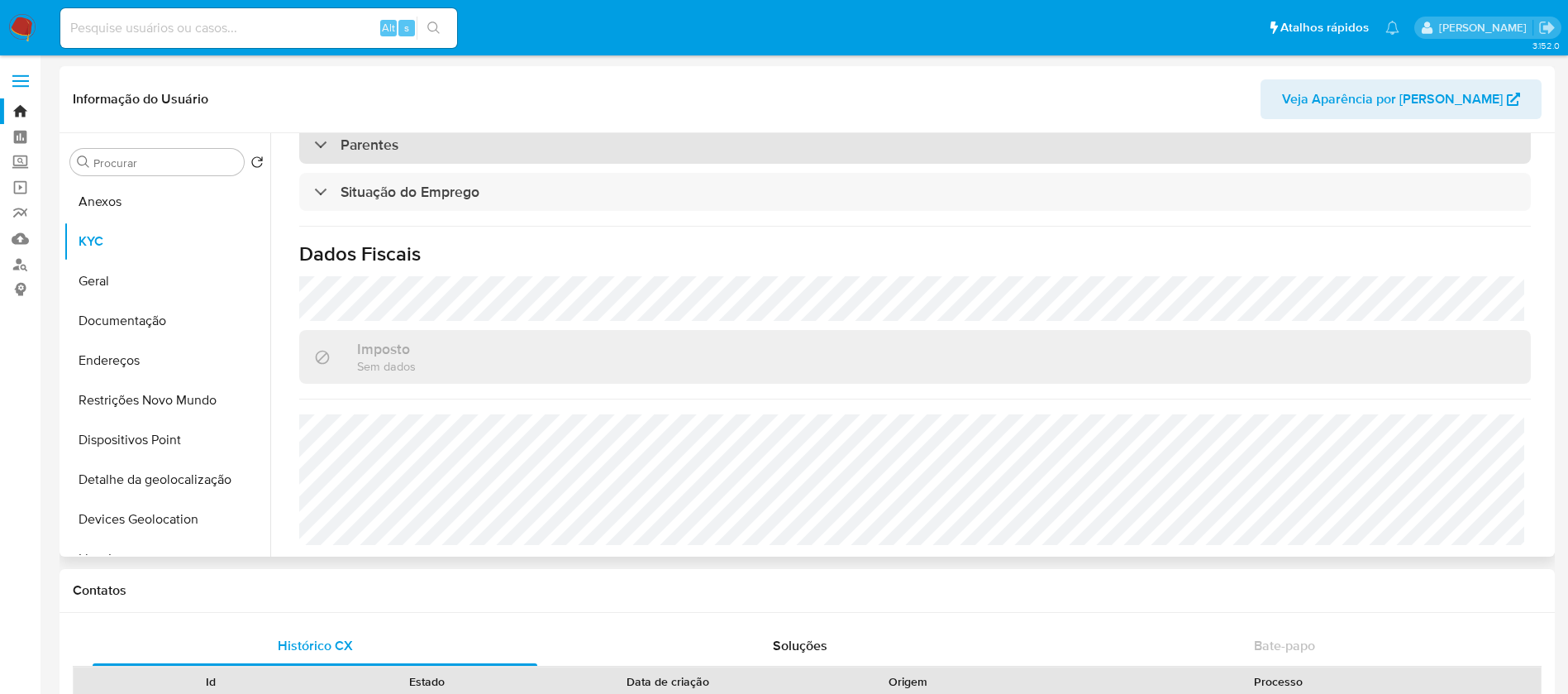
scroll to position [694, 0]
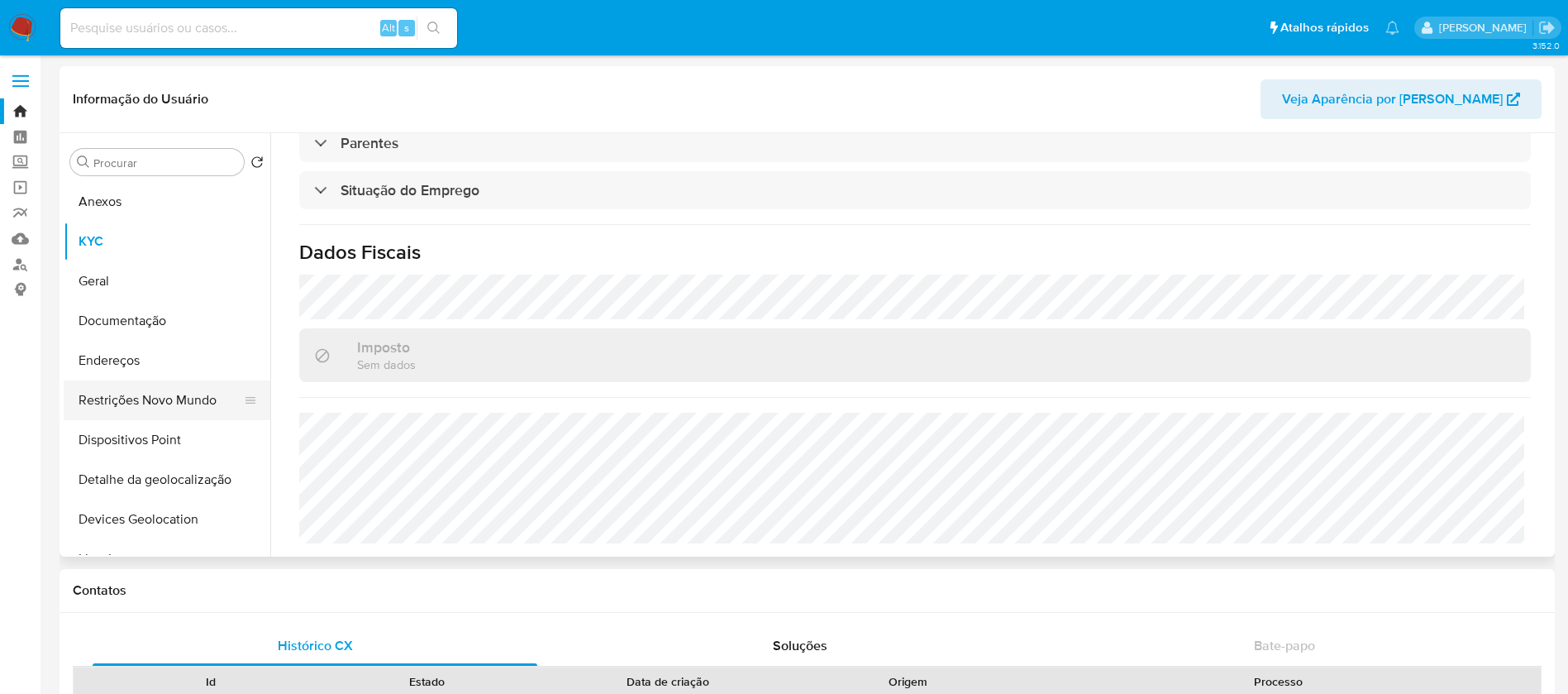
click at [129, 387] on button "Restrições Novo Mundo" at bounding box center [160, 400] width 194 height 39
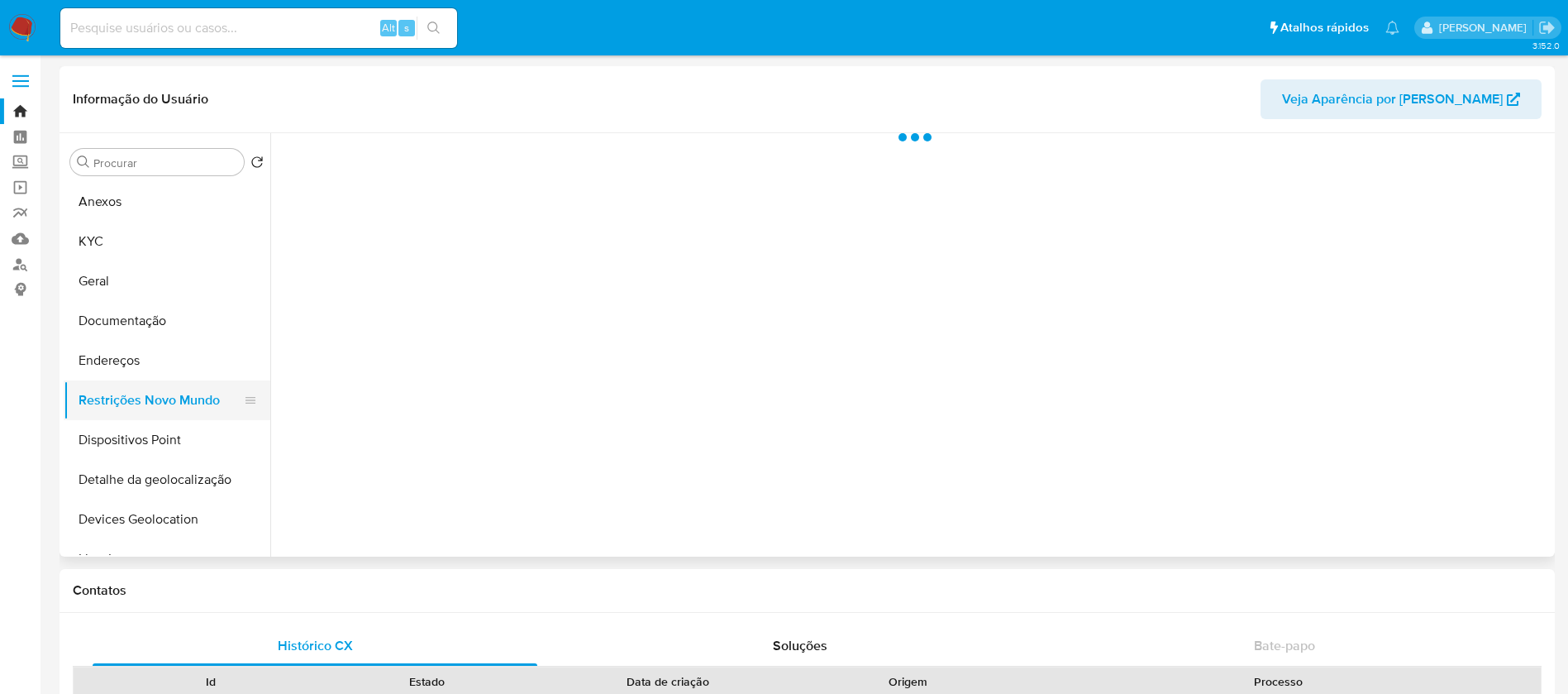
scroll to position [0, 0]
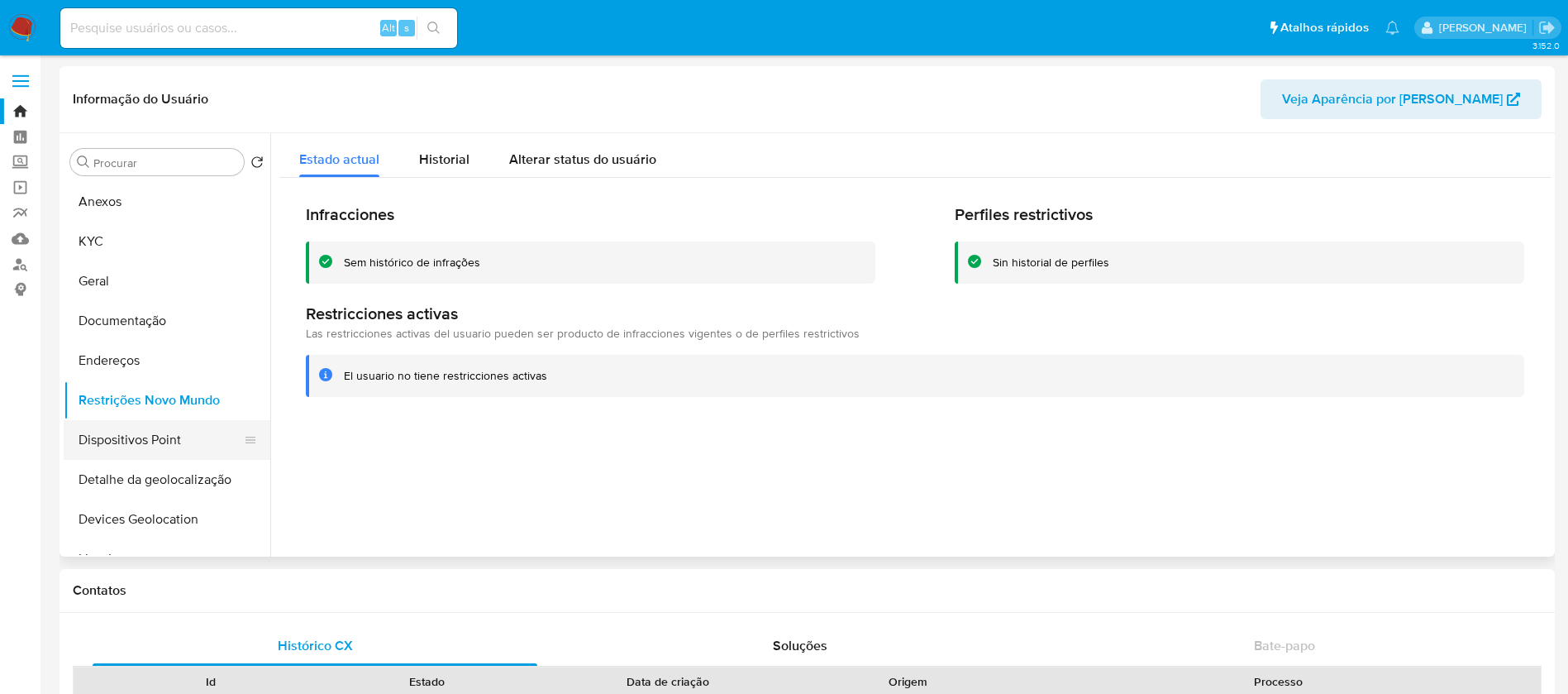
click at [106, 432] on button "Dispositivos Point" at bounding box center [160, 440] width 194 height 39
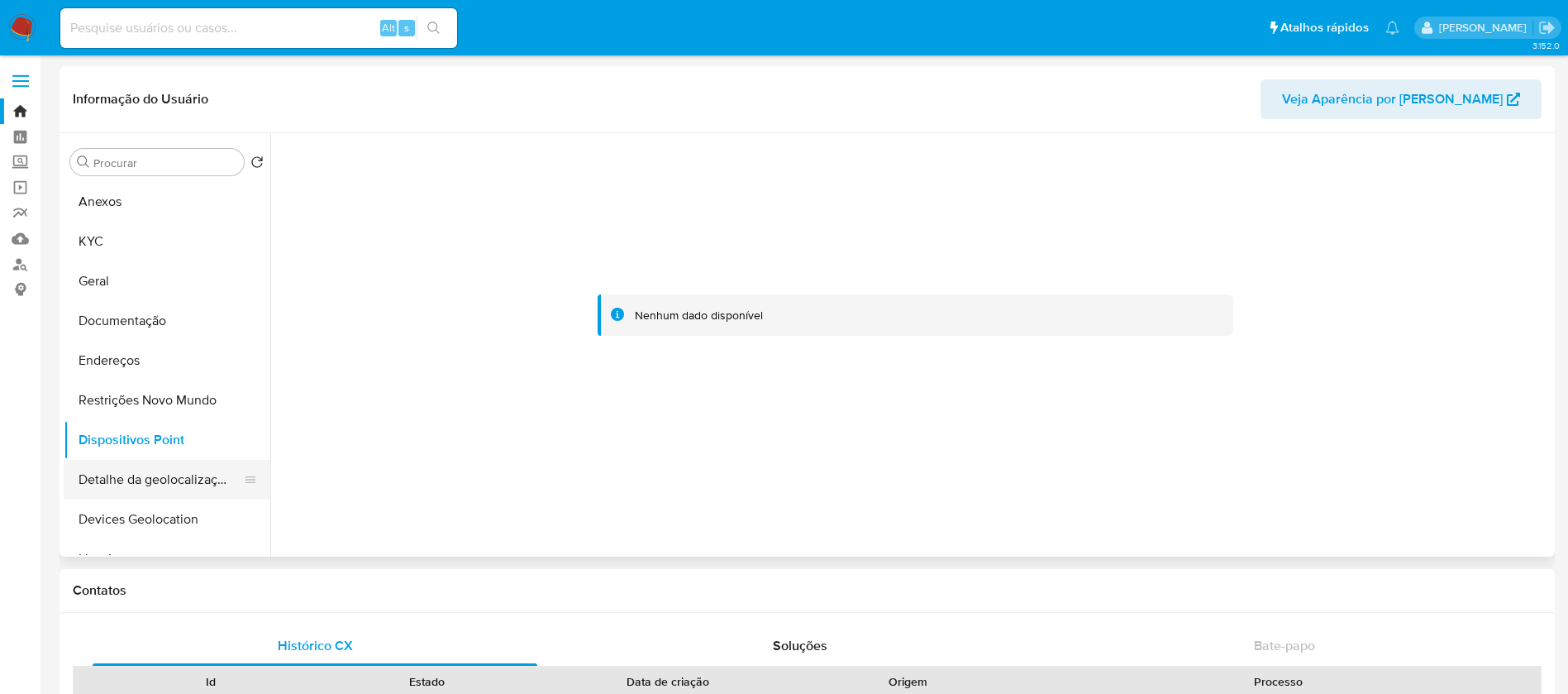
click at [99, 479] on button "Detalhe da geolocalização" at bounding box center [160, 480] width 194 height 39
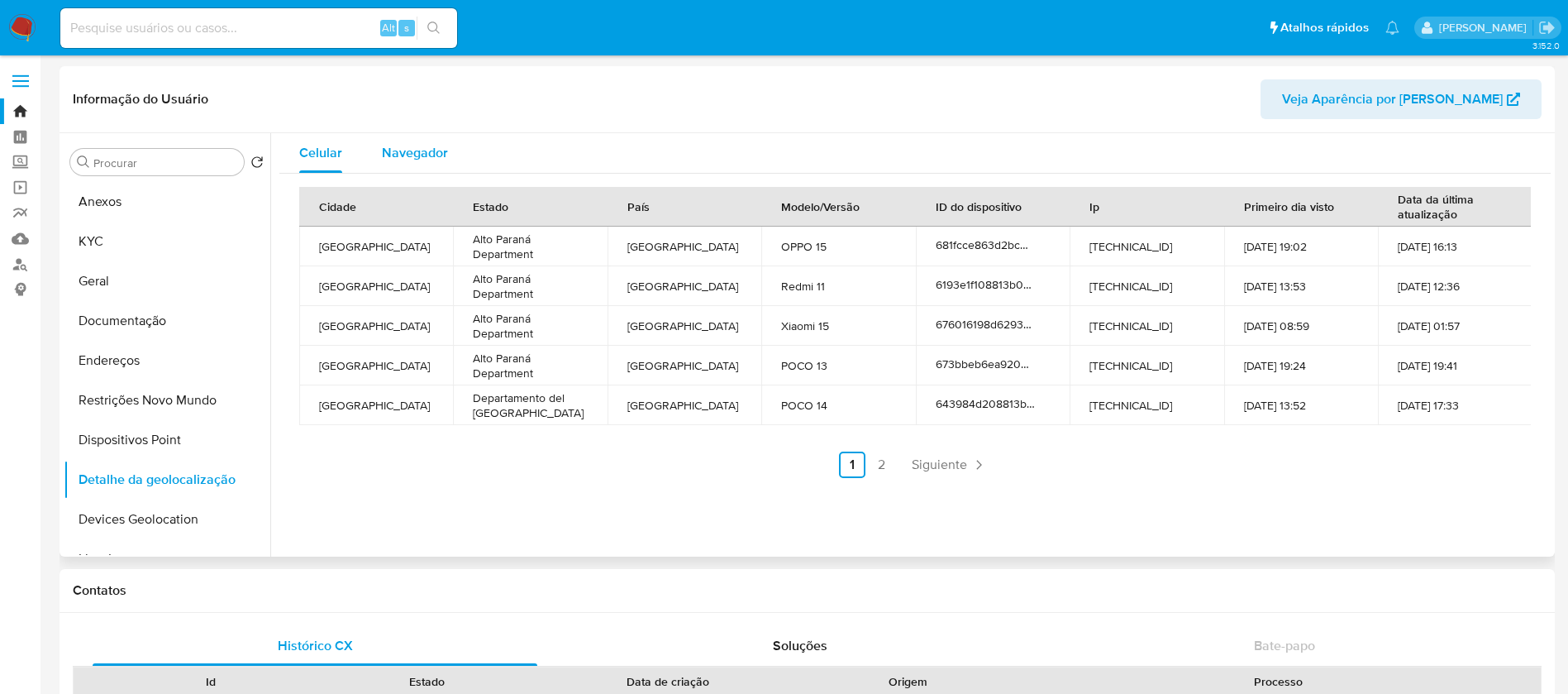
click at [392, 147] on span "Navegador" at bounding box center [415, 153] width 66 height 19
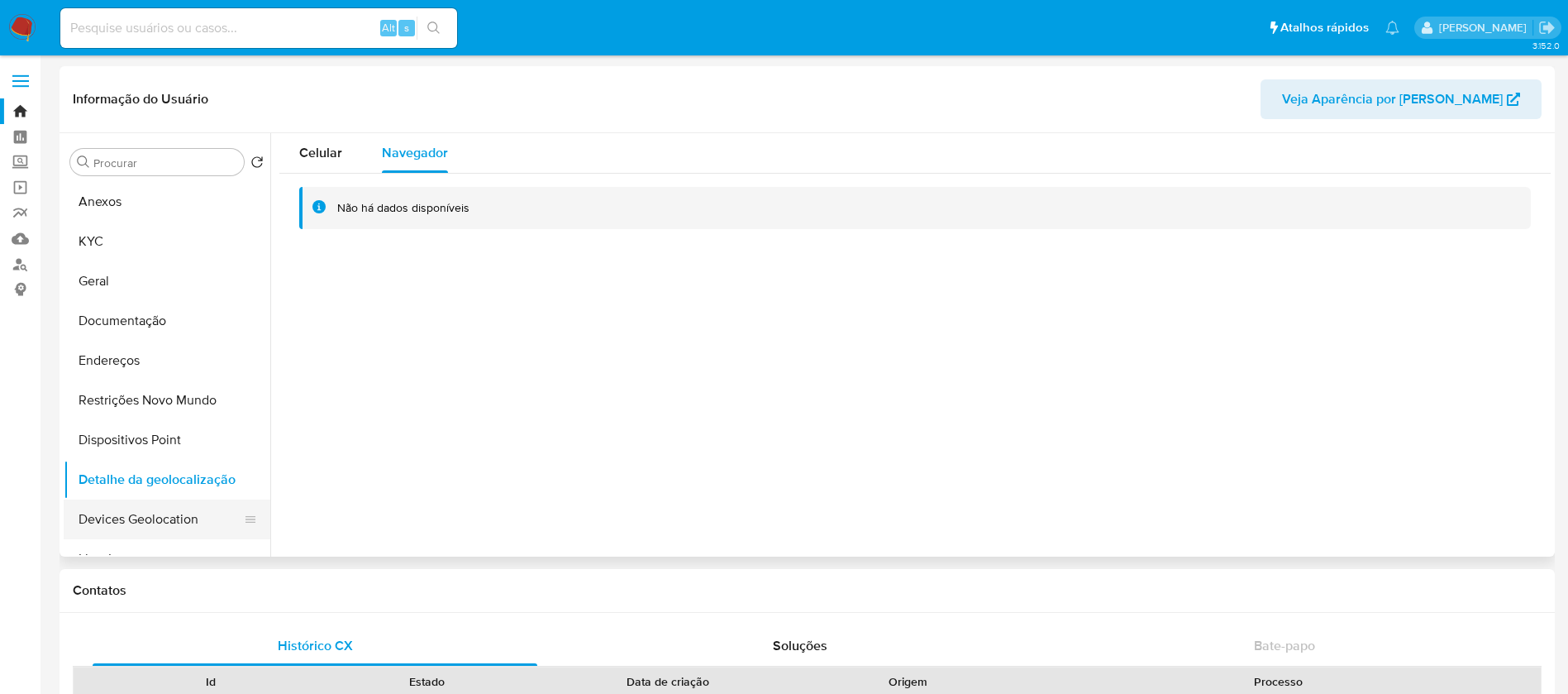
click at [127, 524] on button "Devices Geolocation" at bounding box center [160, 519] width 194 height 39
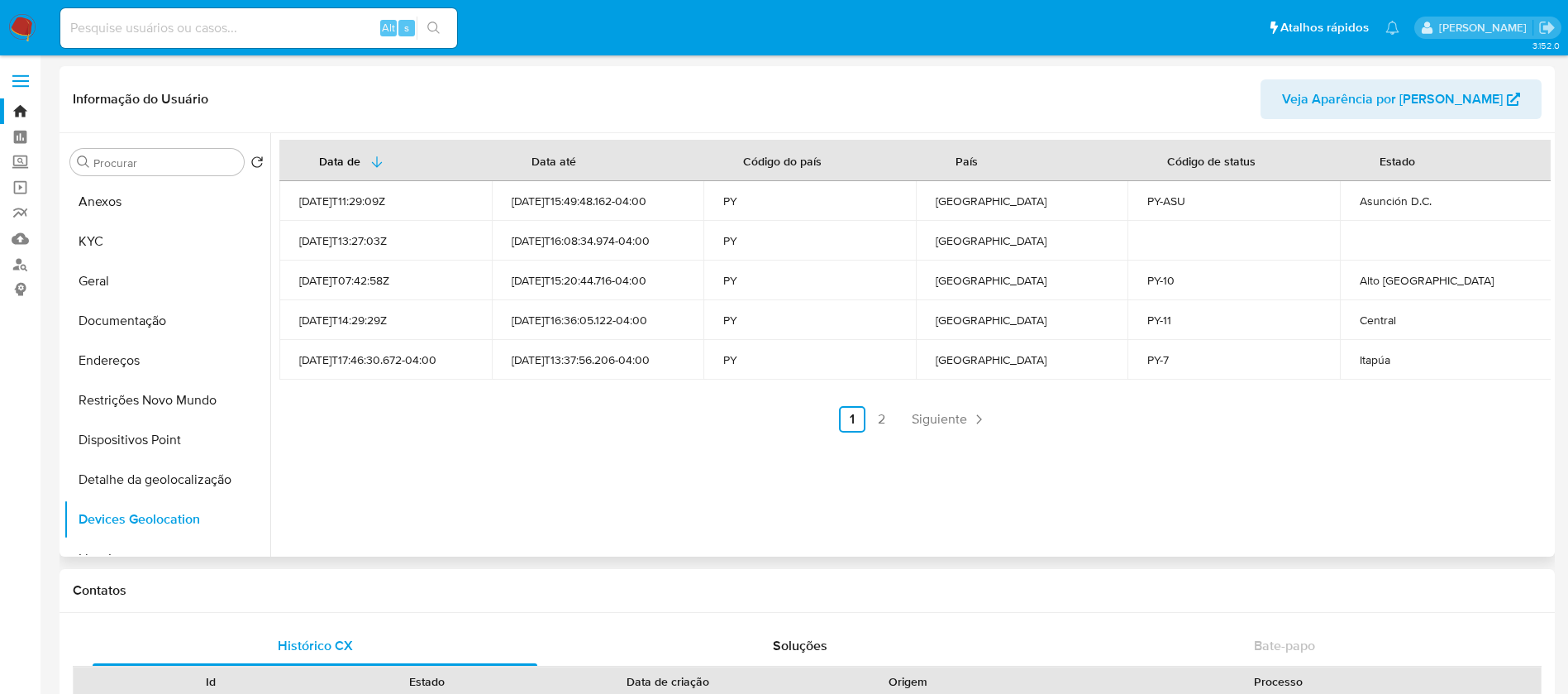
click at [1376, 207] on div "Asunción D.C." at bounding box center [1446, 201] width 172 height 15
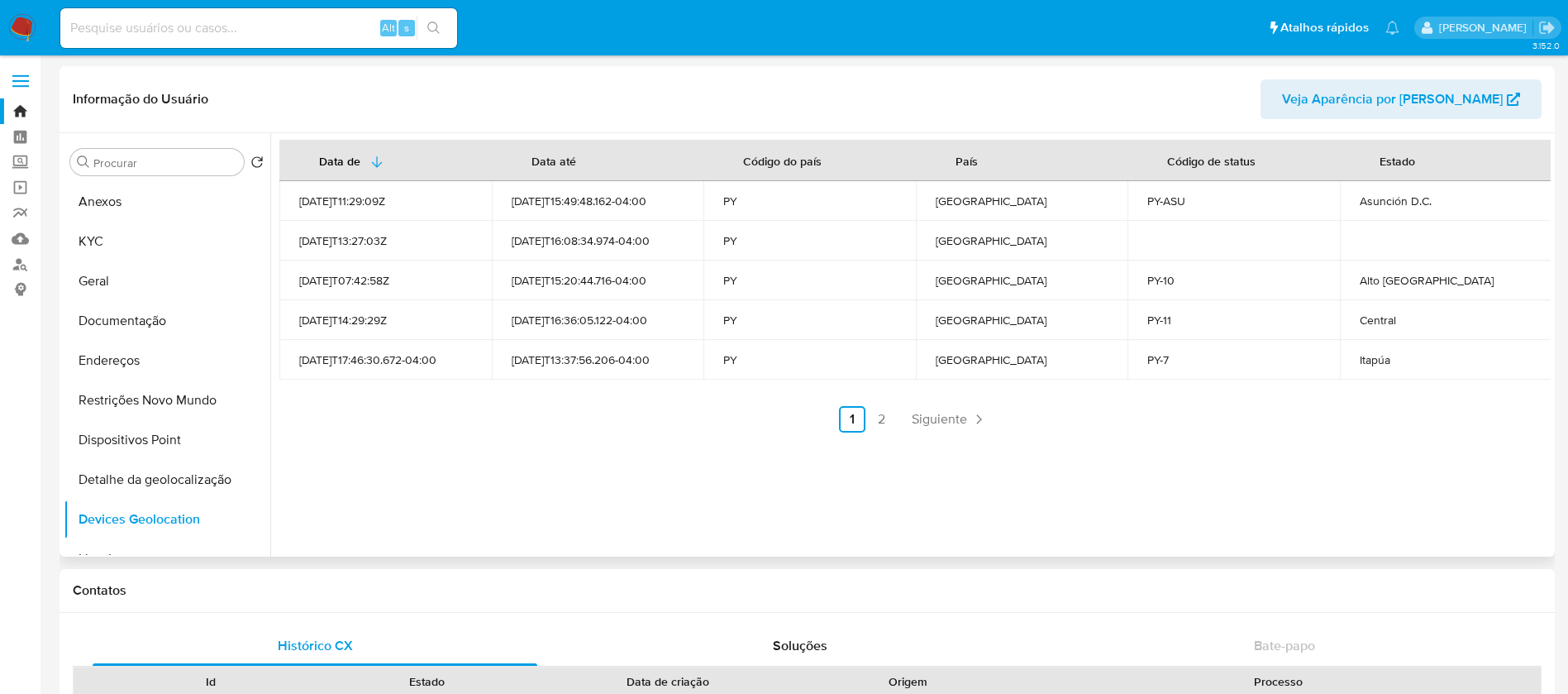
click at [1397, 278] on div "Alto Paraná" at bounding box center [1446, 280] width 172 height 15
click at [24, 271] on link "Localizador de pessoas" at bounding box center [98, 264] width 197 height 26
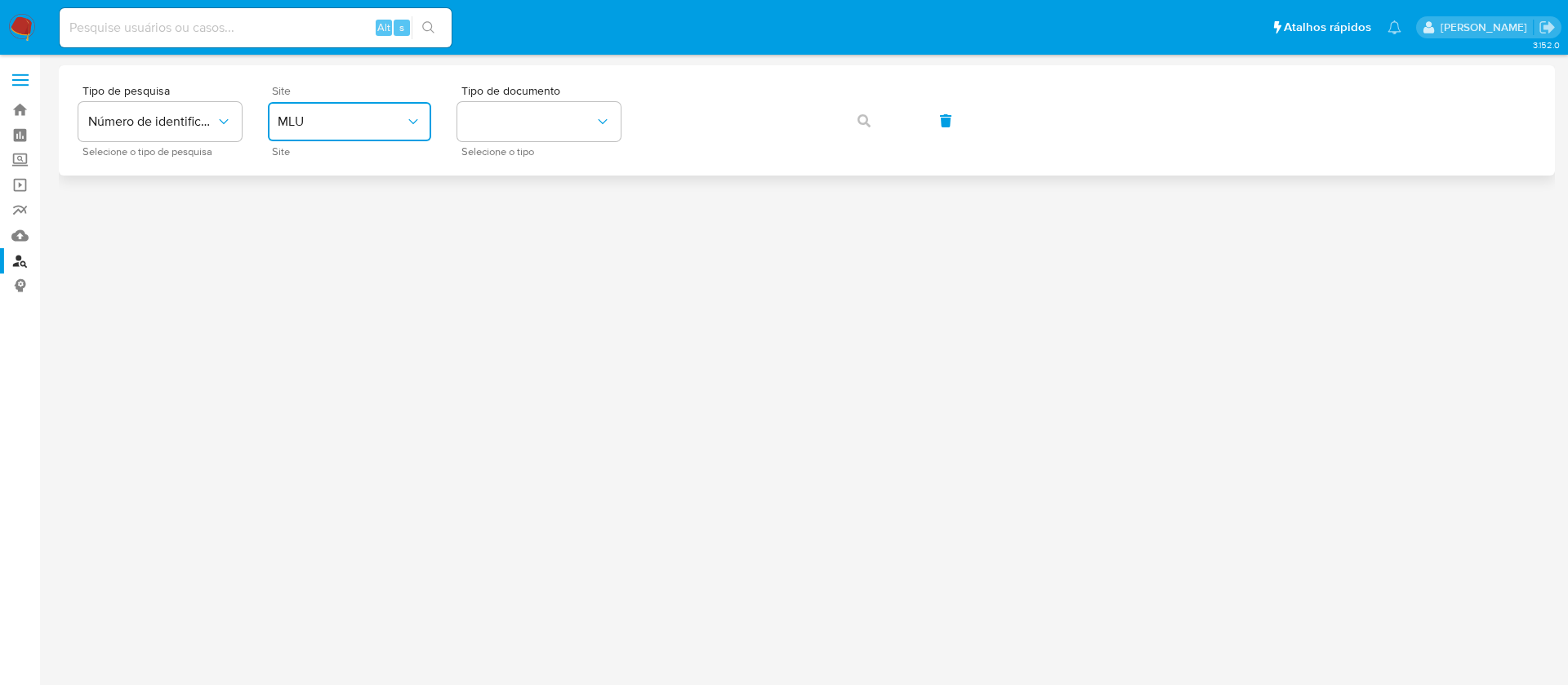
click at [368, 115] on span "MLU" at bounding box center [341, 121] width 127 height 16
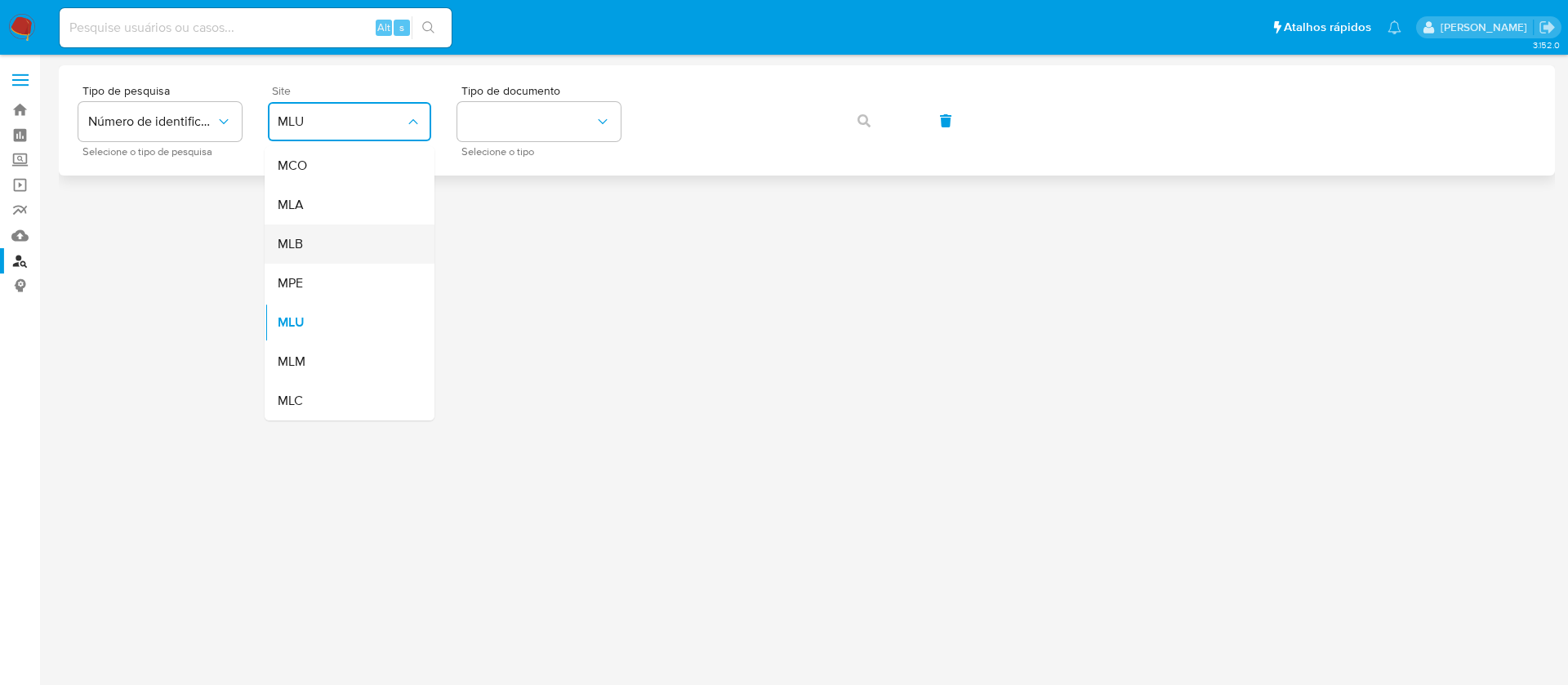
click at [303, 236] on span "MLB" at bounding box center [290, 243] width 25 height 16
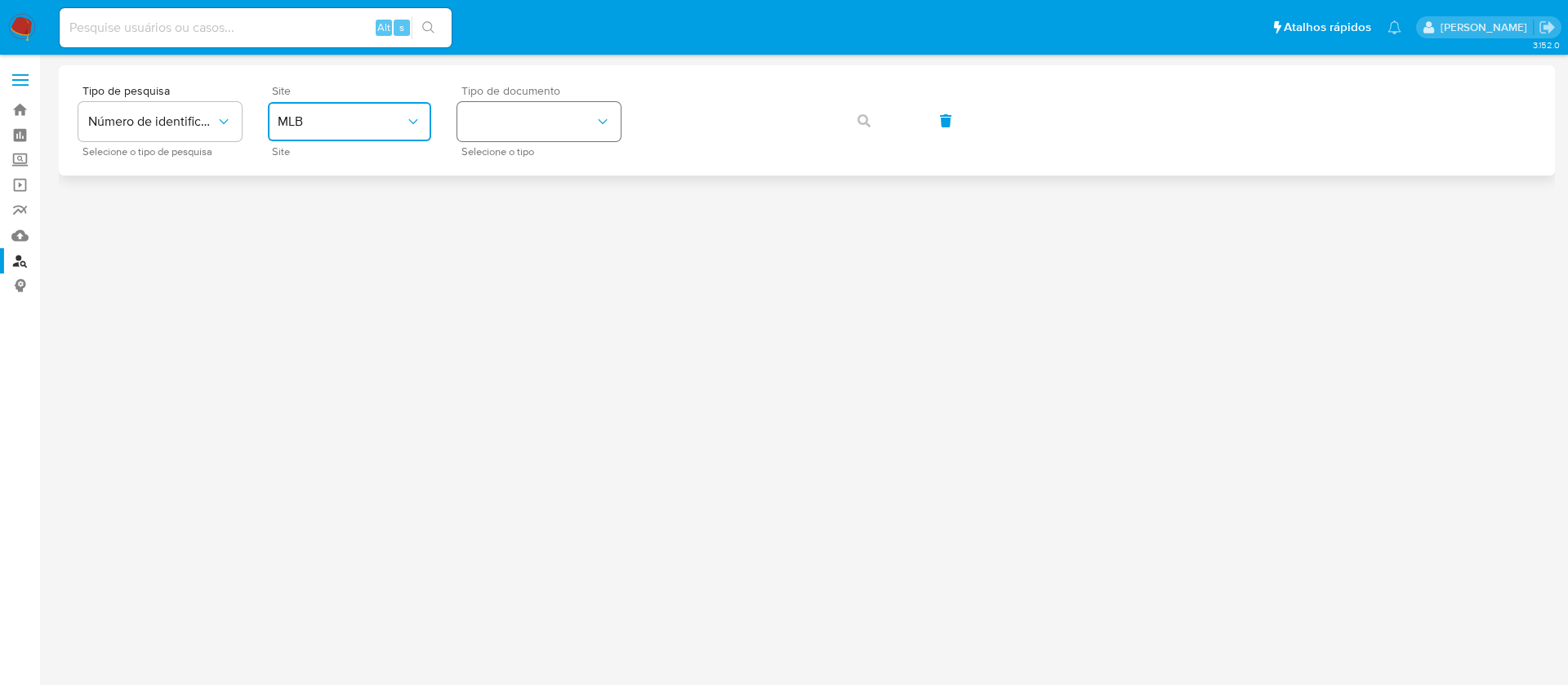
click at [567, 122] on button "identificationType" at bounding box center [539, 121] width 164 height 39
click at [486, 233] on span "CPF" at bounding box center [479, 238] width 24 height 14
click at [855, 127] on button "button" at bounding box center [864, 120] width 56 height 39
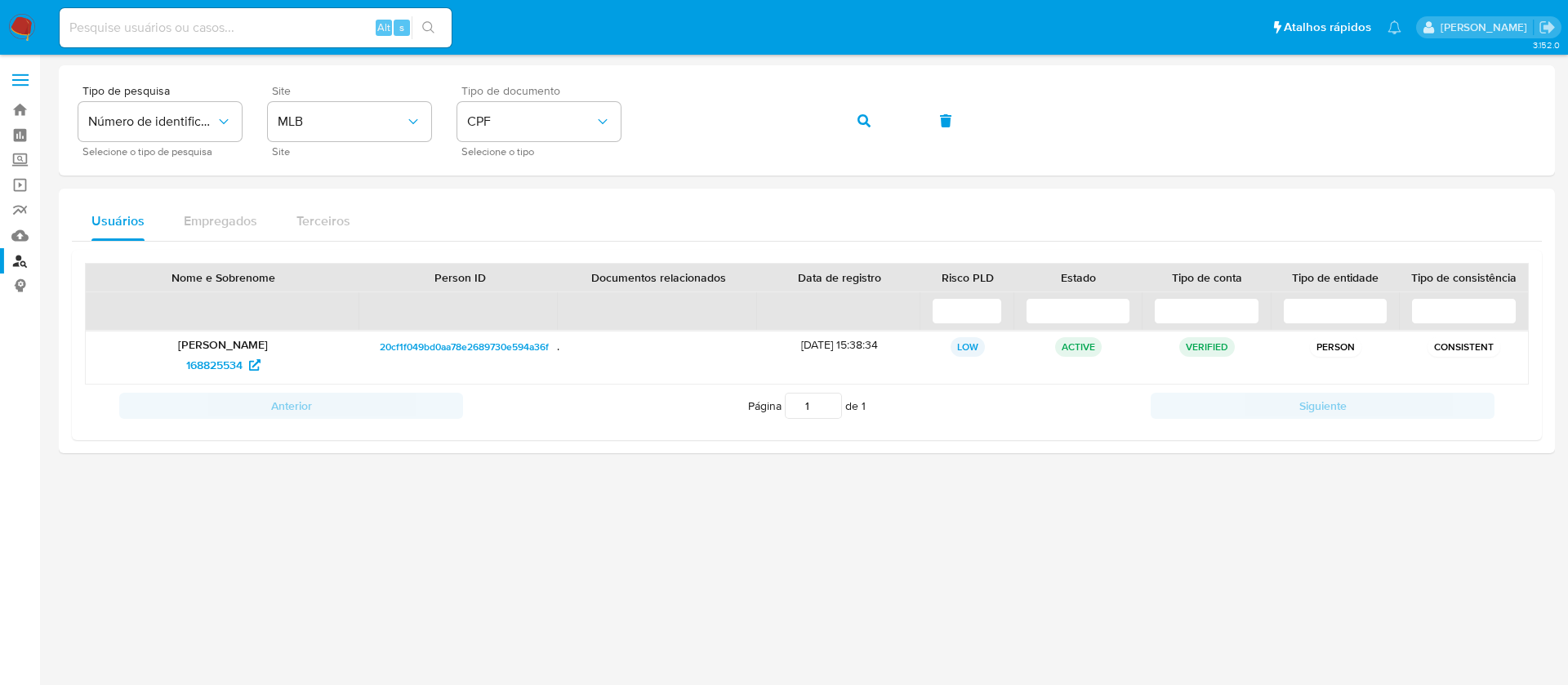
click at [148, 18] on input at bounding box center [255, 27] width 392 height 21
paste input "1748865"
type input "1748865"
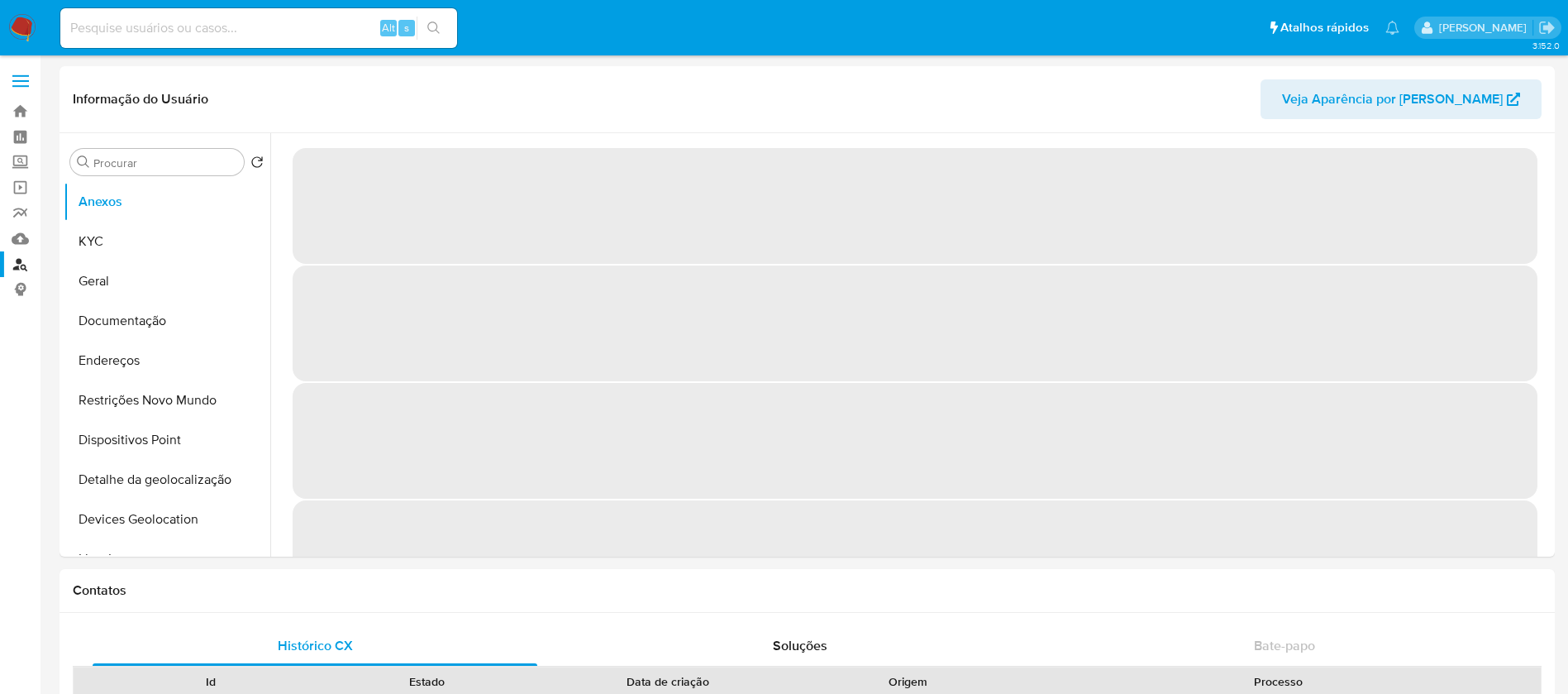
select select "10"
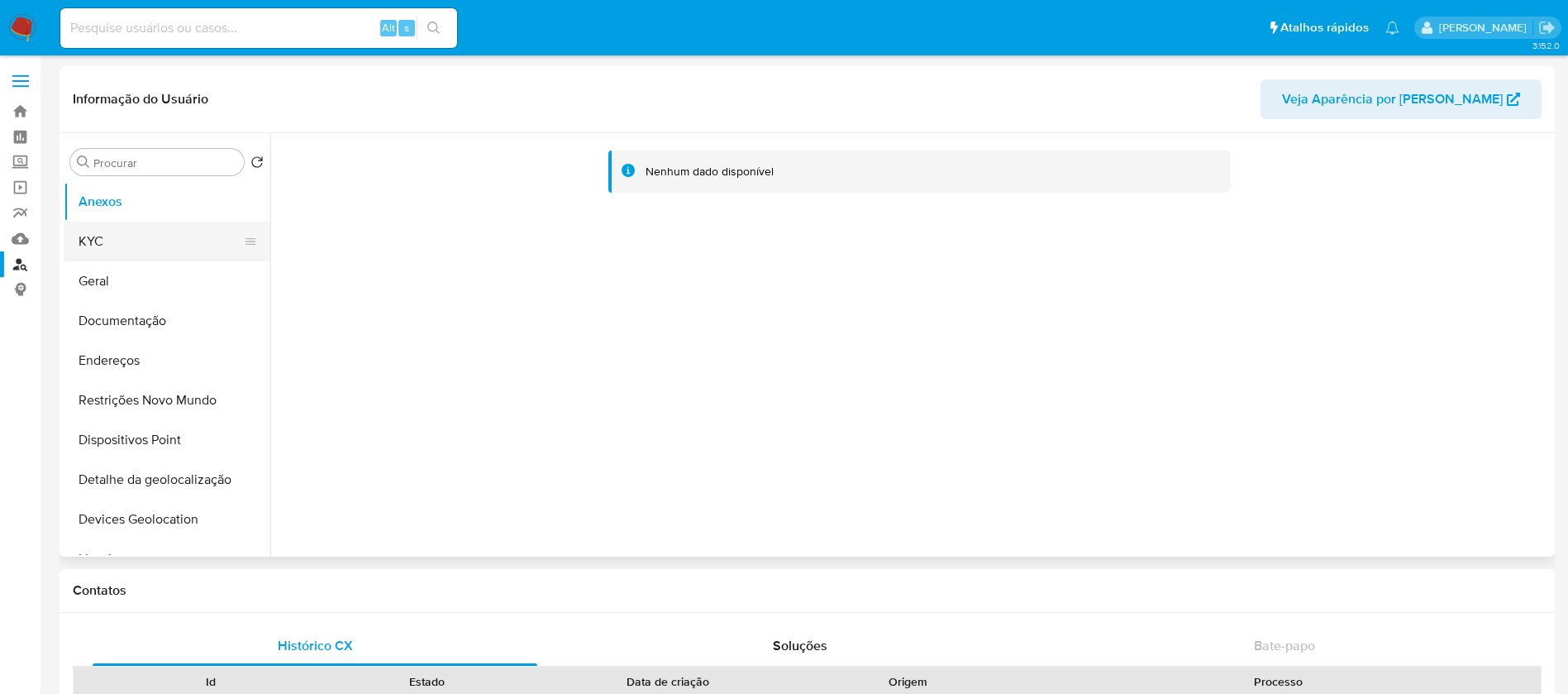
click at [95, 252] on button "KYC" at bounding box center [160, 242] width 194 height 39
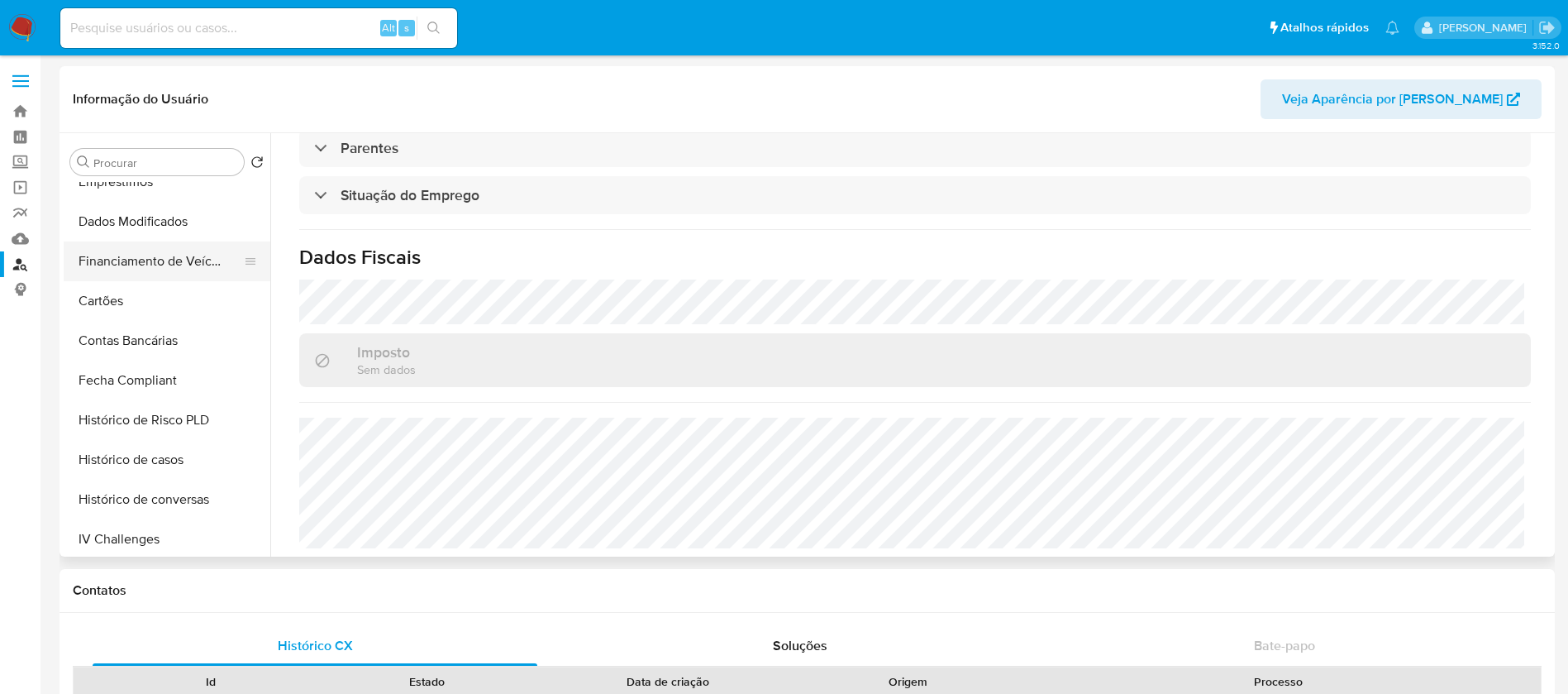
scroll to position [166, 0]
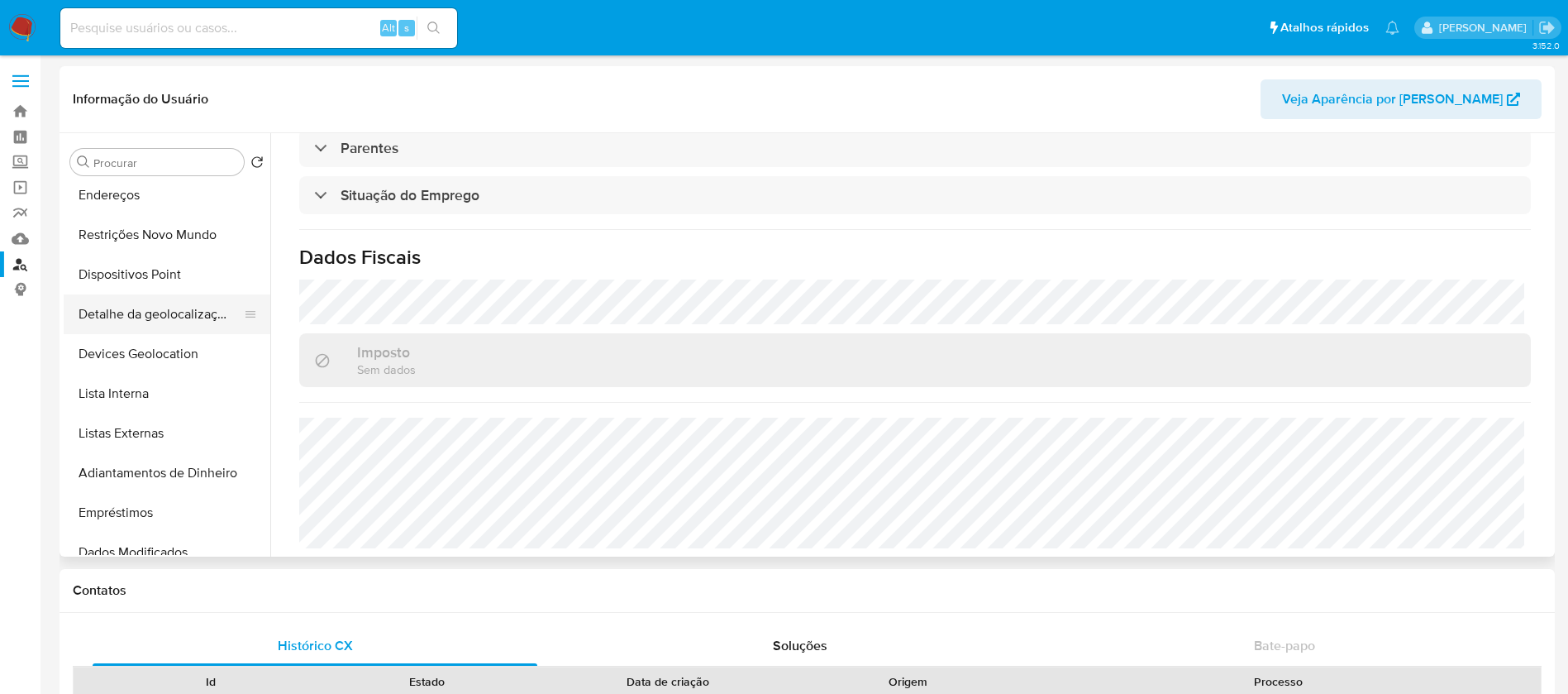
click at [130, 310] on button "Detalhe da geolocalização" at bounding box center [160, 314] width 194 height 39
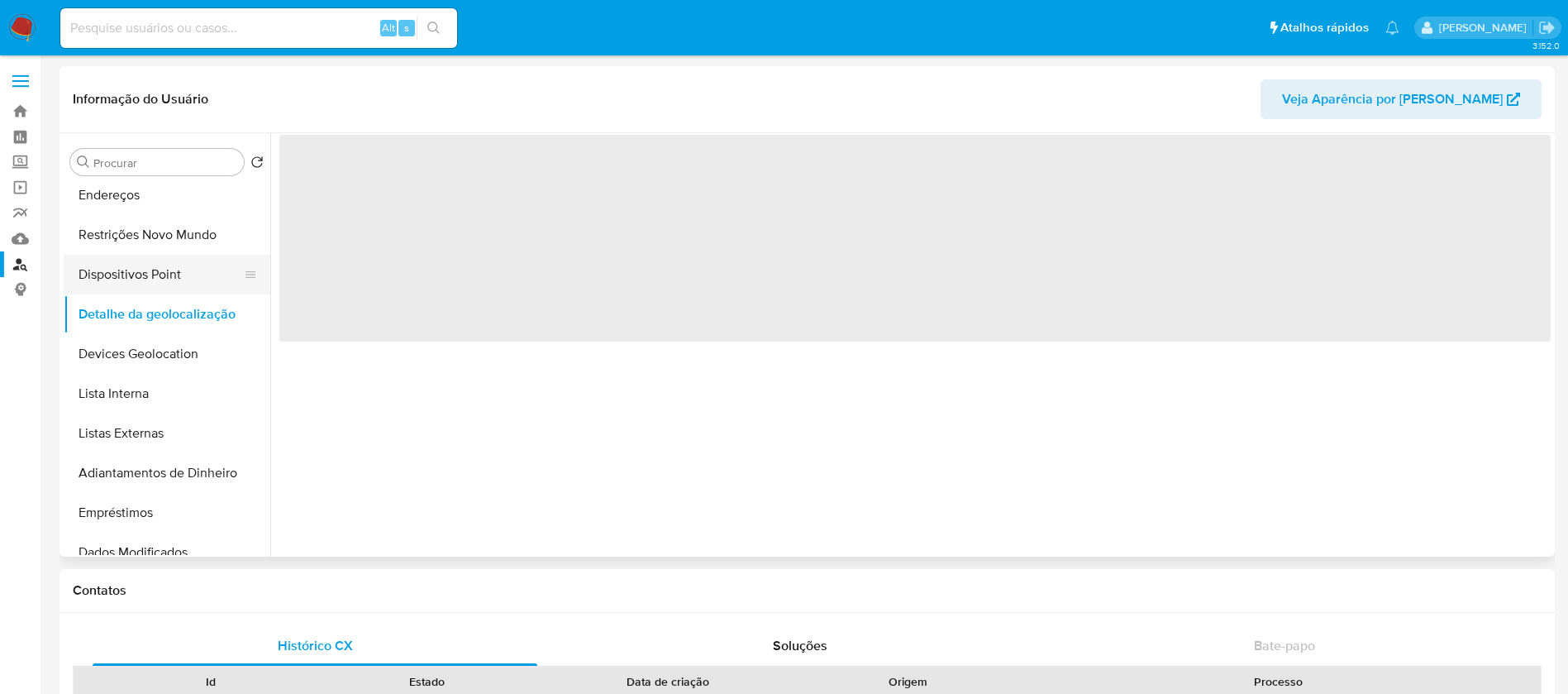
click at [114, 282] on button "Dispositivos Point" at bounding box center [160, 274] width 194 height 39
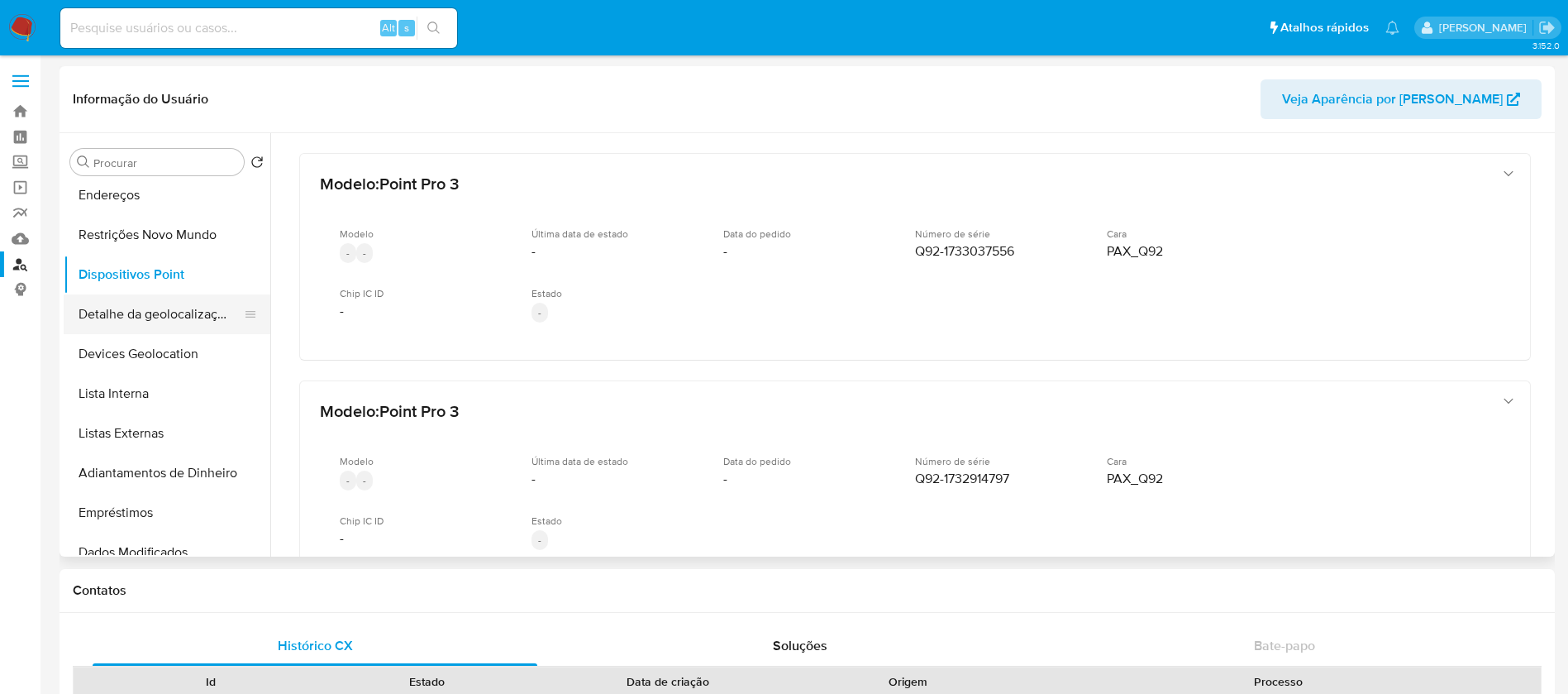
click at [142, 324] on button "Detalhe da geolocalização" at bounding box center [160, 314] width 194 height 39
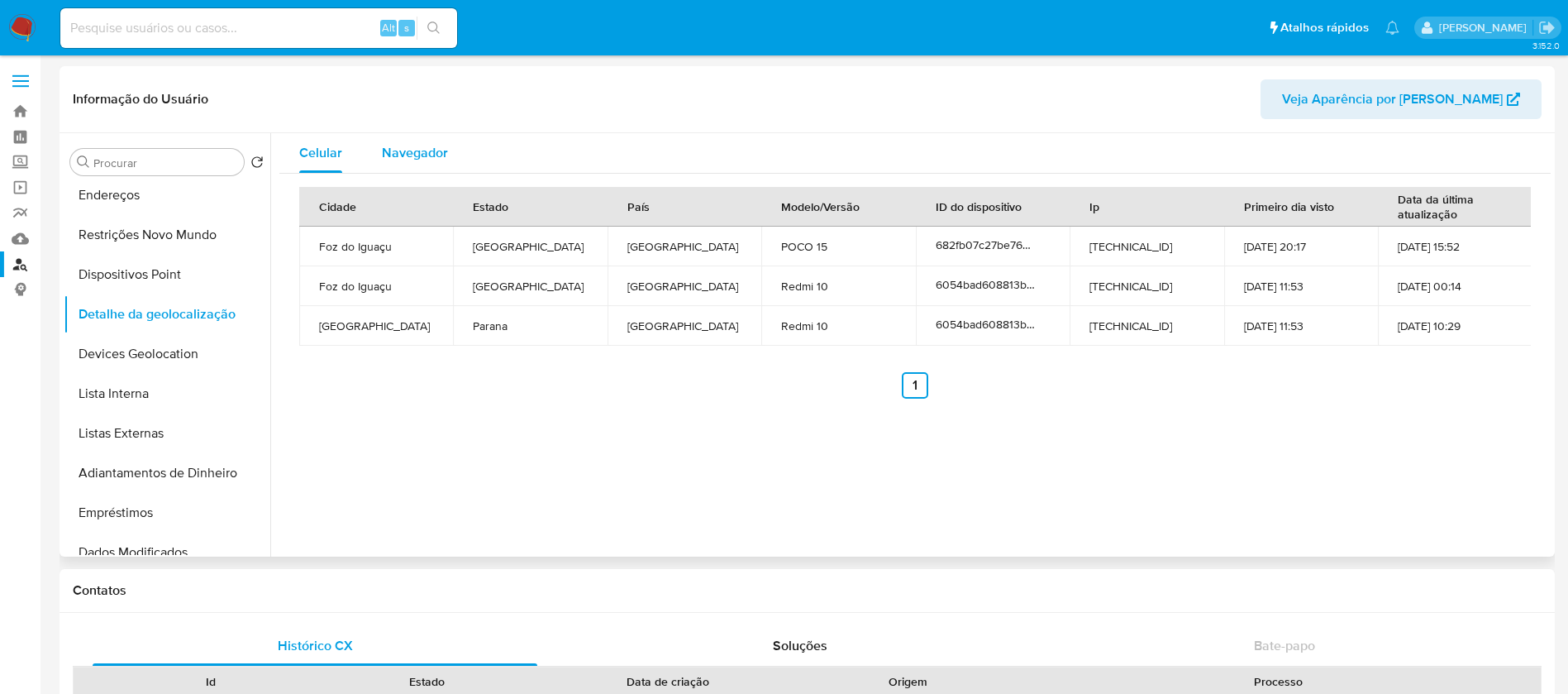
click at [407, 144] on span "Navegador" at bounding box center [415, 153] width 66 height 19
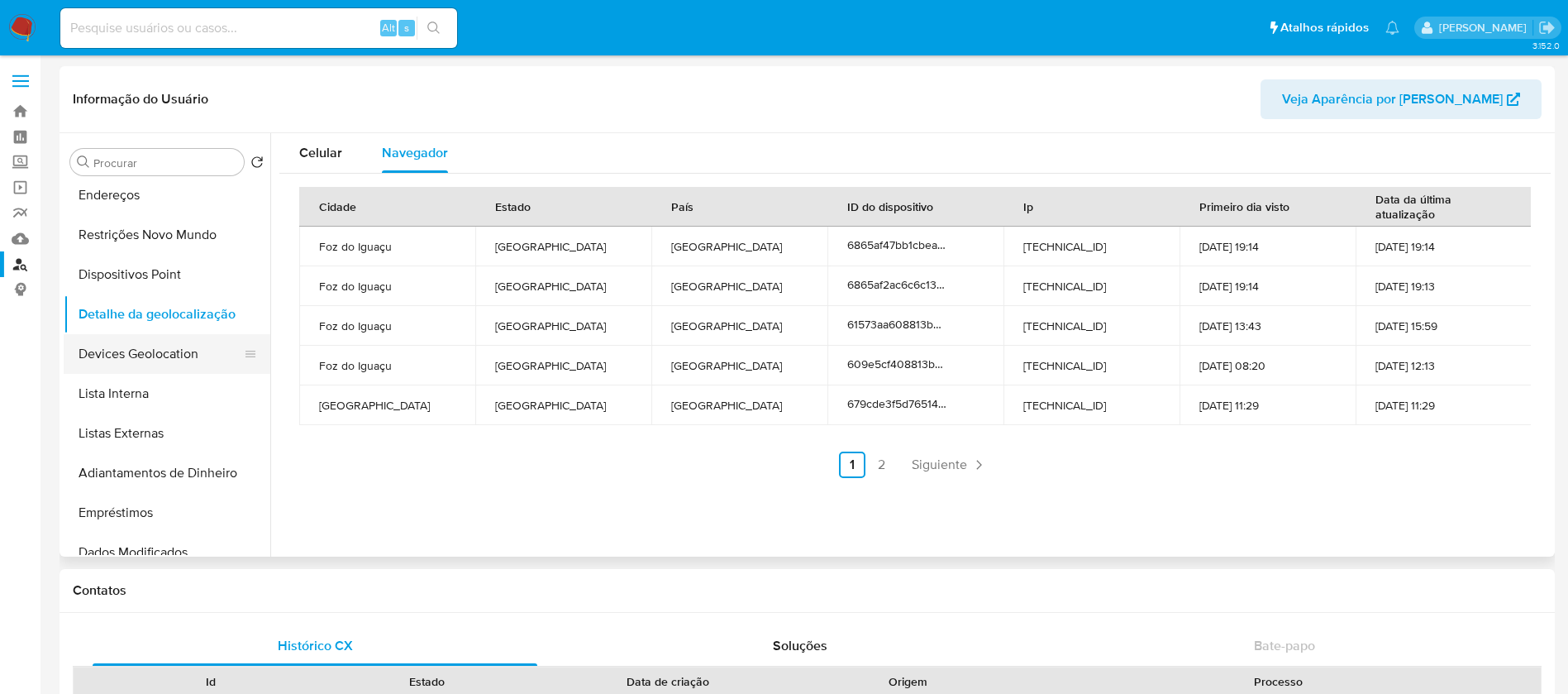
click at [143, 352] on button "Devices Geolocation" at bounding box center [160, 353] width 194 height 39
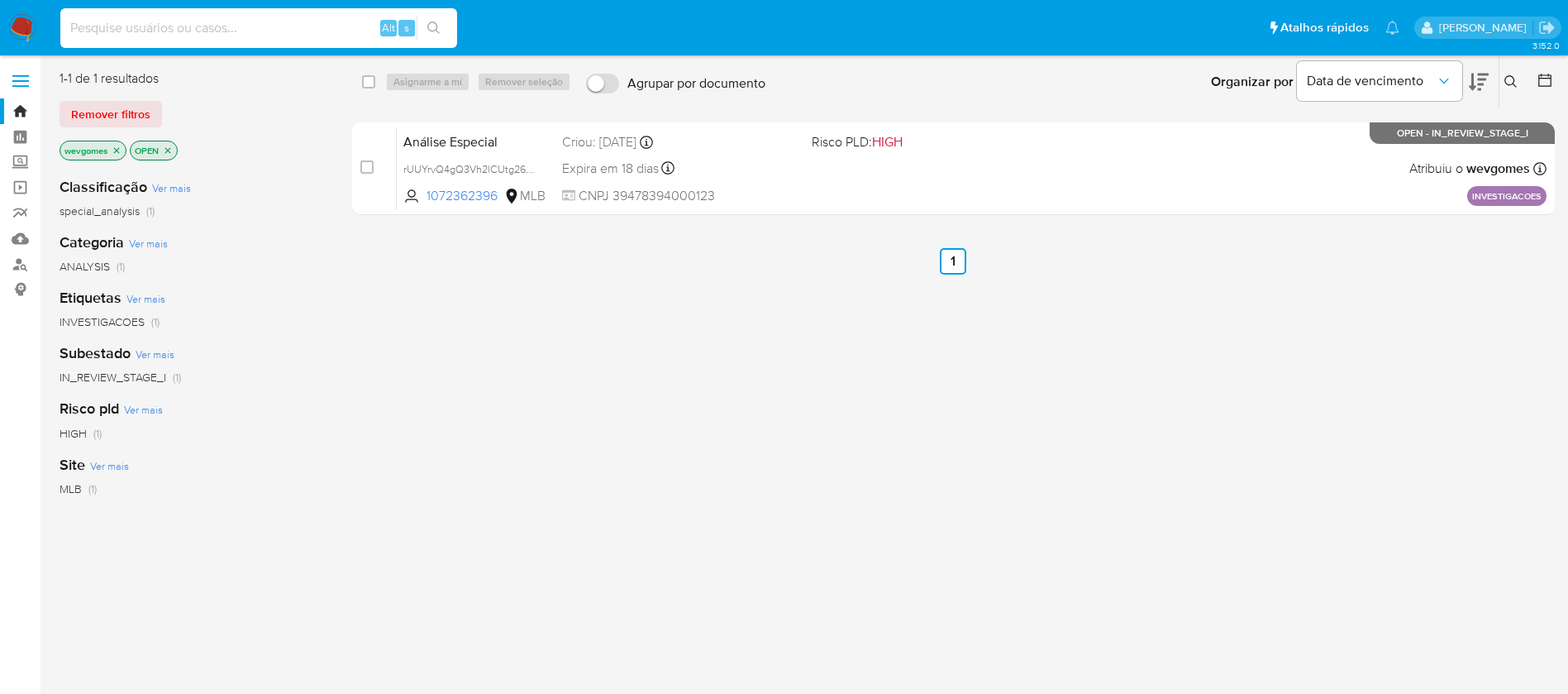
click at [119, 30] on input at bounding box center [258, 27] width 397 height 21
paste input "1748865"
type input "1748865"
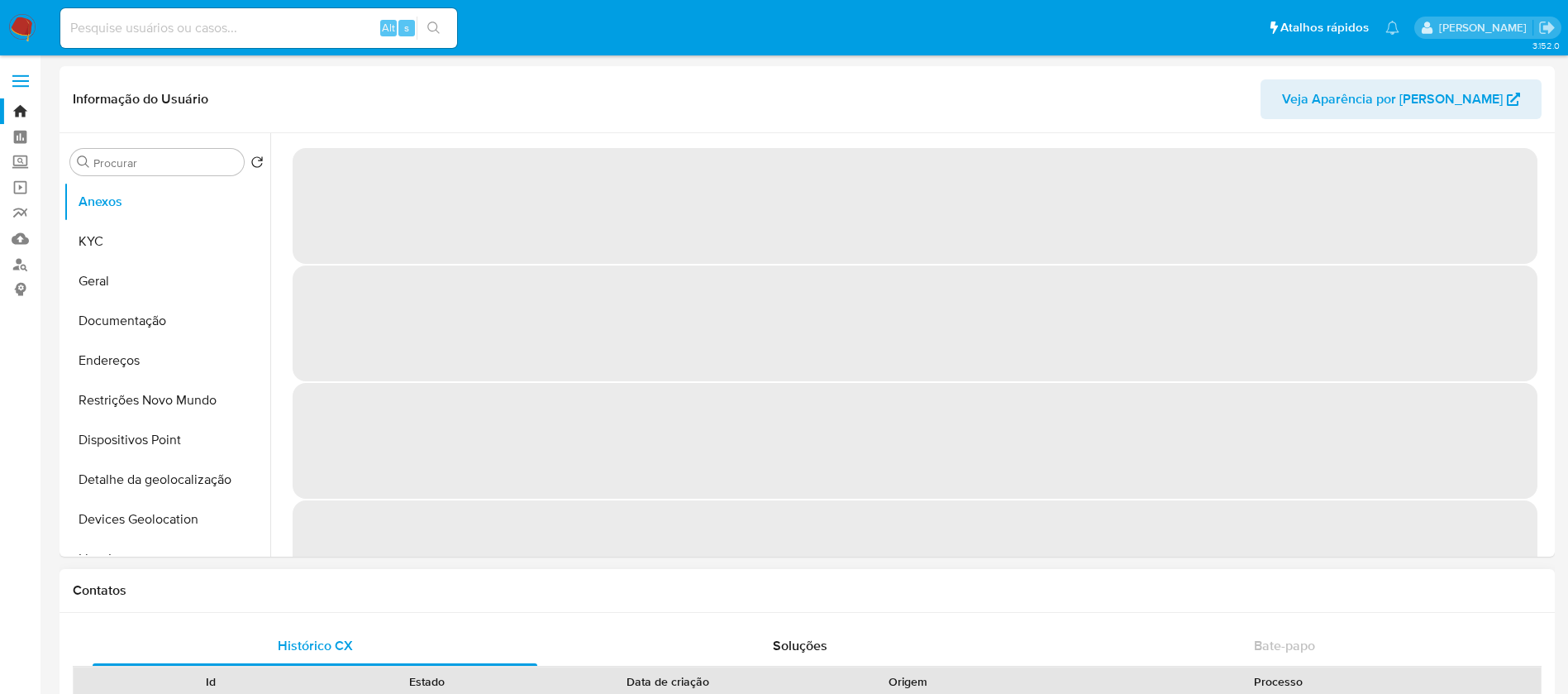
select select "10"
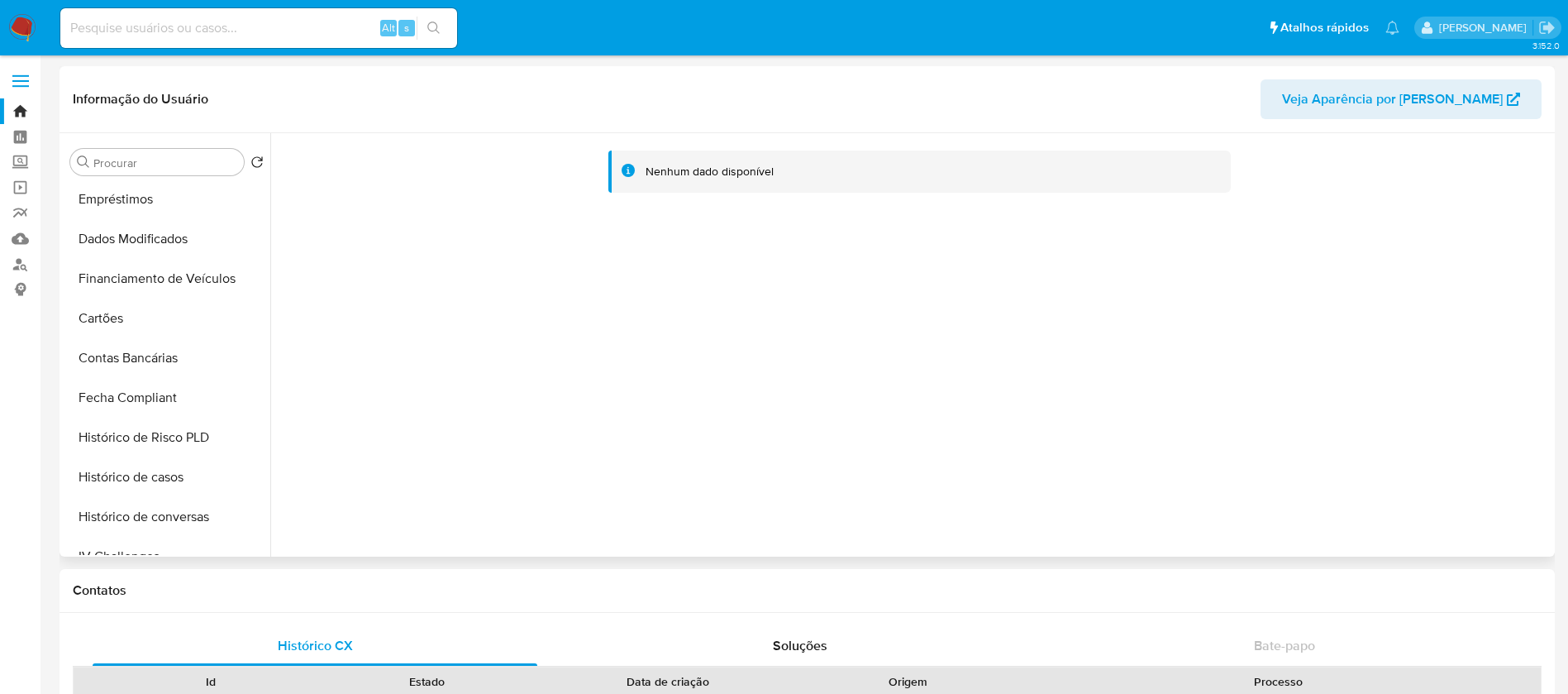
scroll to position [699, 0]
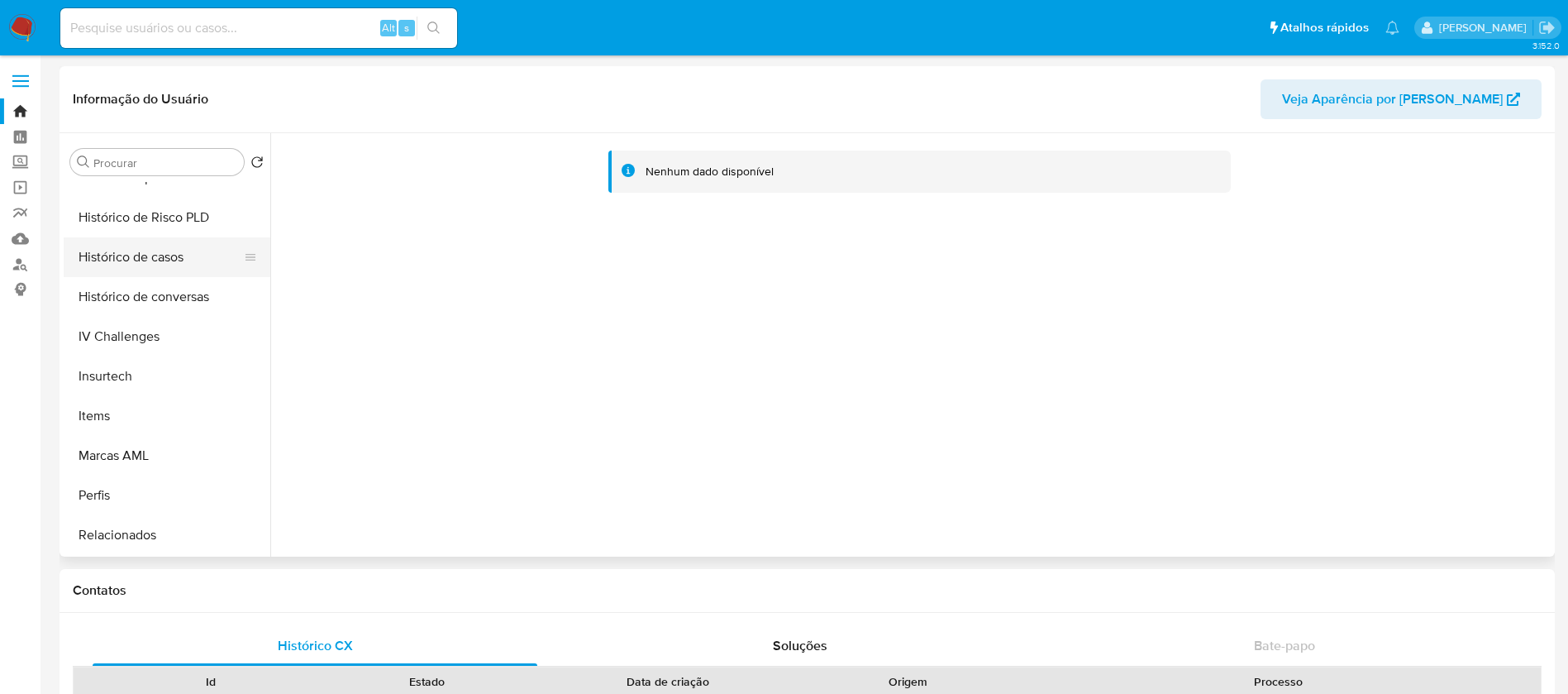
click at [119, 265] on button "Histórico de casos" at bounding box center [160, 257] width 194 height 39
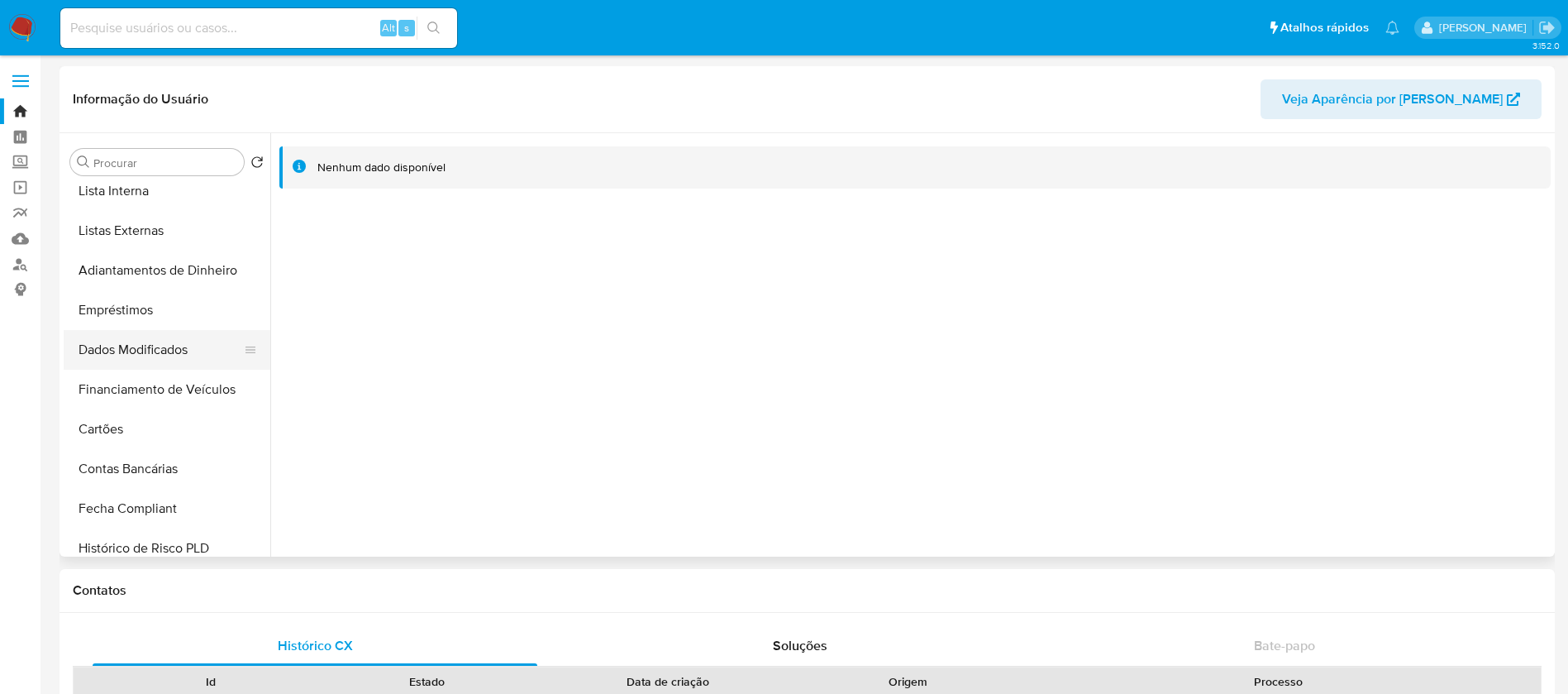
scroll to position [202, 0]
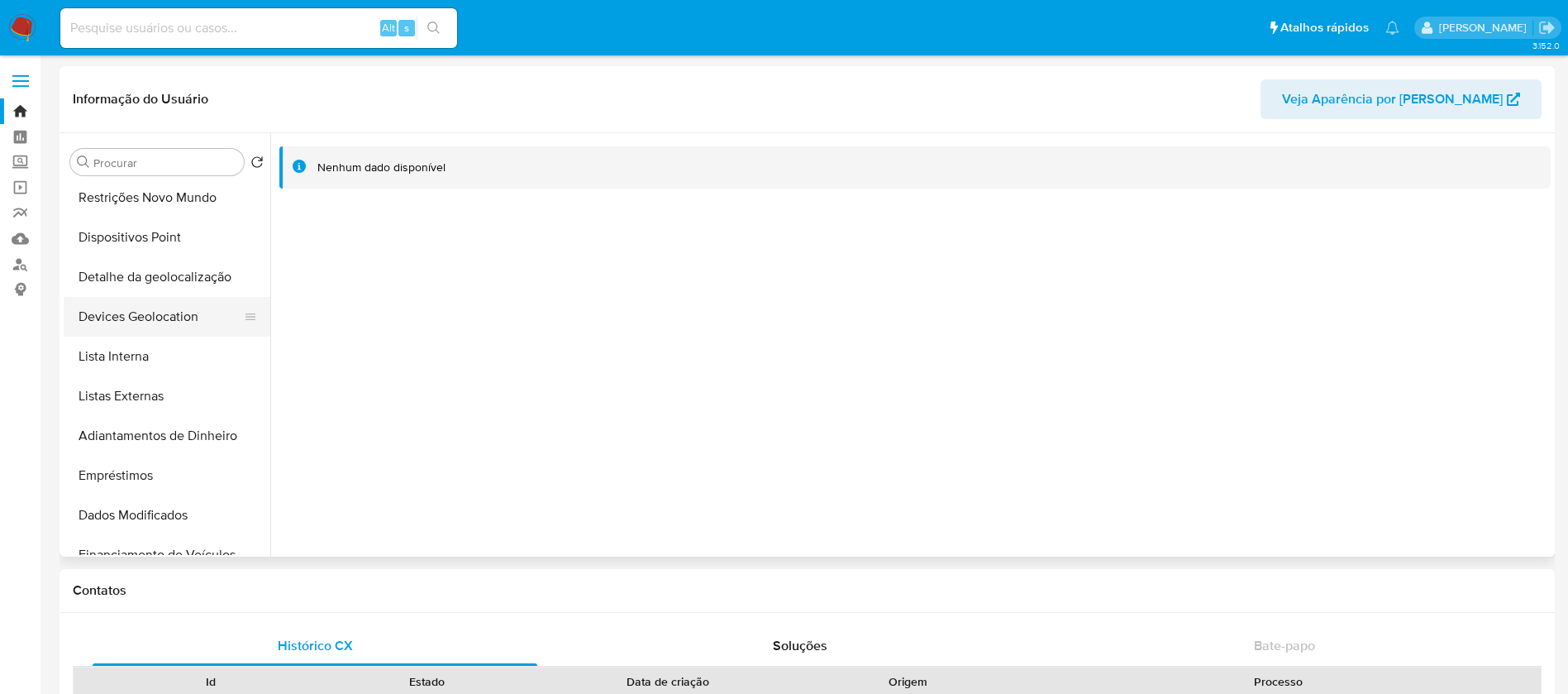
click at [119, 322] on button "Devices Geolocation" at bounding box center [160, 317] width 194 height 39
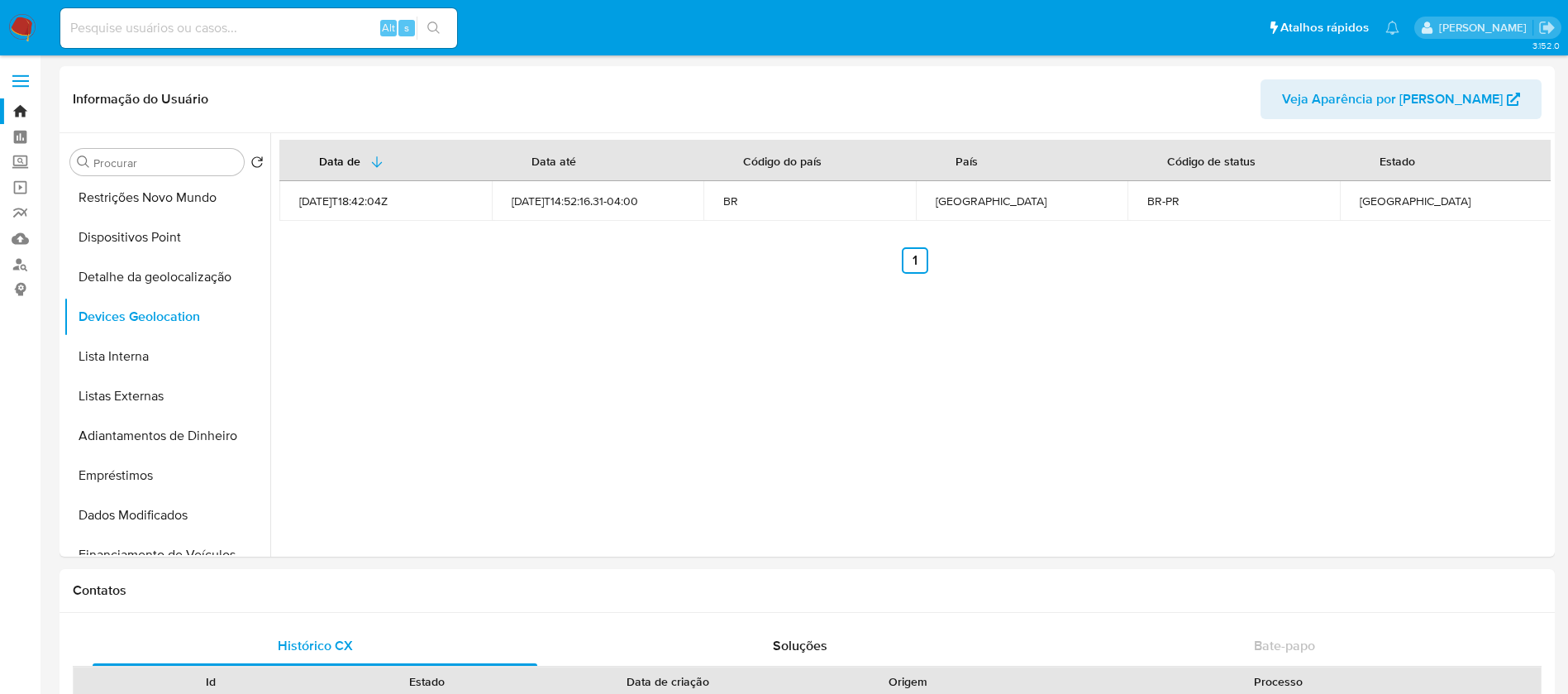
click at [189, 15] on div "Alt s" at bounding box center [258, 28] width 397 height 39
click at [166, 34] on input at bounding box center [258, 27] width 397 height 21
paste input "1936170638"
type input "1936170638"
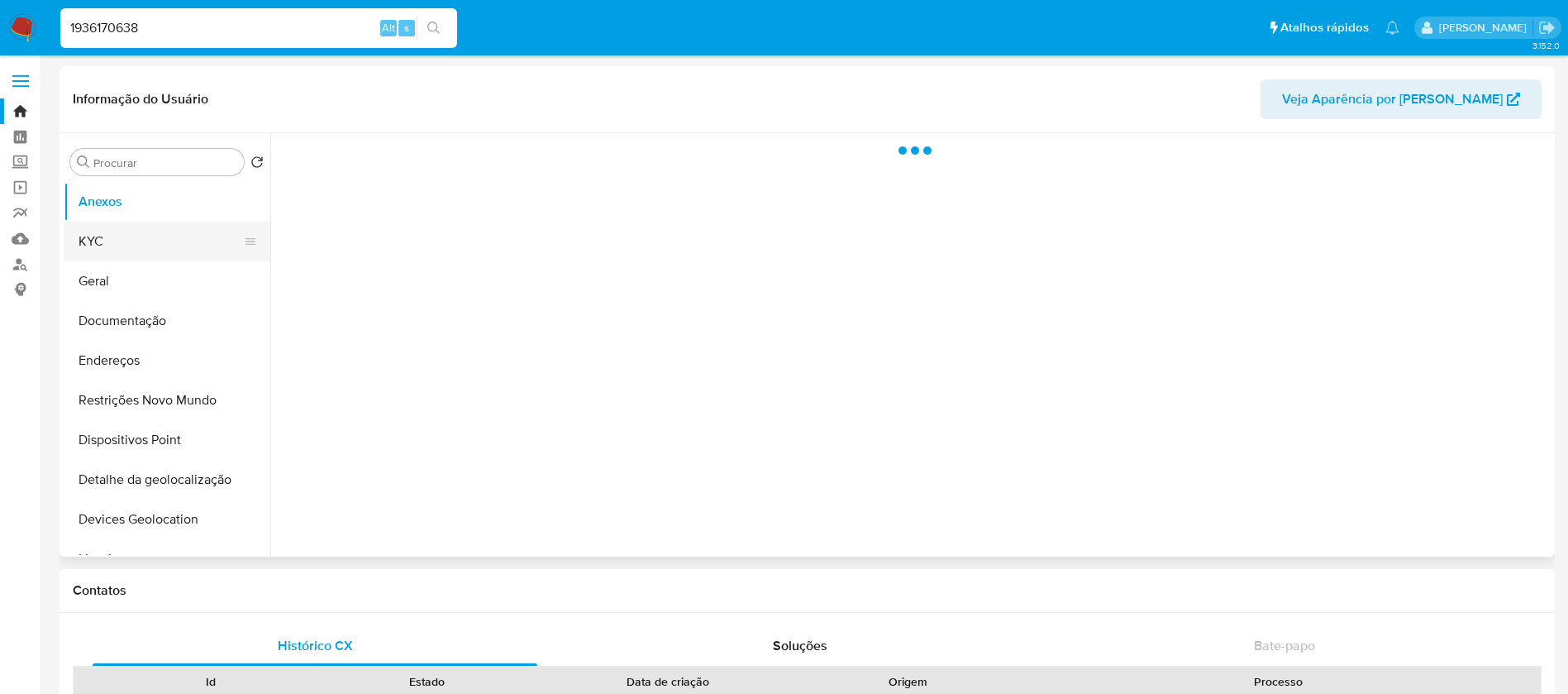
click at [130, 247] on button "KYC" at bounding box center [160, 242] width 194 height 39
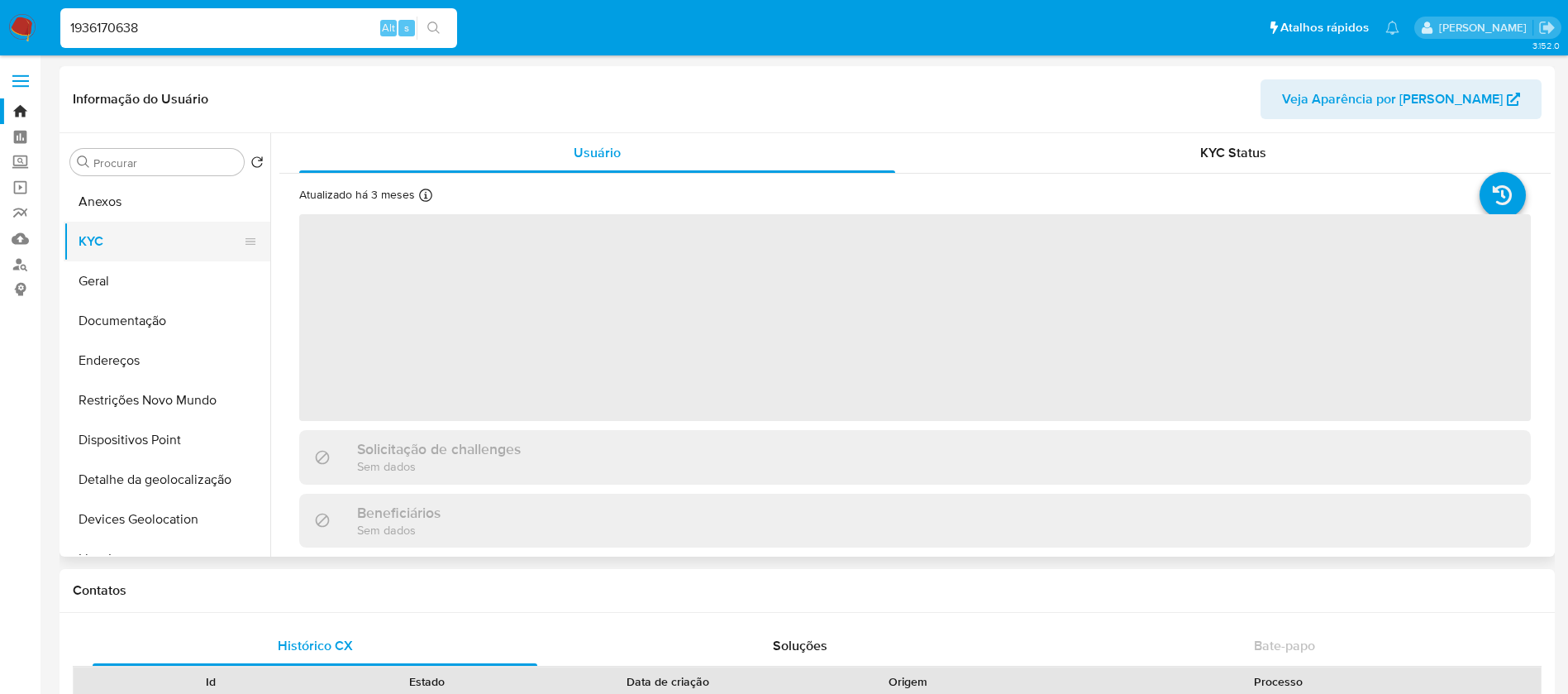
select select "10"
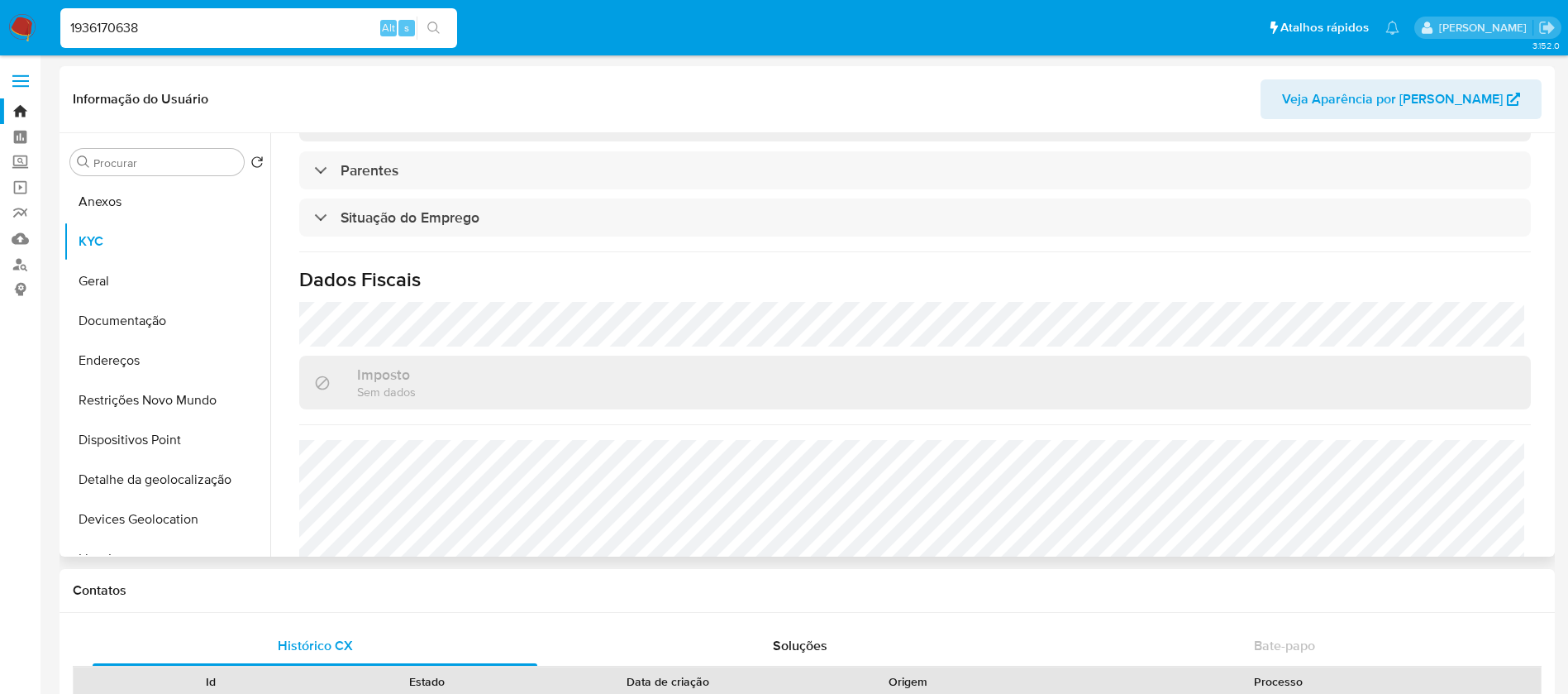
scroll to position [689, 0]
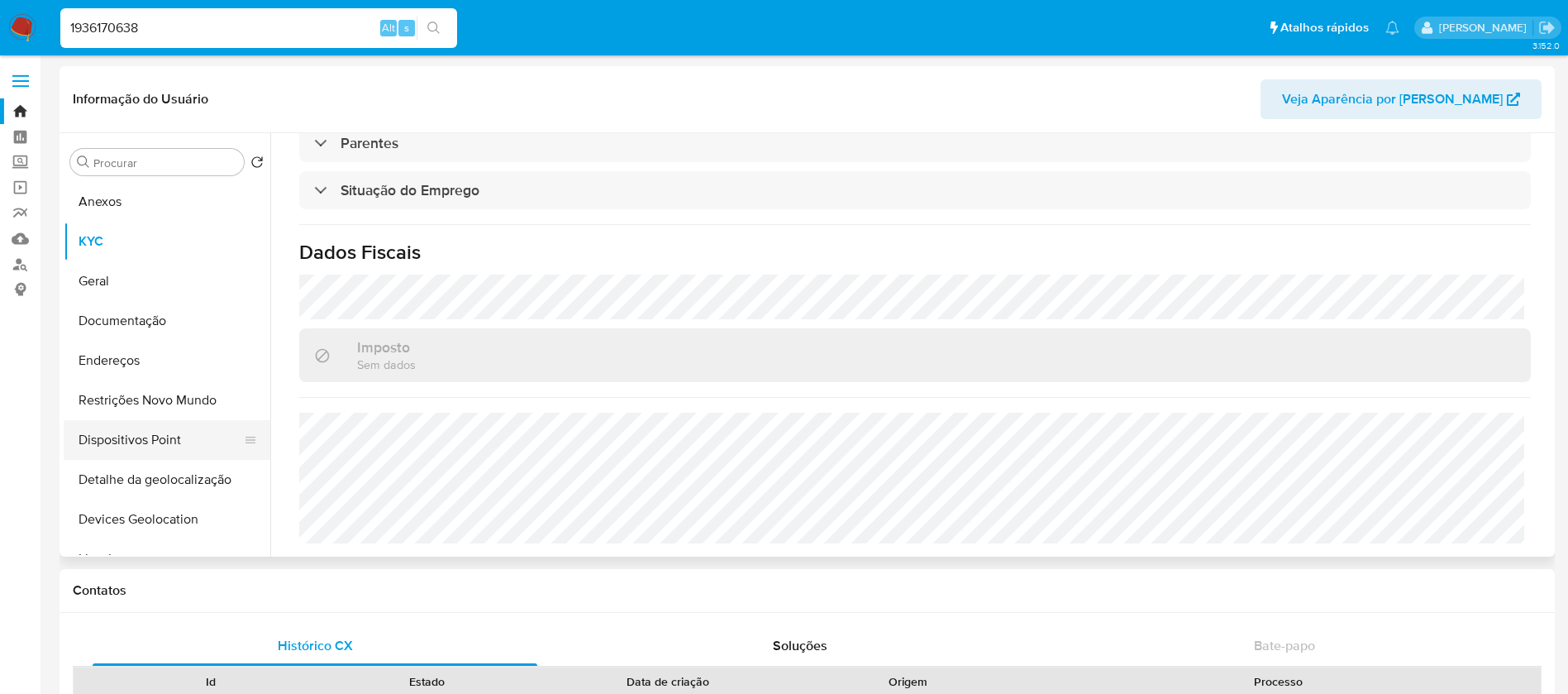
click at [121, 450] on button "Dispositivos Point" at bounding box center [160, 440] width 194 height 39
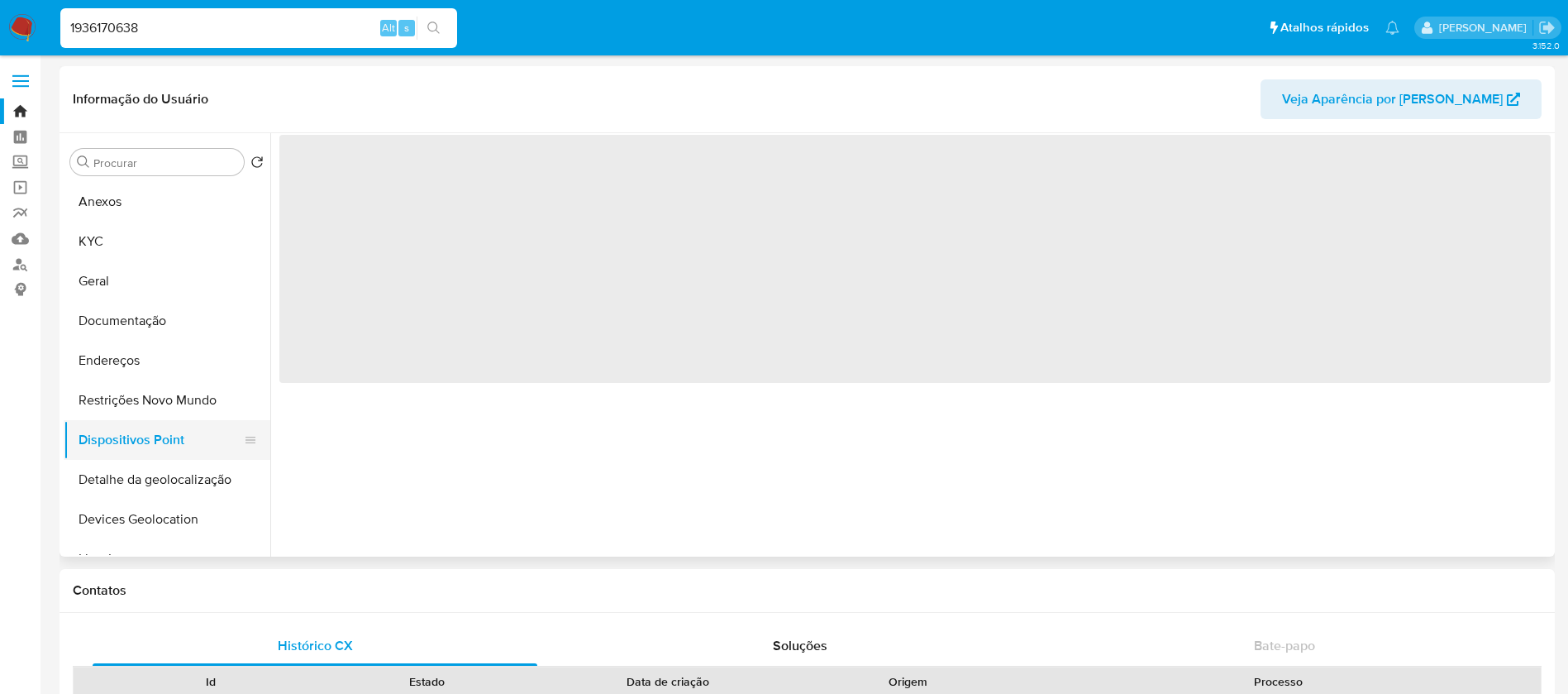
scroll to position [0, 0]
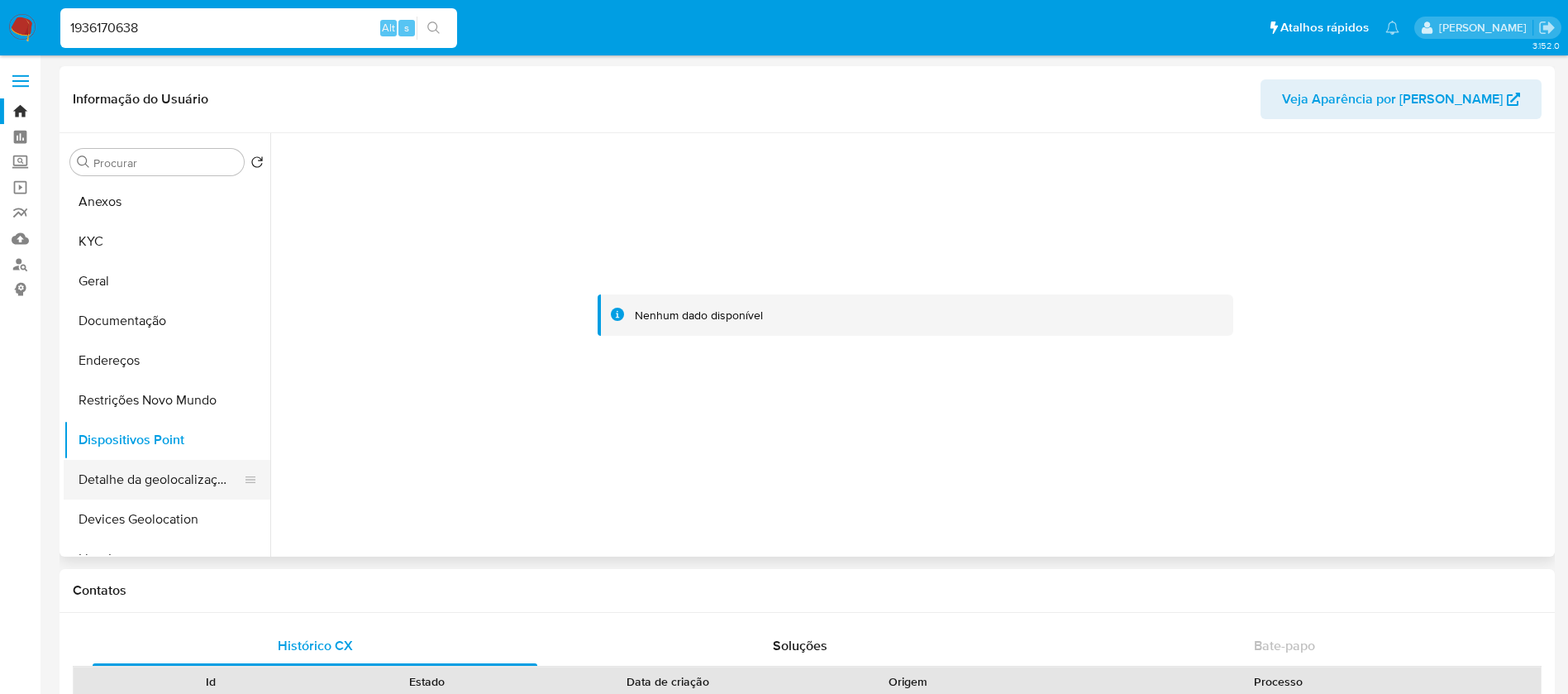
click at [107, 487] on button "Detalhe da geolocalização" at bounding box center [160, 480] width 194 height 39
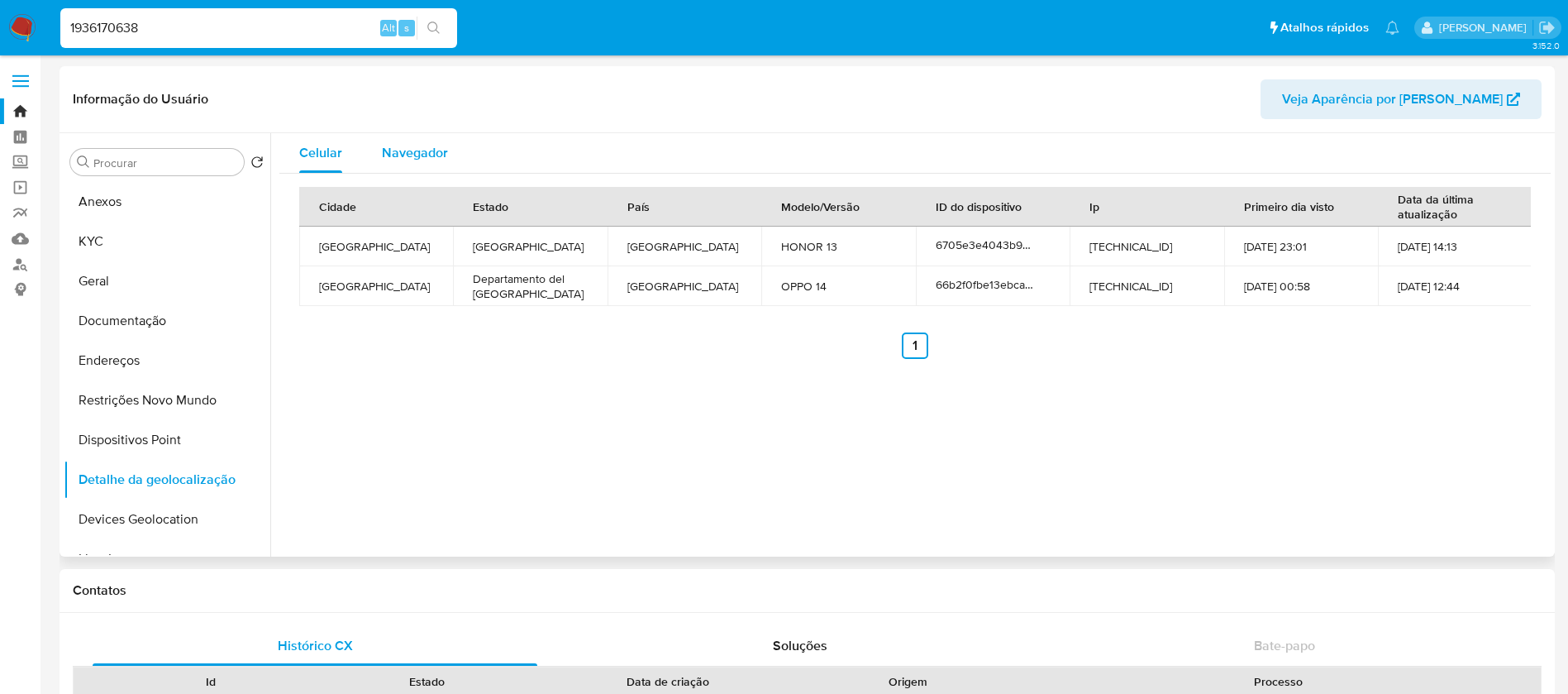
click at [416, 151] on span "Navegador" at bounding box center [415, 153] width 66 height 19
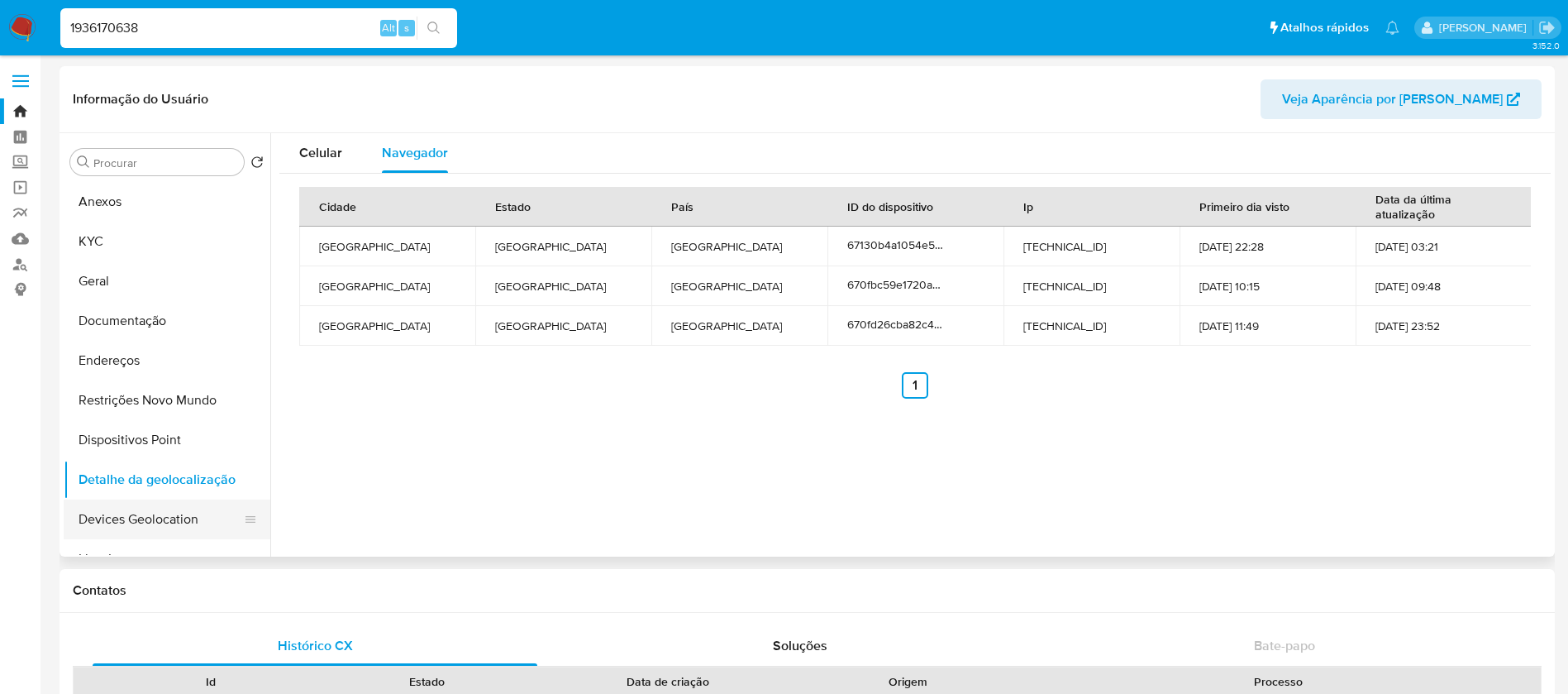
click at [159, 516] on button "Devices Geolocation" at bounding box center [160, 519] width 194 height 39
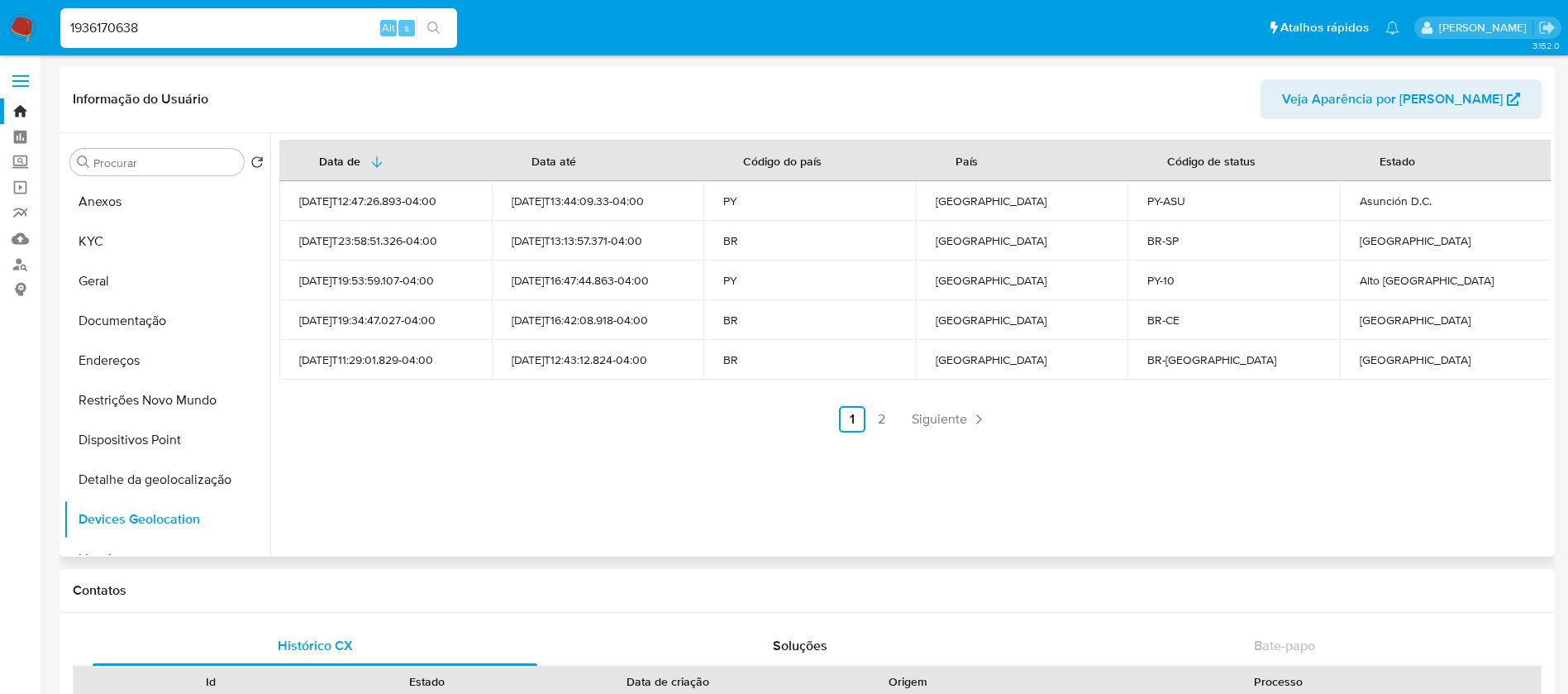
click at [1379, 207] on div "Asunción D.C." at bounding box center [1446, 201] width 172 height 15
copy div "Asunción D.C."
click at [183, 43] on div "1936170638 Alt s" at bounding box center [258, 28] width 397 height 39
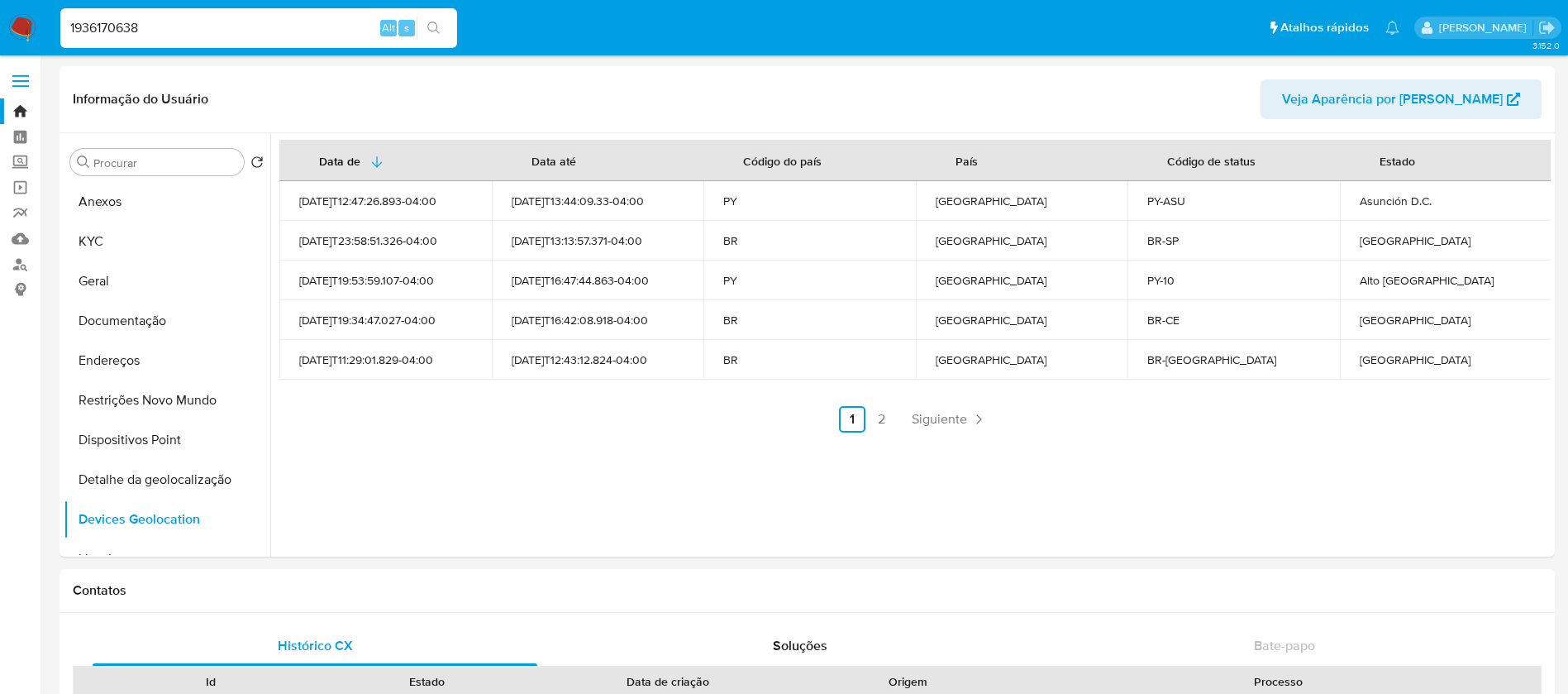
click at [174, 32] on input "1936170638" at bounding box center [258, 27] width 397 height 21
paste input "466275615"
type input "466275615"
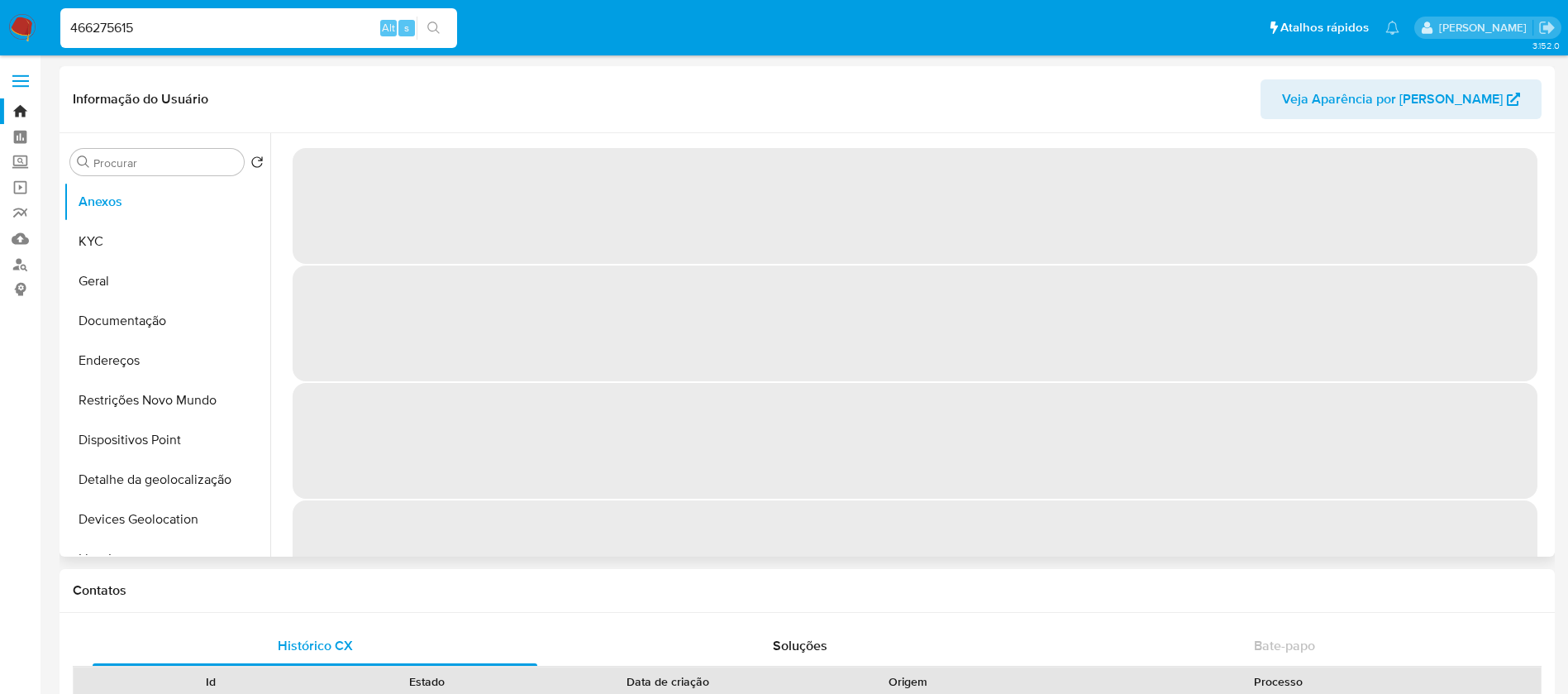
select select "10"
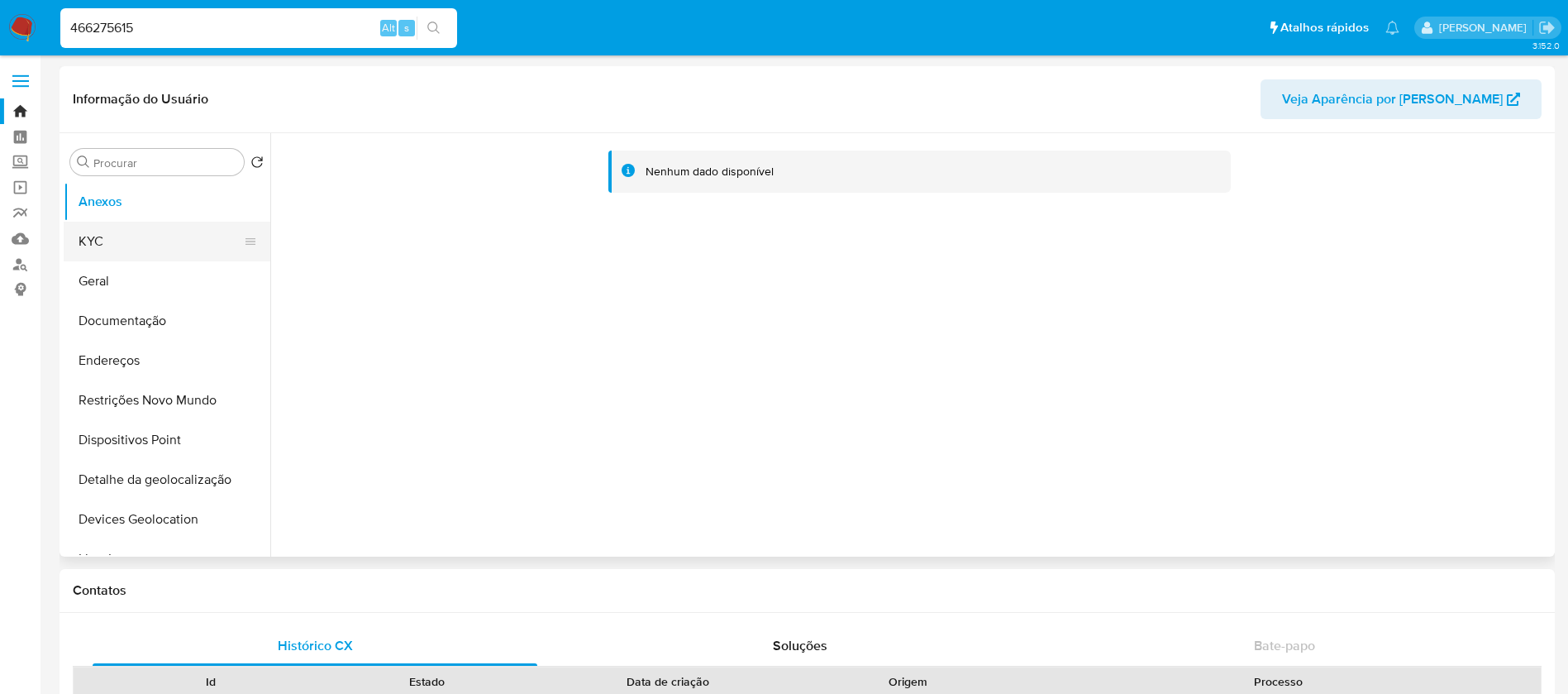
click at [93, 251] on button "KYC" at bounding box center [160, 242] width 194 height 39
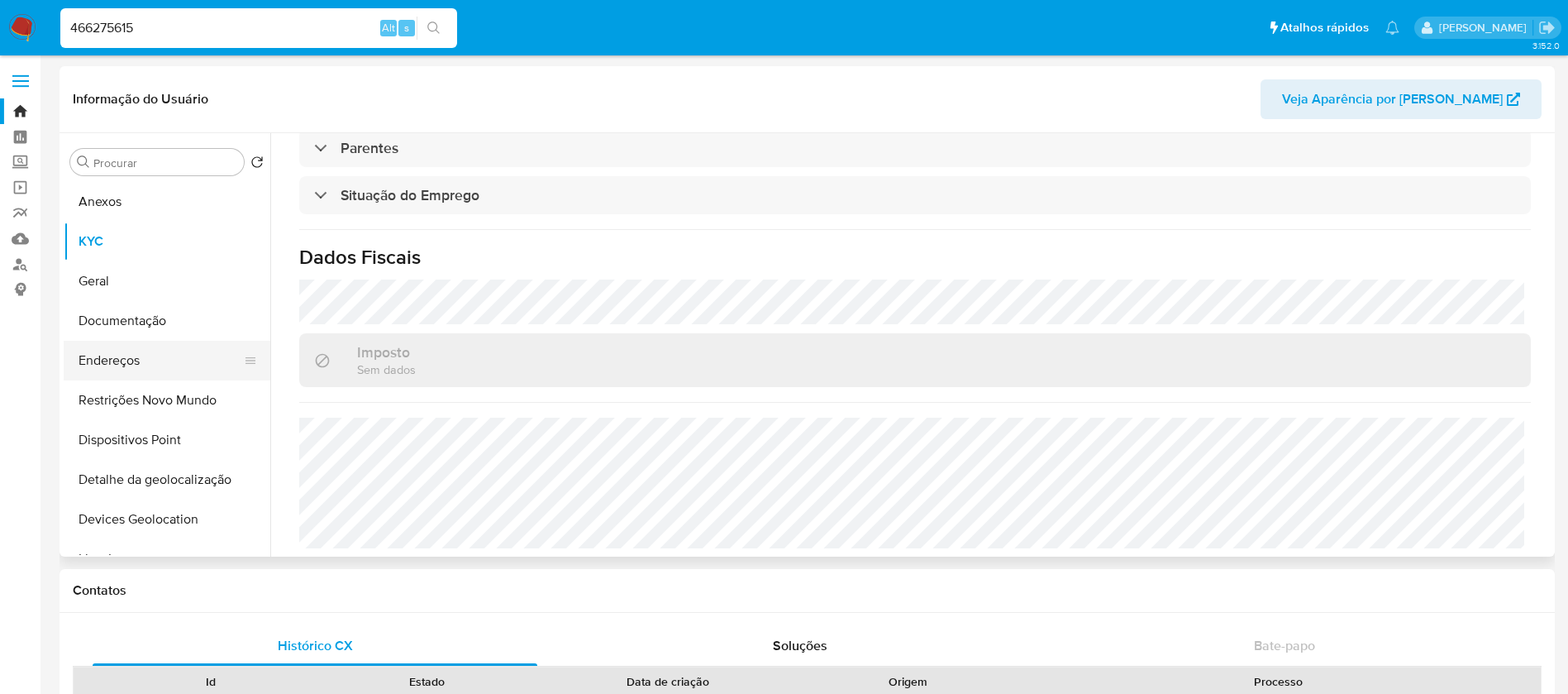
scroll to position [166, 0]
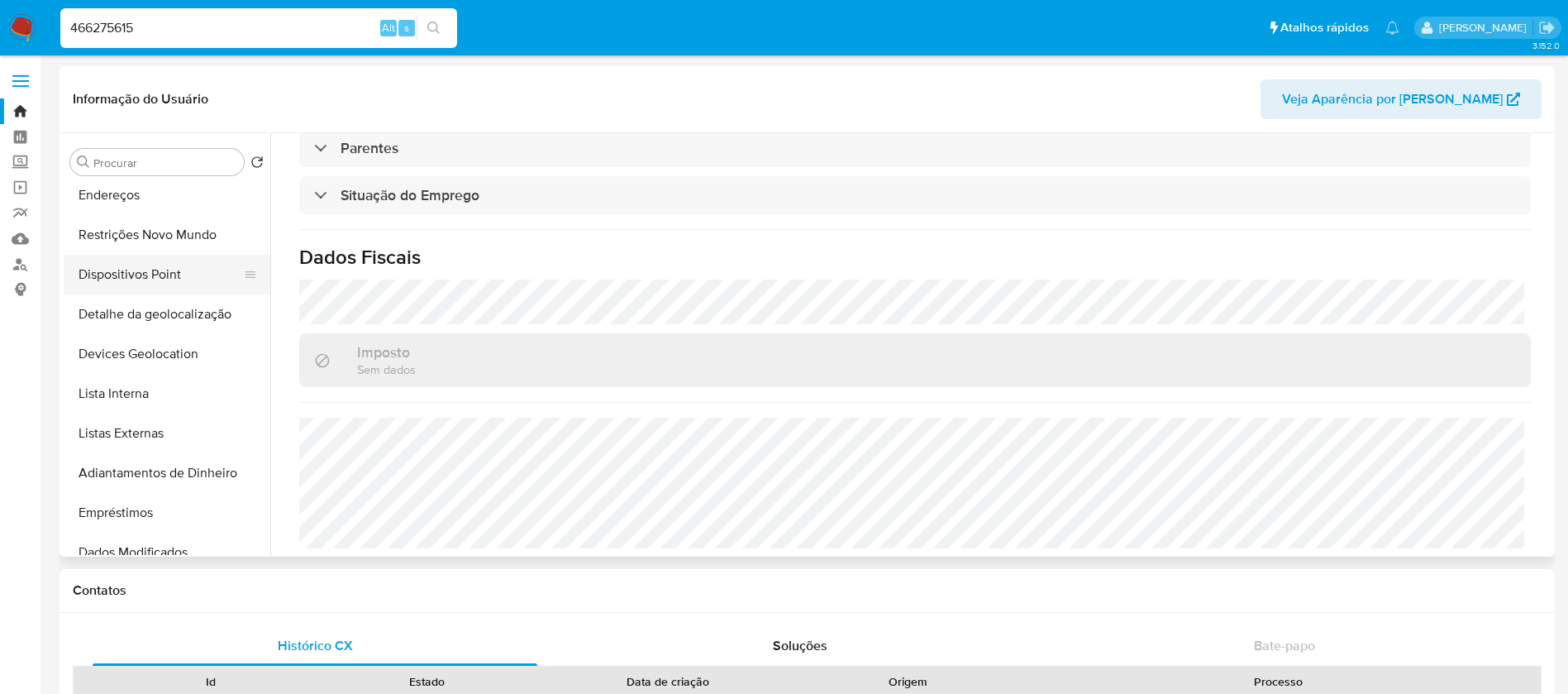
click at [105, 277] on button "Dispositivos Point" at bounding box center [160, 274] width 194 height 39
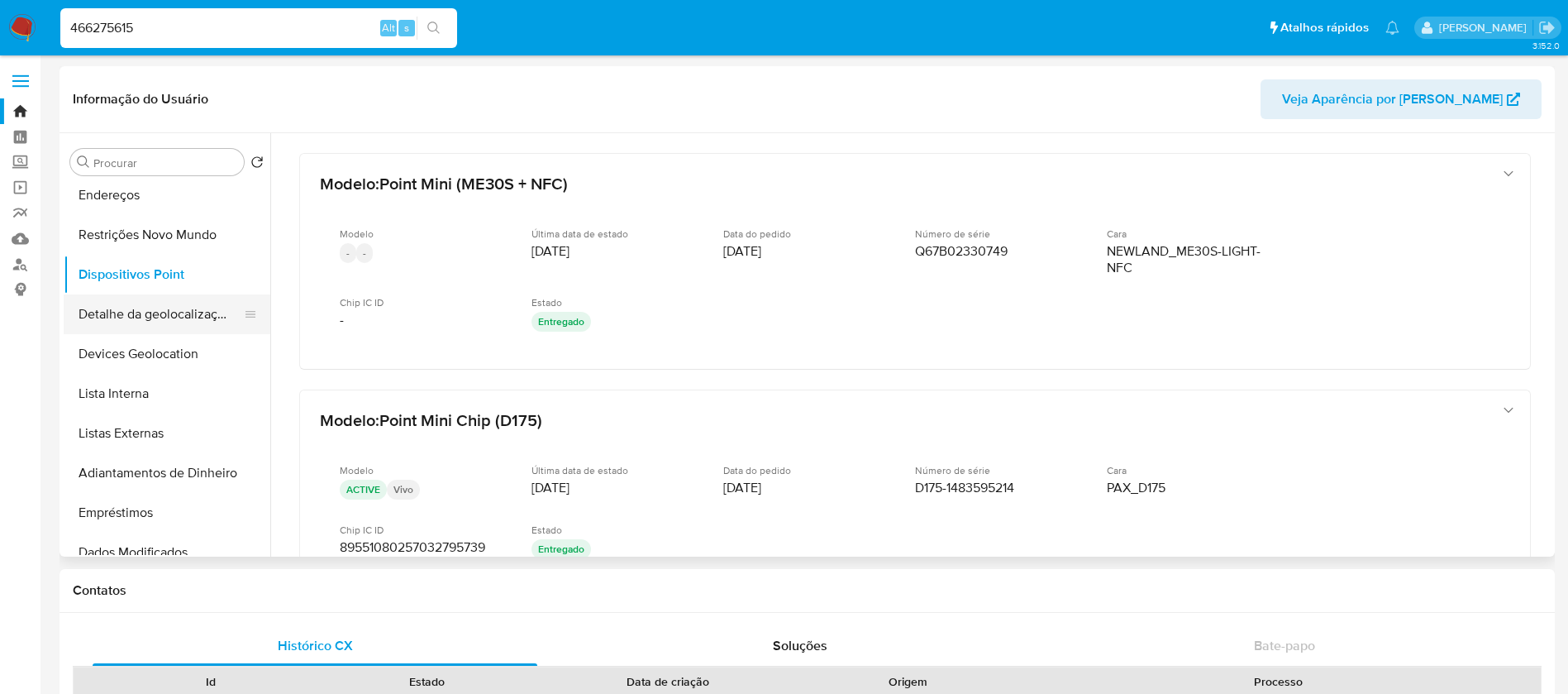
click at [133, 323] on button "Detalhe da geolocalização" at bounding box center [160, 314] width 194 height 39
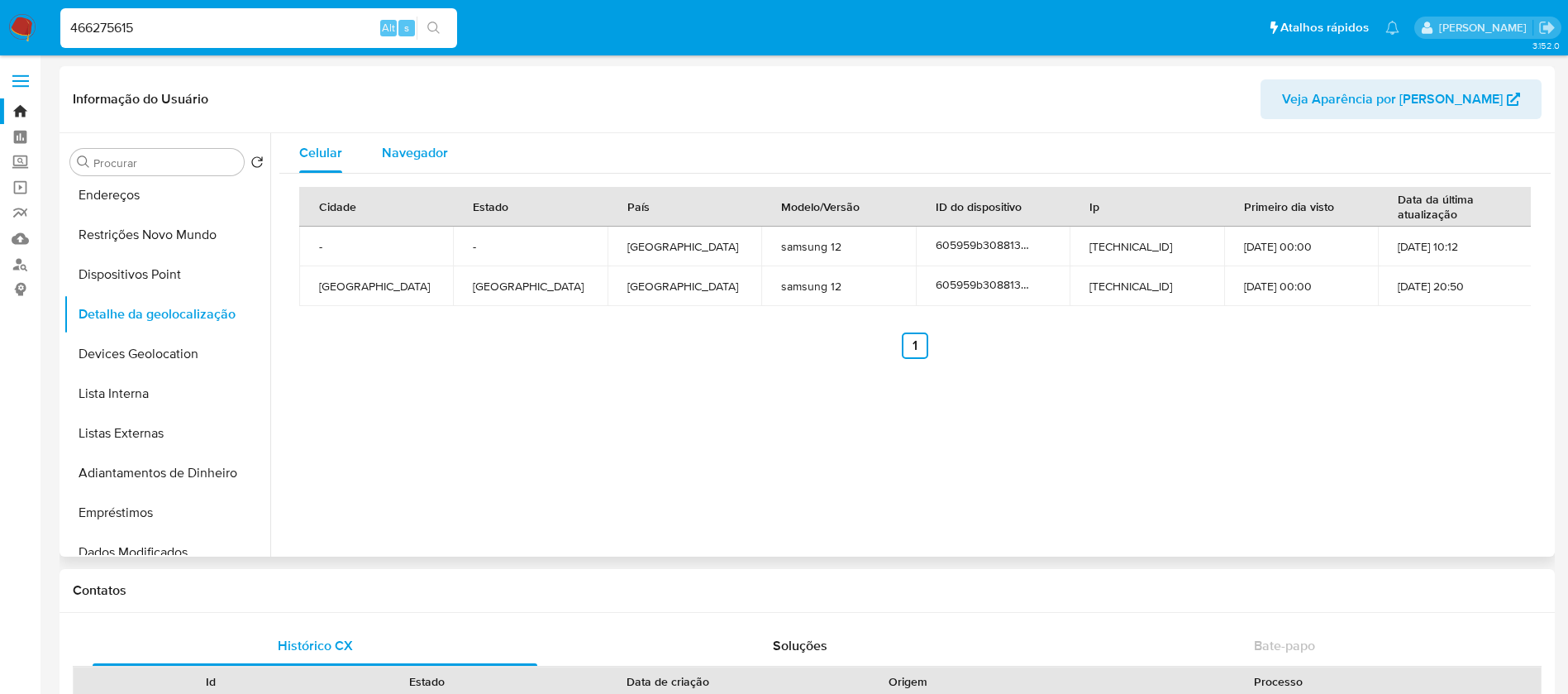
click at [402, 137] on div "Navegador" at bounding box center [415, 153] width 66 height 39
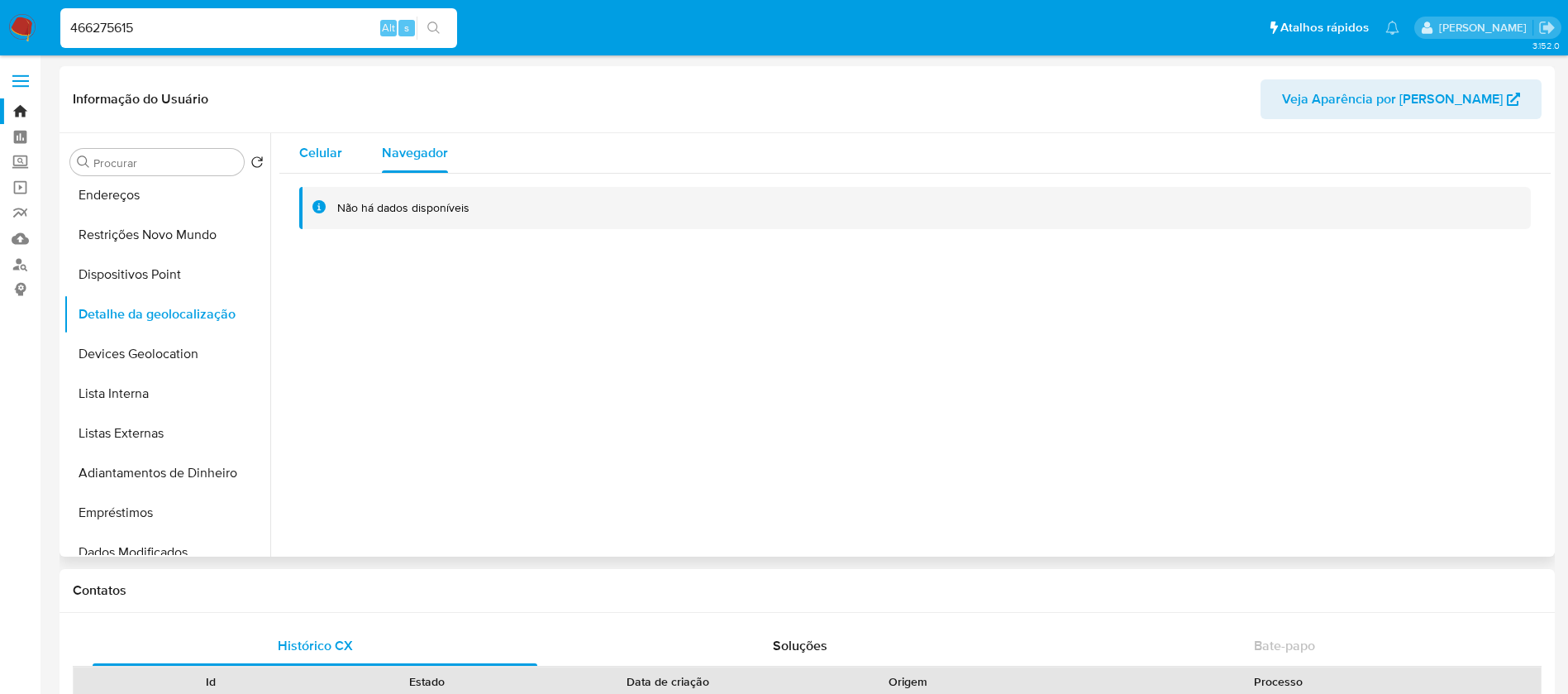
click at [316, 148] on span "Celular" at bounding box center [321, 153] width 43 height 19
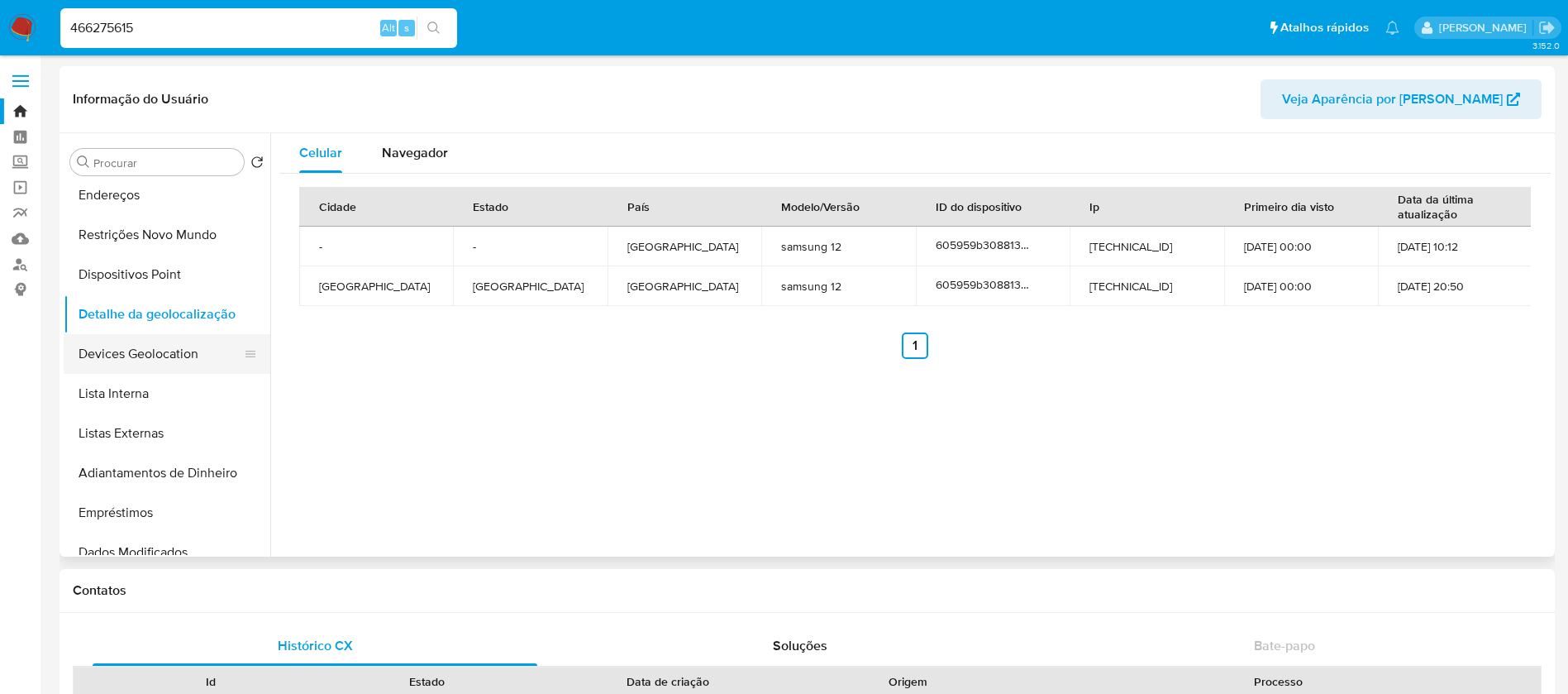
click at [113, 349] on button "Devices Geolocation" at bounding box center [160, 353] width 194 height 39
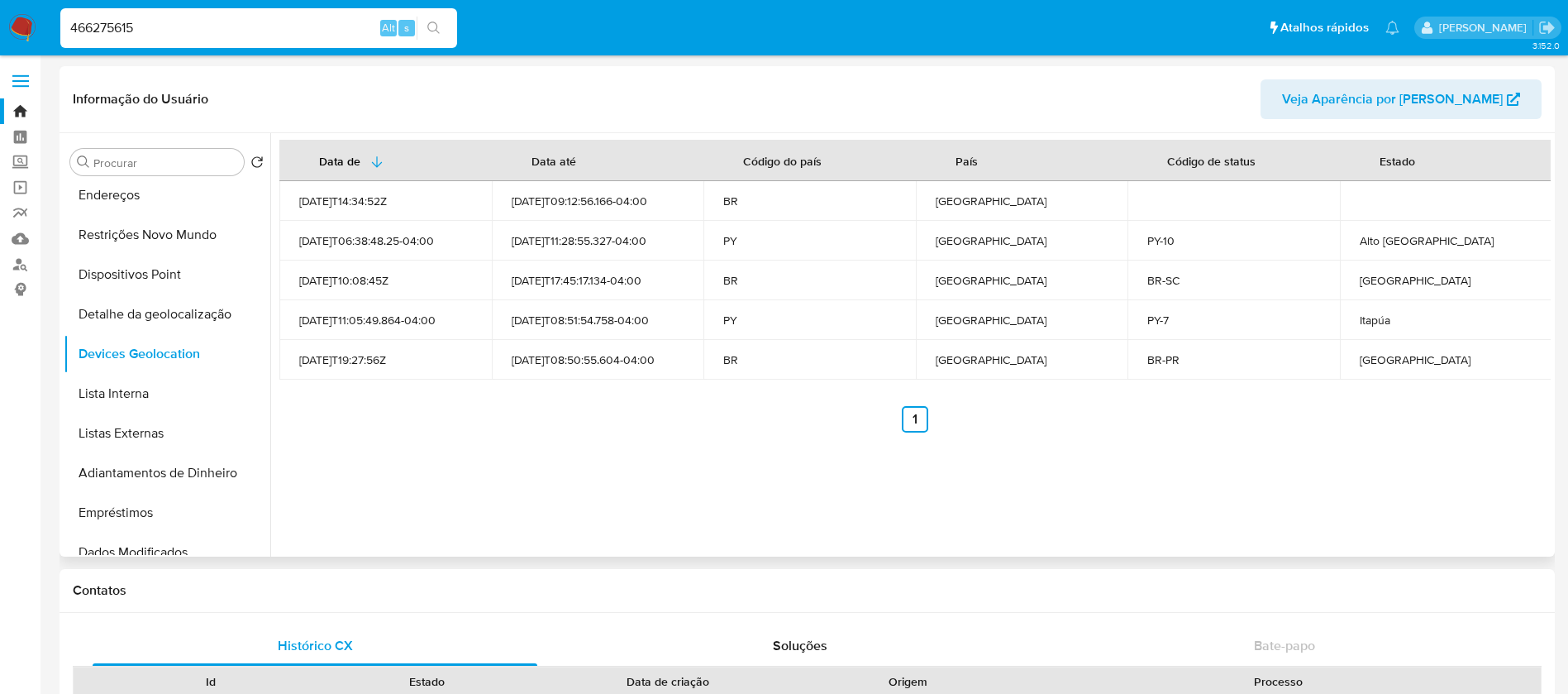
click at [1364, 240] on div "Alto [GEOGRAPHIC_DATA]" at bounding box center [1446, 240] width 172 height 15
copy div "Alto [GEOGRAPHIC_DATA]"
click at [185, 29] on input "466275615" at bounding box center [258, 27] width 397 height 21
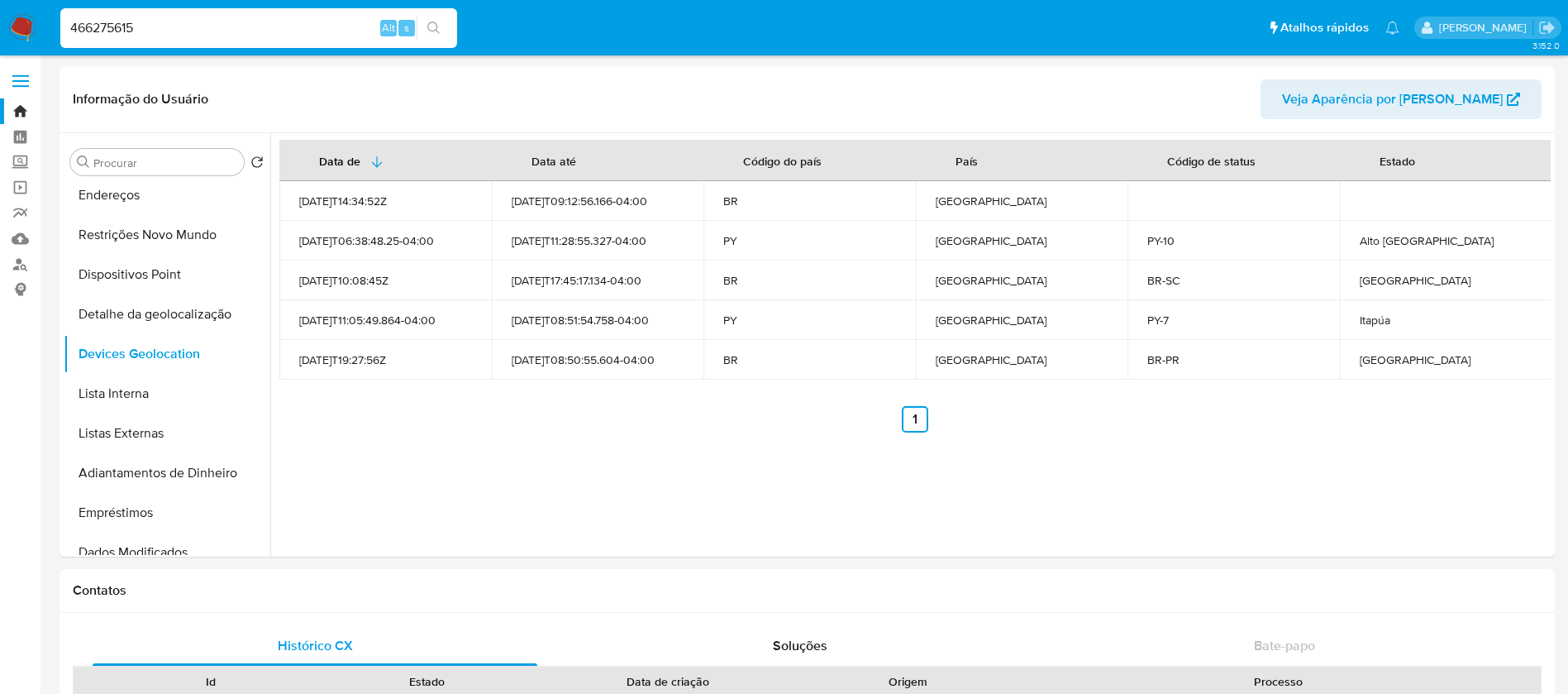
click at [185, 29] on input "466275615" at bounding box center [258, 27] width 397 height 21
paste input "614013883"
type input "614013883"
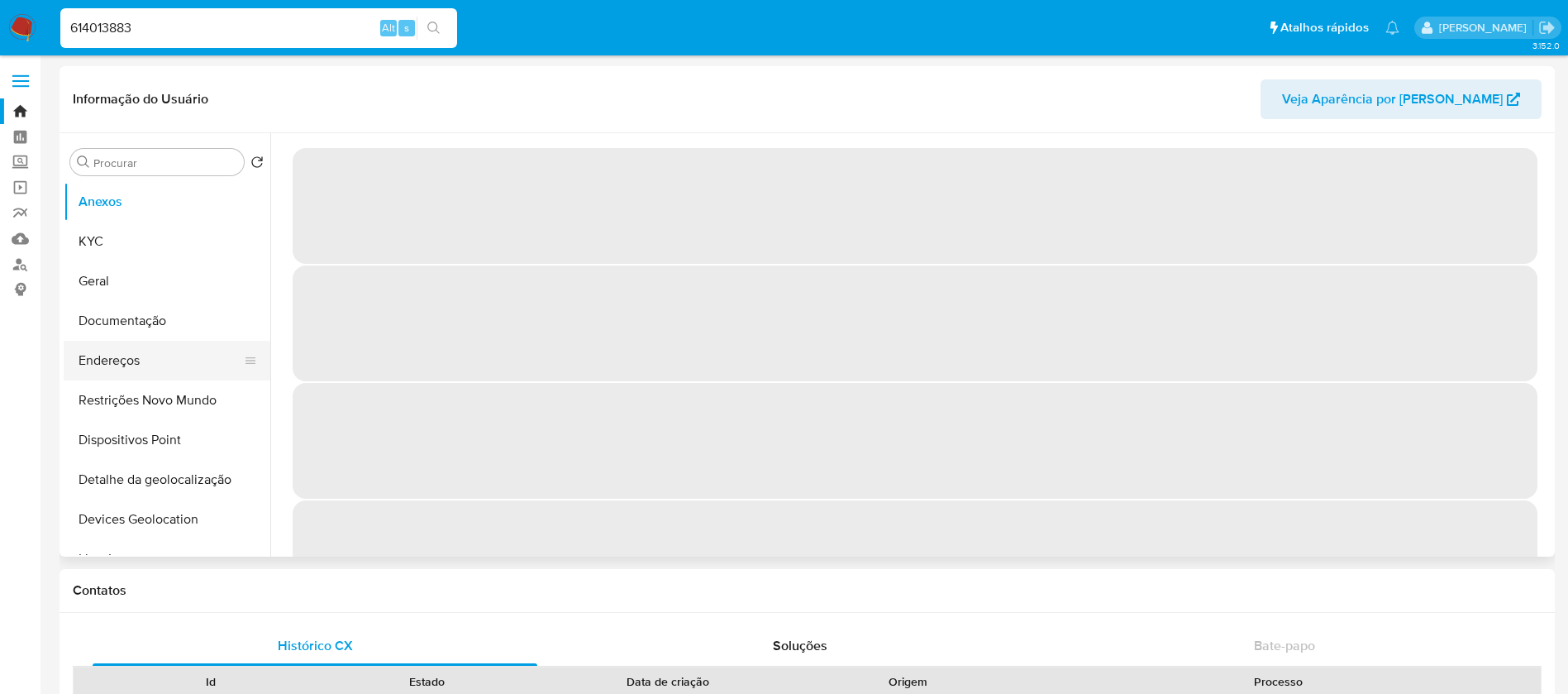
select select "10"
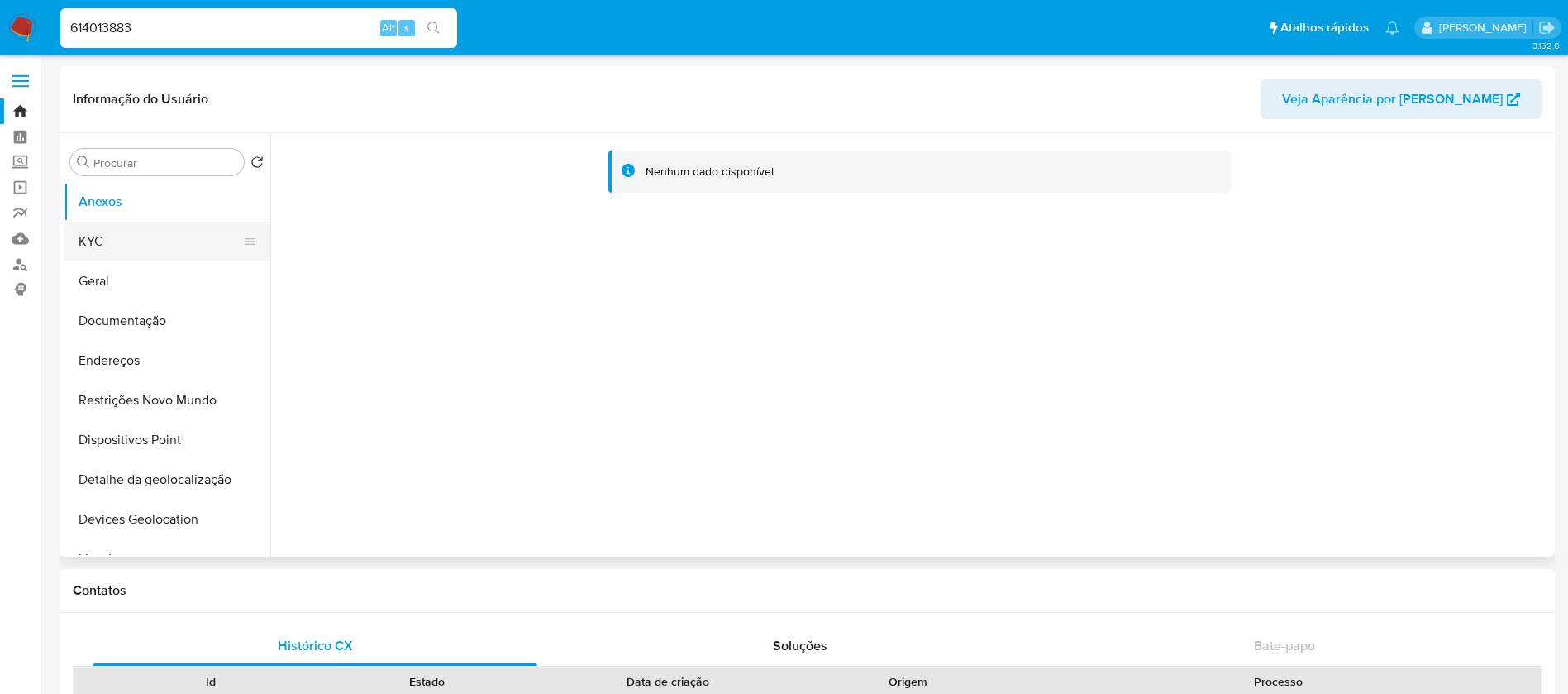
click at [98, 245] on button "KYC" at bounding box center [160, 242] width 194 height 39
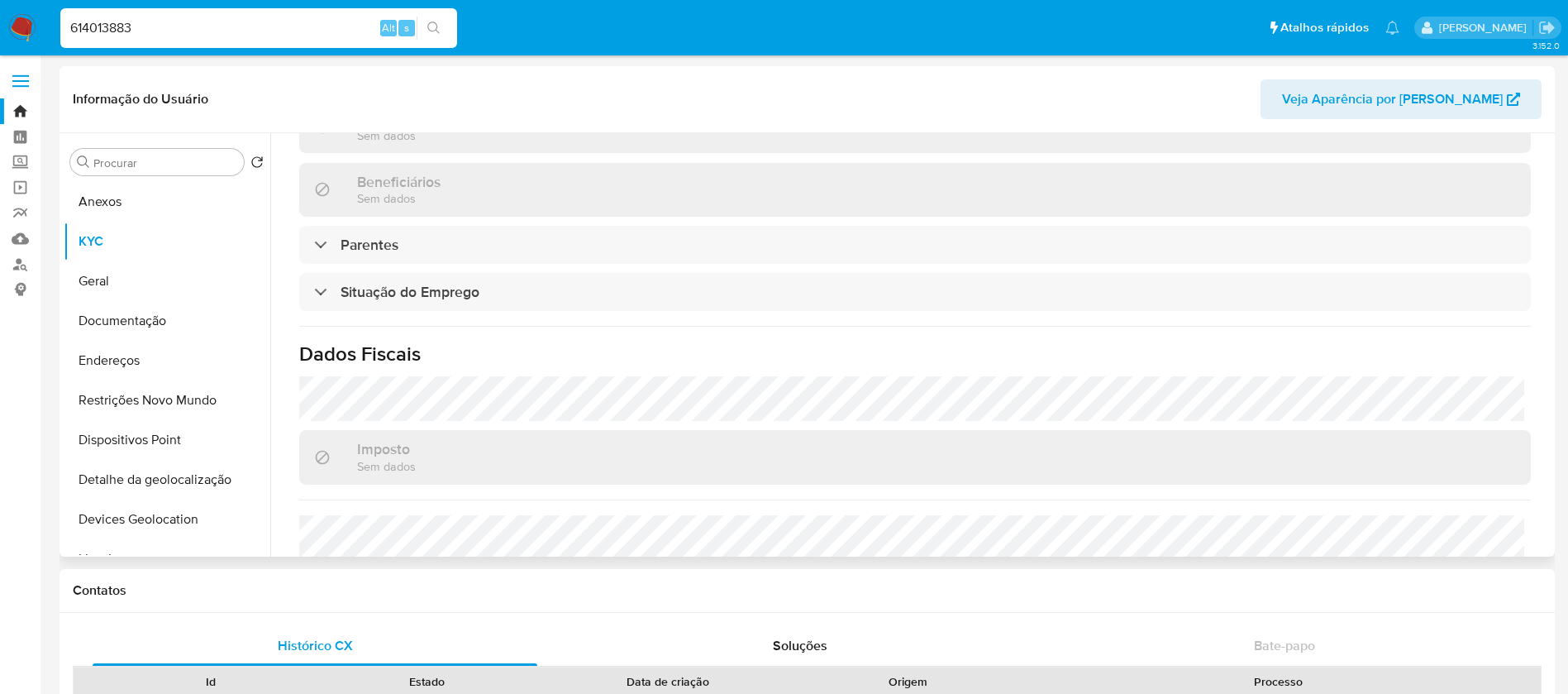
scroll to position [704, 0]
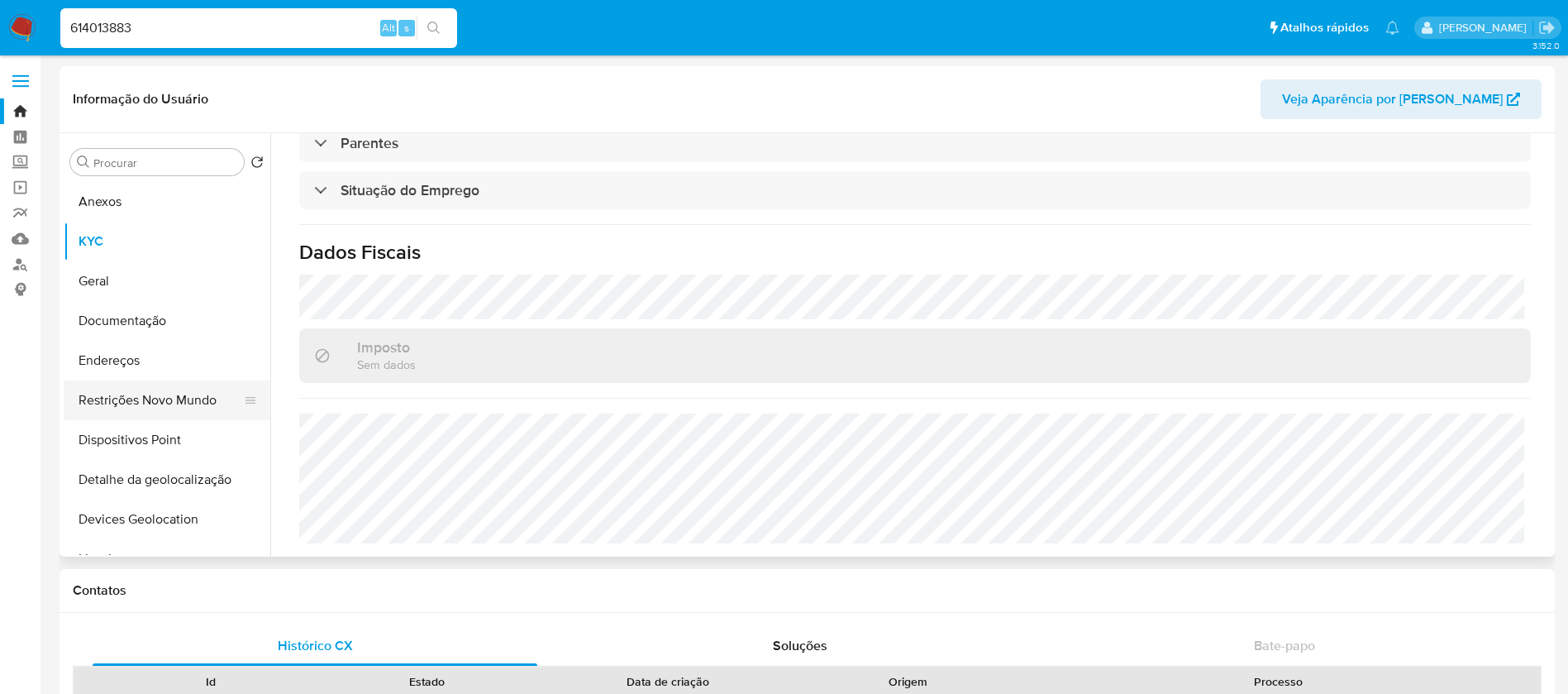
click at [132, 404] on button "Restrições Novo Mundo" at bounding box center [160, 400] width 194 height 39
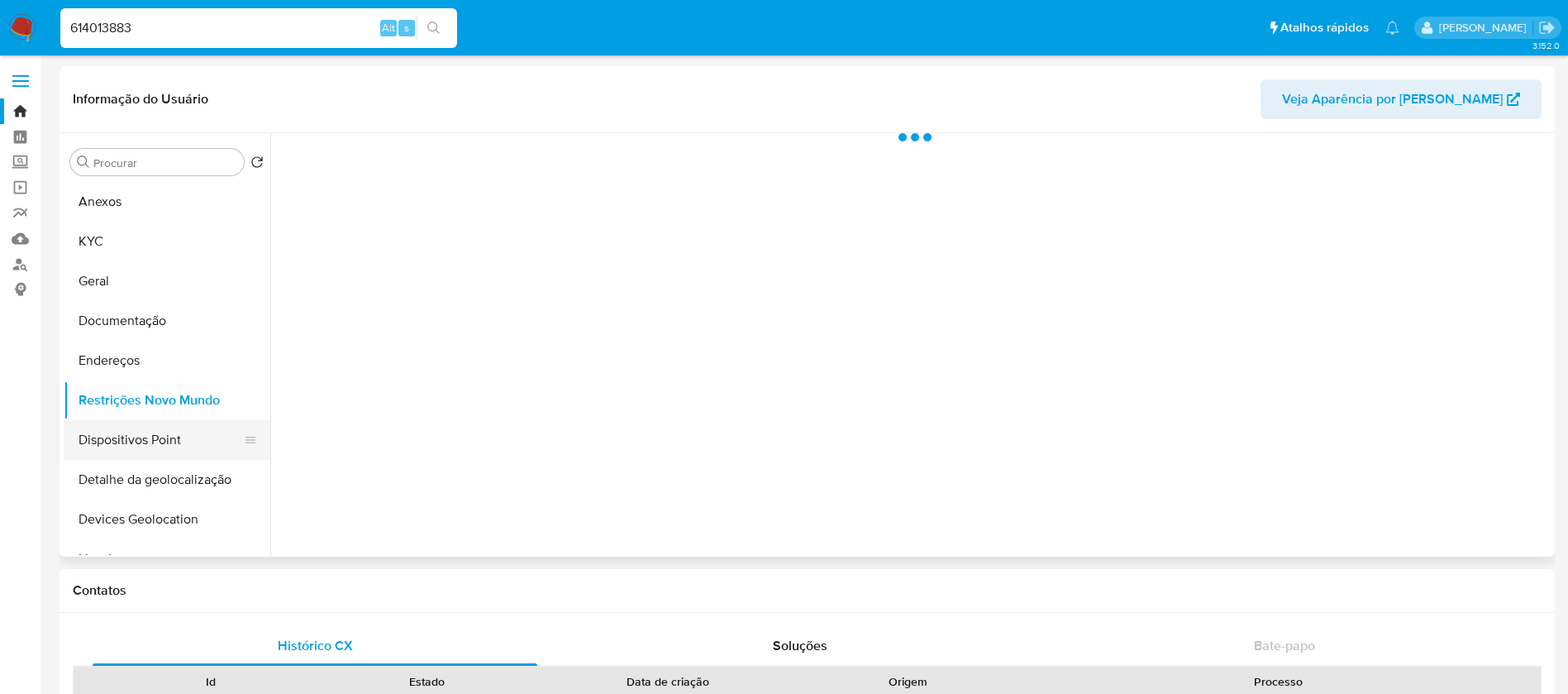
click at [121, 436] on button "Dispositivos Point" at bounding box center [160, 440] width 194 height 39
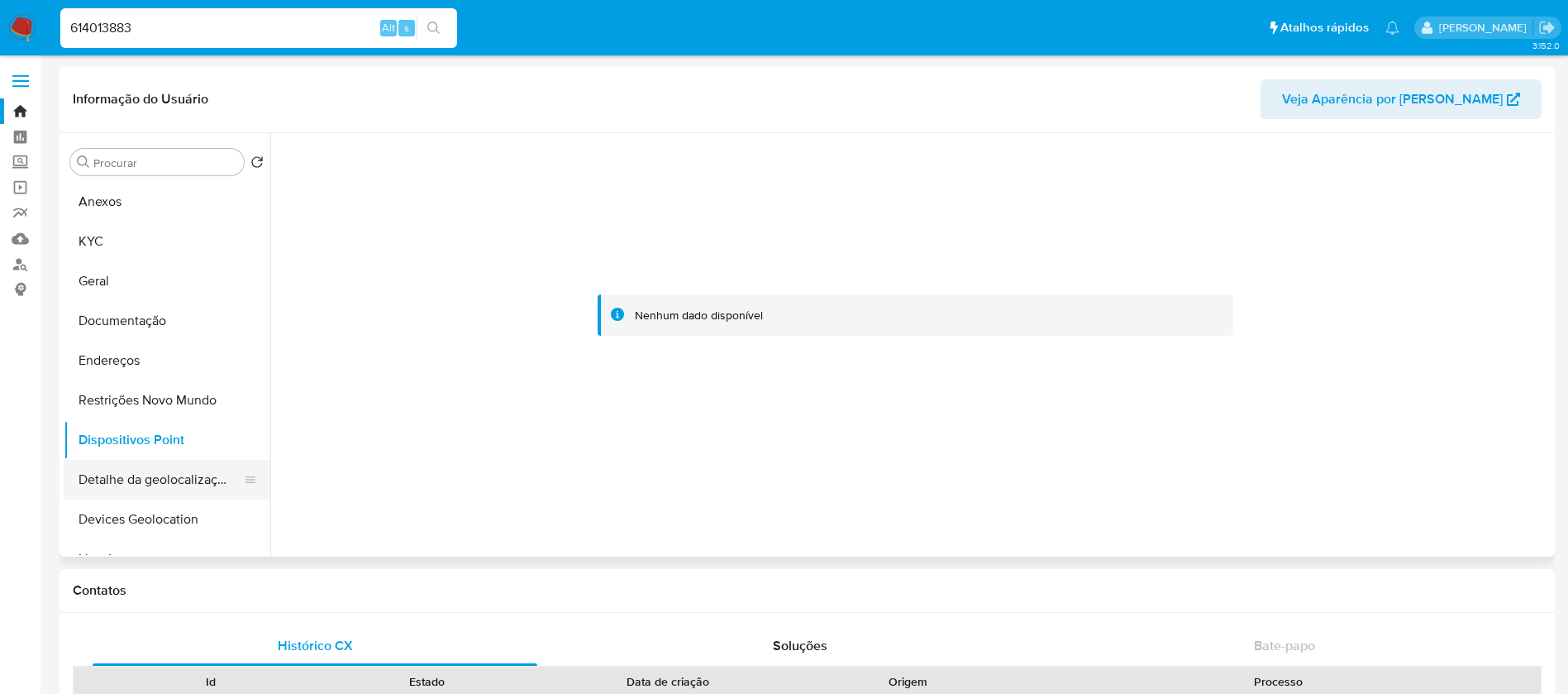
click at [142, 476] on button "Detalhe da geolocalização" at bounding box center [160, 480] width 194 height 39
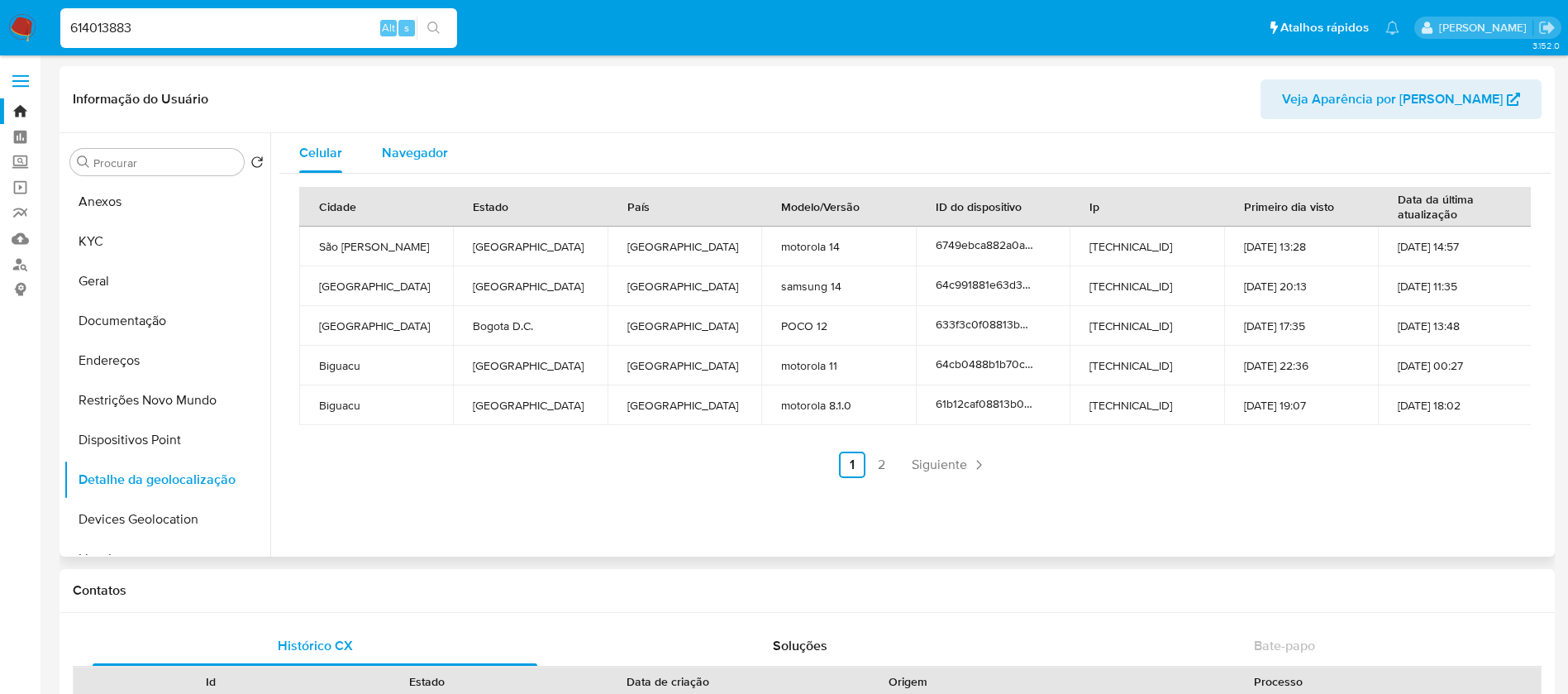
click at [436, 147] on span "Navegador" at bounding box center [415, 153] width 66 height 19
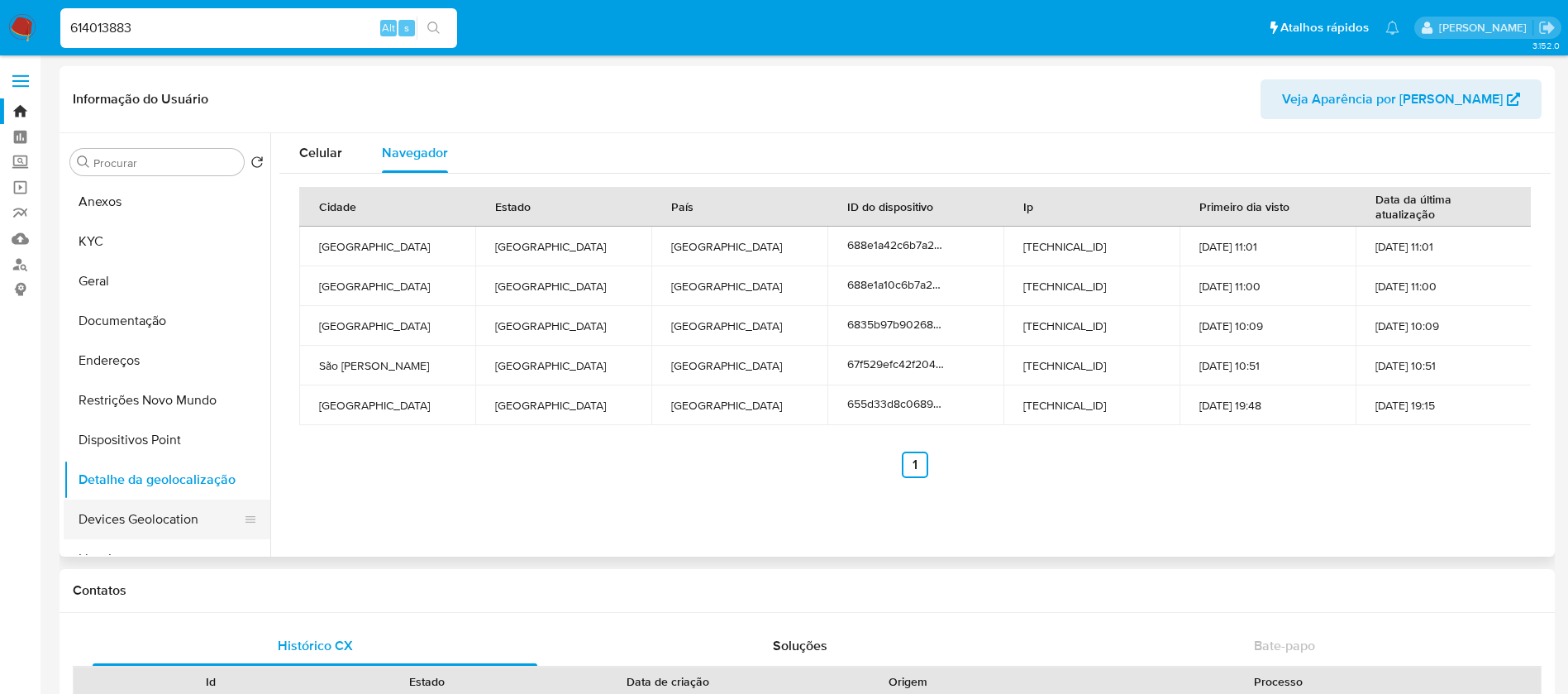
click at [135, 521] on button "Devices Geolocation" at bounding box center [160, 519] width 194 height 39
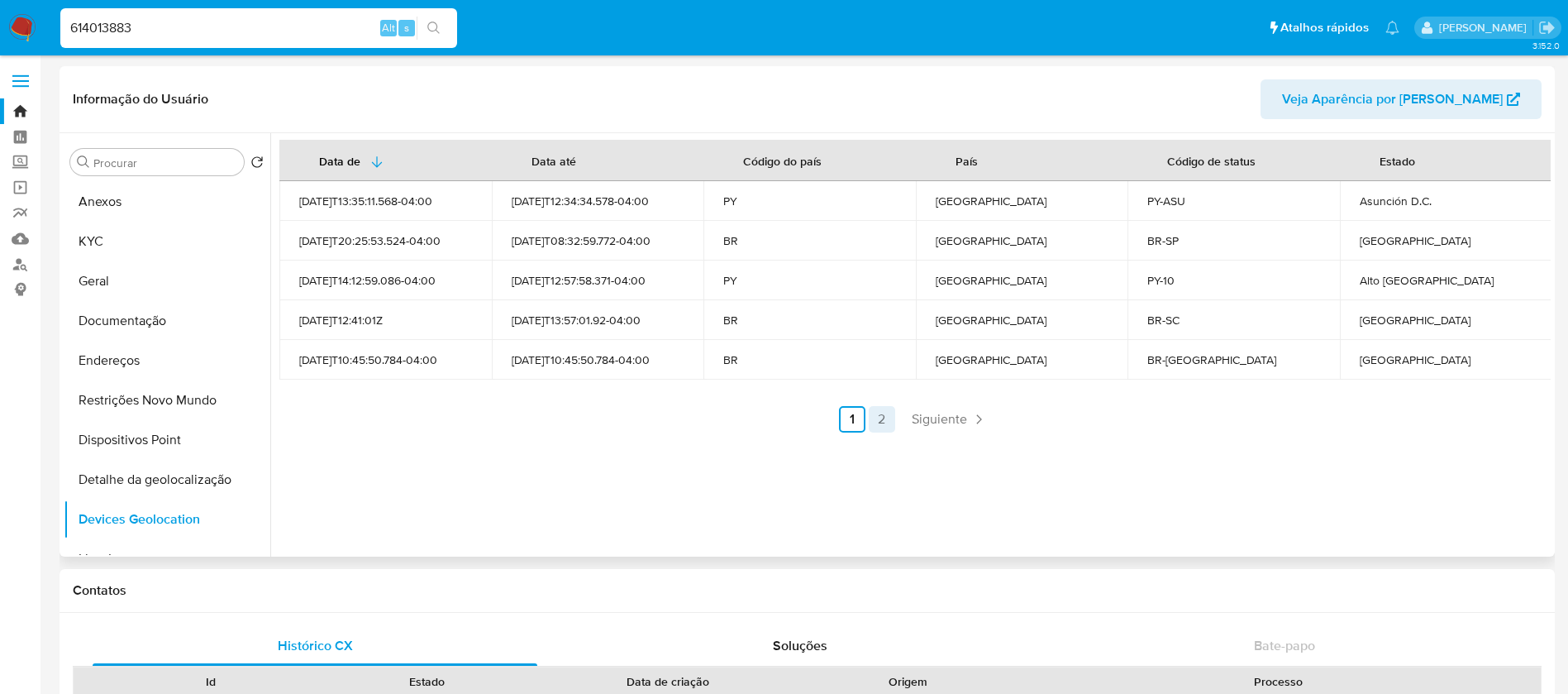
click at [881, 425] on link "2" at bounding box center [881, 419] width 26 height 26
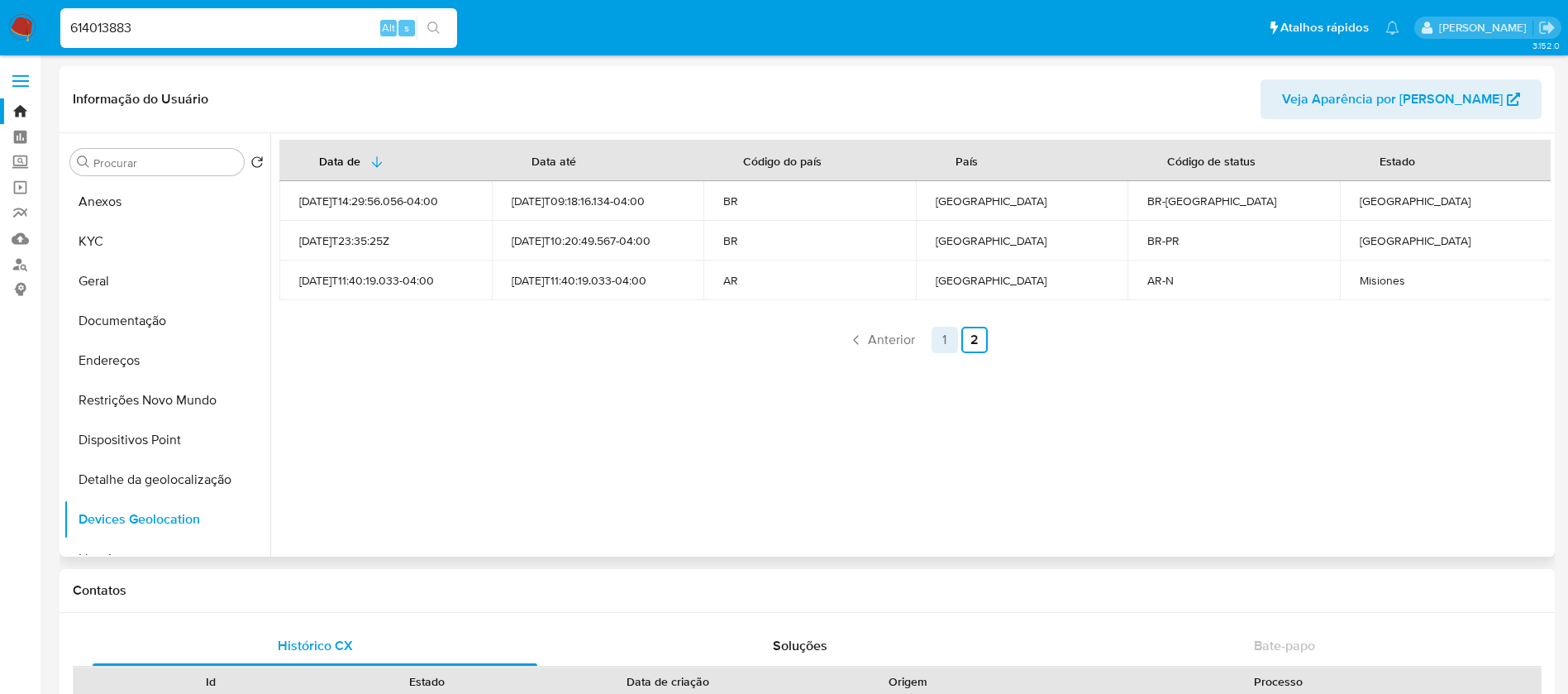
click at [934, 345] on link "1" at bounding box center [944, 340] width 26 height 26
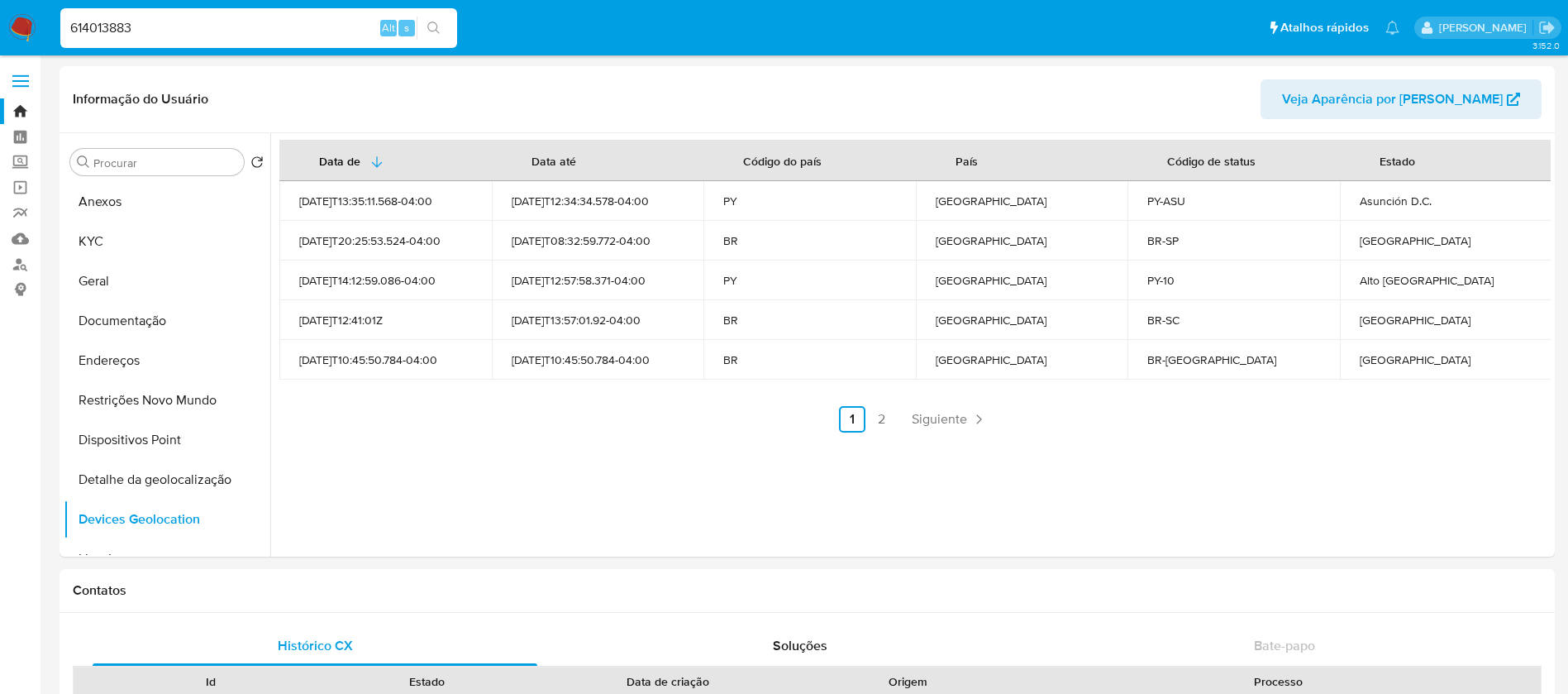
click at [174, 26] on input "614013883" at bounding box center [258, 27] width 397 height 21
paste input "1786220161"
type input "1786220161"
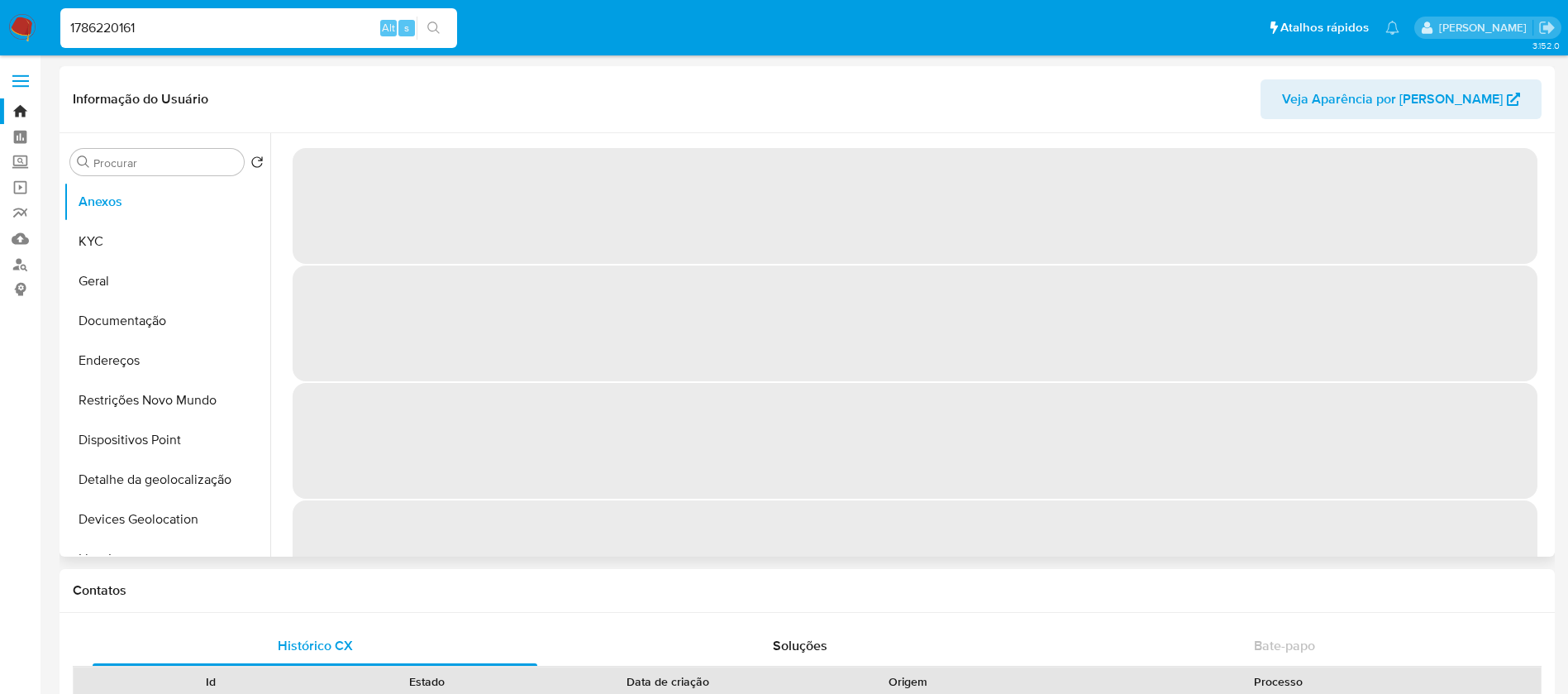
select select "10"
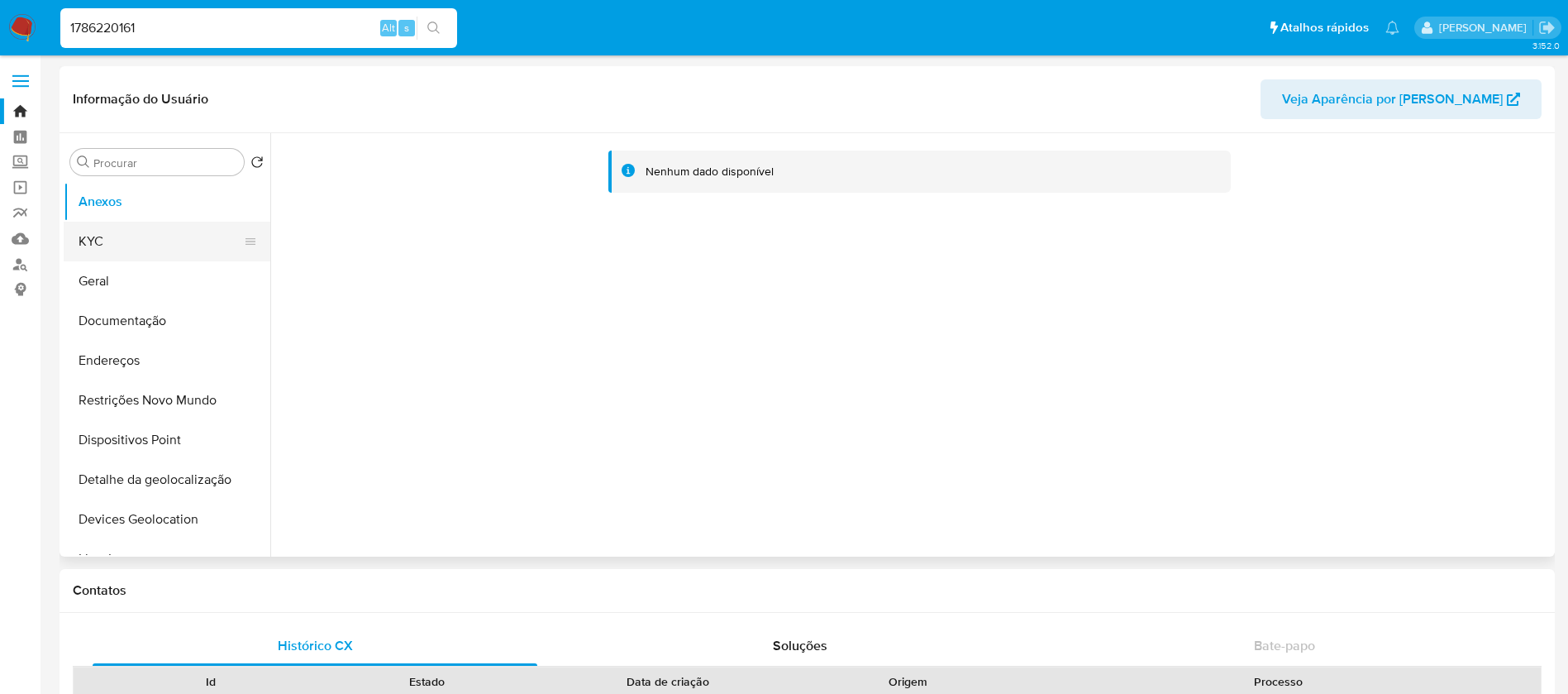
click at [113, 240] on button "KYC" at bounding box center [160, 242] width 194 height 39
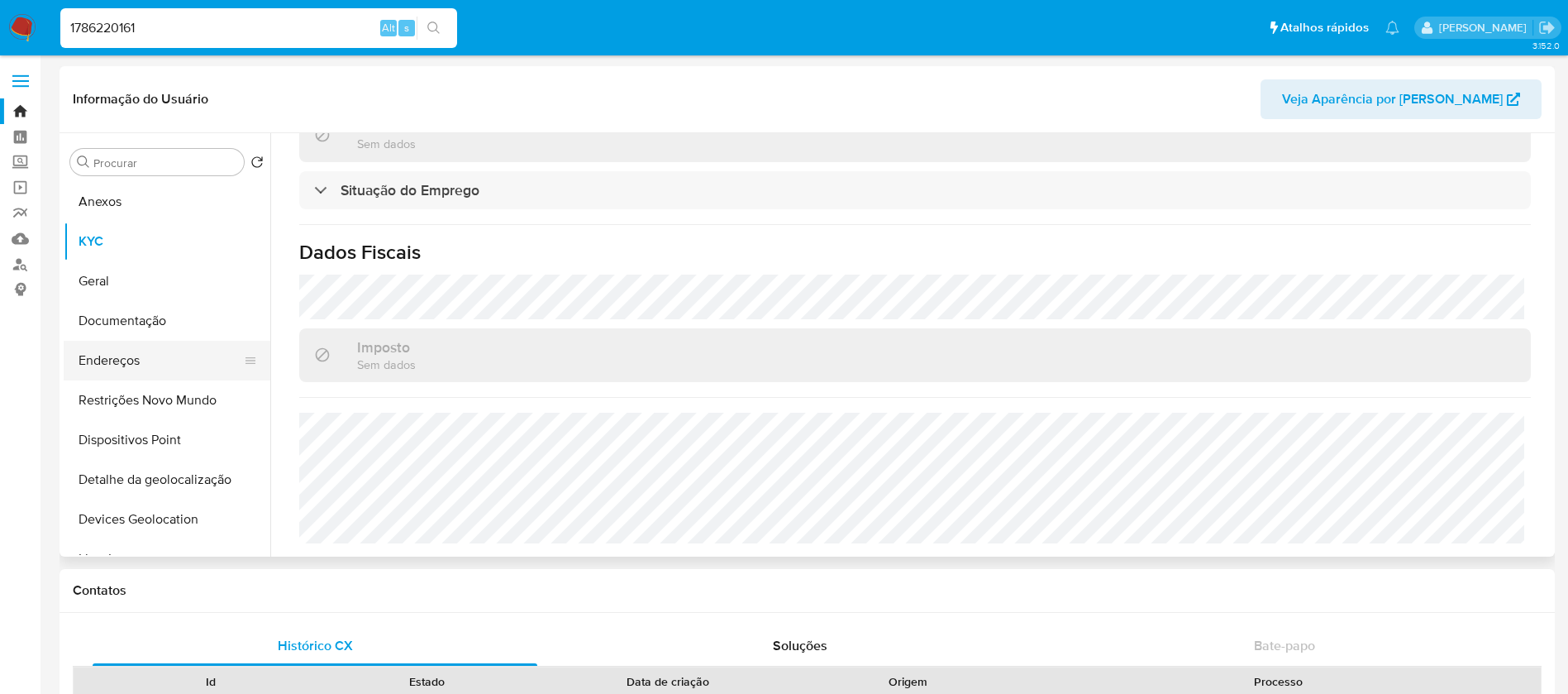
scroll to position [166, 0]
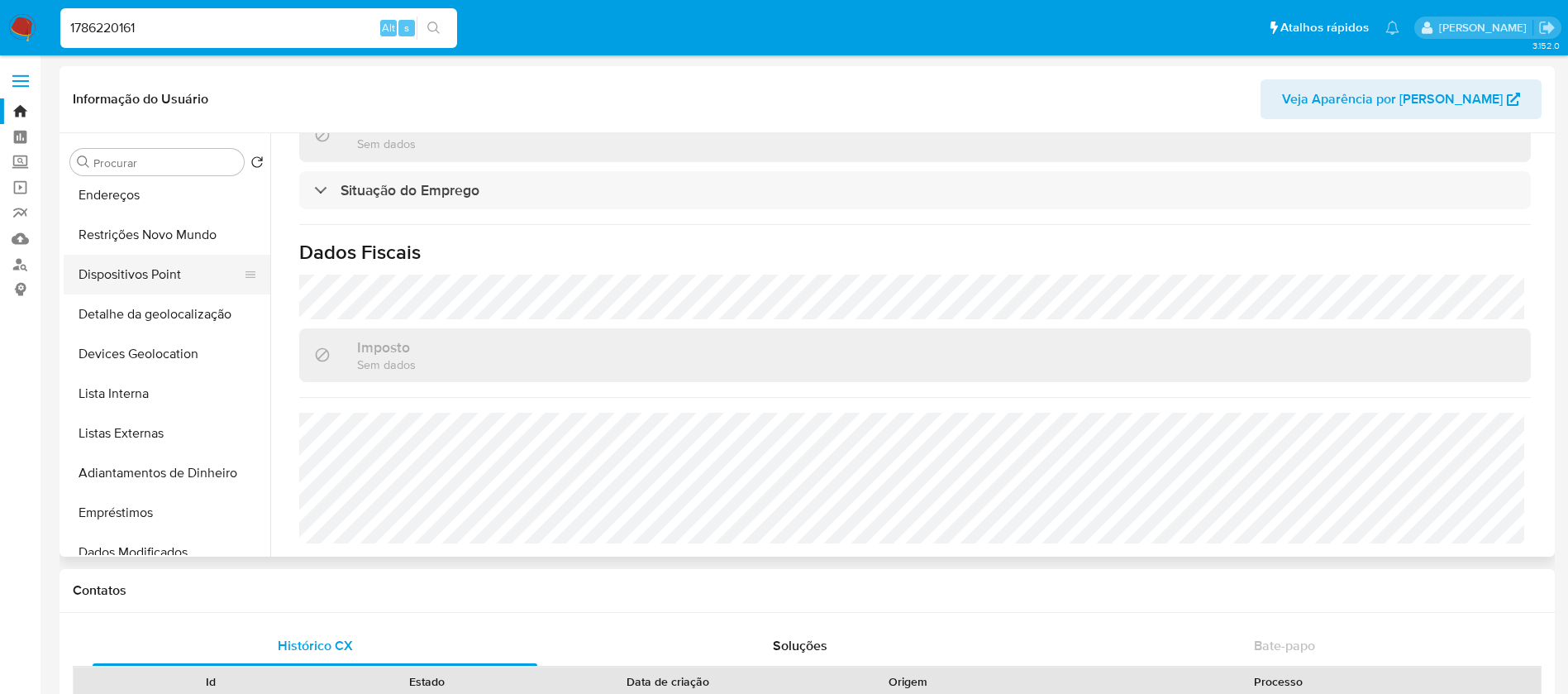
click at [115, 281] on button "Dispositivos Point" at bounding box center [160, 274] width 194 height 39
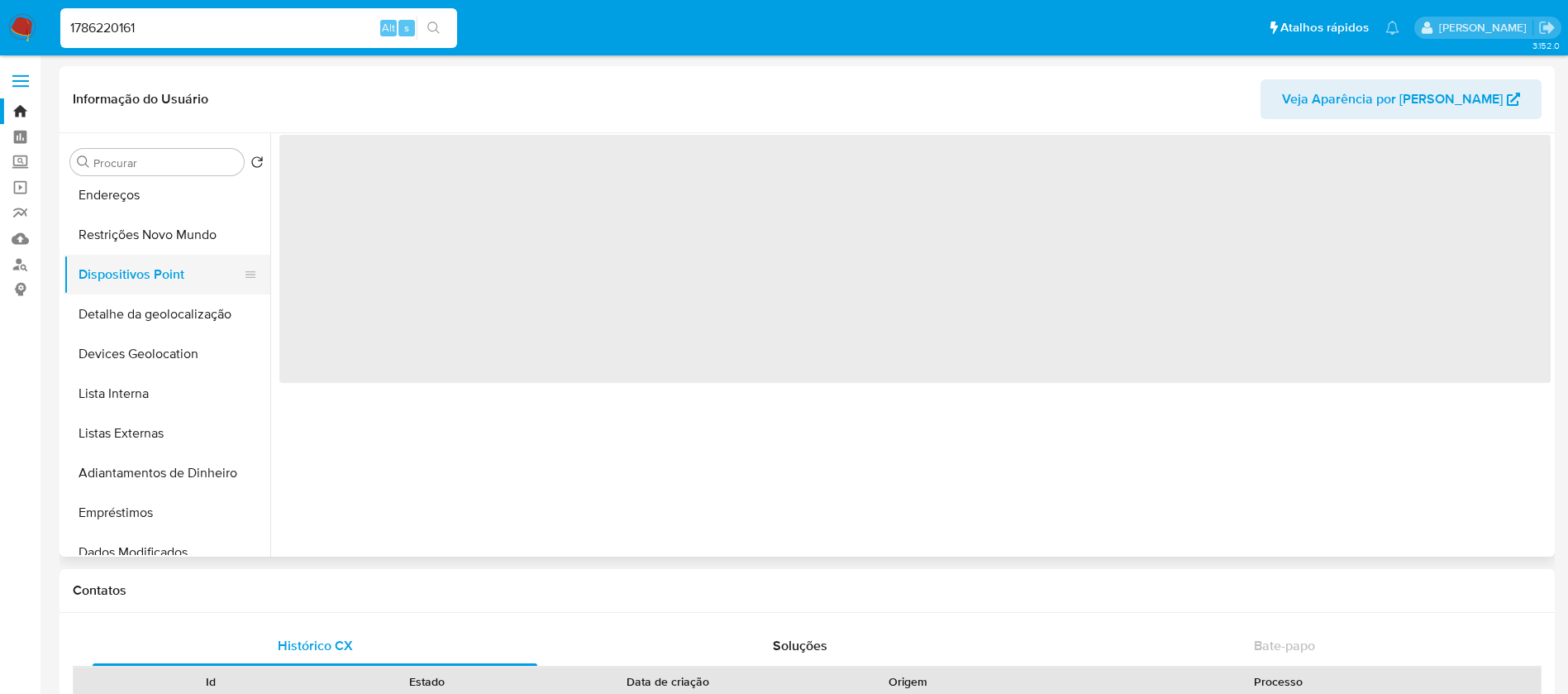
scroll to position [0, 0]
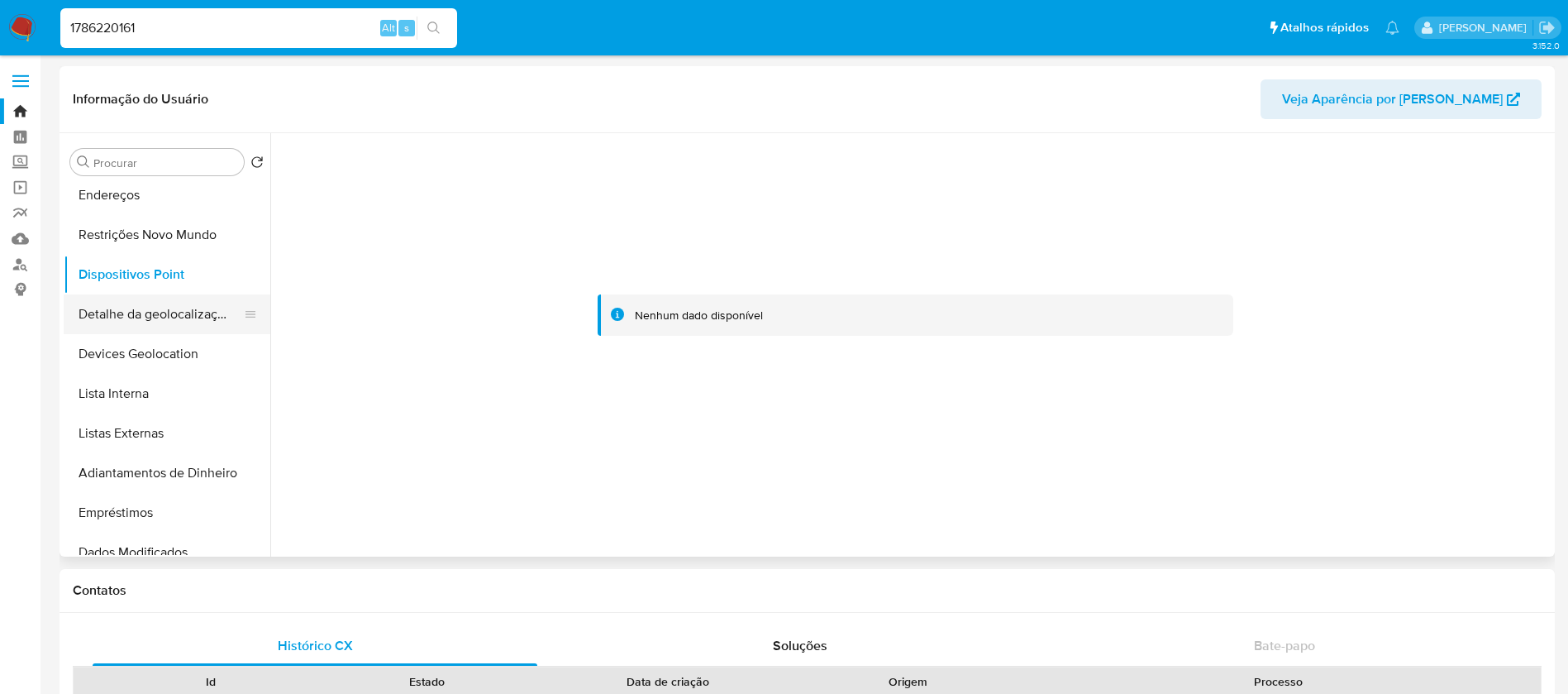
click at [128, 324] on button "Detalhe da geolocalização" at bounding box center [160, 314] width 194 height 39
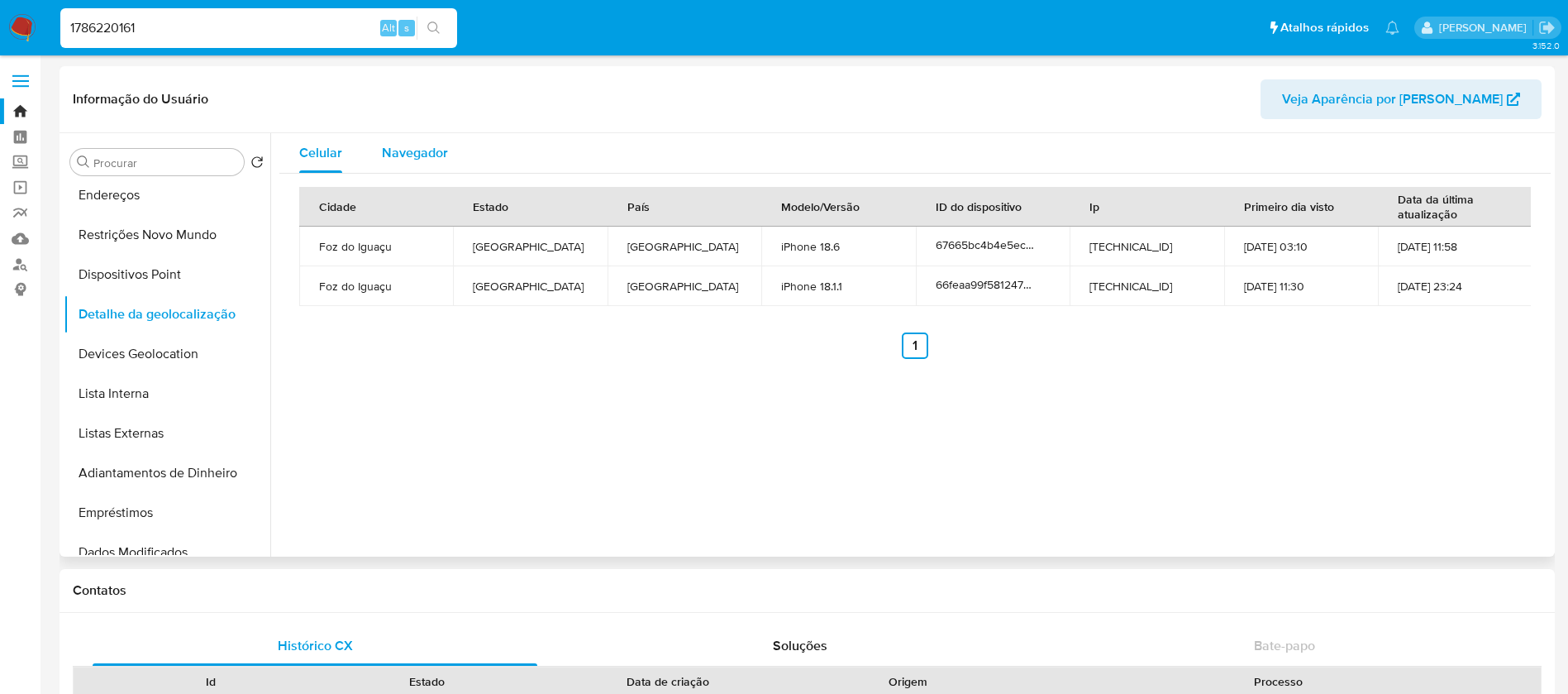
click at [438, 158] on span "Navegador" at bounding box center [415, 153] width 66 height 19
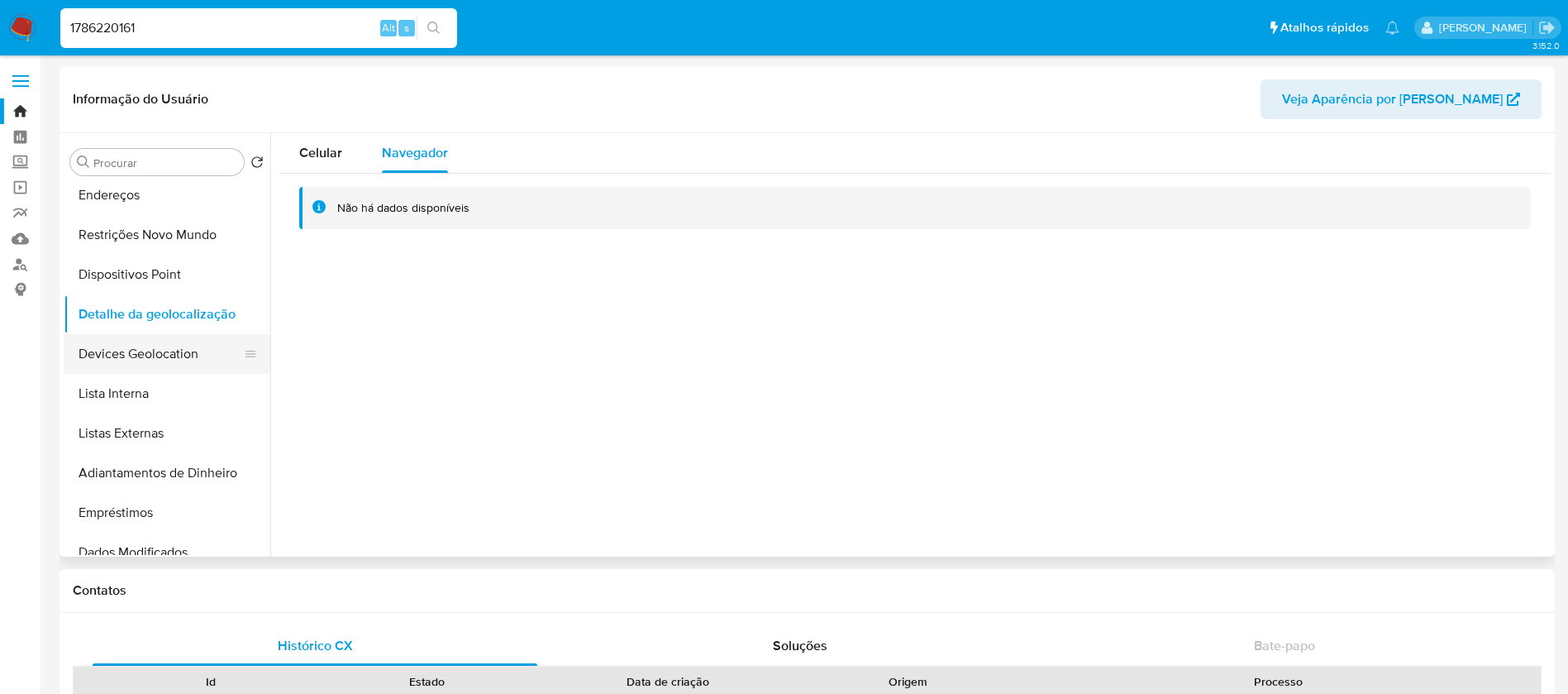
click at [161, 344] on button "Devices Geolocation" at bounding box center [160, 353] width 194 height 39
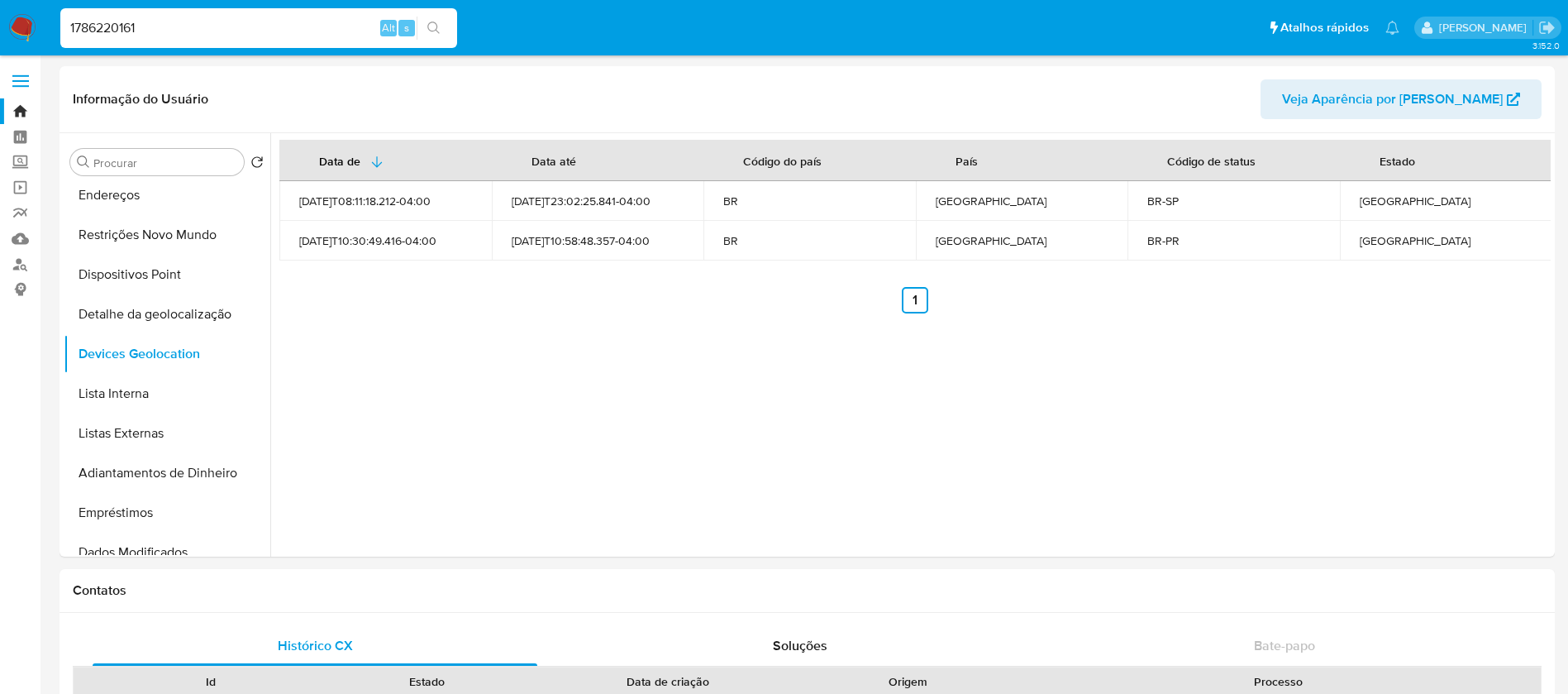
click at [201, 35] on input "1786220161" at bounding box center [258, 27] width 397 height 21
paste input "150105744"
type input "1150105744"
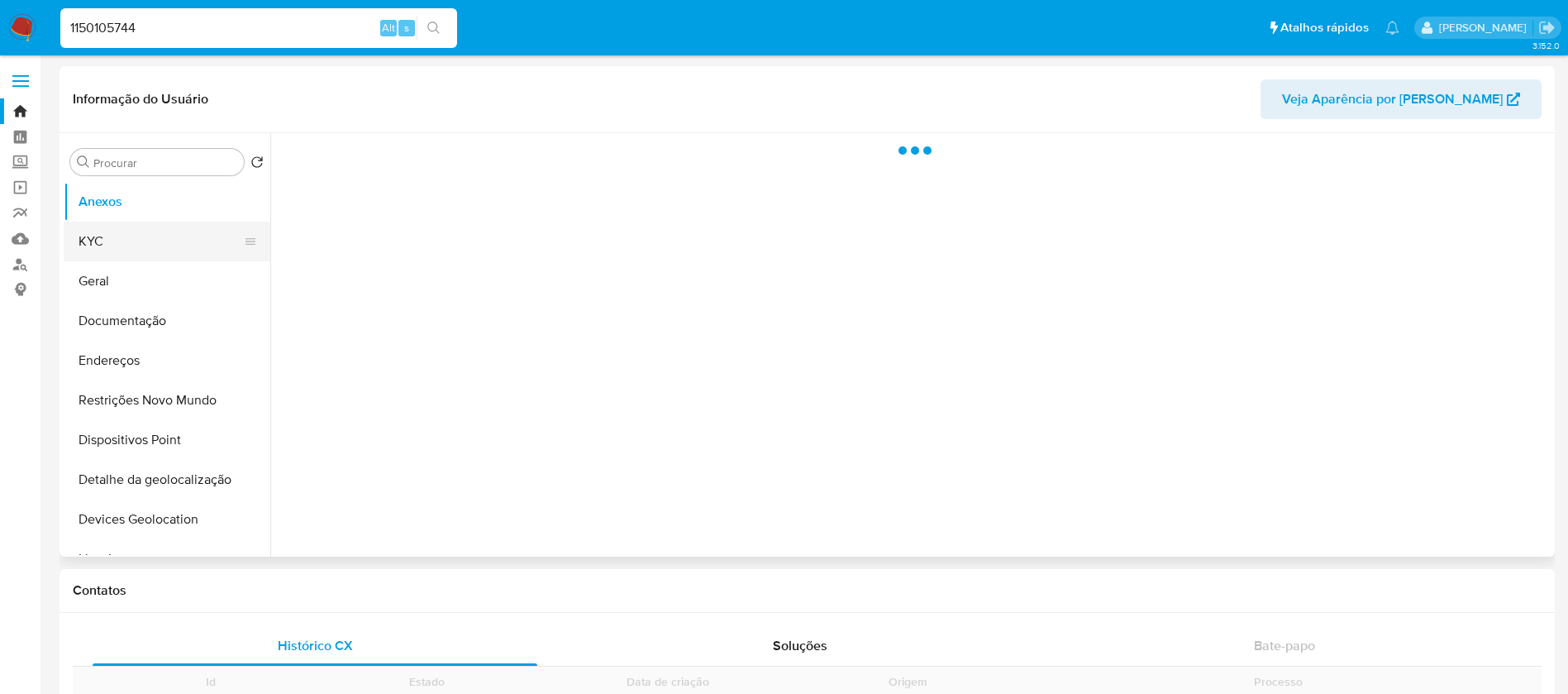
click at [93, 239] on button "KYC" at bounding box center [160, 242] width 194 height 39
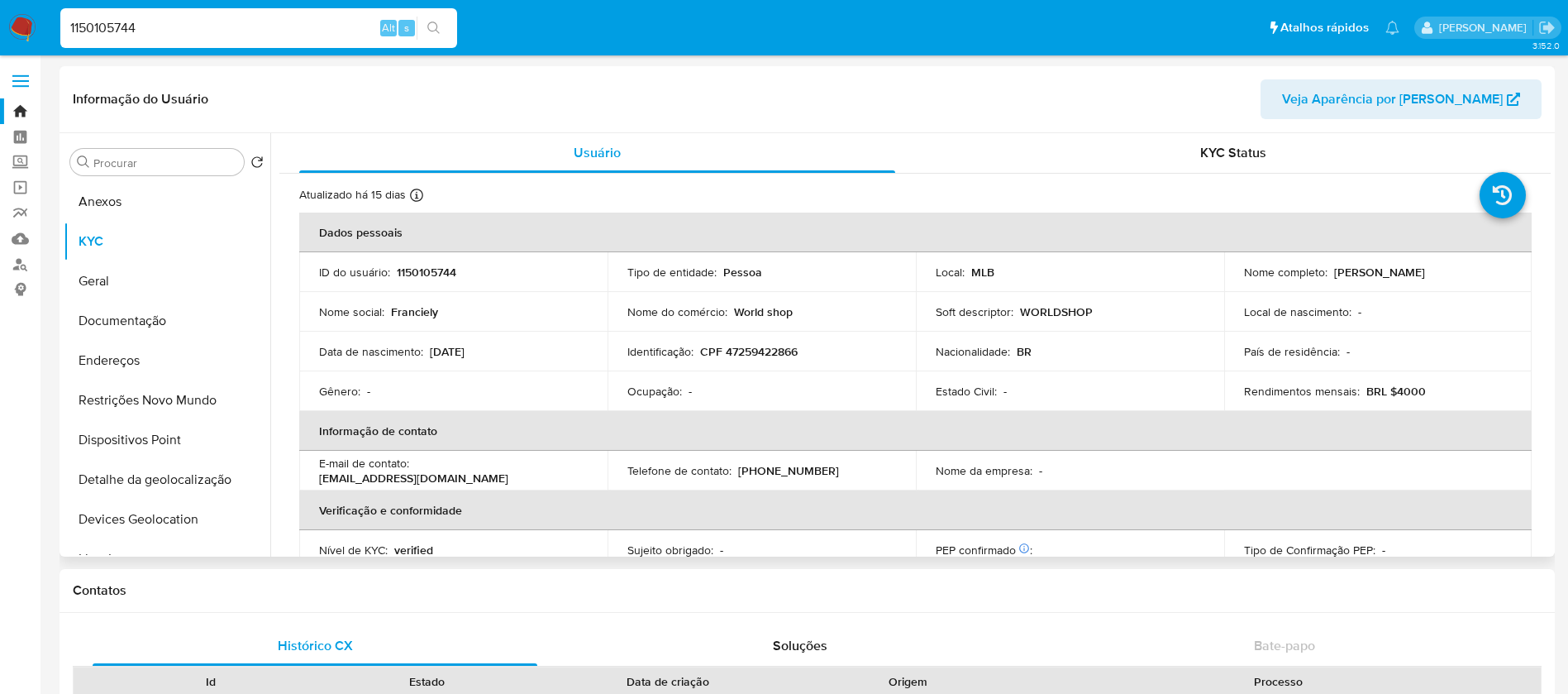
select select "10"
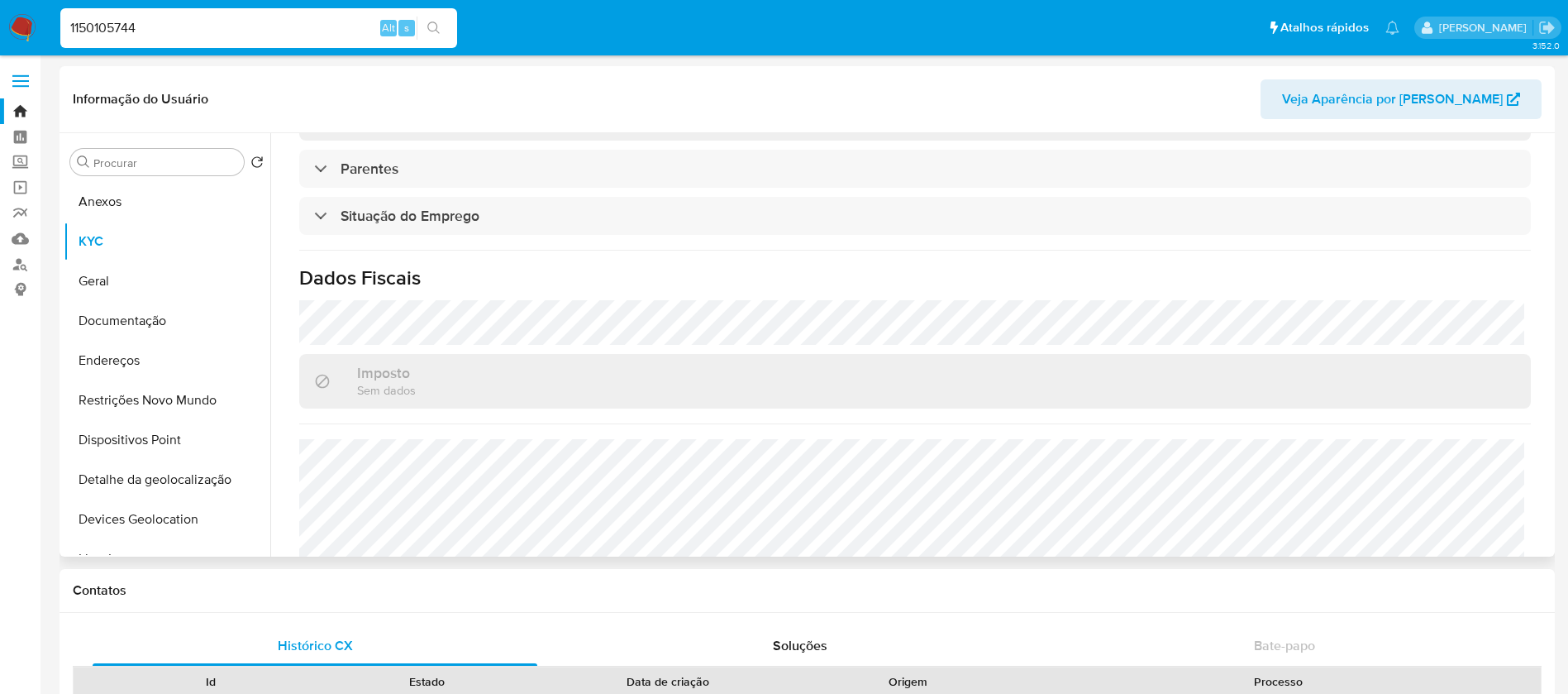
scroll to position [704, 0]
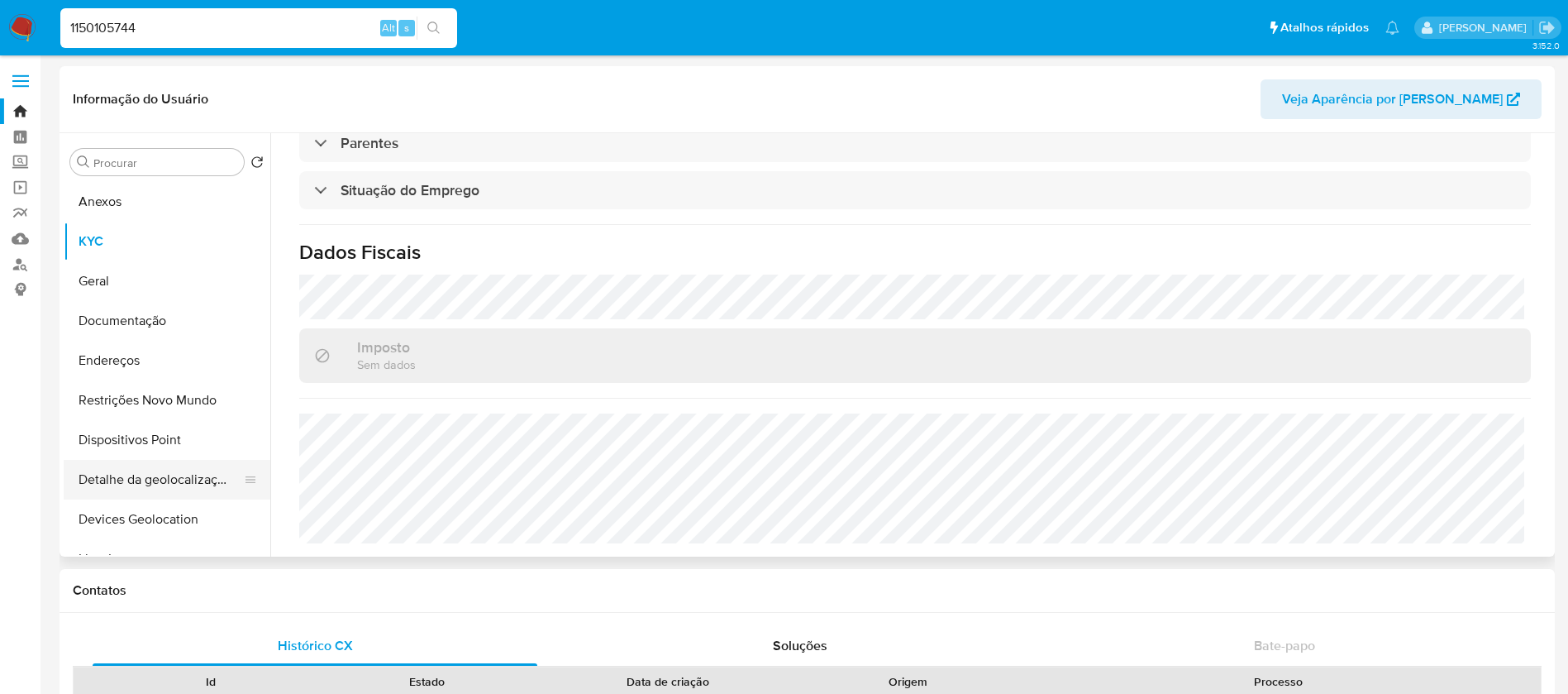
click at [136, 469] on button "Detalhe da geolocalização" at bounding box center [160, 480] width 194 height 39
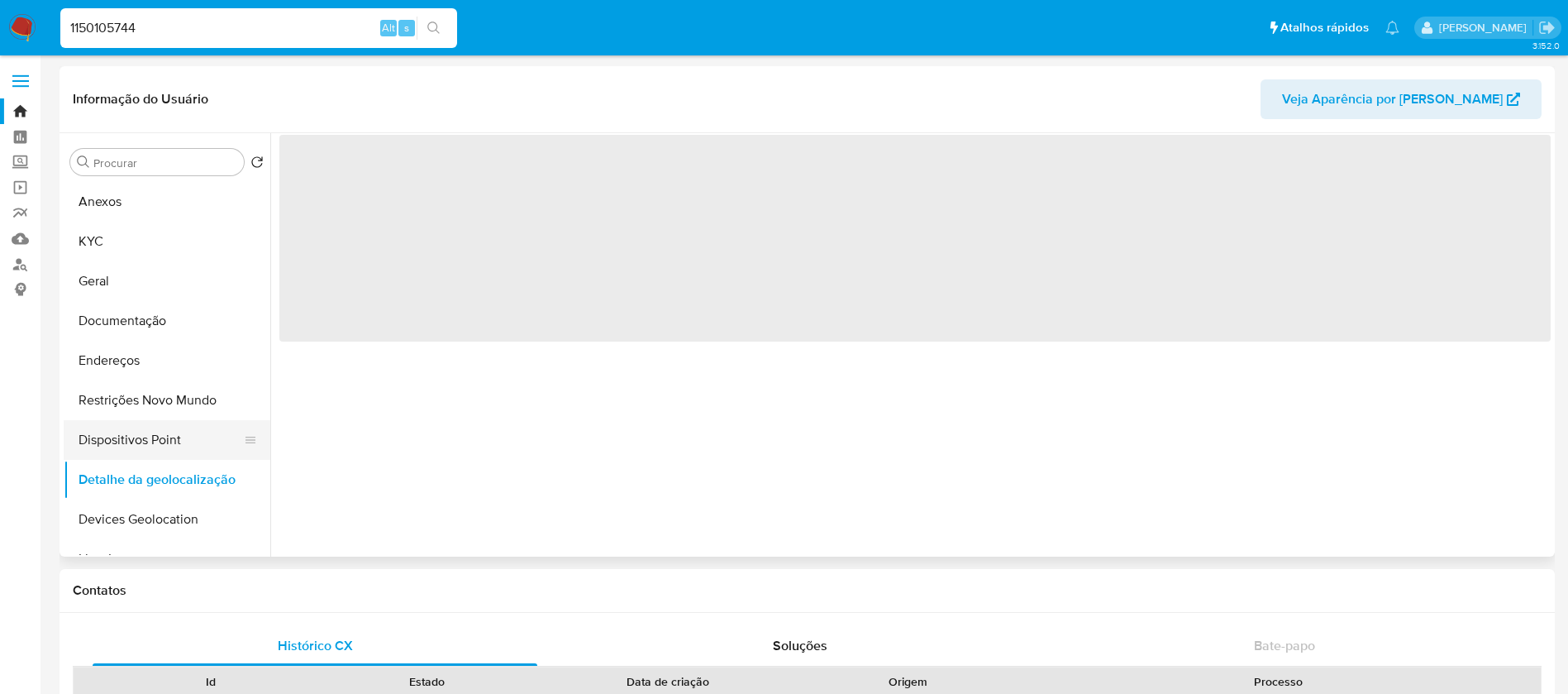
click at [129, 436] on button "Dispositivos Point" at bounding box center [160, 440] width 194 height 39
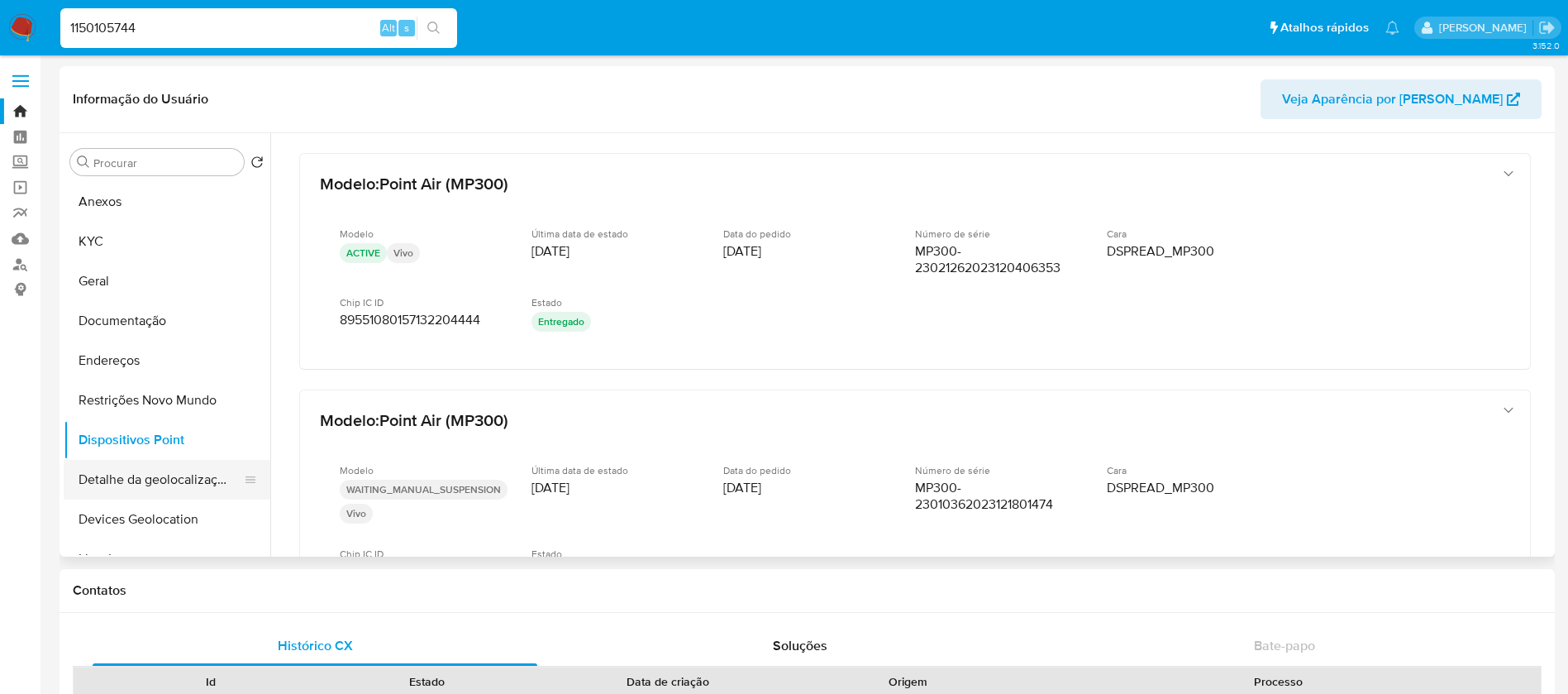
click at [135, 487] on button "Detalhe da geolocalização" at bounding box center [160, 480] width 194 height 39
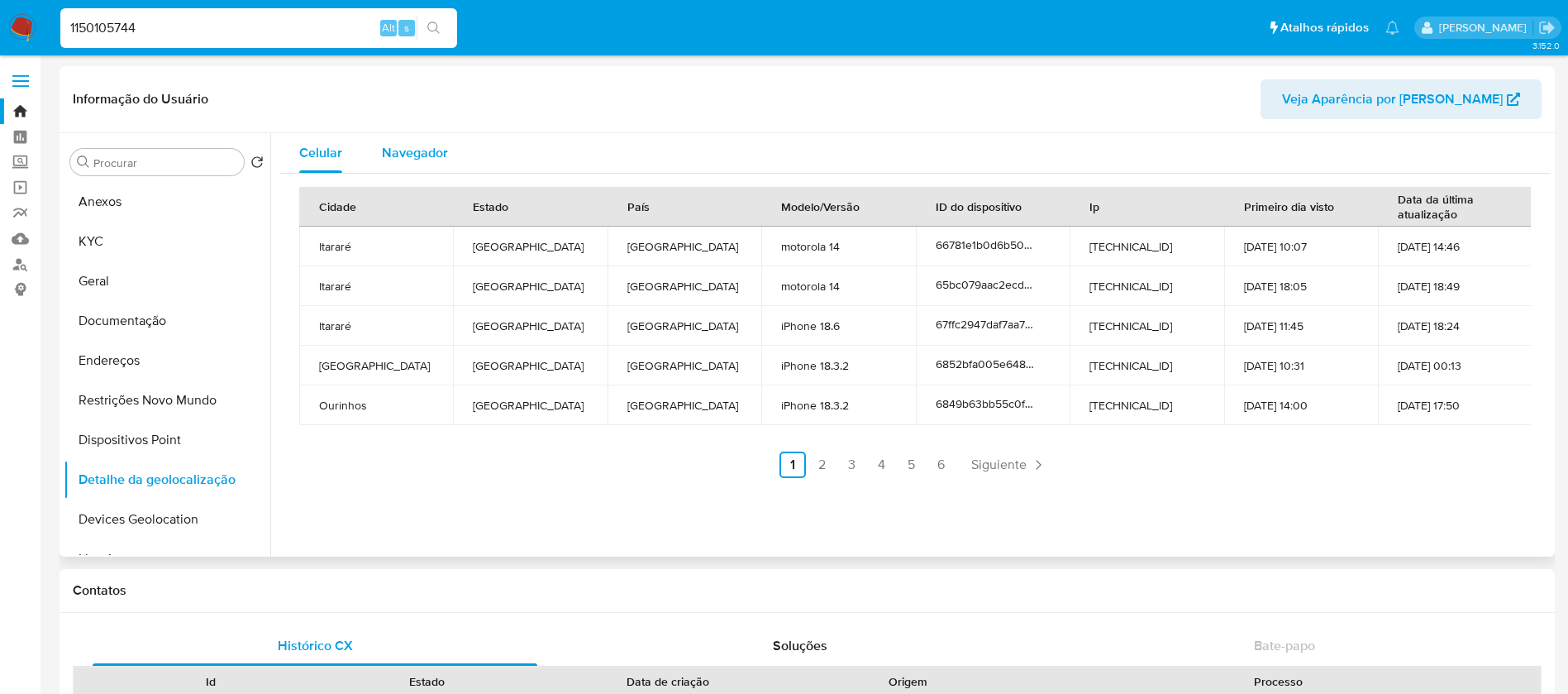
click at [409, 149] on span "Navegador" at bounding box center [415, 153] width 66 height 19
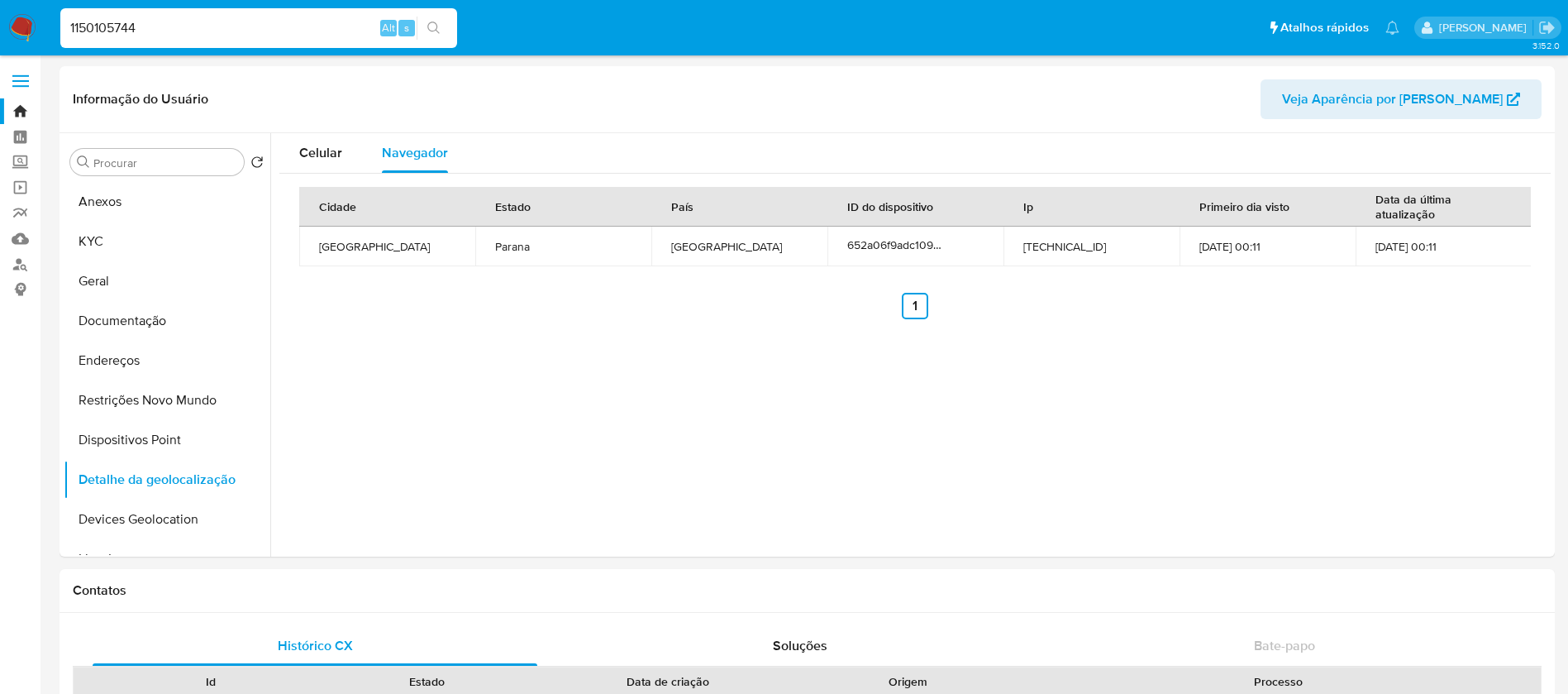
click at [210, 32] on input "1150105744" at bounding box center [258, 27] width 397 height 21
paste input "356058272"
type input "356058272"
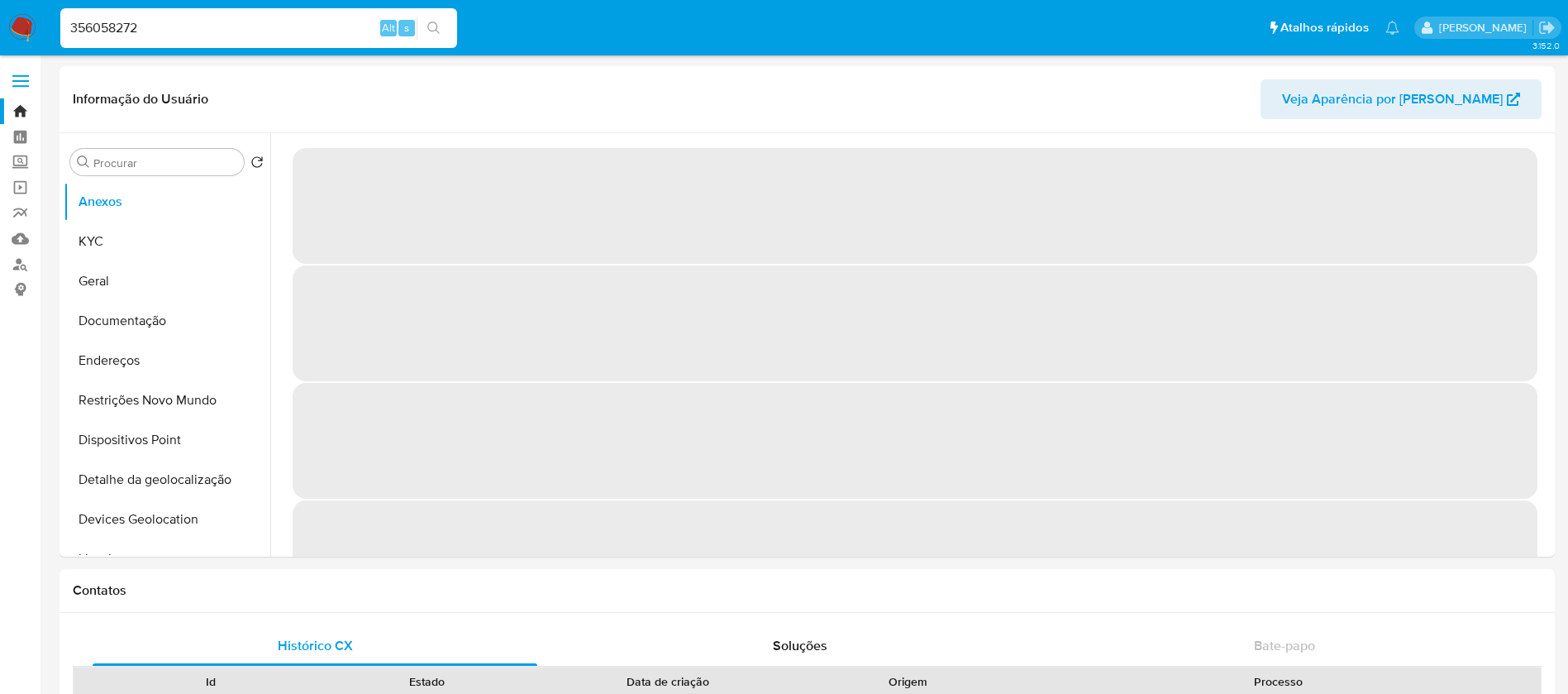
select select "10"
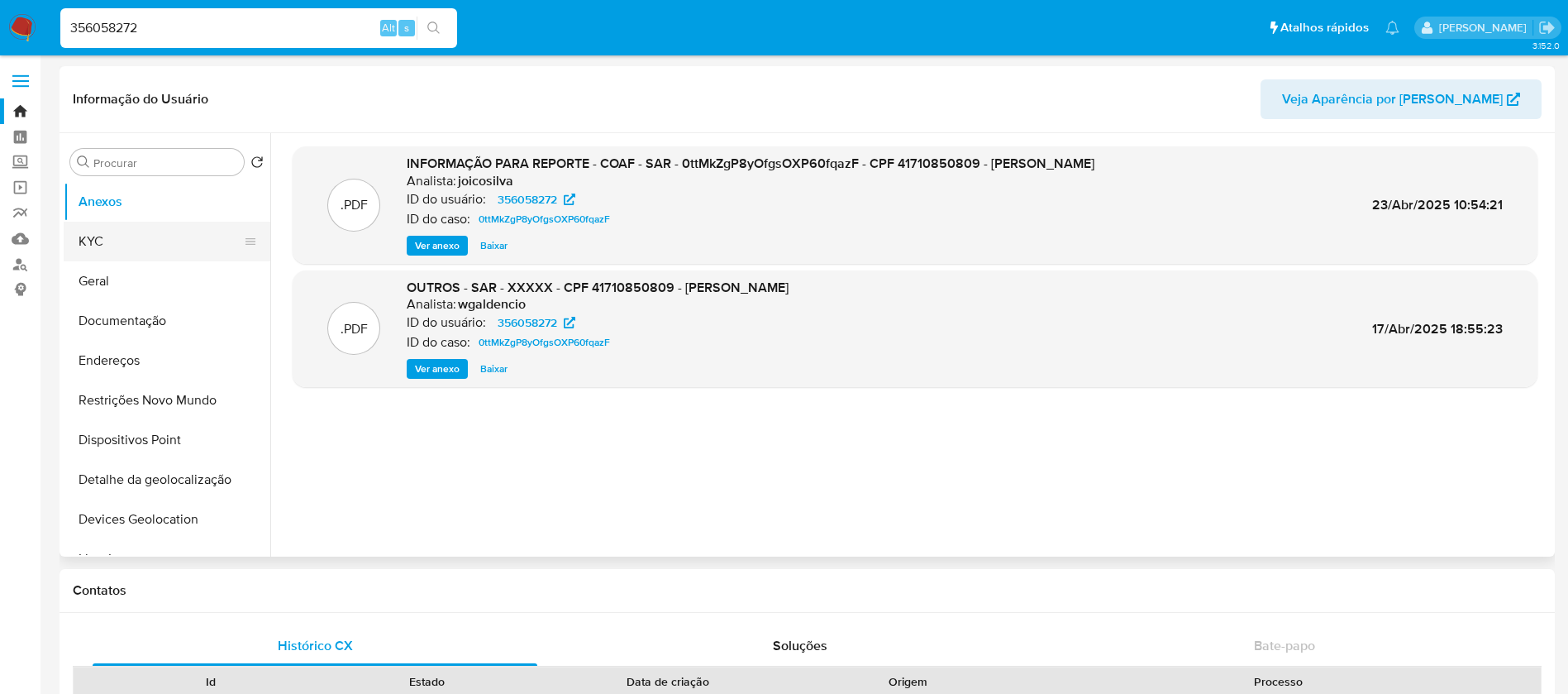
click at [108, 241] on button "KYC" at bounding box center [160, 242] width 194 height 39
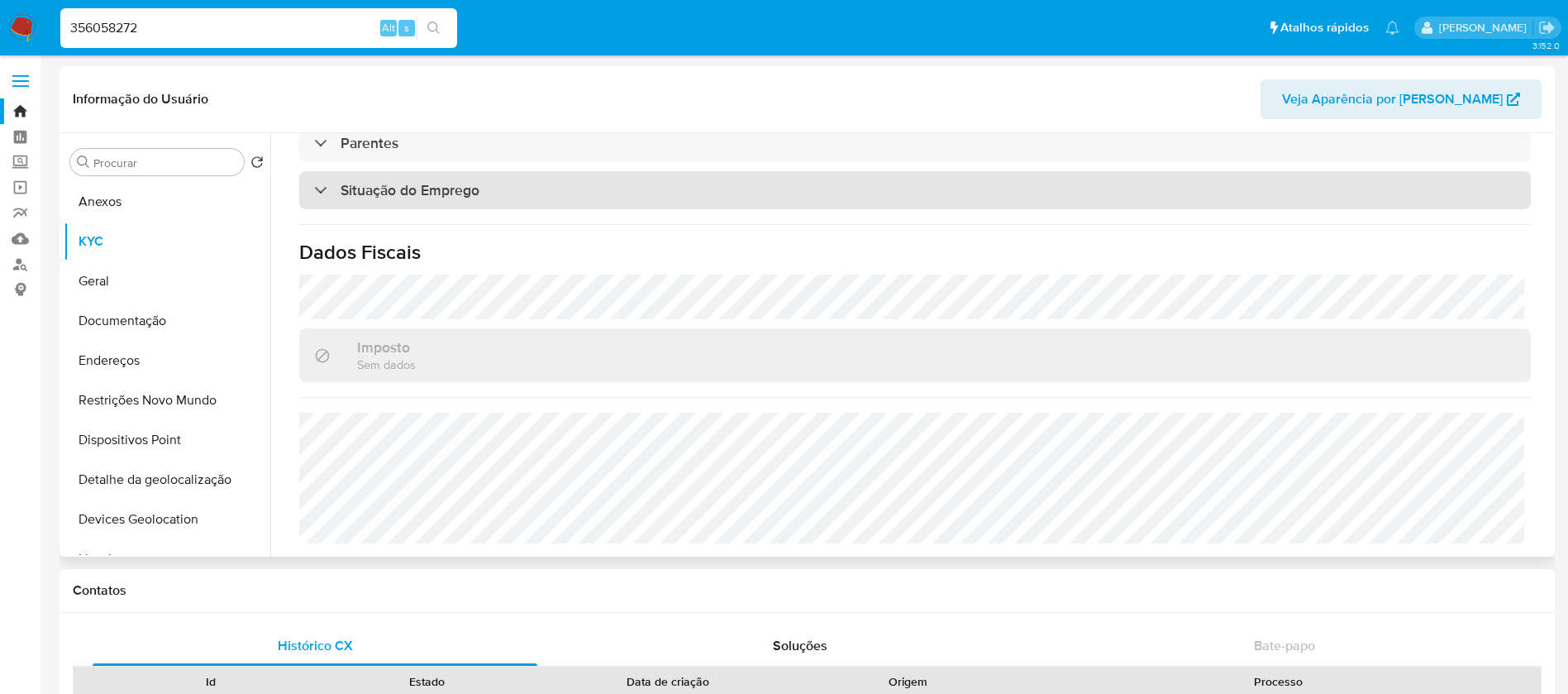
scroll to position [694, 0]
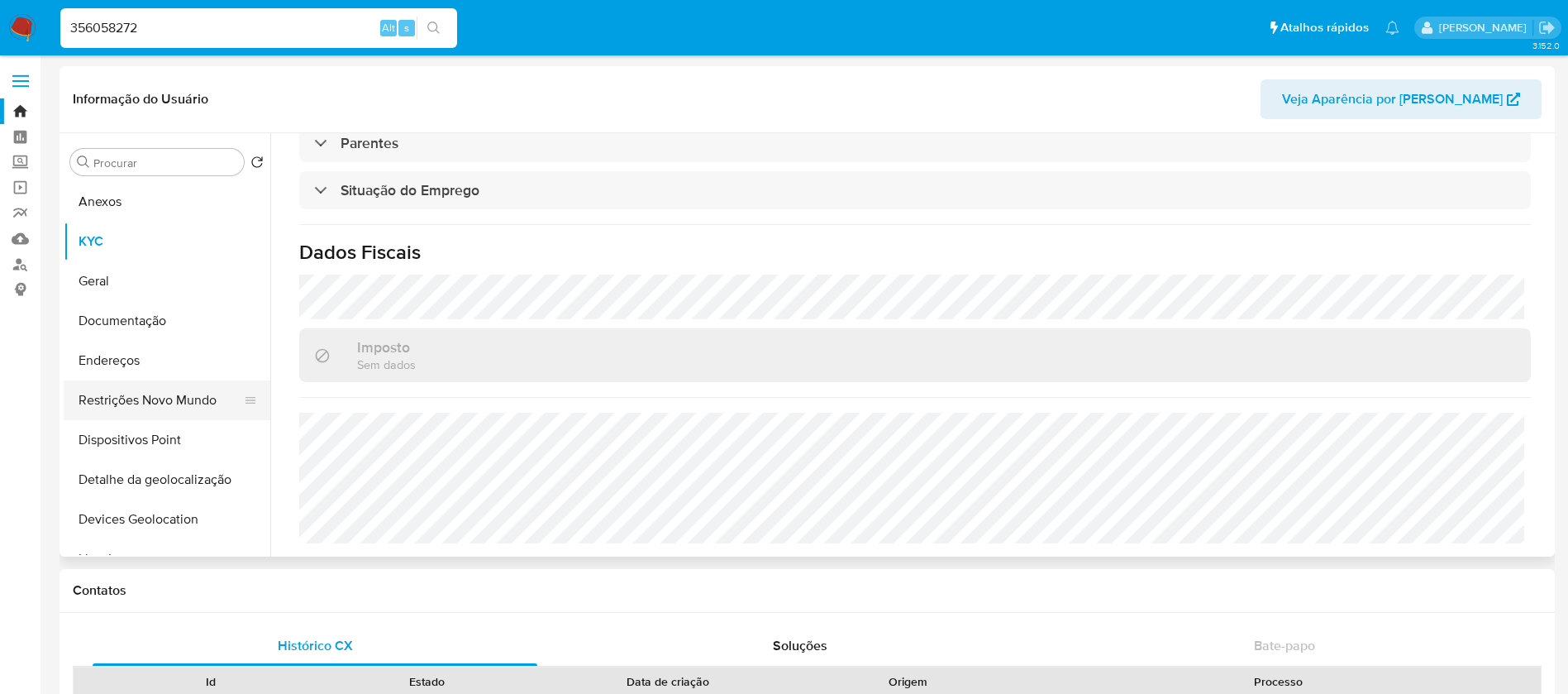
click at [131, 402] on button "Restrições Novo Mundo" at bounding box center [160, 400] width 194 height 39
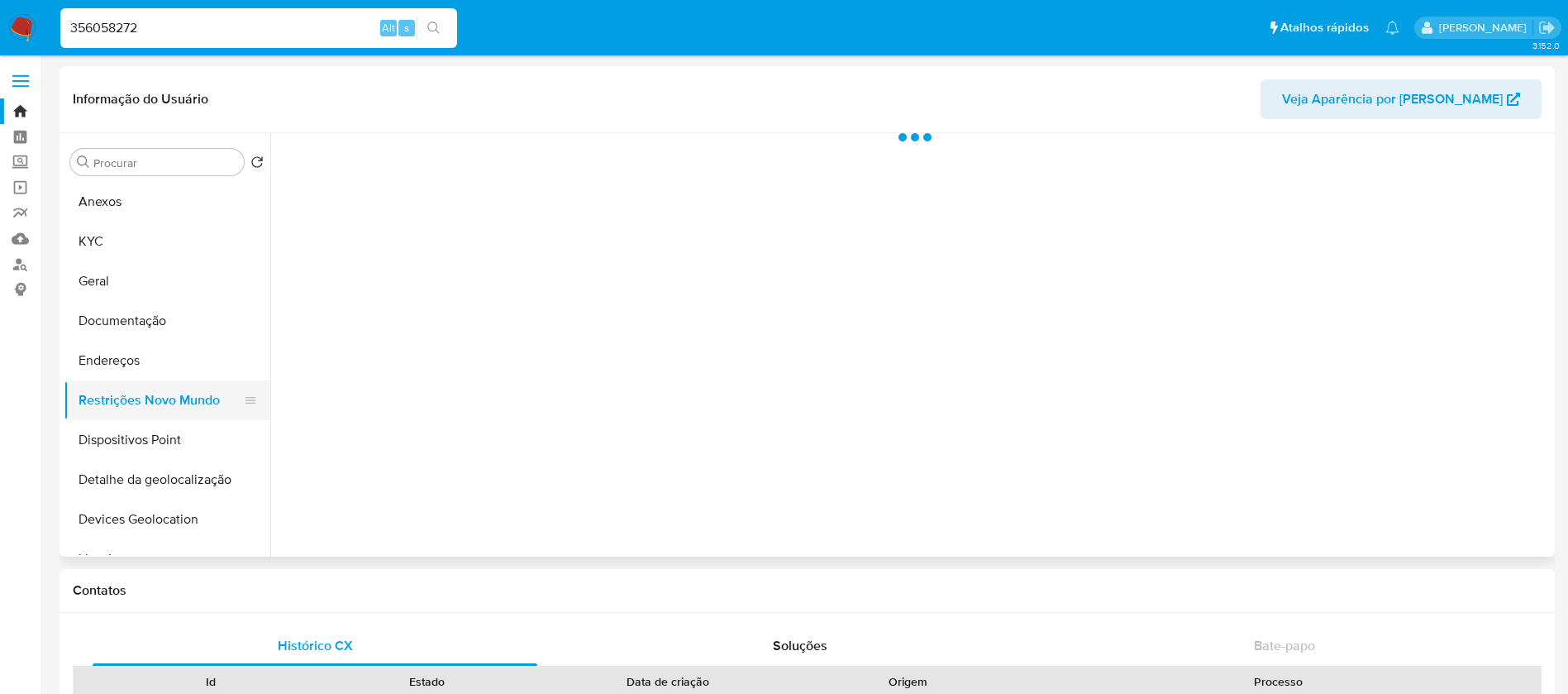
scroll to position [0, 0]
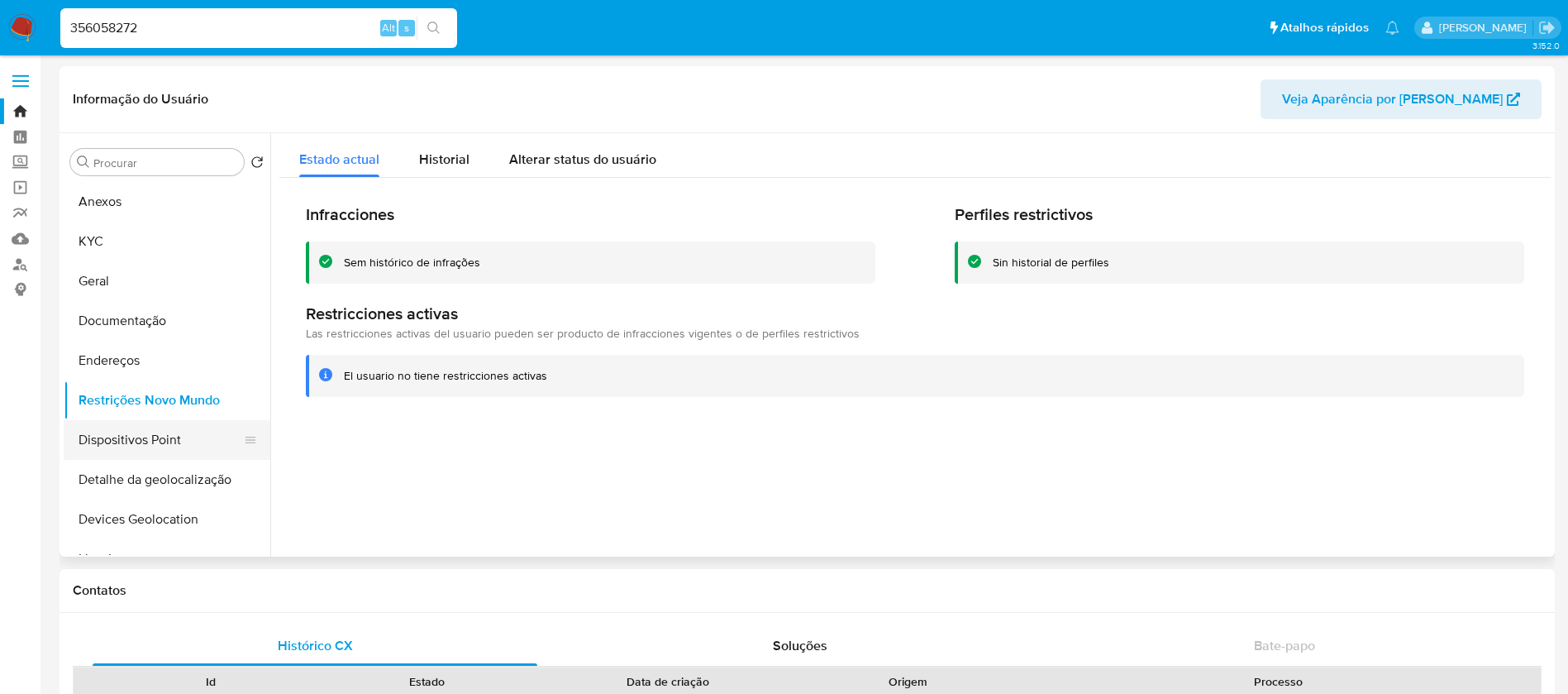
click at [128, 439] on button "Dispositivos Point" at bounding box center [160, 440] width 194 height 39
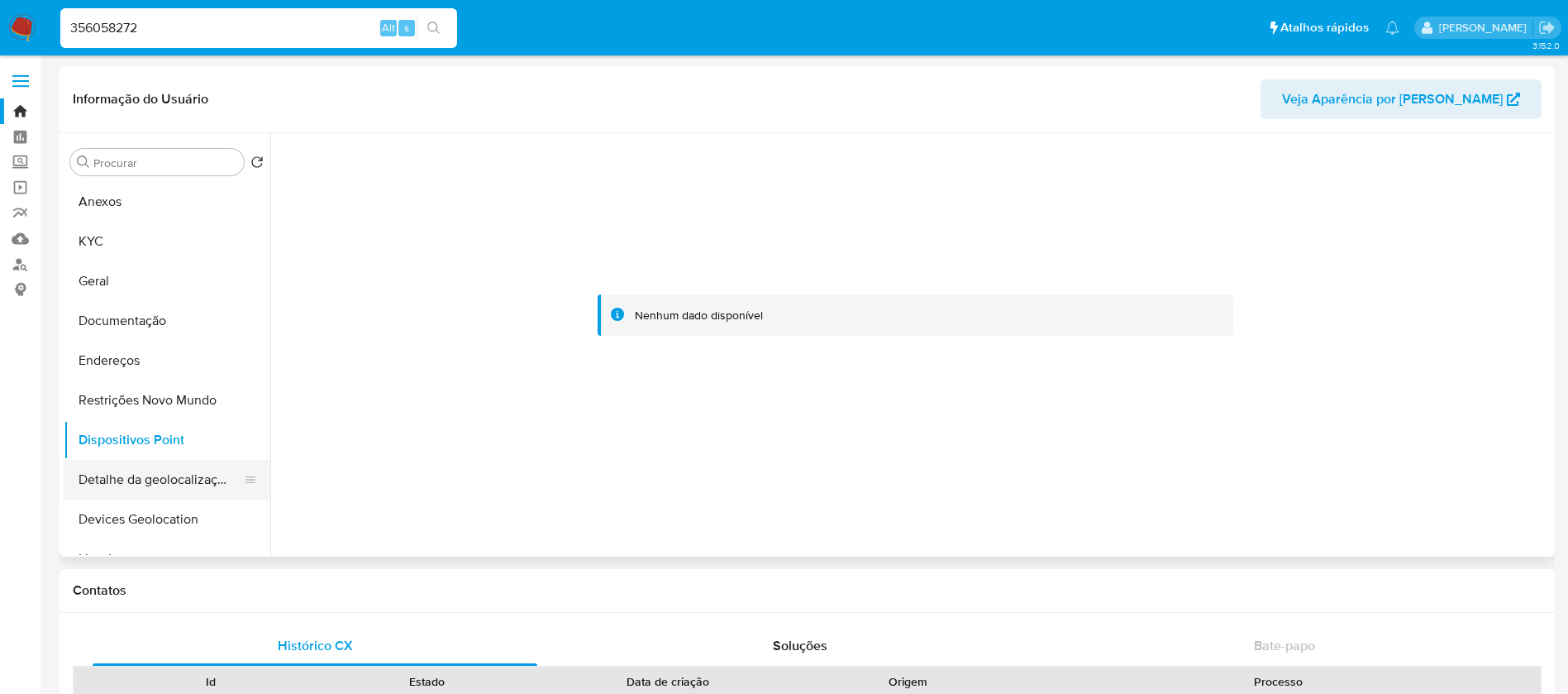
click at [140, 485] on button "Detalhe da geolocalização" at bounding box center [160, 480] width 194 height 39
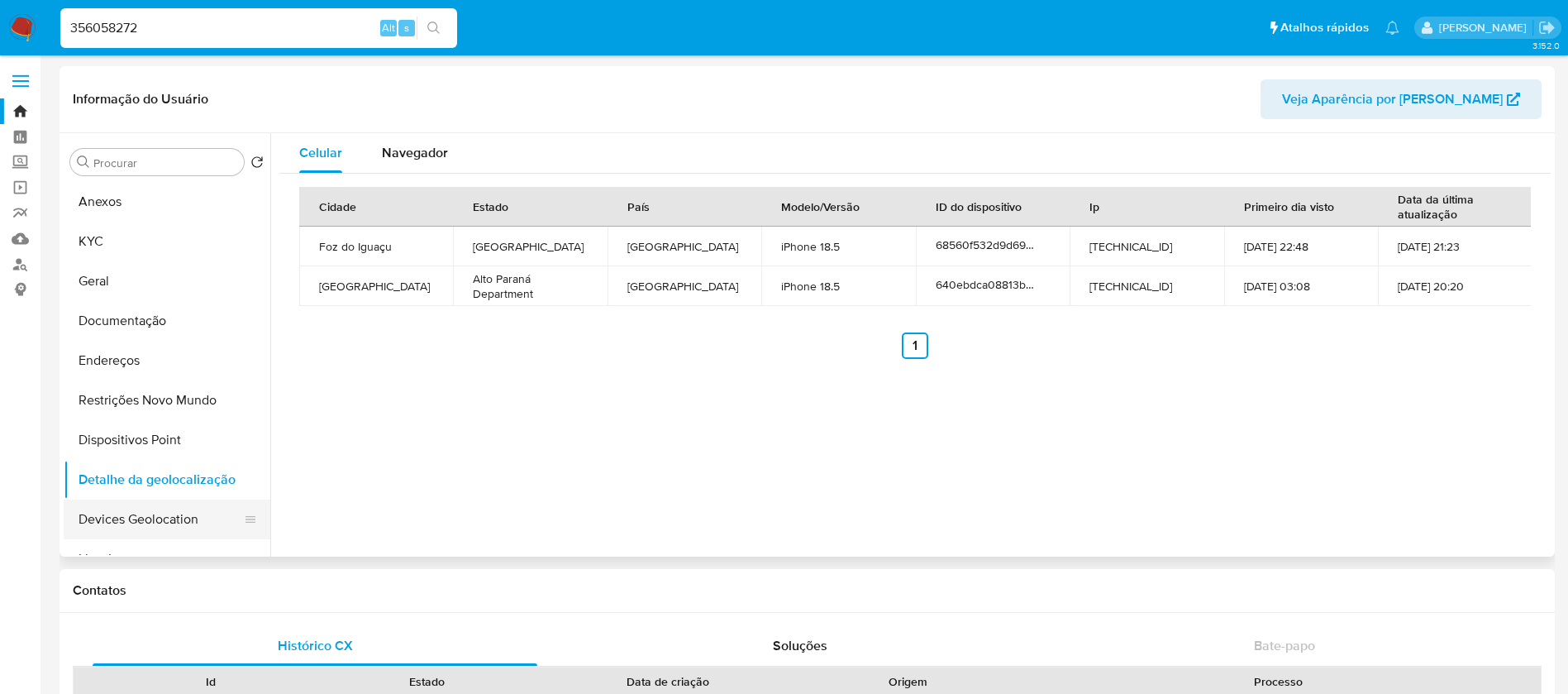
click at [140, 526] on button "Devices Geolocation" at bounding box center [160, 519] width 194 height 39
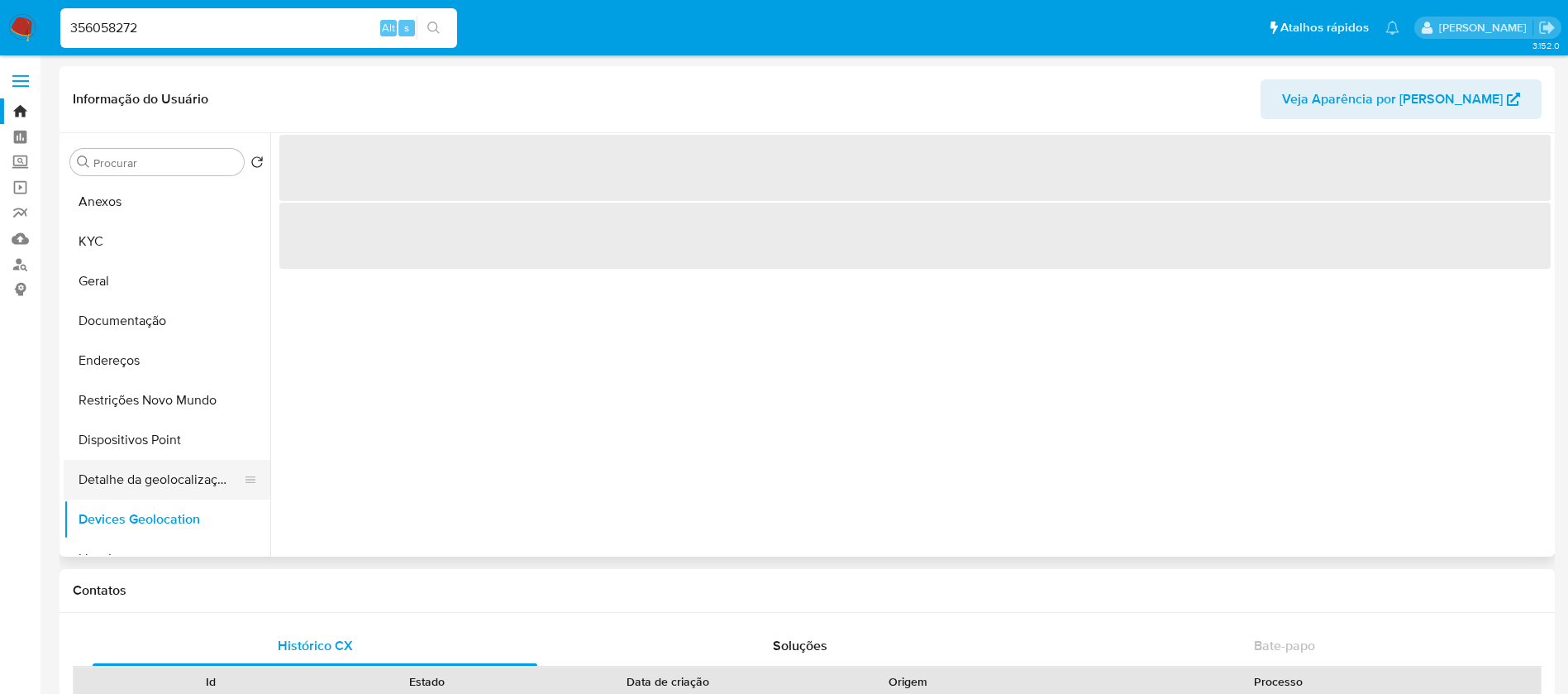
click at [131, 478] on button "Detalhe da geolocalização" at bounding box center [160, 480] width 194 height 39
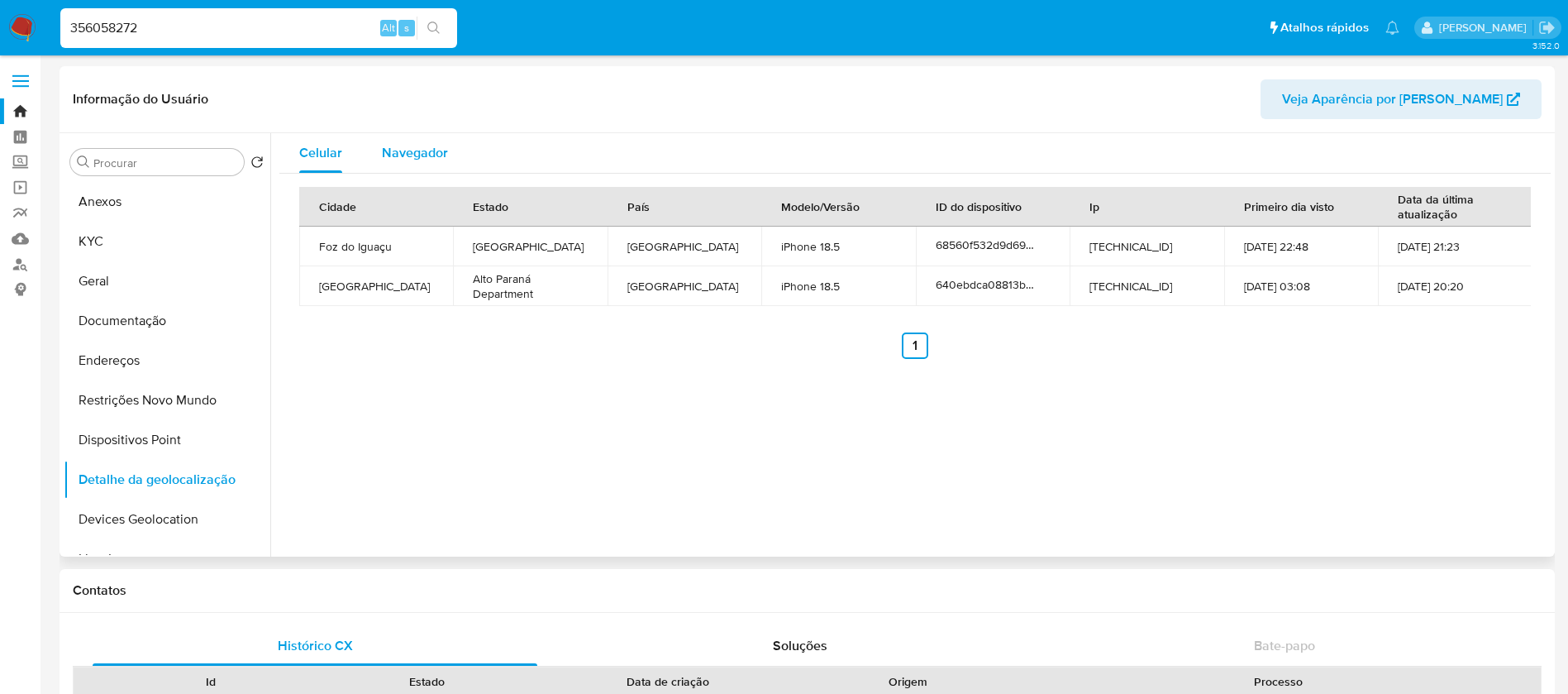
click at [404, 164] on div "Navegador" at bounding box center [415, 153] width 66 height 39
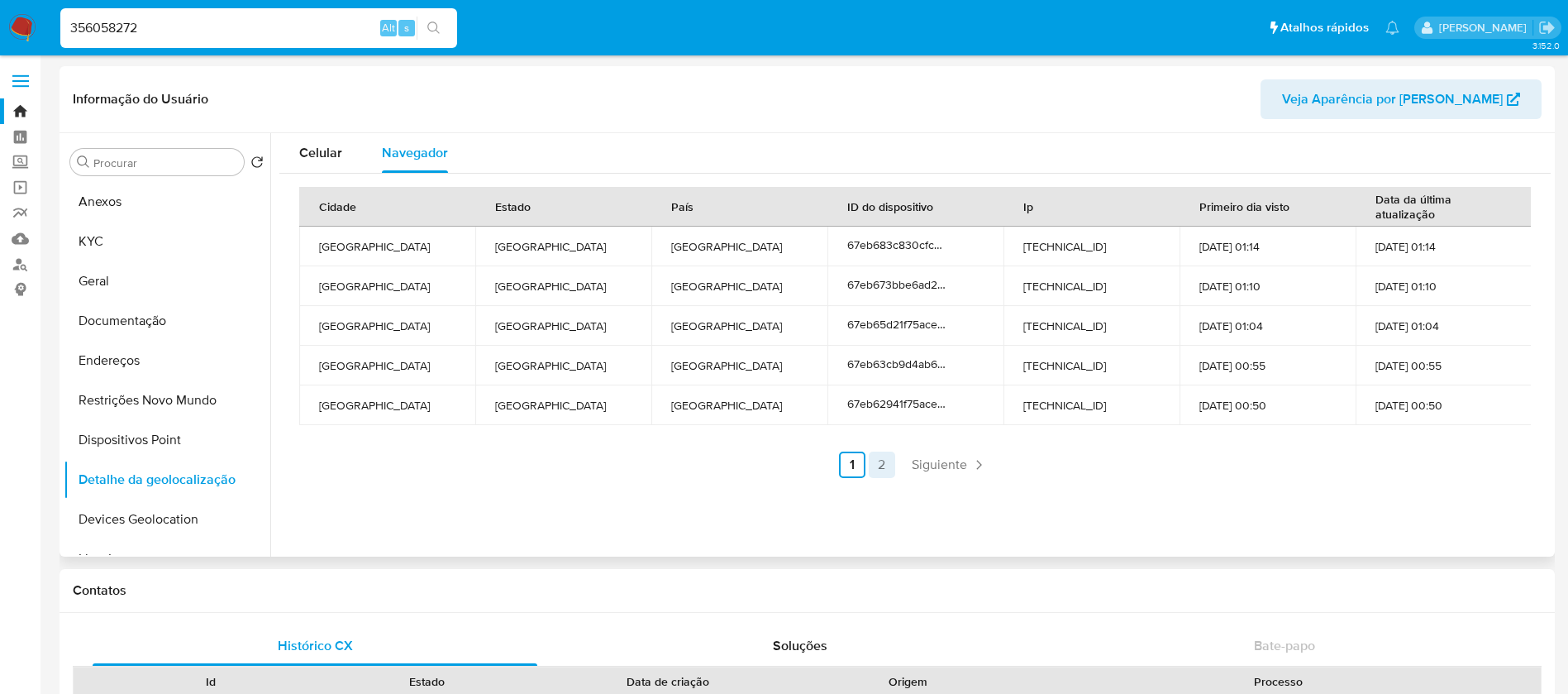
click at [871, 459] on link "2" at bounding box center [881, 464] width 26 height 26
click at [856, 461] on icon "Paginación" at bounding box center [856, 464] width 16 height 16
click at [888, 464] on link "2" at bounding box center [881, 464] width 26 height 26
click at [856, 464] on icon "Paginación" at bounding box center [856, 464] width 16 height 16
drag, startPoint x: 132, startPoint y: 519, endPoint x: 163, endPoint y: 514, distance: 31.4
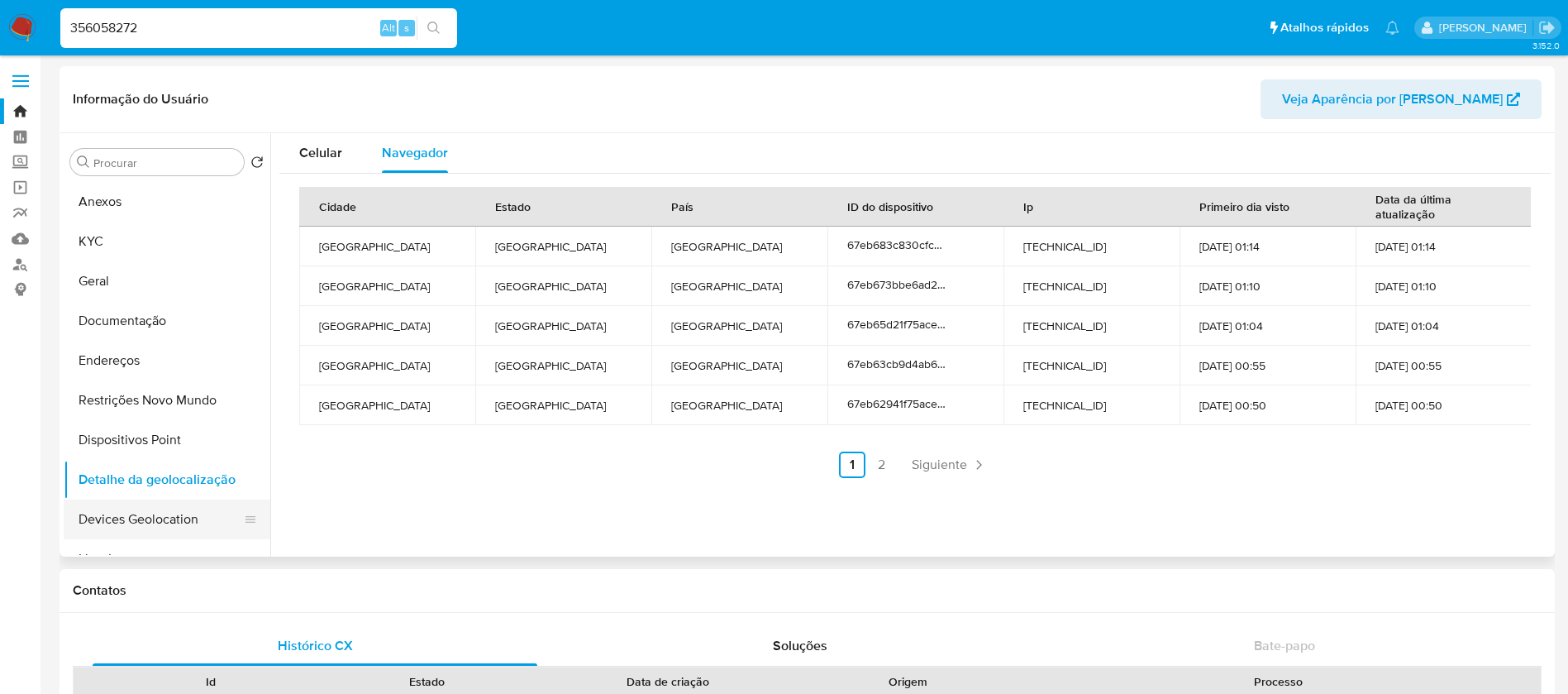
click at [132, 520] on button "Devices Geolocation" at bounding box center [160, 519] width 194 height 39
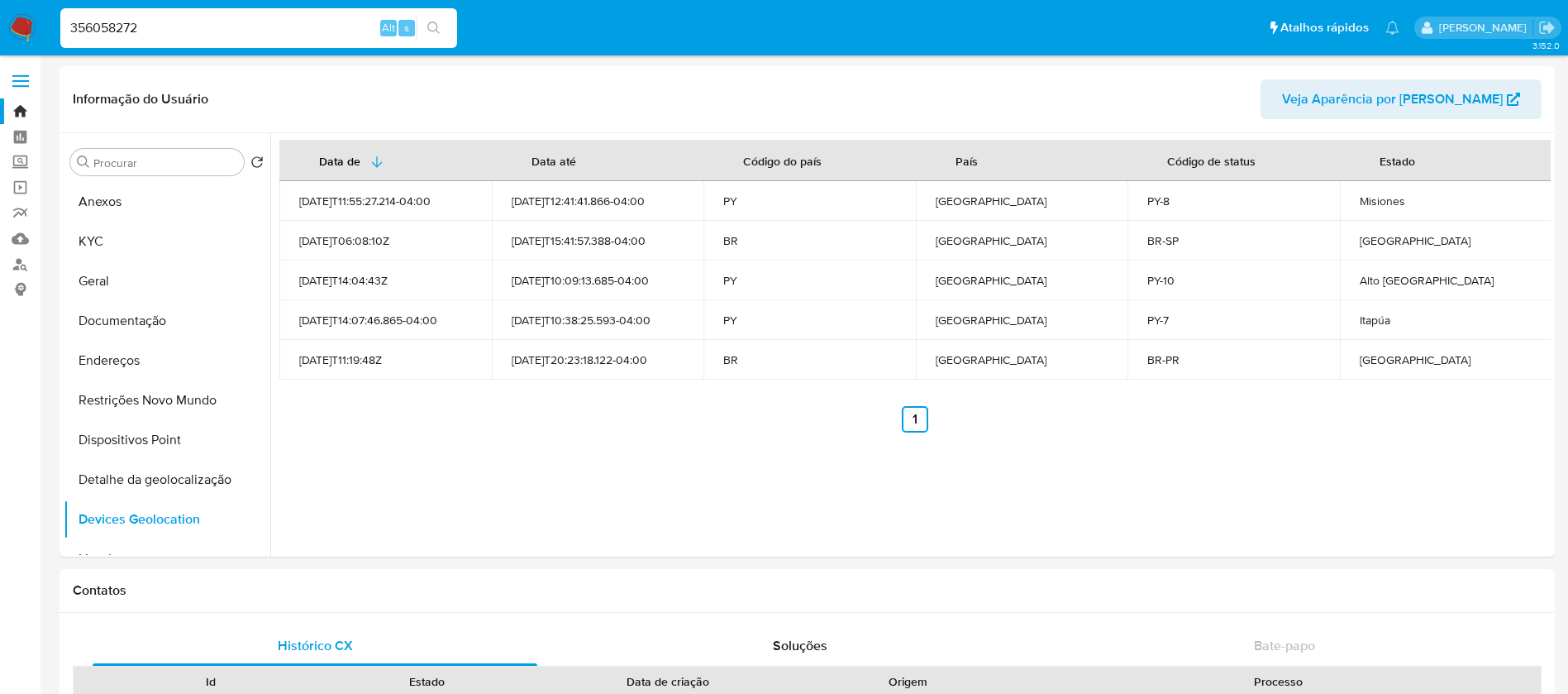
click at [198, 5] on div "356058272 Alt s" at bounding box center [258, 28] width 397 height 46
click at [166, 20] on input "356058272" at bounding box center [258, 27] width 397 height 21
paste input "1551906950"
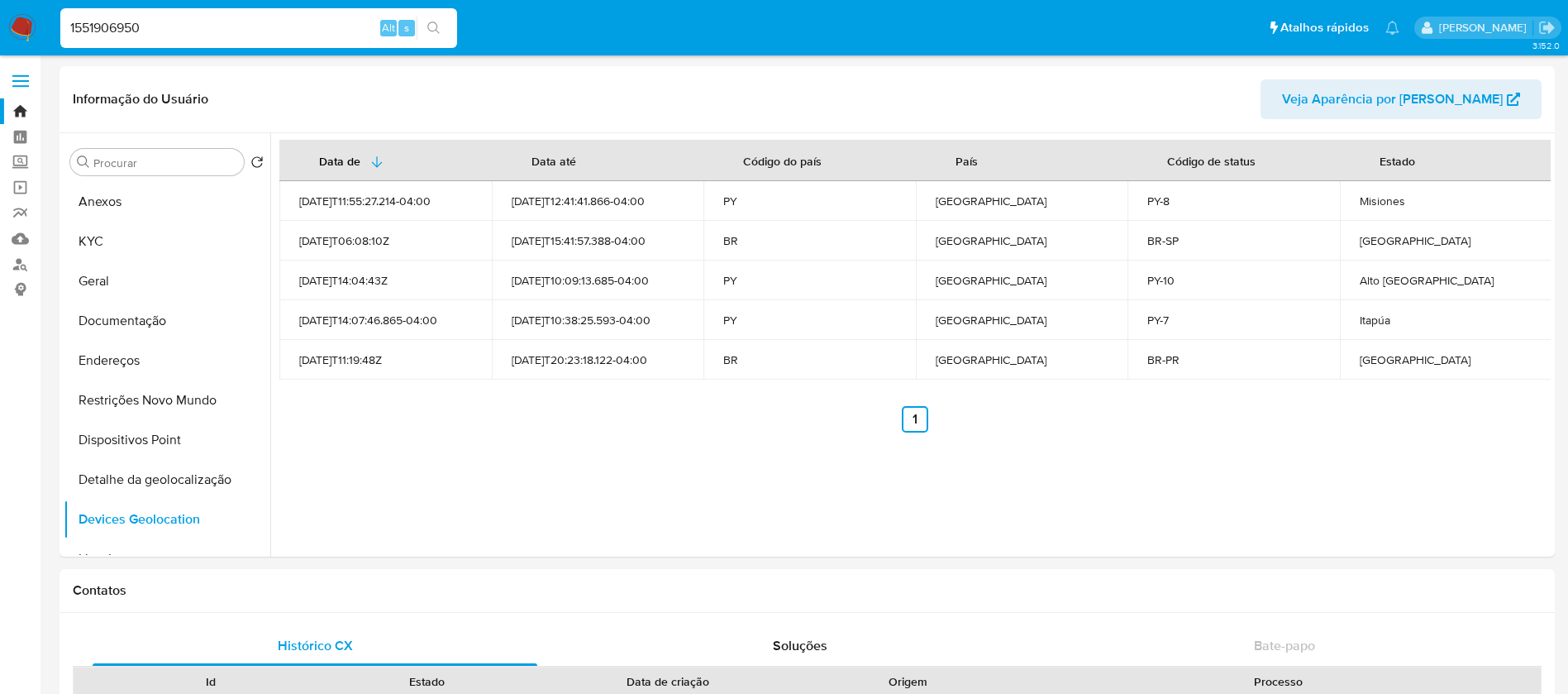
type input "1551906950"
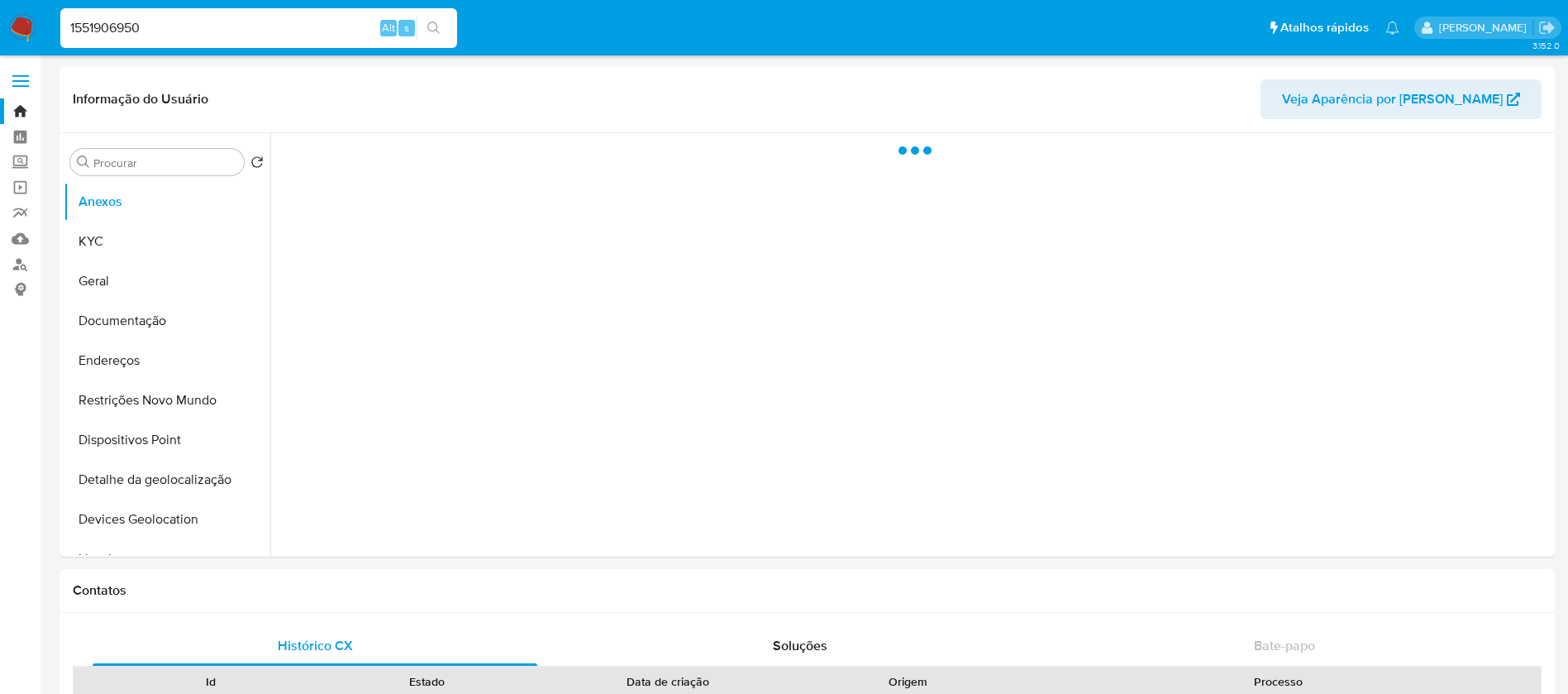
select select "10"
click at [151, 26] on input "1551906950" at bounding box center [258, 27] width 397 height 21
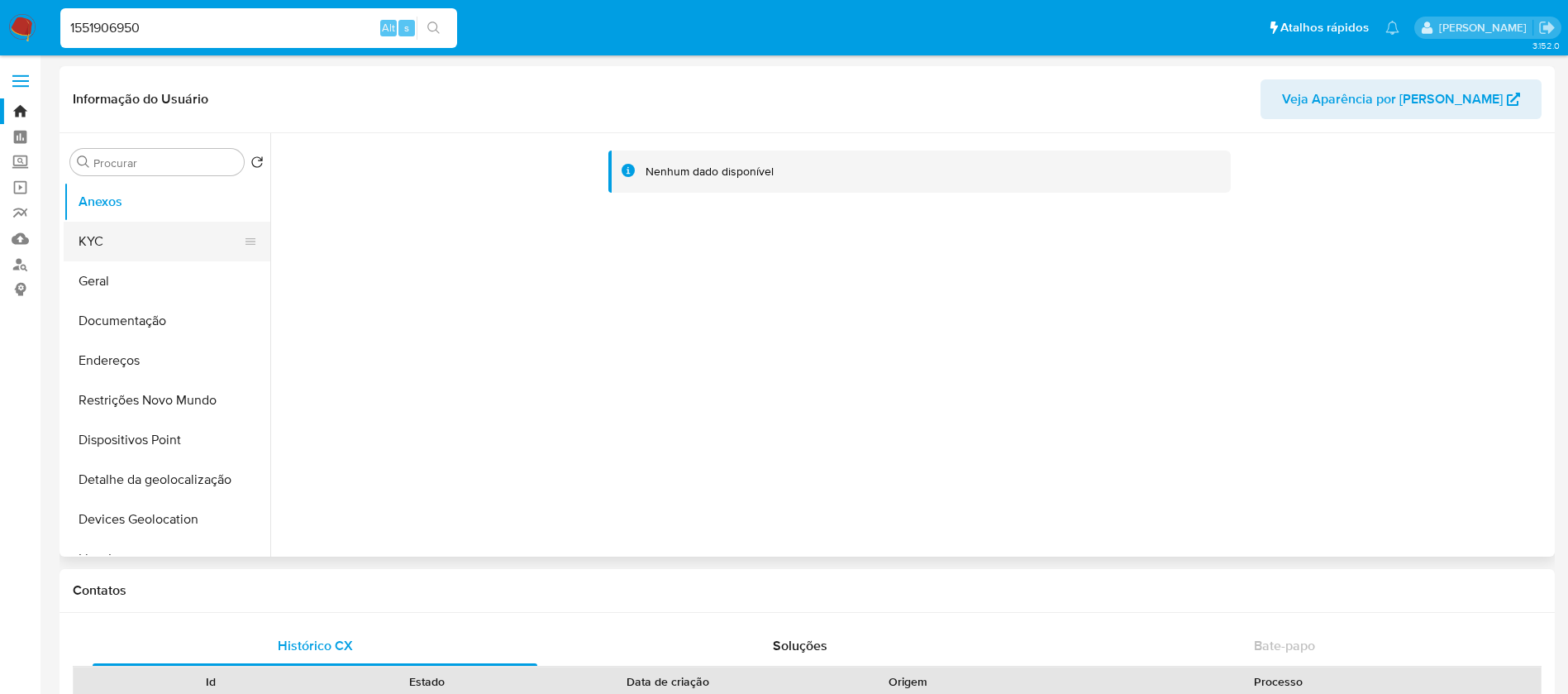
click at [115, 246] on button "KYC" at bounding box center [160, 242] width 194 height 39
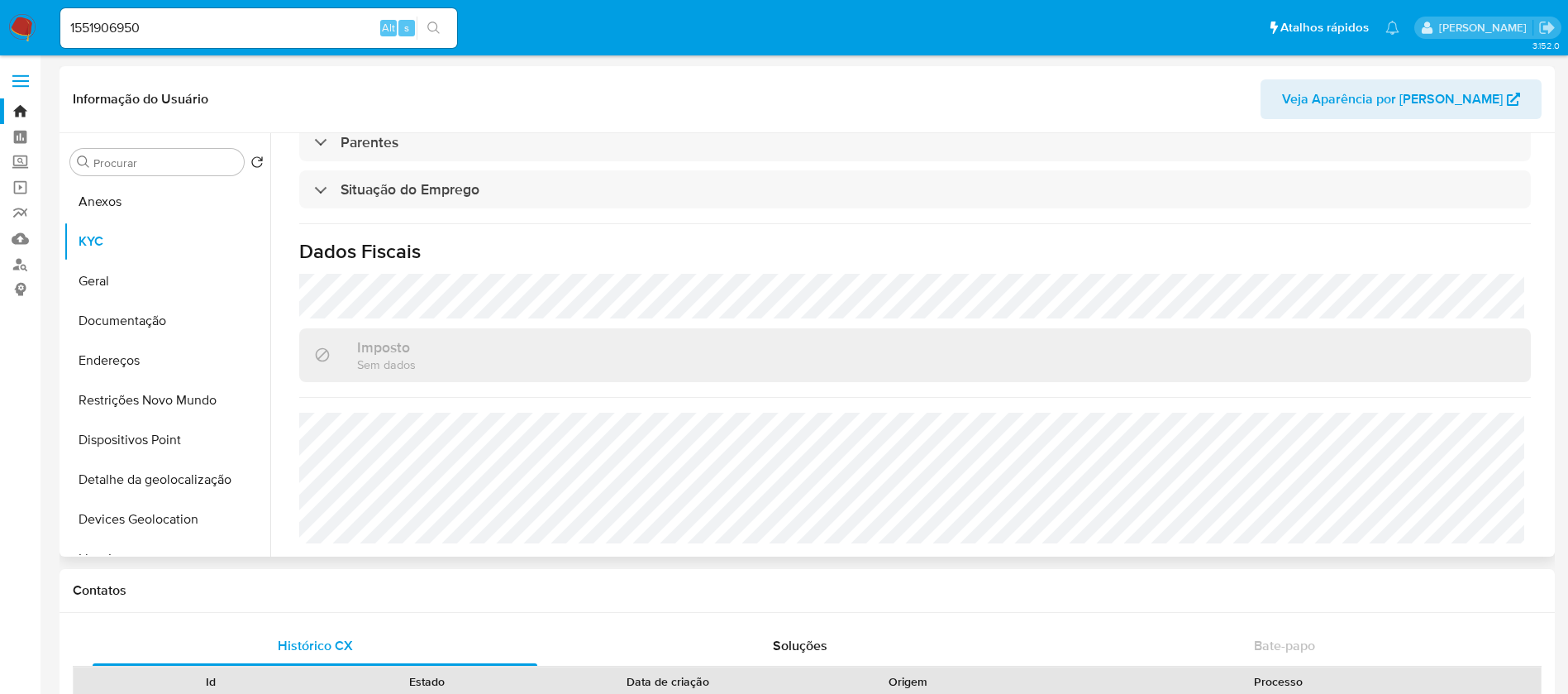
scroll to position [704, 0]
click at [130, 436] on button "Dispositivos Point" at bounding box center [160, 440] width 194 height 39
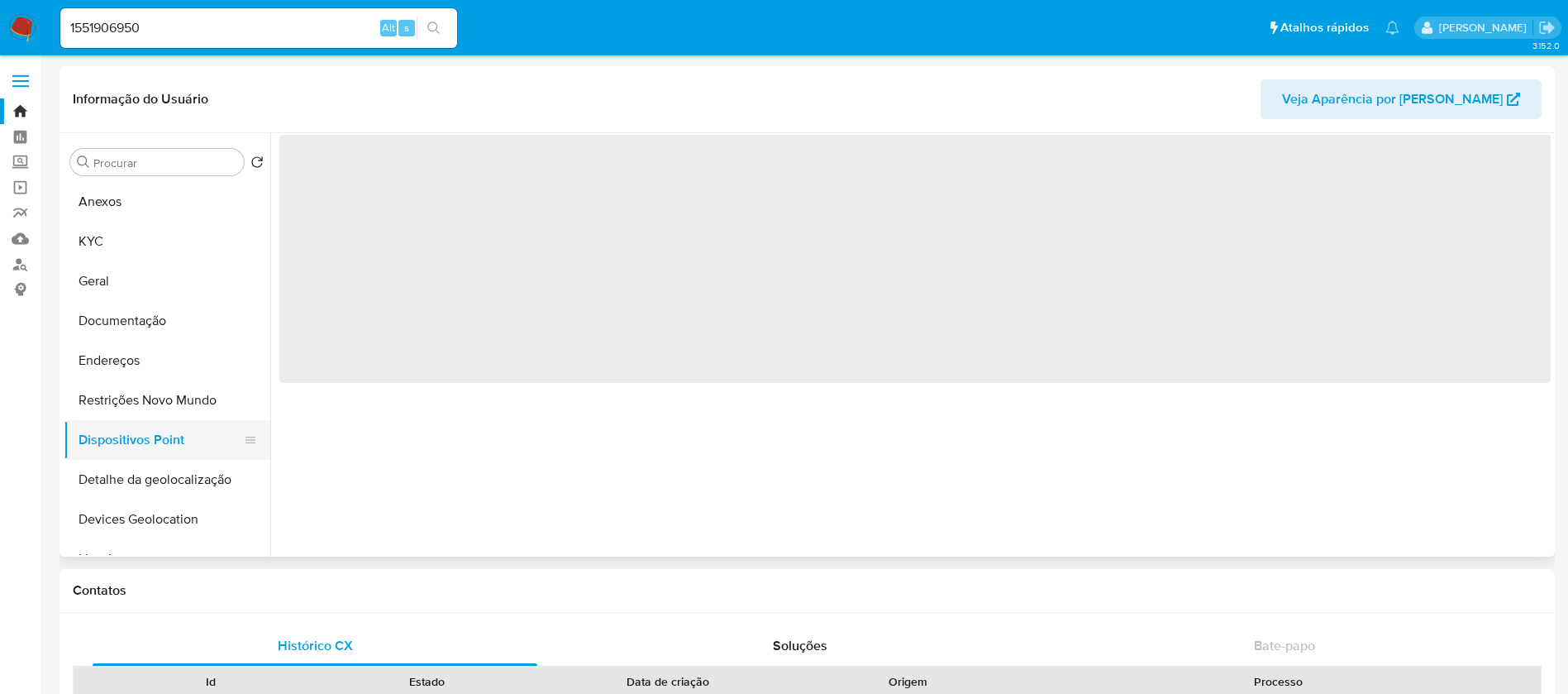
scroll to position [0, 0]
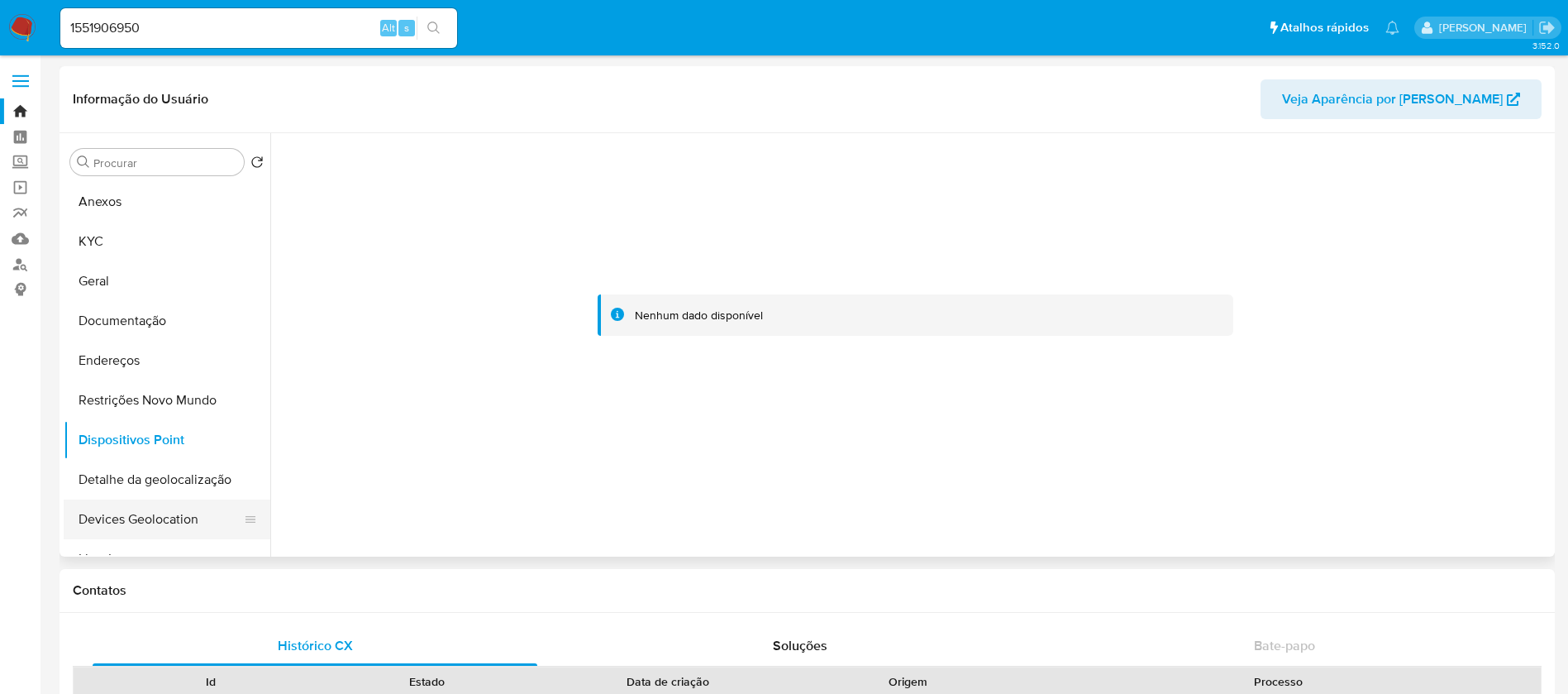
click at [154, 504] on button "Devices Geolocation" at bounding box center [160, 519] width 194 height 39
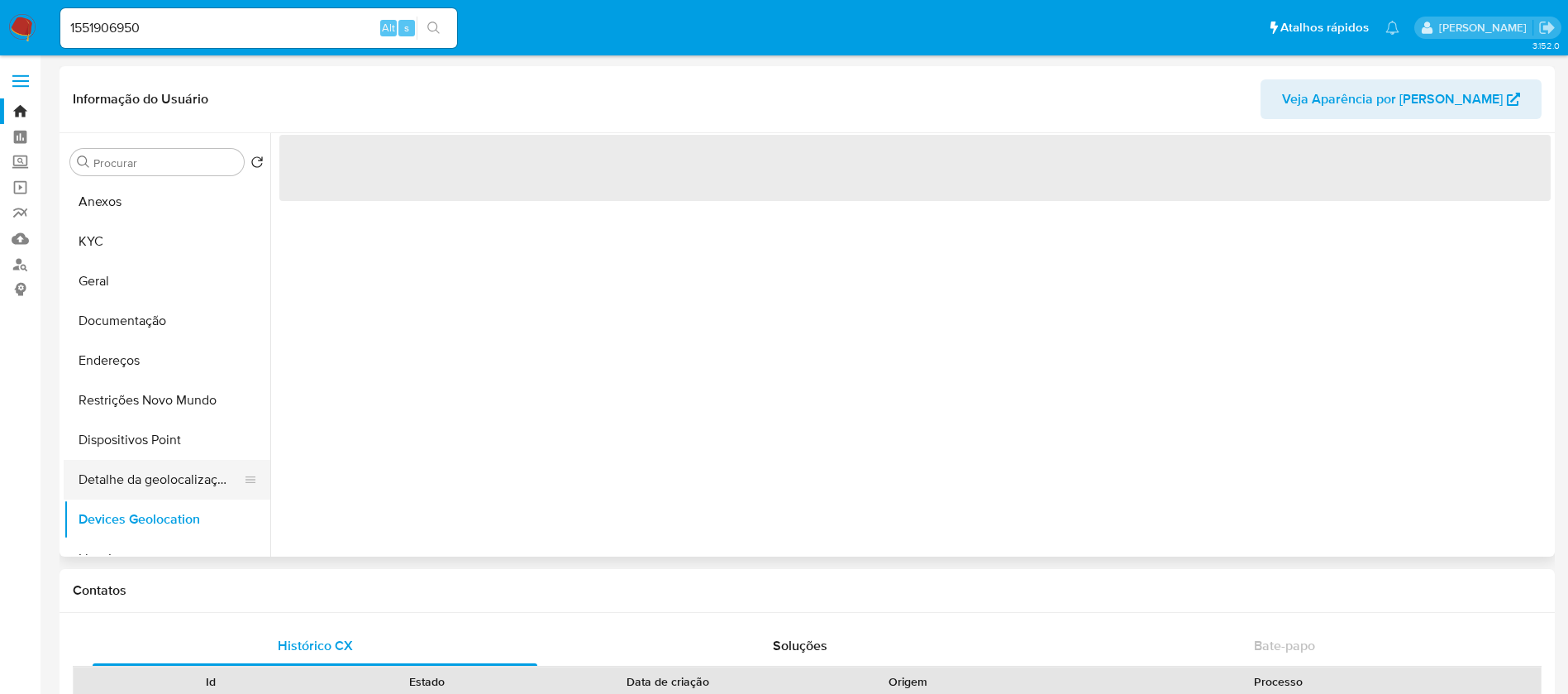
click at [142, 491] on button "Detalhe da geolocalização" at bounding box center [160, 480] width 194 height 39
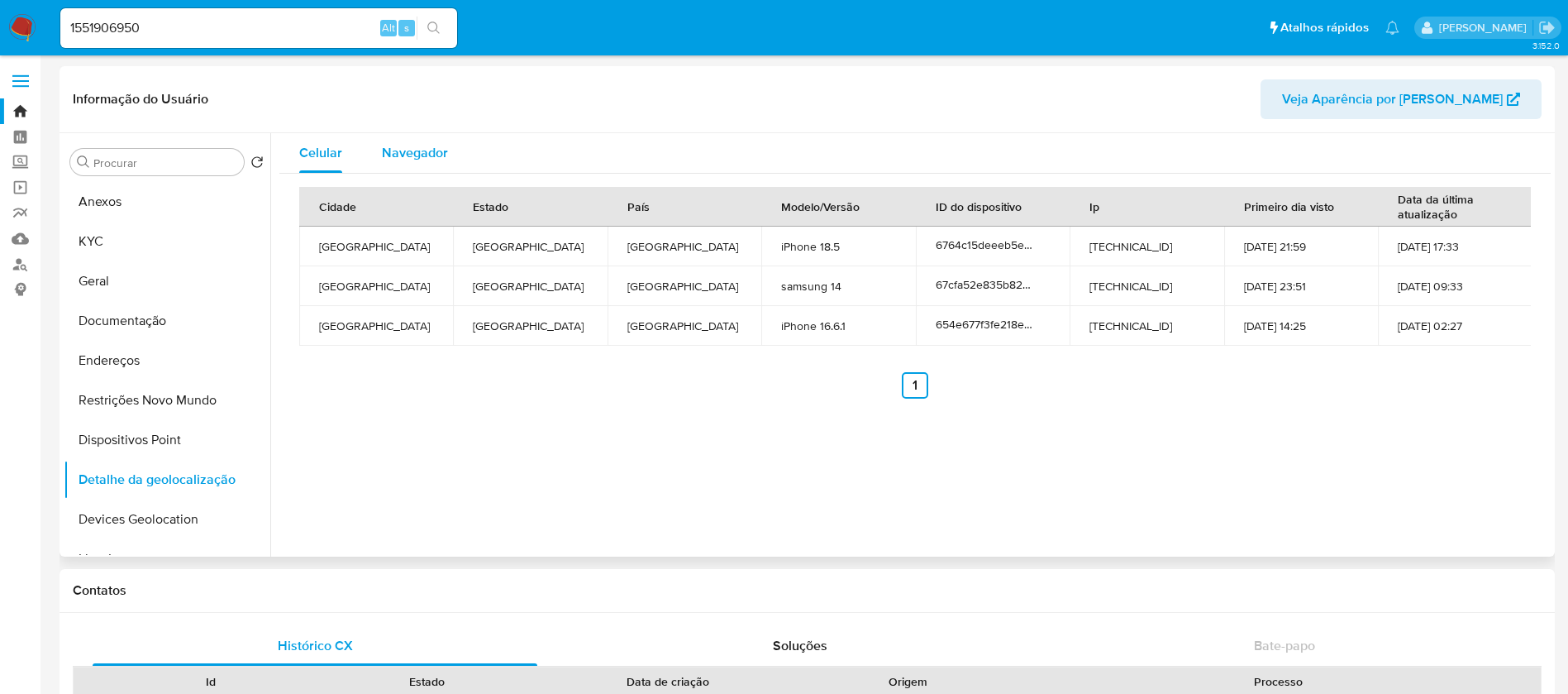
click at [401, 149] on span "Navegador" at bounding box center [415, 153] width 66 height 19
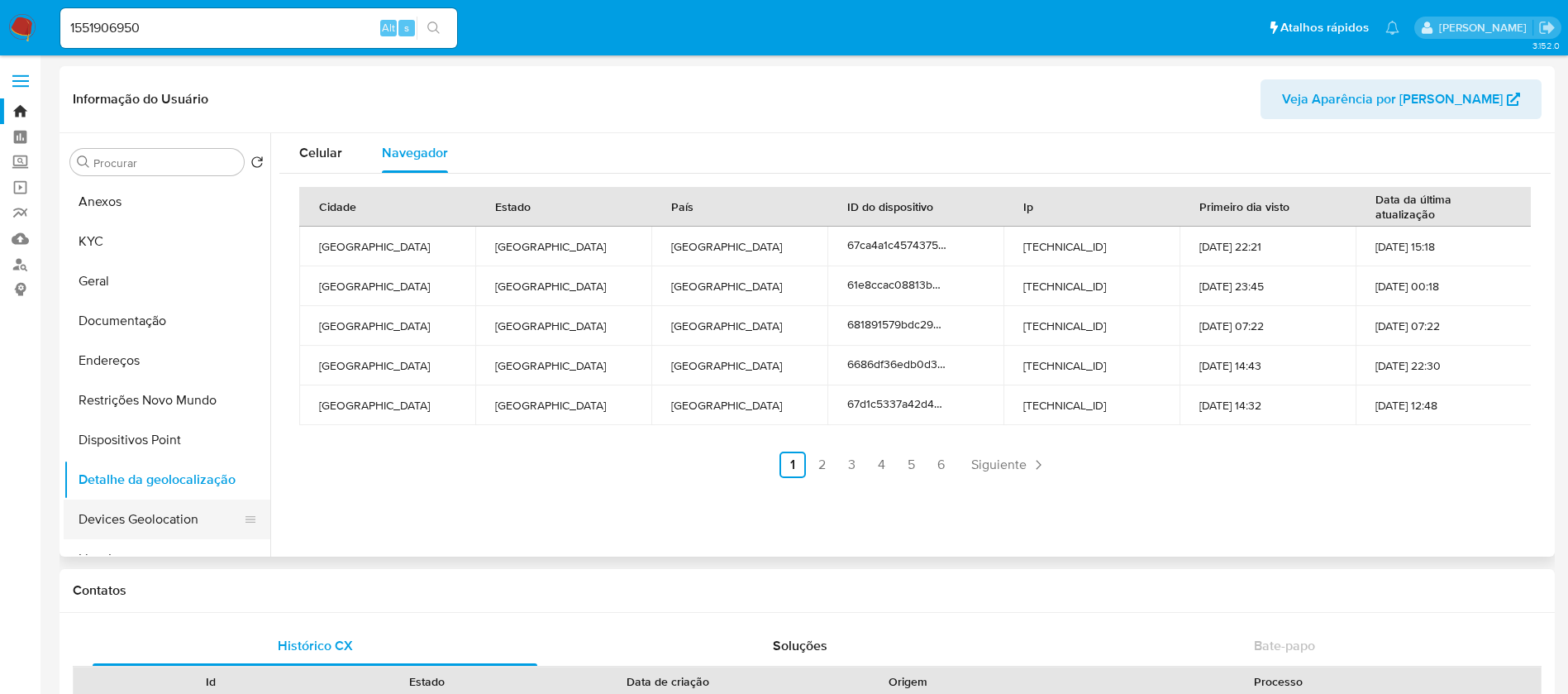
click at [111, 511] on button "Devices Geolocation" at bounding box center [160, 519] width 194 height 39
